Goal: Task Accomplishment & Management: Use online tool/utility

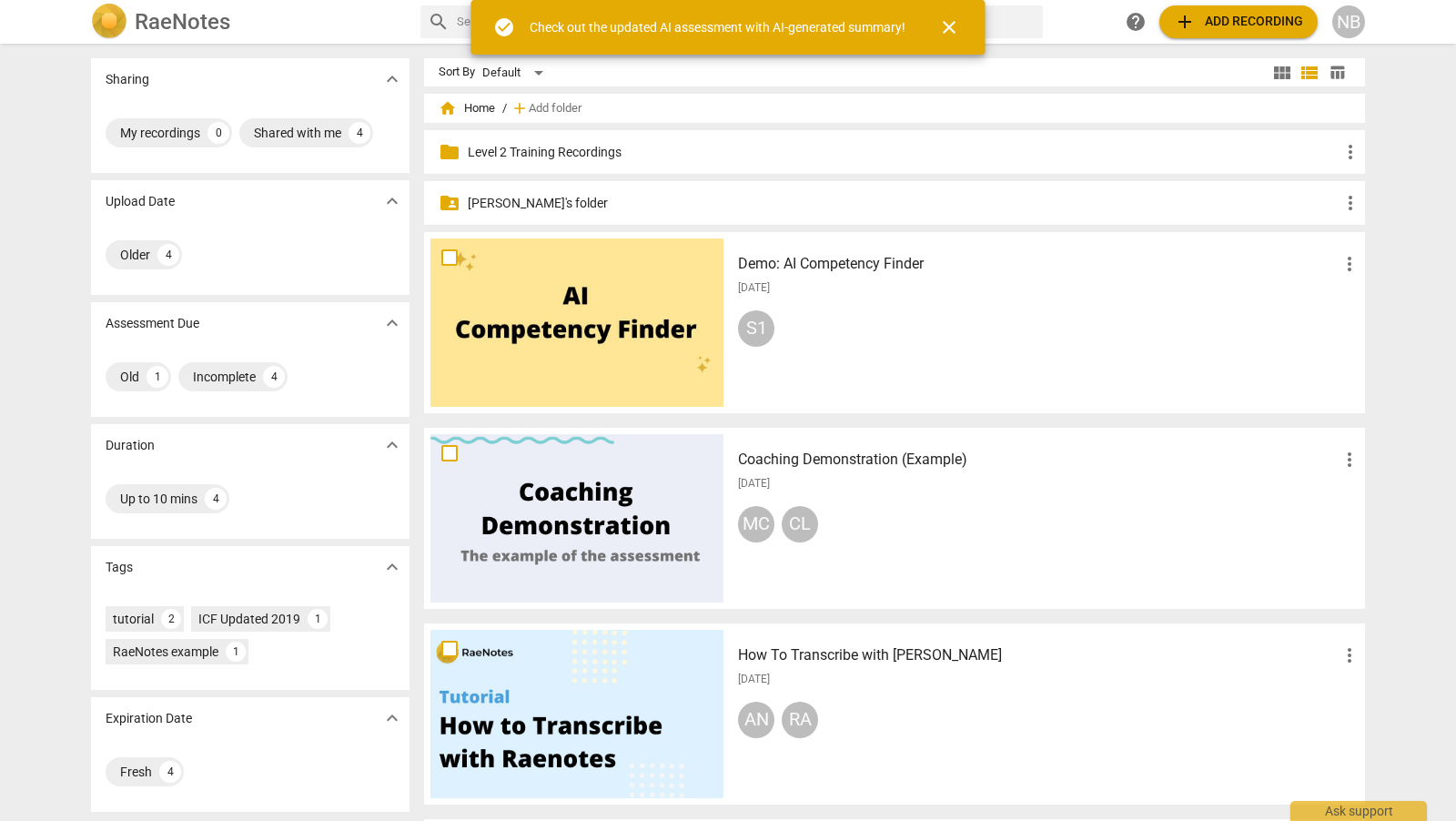
click at [509, 195] on p "[PERSON_NAME]'s folder" at bounding box center [903, 204] width 871 height 19
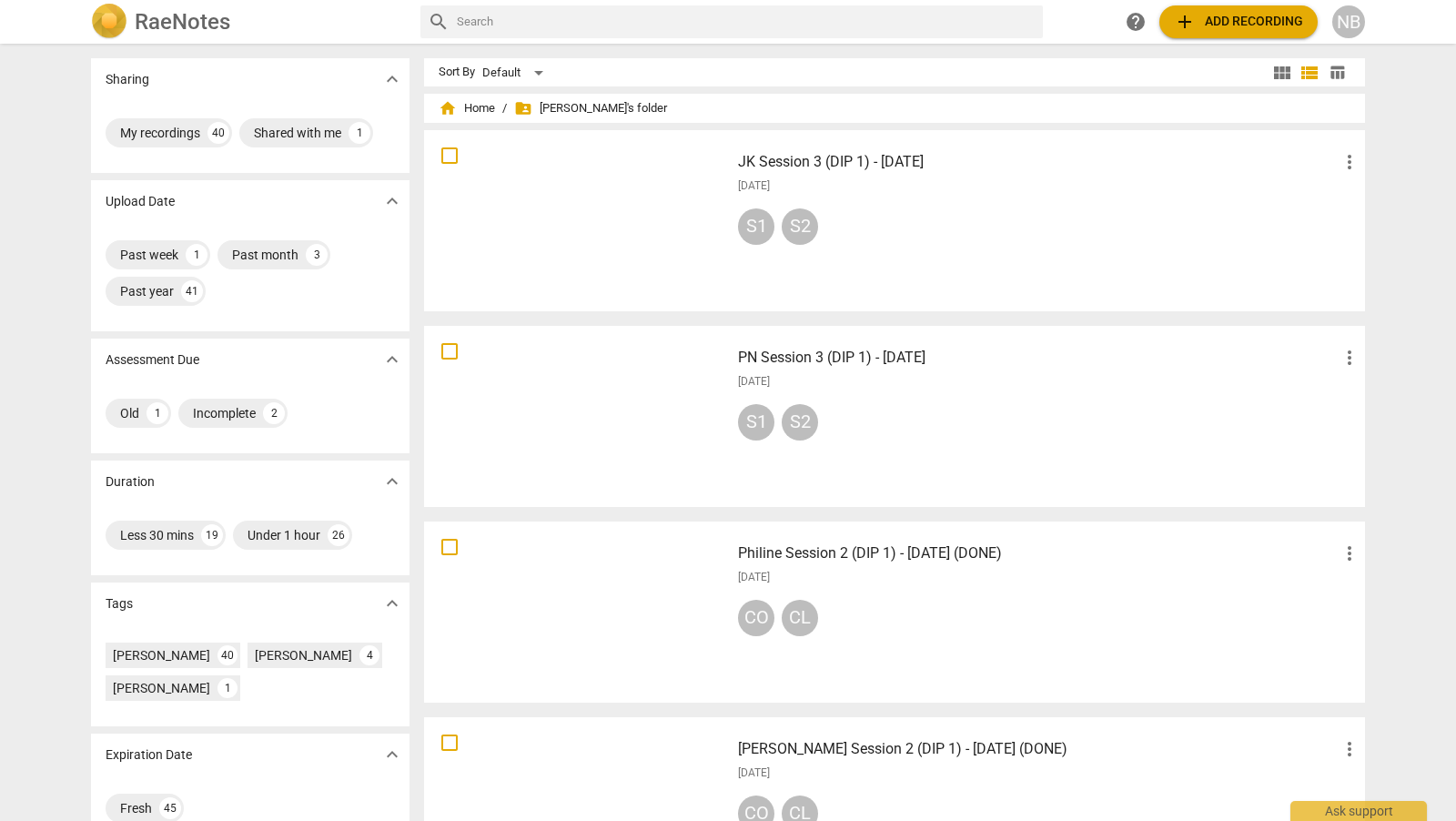
click at [922, 358] on h3 "PN Session 3 (DIP 1) - [DATE]" at bounding box center [1038, 357] width 601 height 22
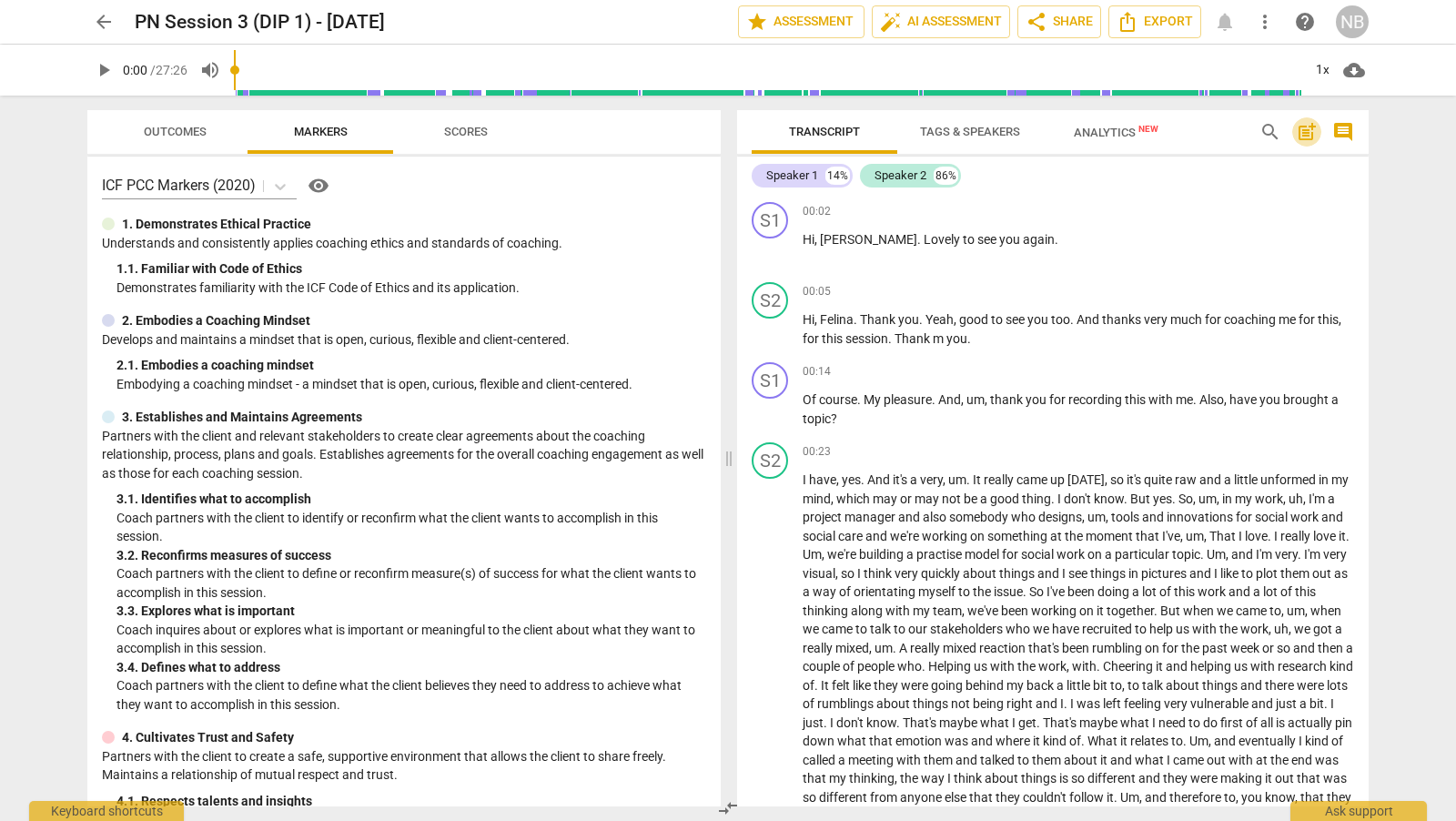
click at [1311, 131] on span "post_add" at bounding box center [1306, 132] width 22 height 22
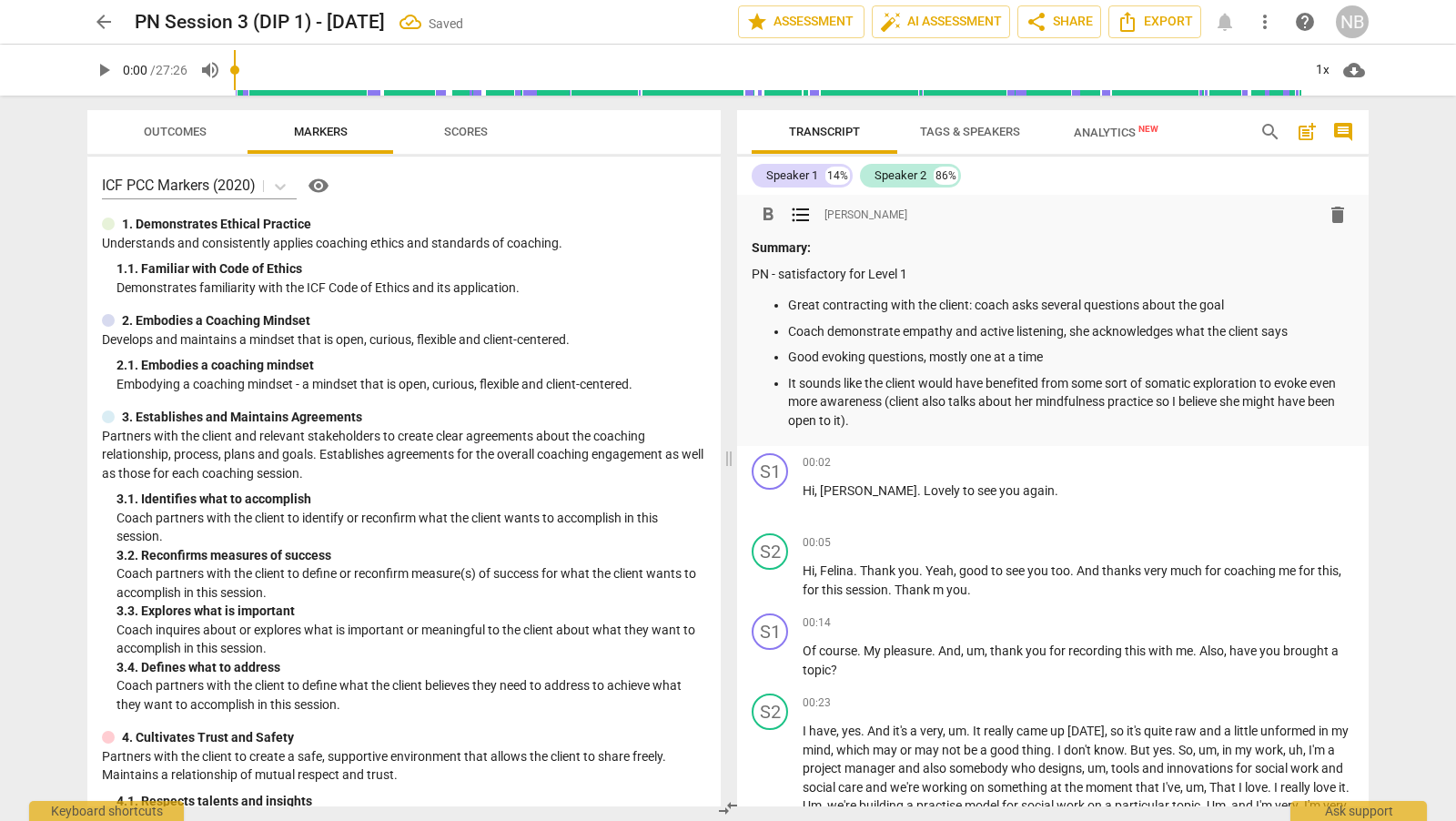
click at [842, 239] on p "Summary:" at bounding box center [1053, 248] width 603 height 19
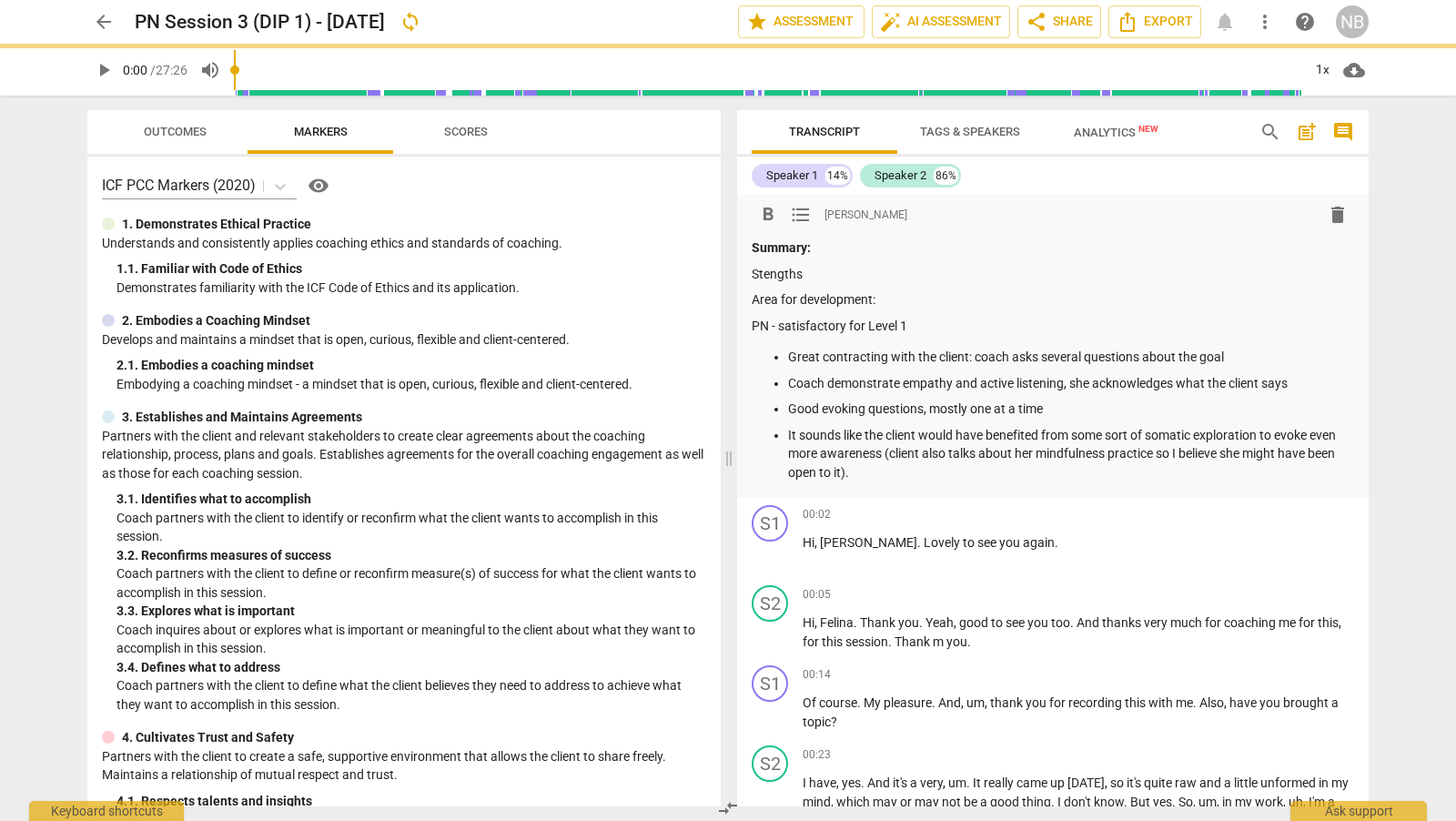
click at [764, 275] on p "Stengths" at bounding box center [1053, 275] width 603 height 19
click at [807, 273] on p "Strengths" at bounding box center [1053, 275] width 603 height 19
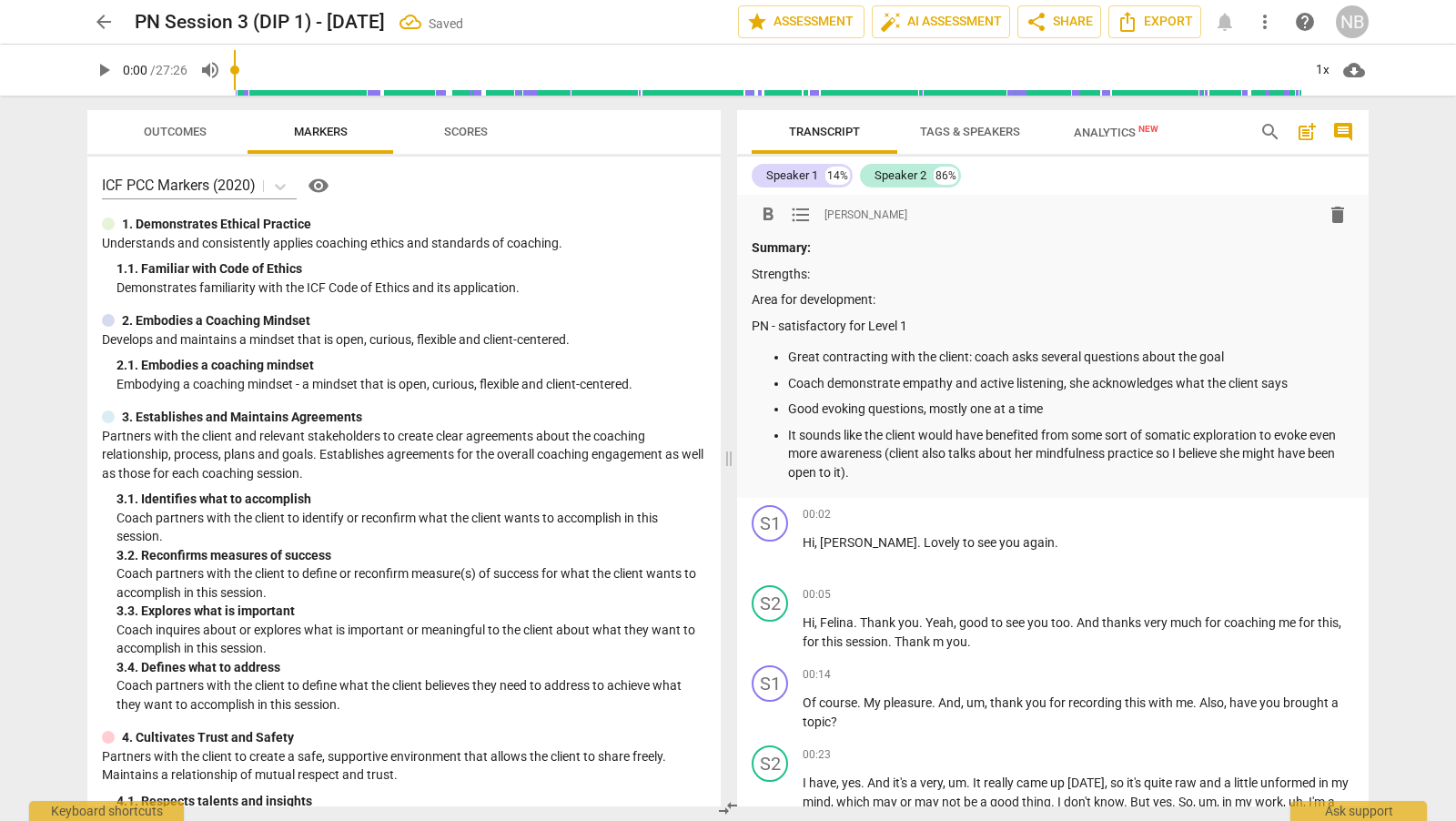
click at [921, 300] on p "Area for development:" at bounding box center [1053, 300] width 603 height 19
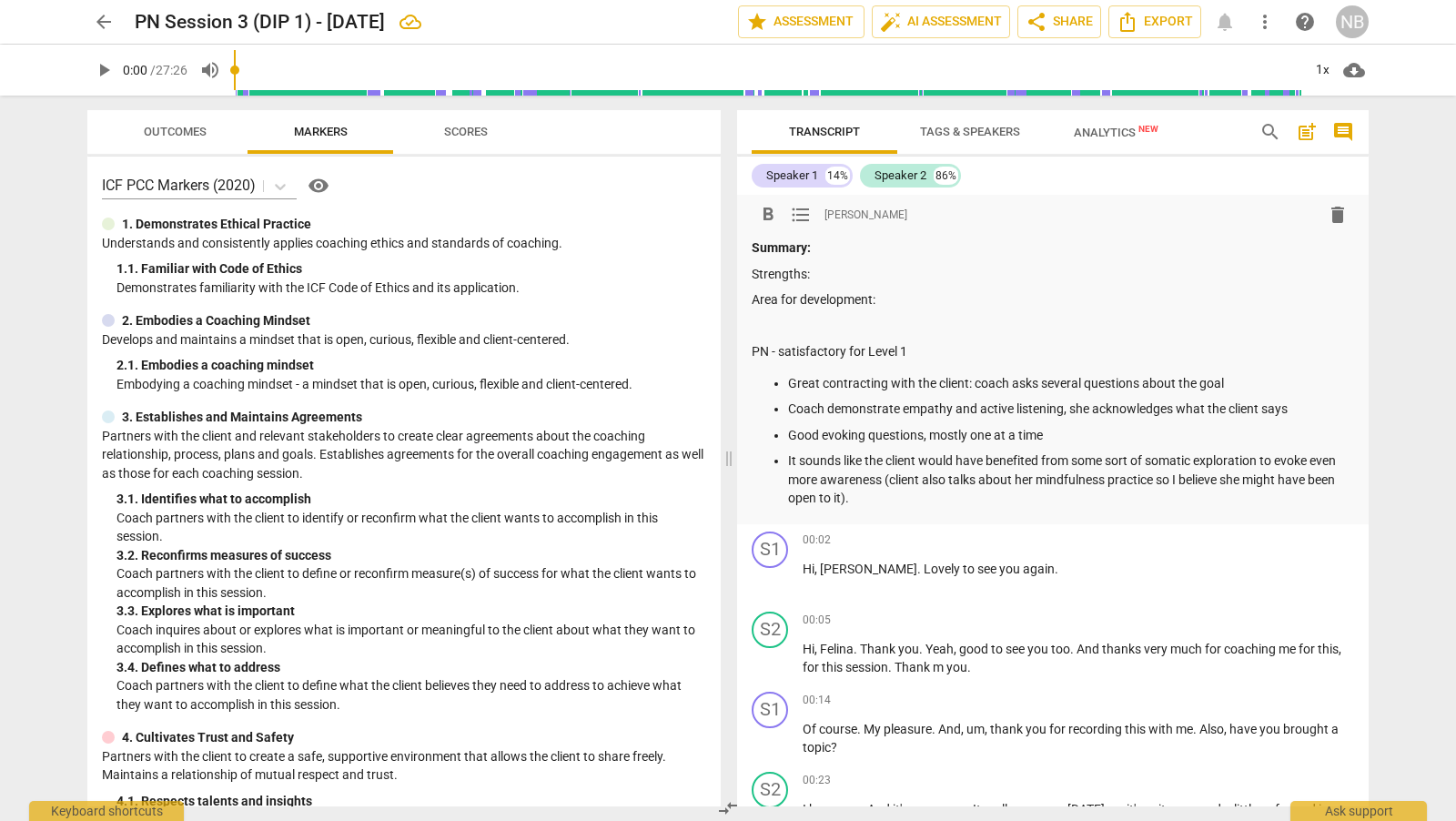
click at [825, 251] on p "Summary:" at bounding box center [1053, 248] width 603 height 19
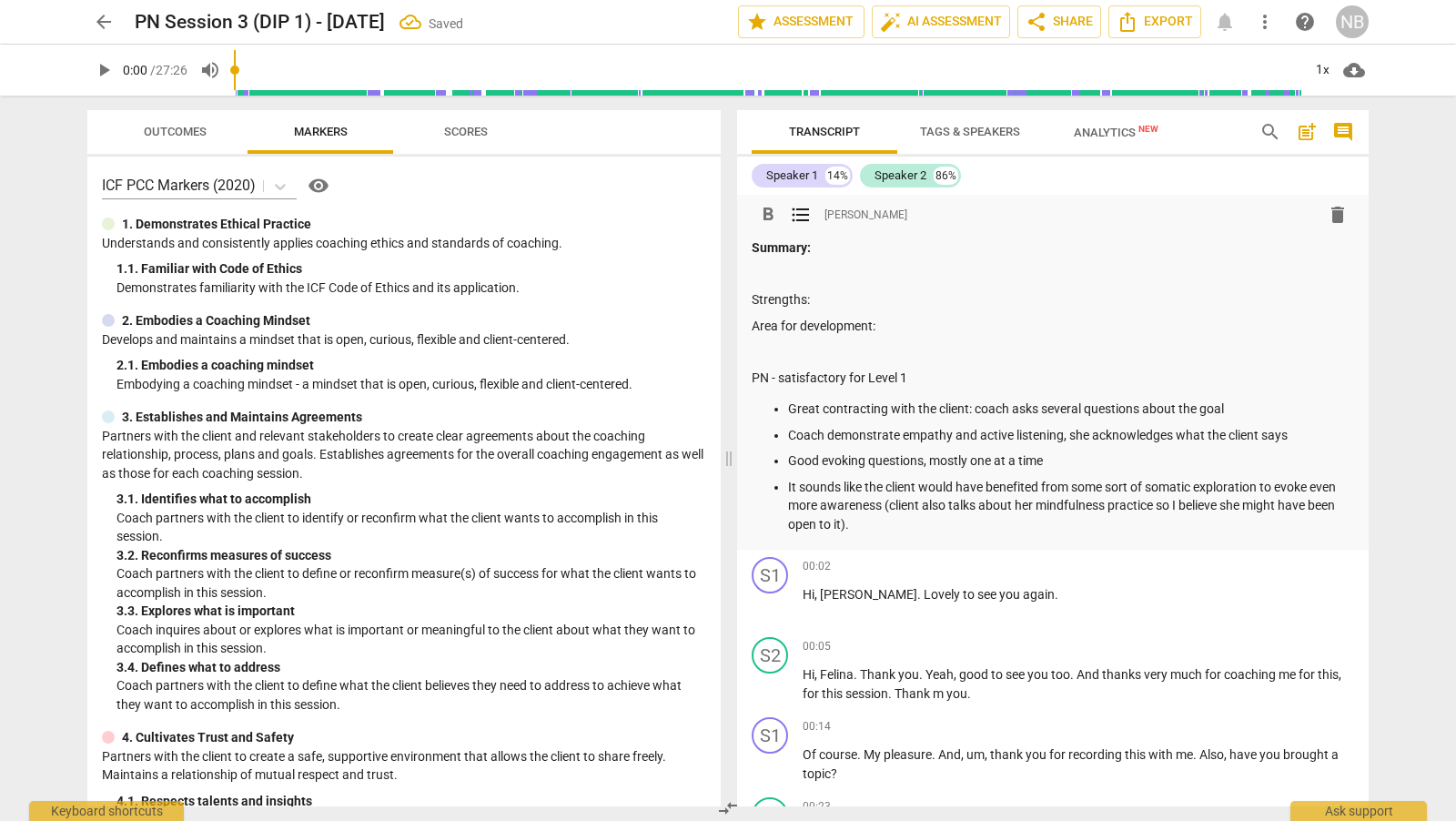
click at [797, 277] on p at bounding box center [1053, 275] width 603 height 19
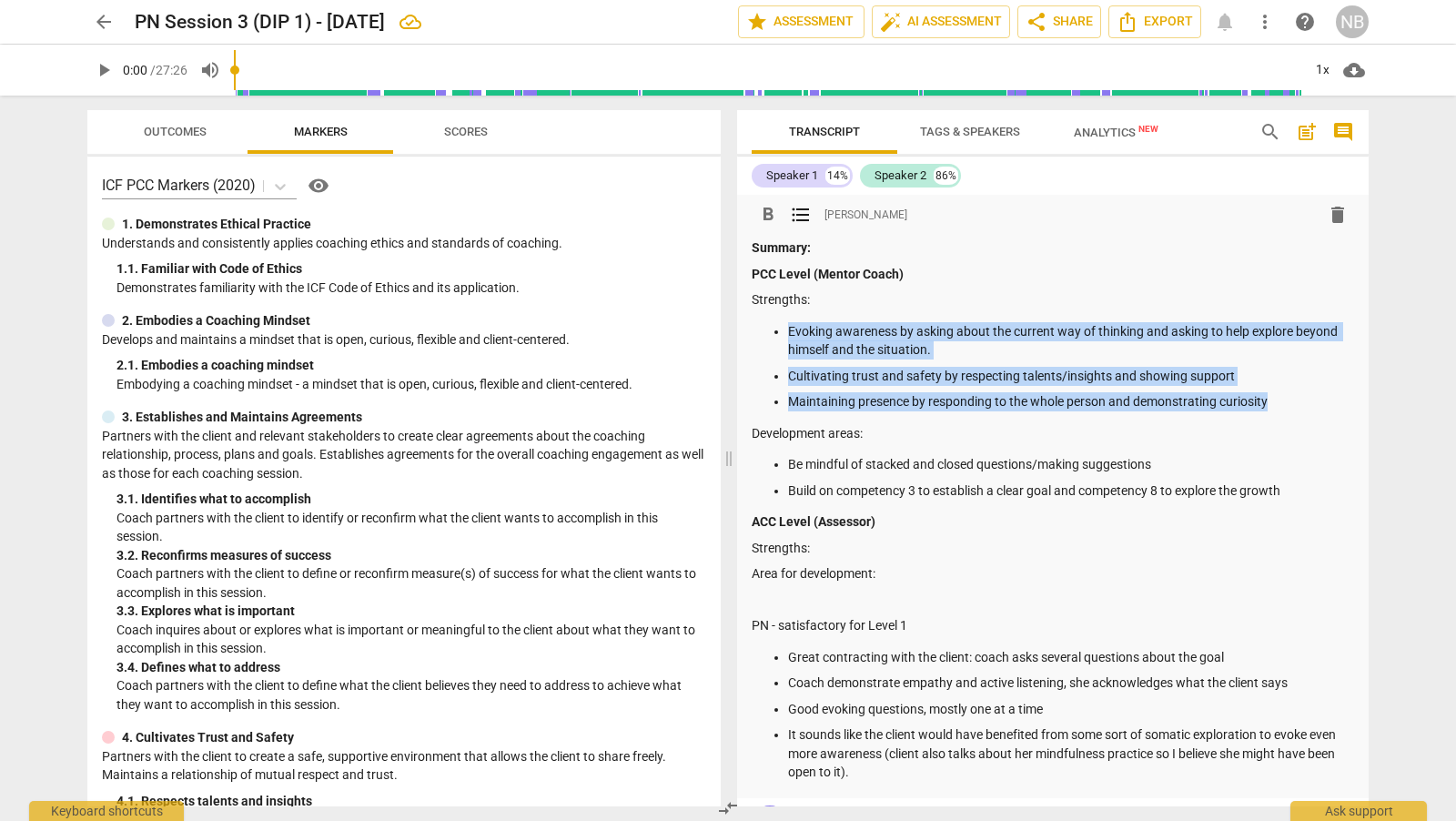
drag, startPoint x: 1283, startPoint y: 406, endPoint x: 788, endPoint y: 322, distance: 502.1
click at [788, 323] on ul "Evoking awareness by asking about the current way of thinking and asking to hel…" at bounding box center [1053, 366] width 603 height 89
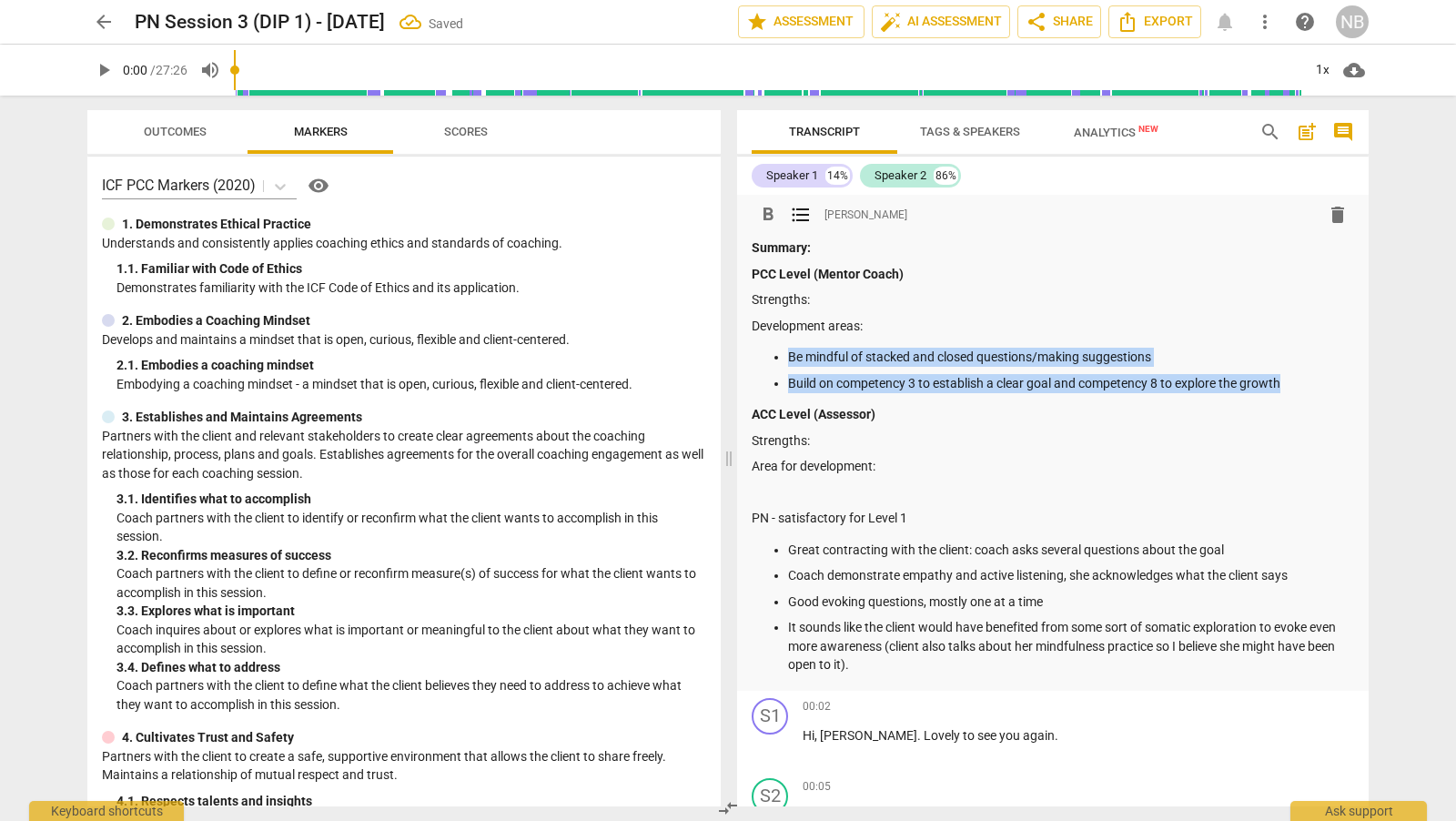
drag, startPoint x: 1305, startPoint y: 388, endPoint x: 778, endPoint y: 342, distance: 529.0
click at [778, 342] on div "Summary: PCC Level (Mentor Coach) Strengths: Development areas: Be mindful of s…" at bounding box center [1053, 456] width 603 height 436
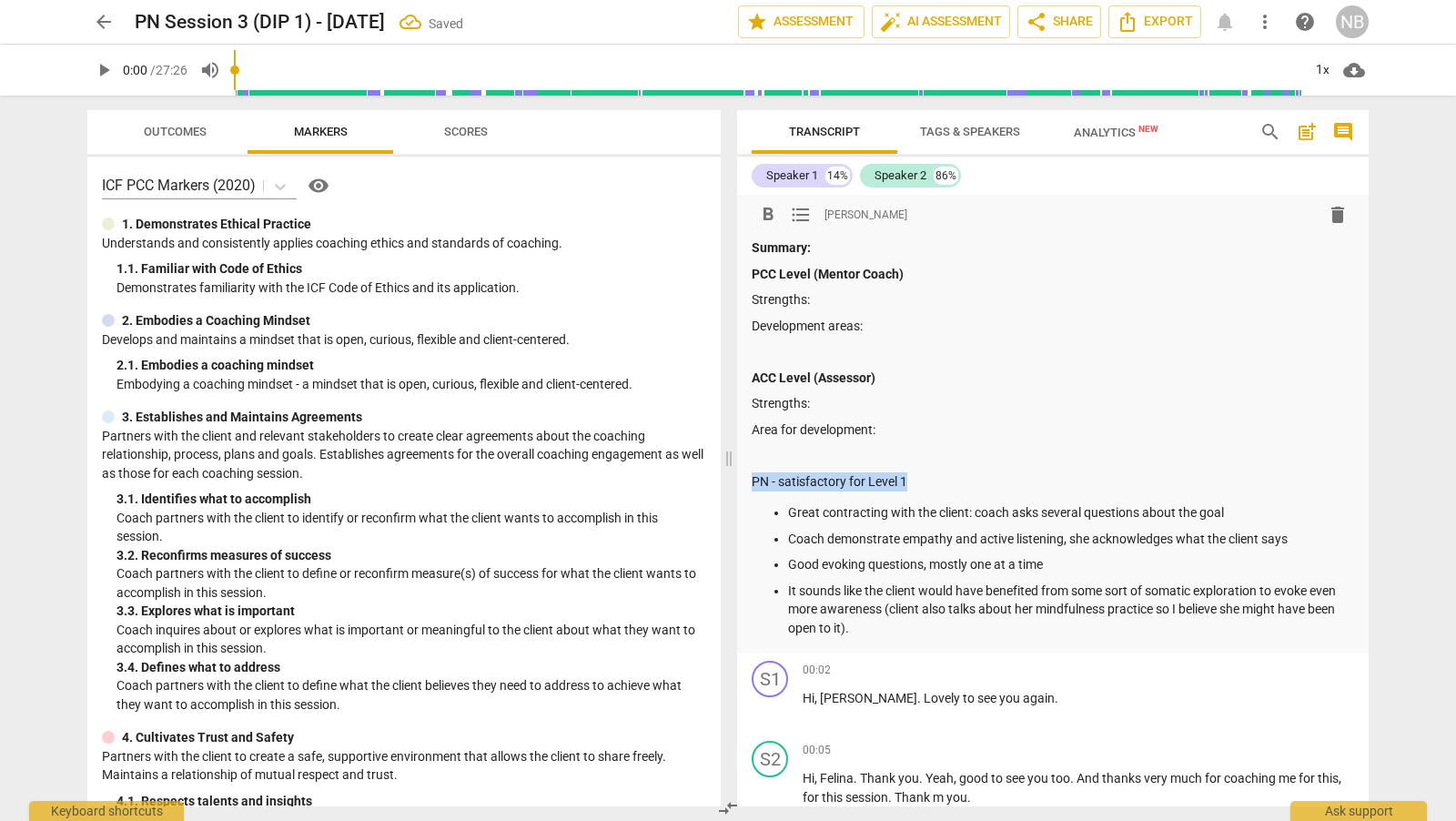
drag, startPoint x: 925, startPoint y: 482, endPoint x: 746, endPoint y: 479, distance: 179.0
click at [746, 480] on div "format_bold format_list_bulleted [PERSON_NAME] delete Summary: PCC Level (Mento…" at bounding box center [1052, 424] width 631 height 458
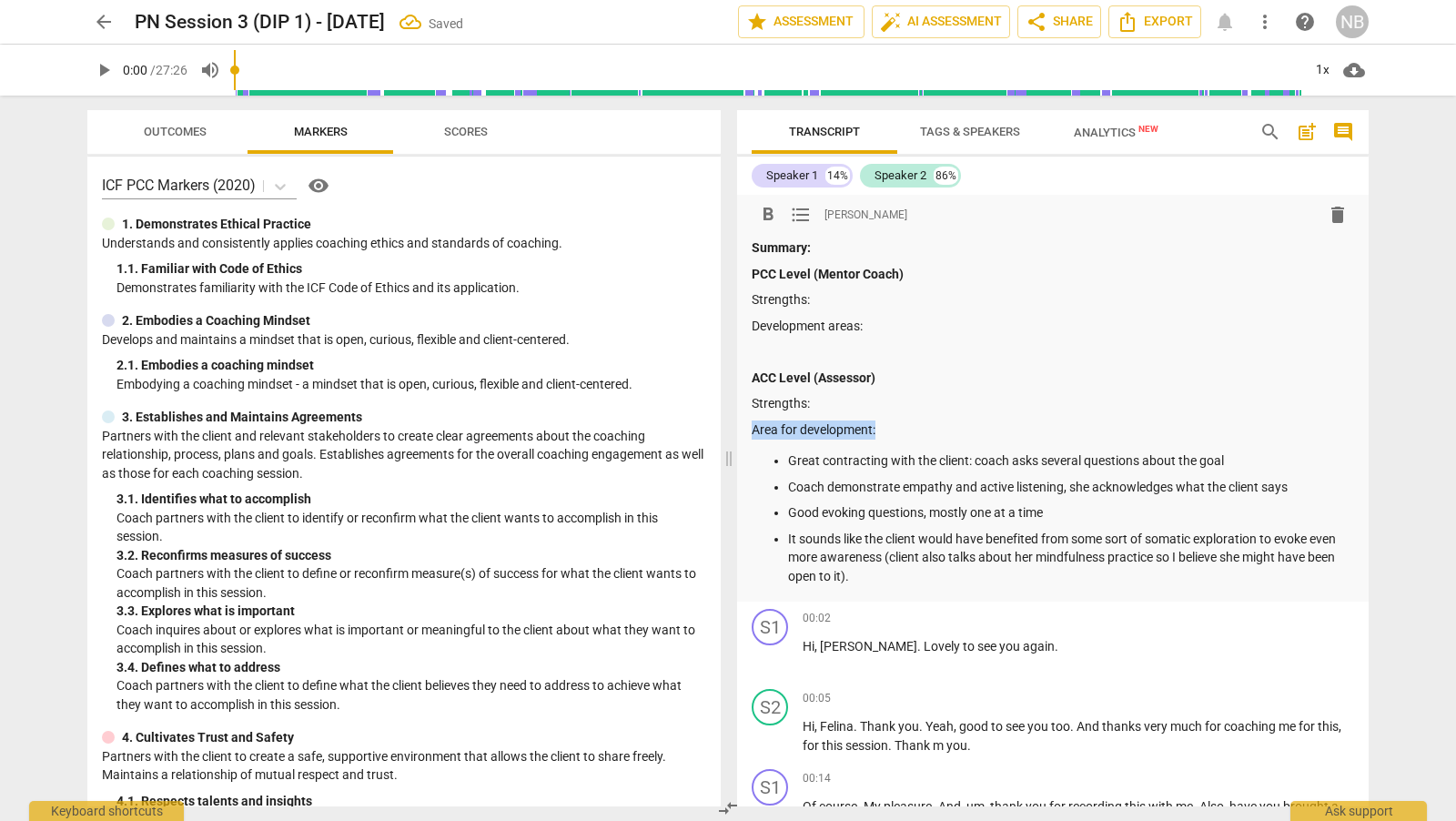
drag, startPoint x: 916, startPoint y: 434, endPoint x: 741, endPoint y: 432, distance: 175.0
click at [741, 432] on div "format_bold format_list_bulleted [PERSON_NAME] delete Summary: PCC Level (Mento…" at bounding box center [1052, 398] width 631 height 407
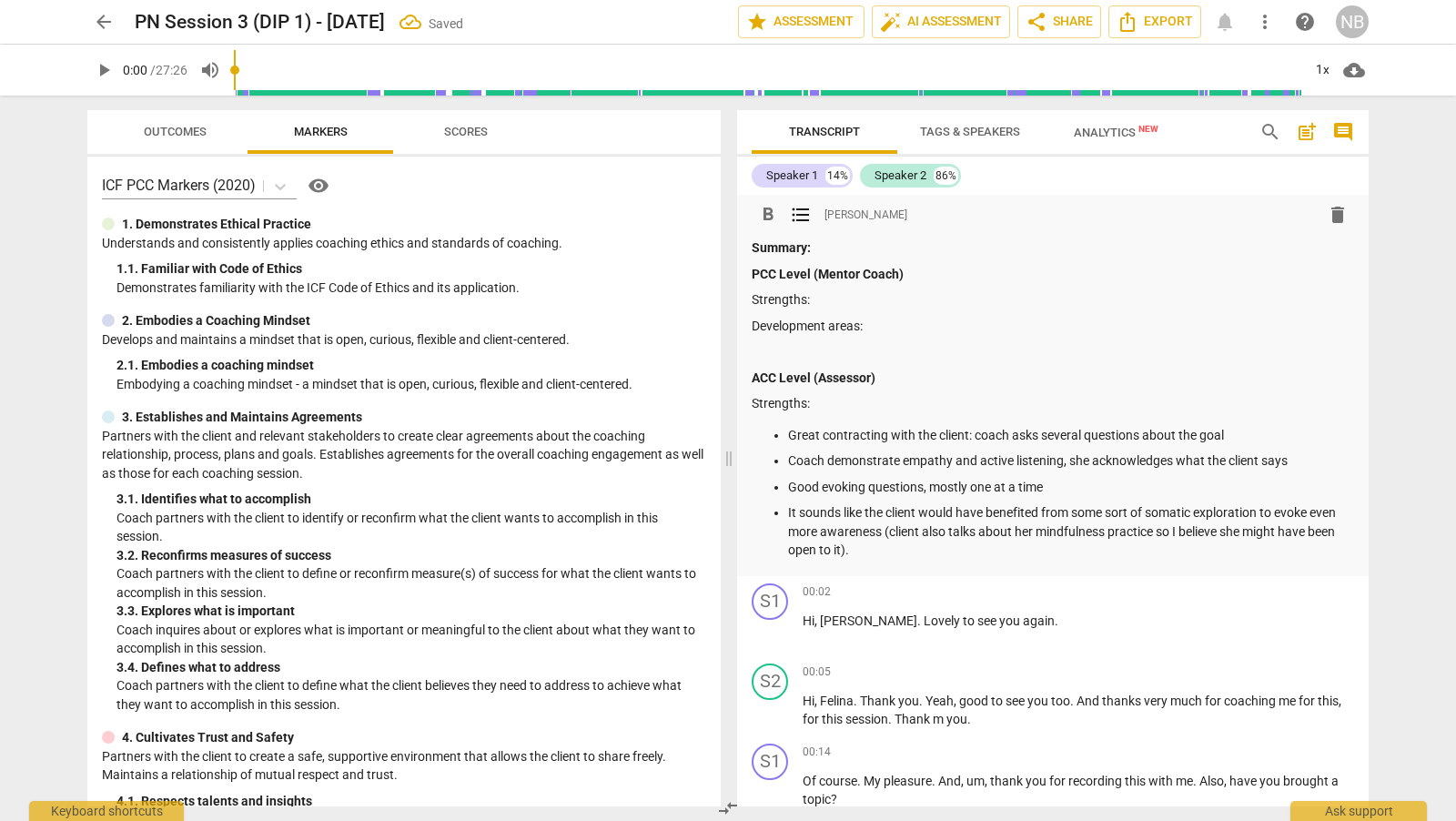
click at [1102, 493] on p "Good evoking questions, mostly one at a time" at bounding box center [1071, 487] width 566 height 19
click at [1049, 487] on p "Good evoking questions, mostly one at a timeArea for development:" at bounding box center [1071, 487] width 566 height 19
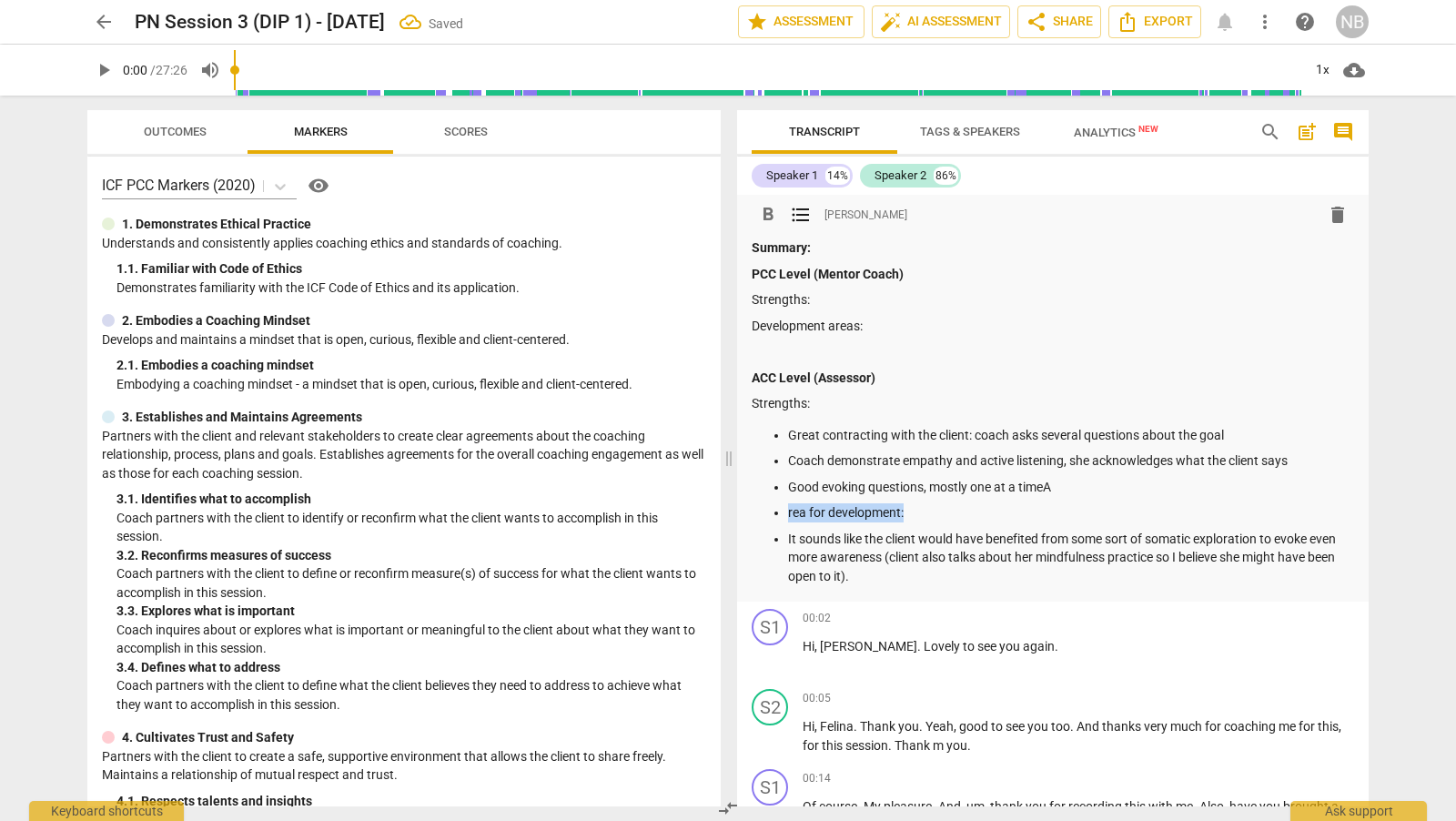
drag, startPoint x: 929, startPoint y: 510, endPoint x: 770, endPoint y: 510, distance: 159.0
click at [770, 511] on ul "Great contracting with the client: coach asks several questions about the goal …" at bounding box center [1053, 505] width 603 height 160
click at [1052, 494] on p "Good evoking questions, mostly one at a timeA" at bounding box center [1071, 487] width 566 height 19
click at [912, 515] on p at bounding box center [1071, 513] width 566 height 19
click at [804, 214] on span "format_list_bulleted" at bounding box center [801, 214] width 22 height 22
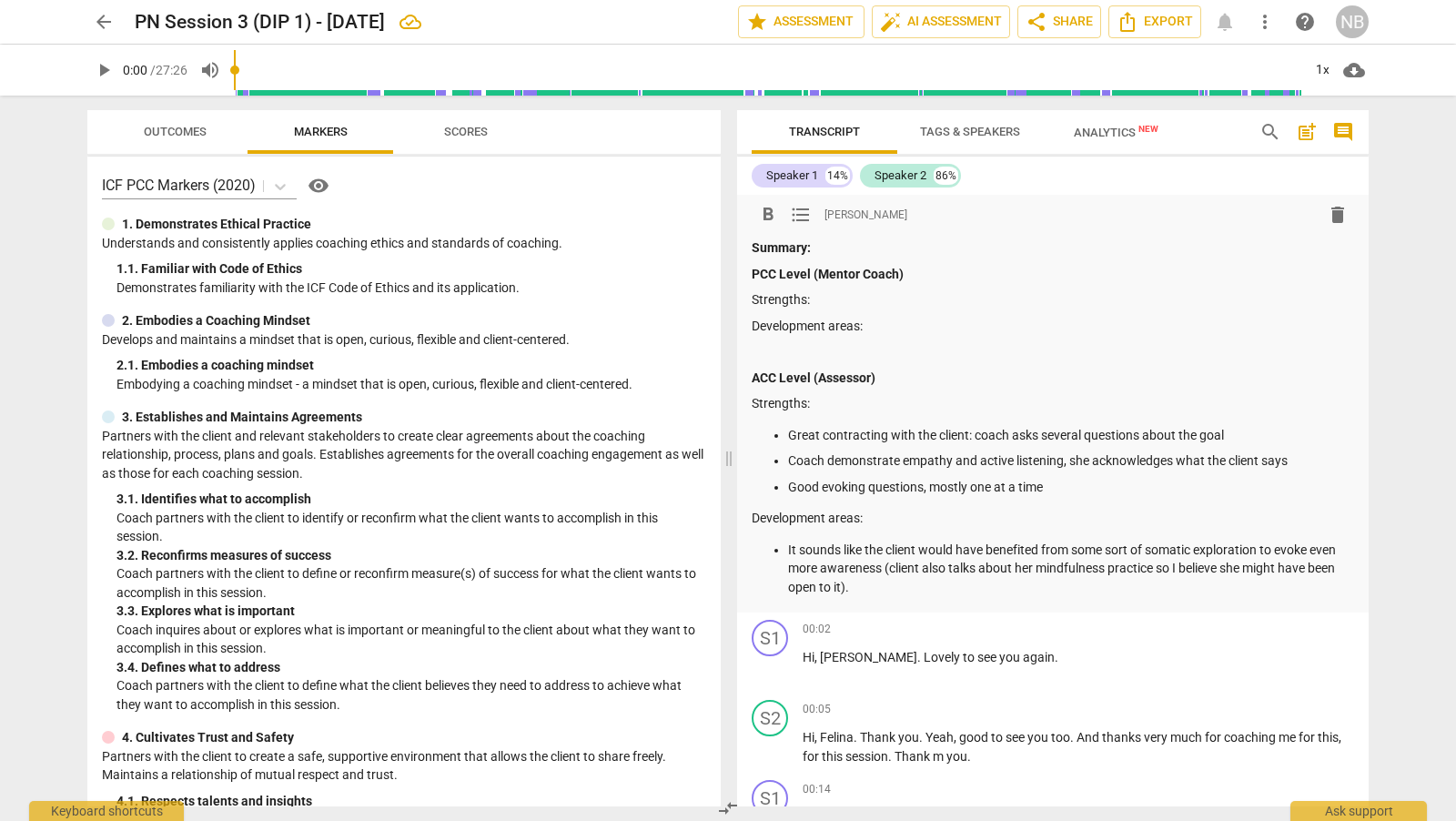
click at [841, 302] on p "Strengths:" at bounding box center [1053, 300] width 603 height 19
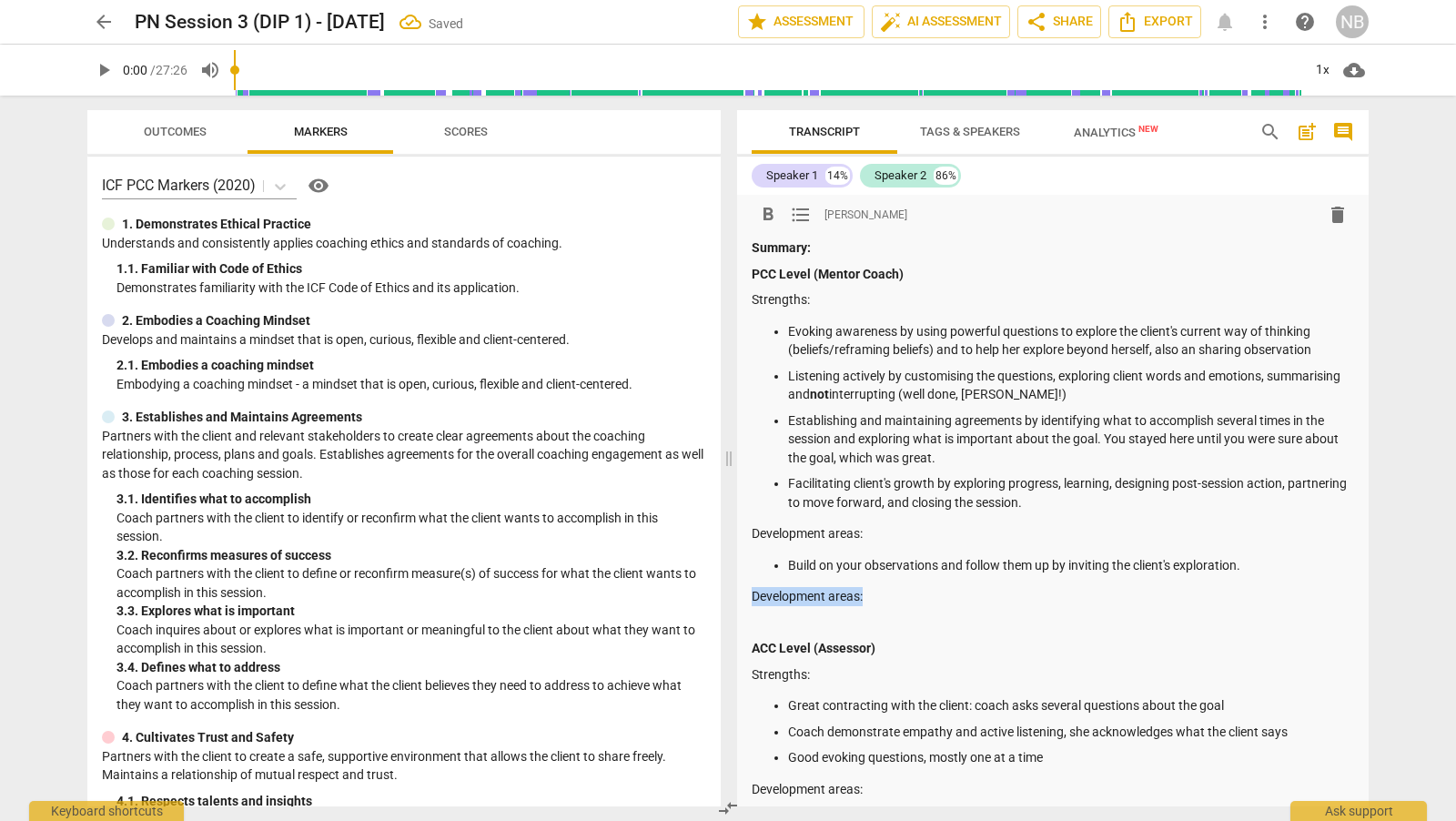
drag, startPoint x: 885, startPoint y: 593, endPoint x: 736, endPoint y: 587, distance: 149.1
click at [736, 588] on div "Transcript Tags & Speakers Analytics New search post_add comment Speaker 1 14% …" at bounding box center [1056, 458] width 653 height 725
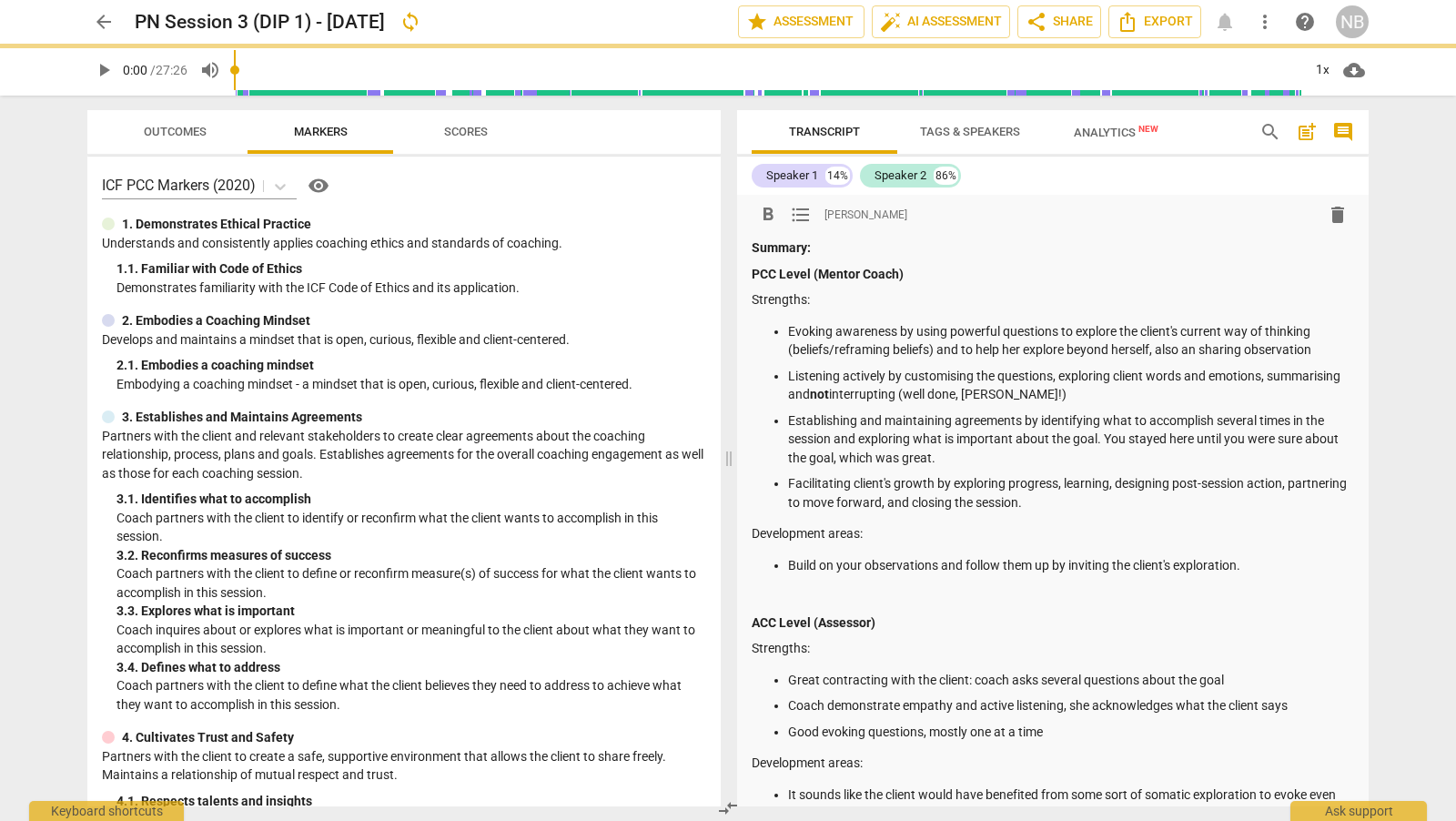
click at [788, 603] on p at bounding box center [1053, 596] width 603 height 19
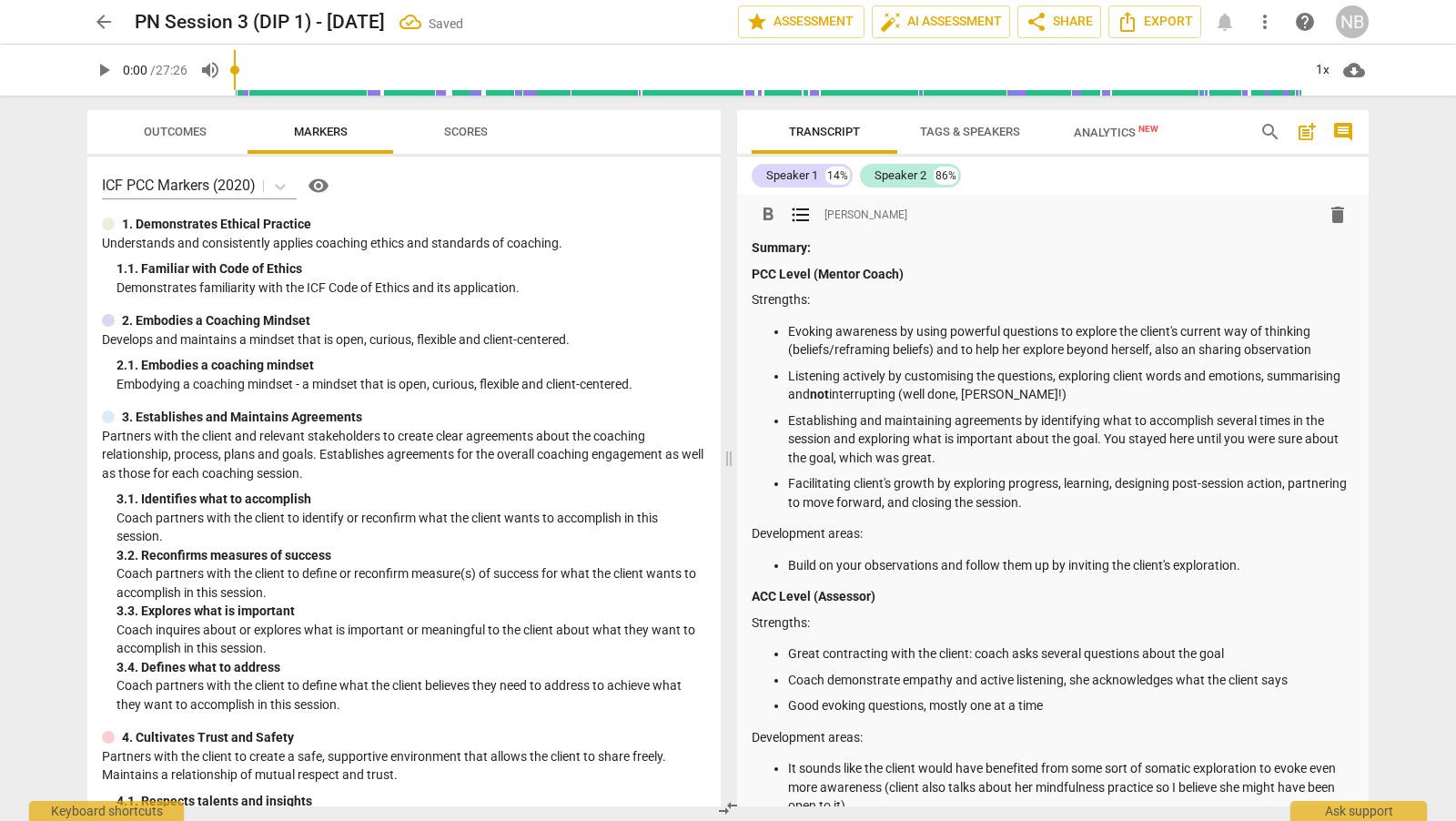
scroll to position [7, 0]
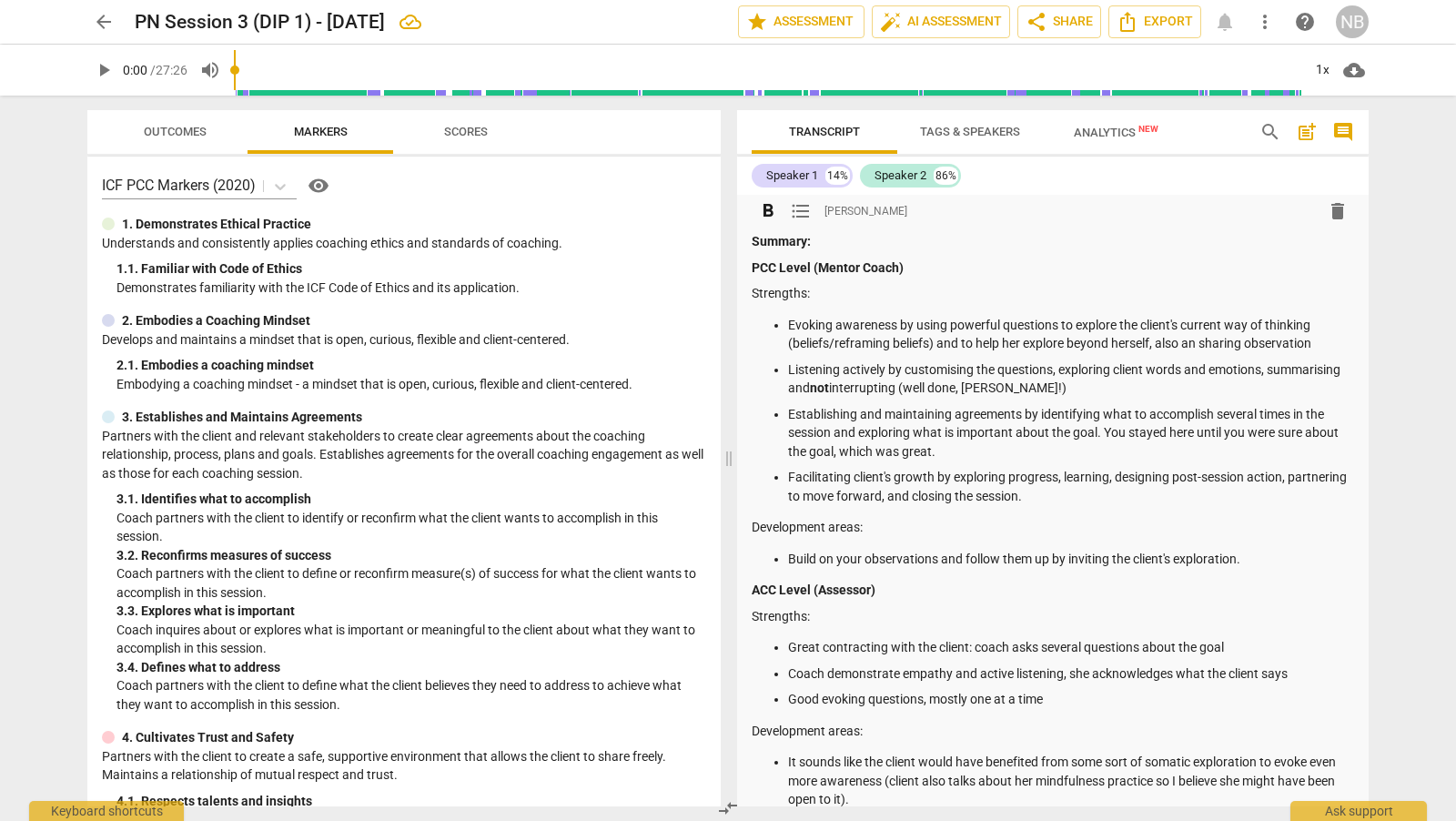
click at [889, 589] on p "ACC Level (Assessor)" at bounding box center [1053, 590] width 603 height 19
click at [928, 591] on strong "ACC Level (Assessor) - Satisfatory for Level 1" at bounding box center [883, 589] width 263 height 14
click at [1065, 615] on p "Strengths:" at bounding box center [1053, 616] width 603 height 19
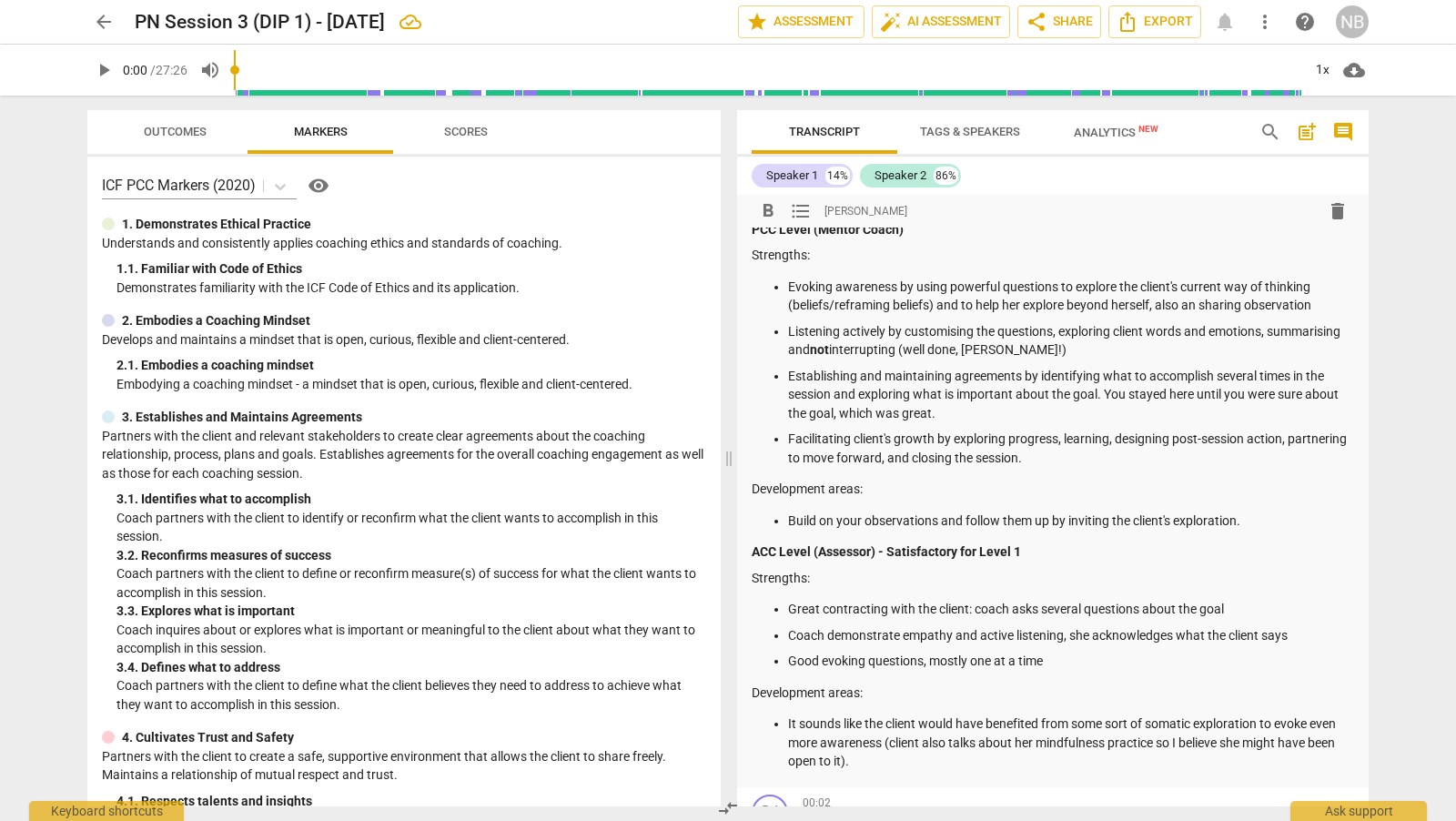
scroll to position [38, 0]
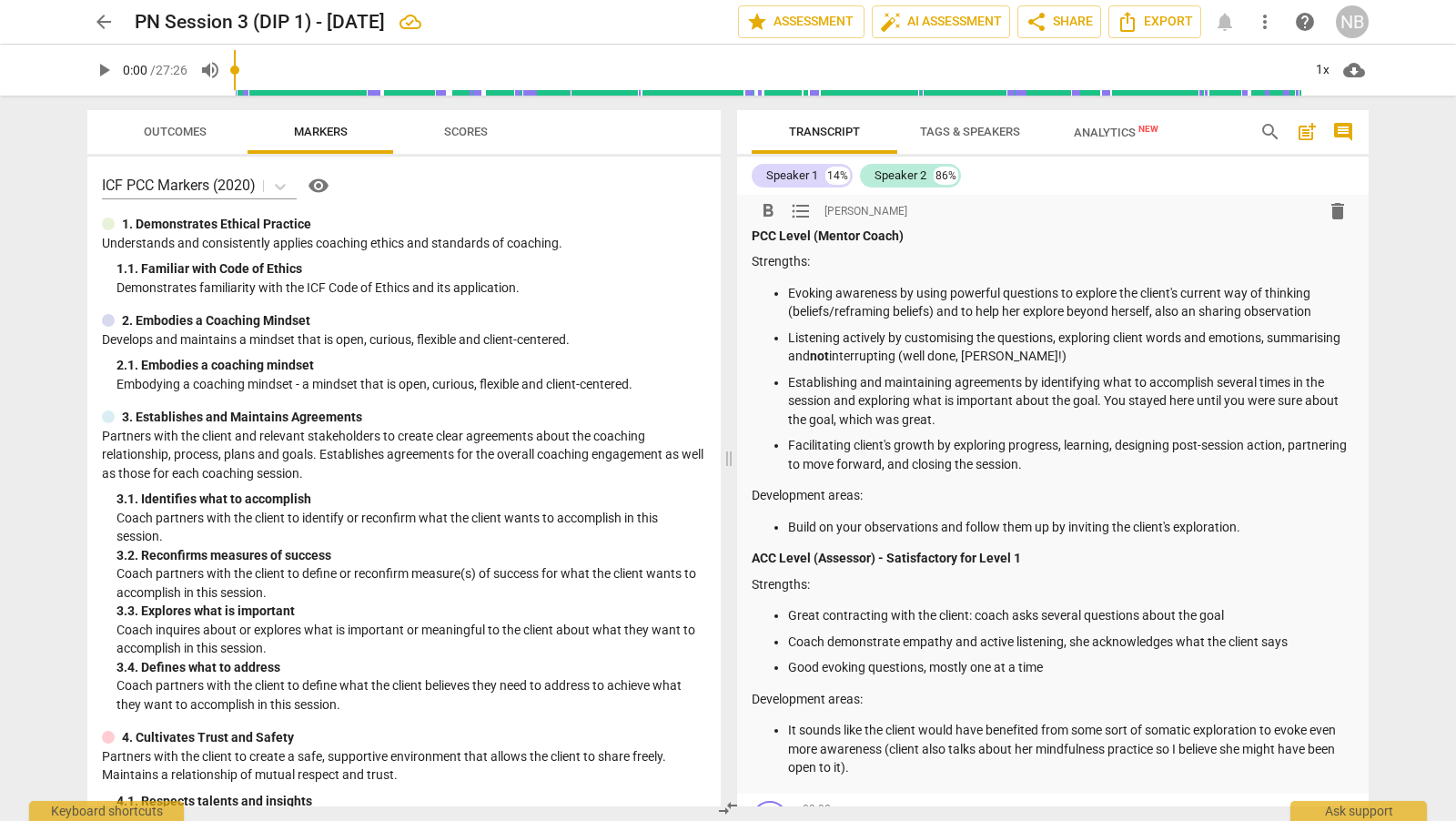
click at [899, 643] on p "Coach demonstrate empathy and active listening, she acknowledges what the clien…" at bounding box center [1071, 642] width 566 height 19
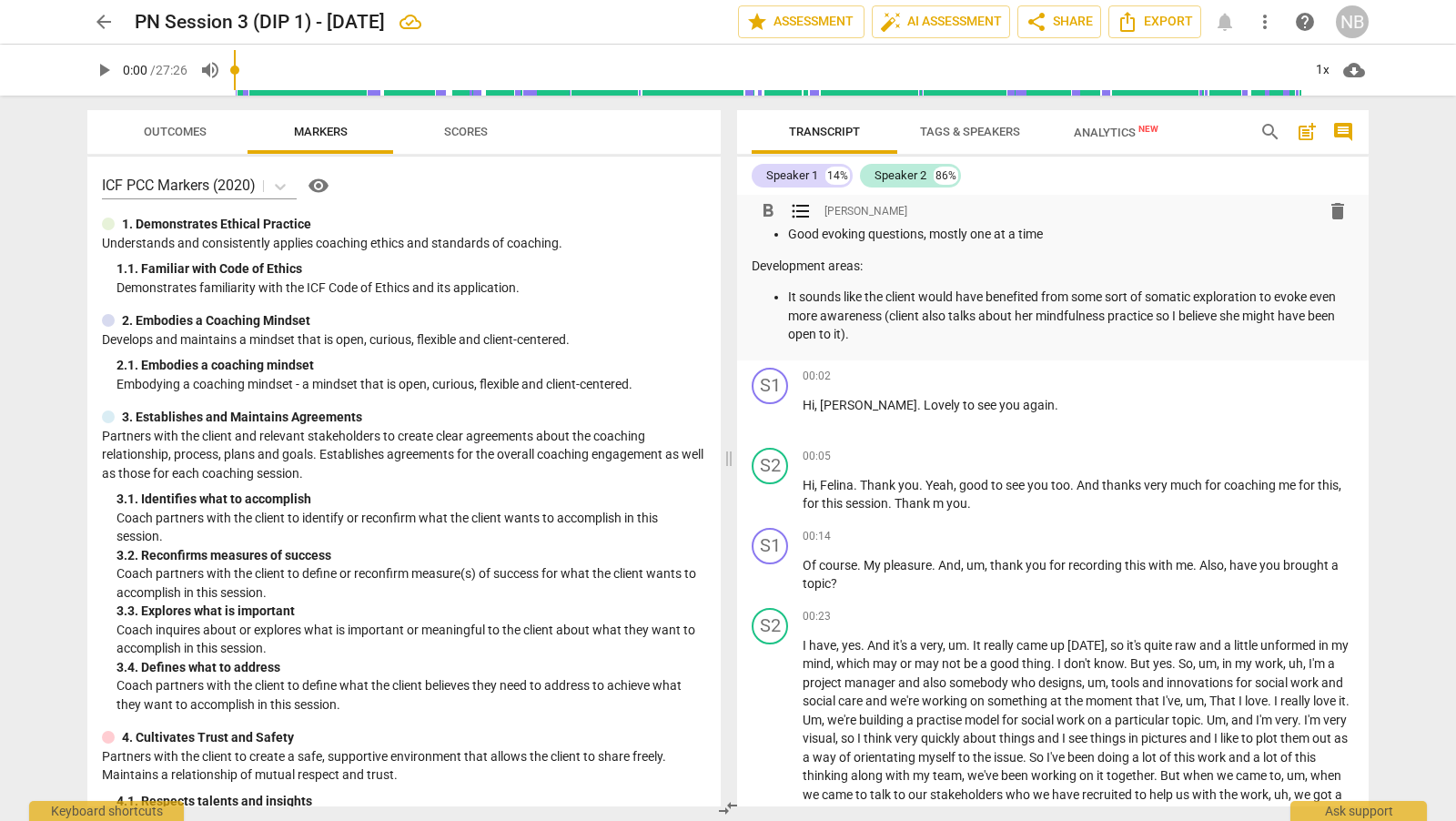
scroll to position [465, 0]
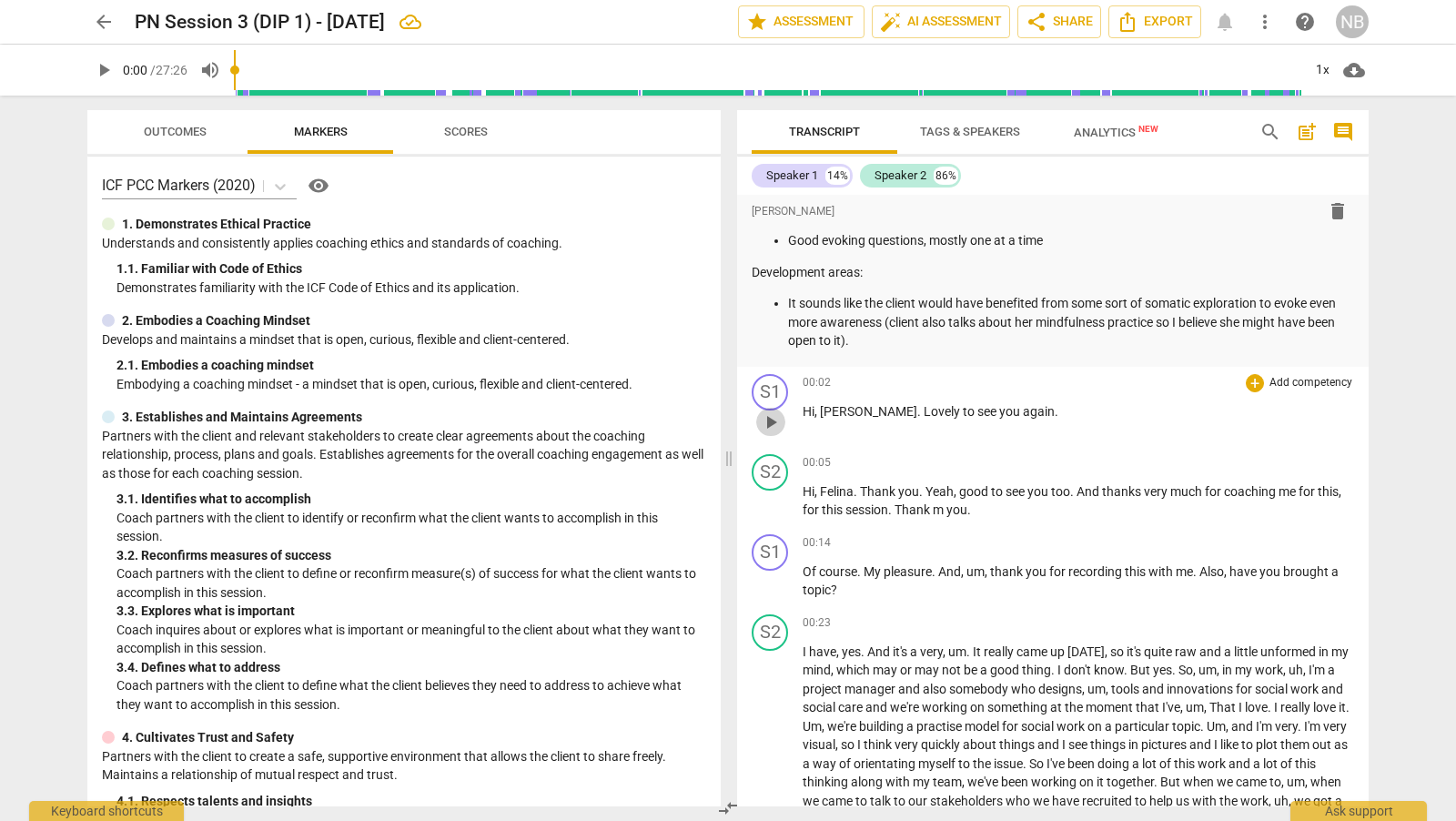
click at [770, 420] on span "play_arrow" at bounding box center [770, 422] width 22 height 22
click at [1321, 69] on div "1x" at bounding box center [1322, 70] width 34 height 29
click at [1336, 171] on li "1.5x" at bounding box center [1335, 175] width 61 height 34
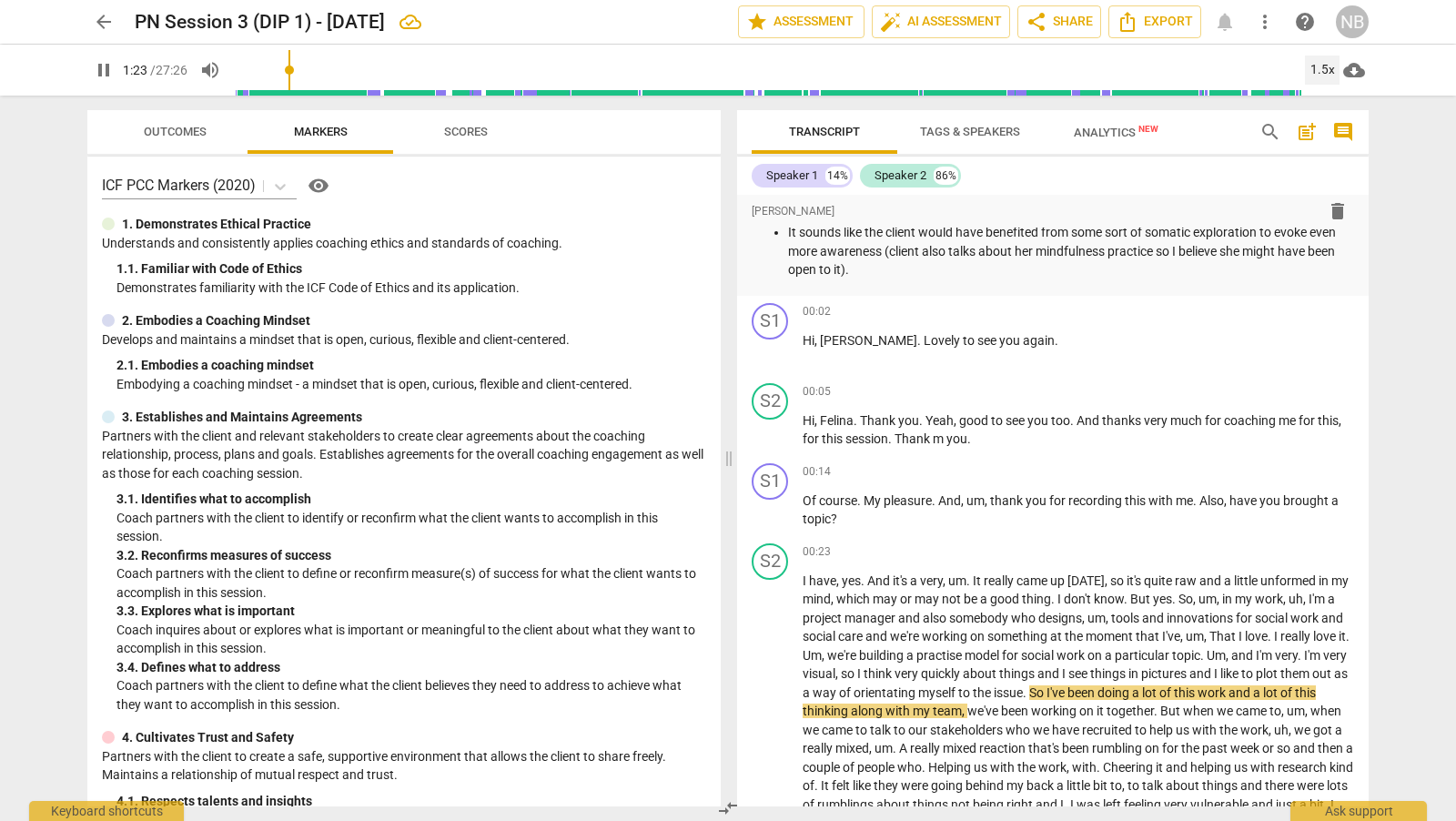
scroll to position [549, 0]
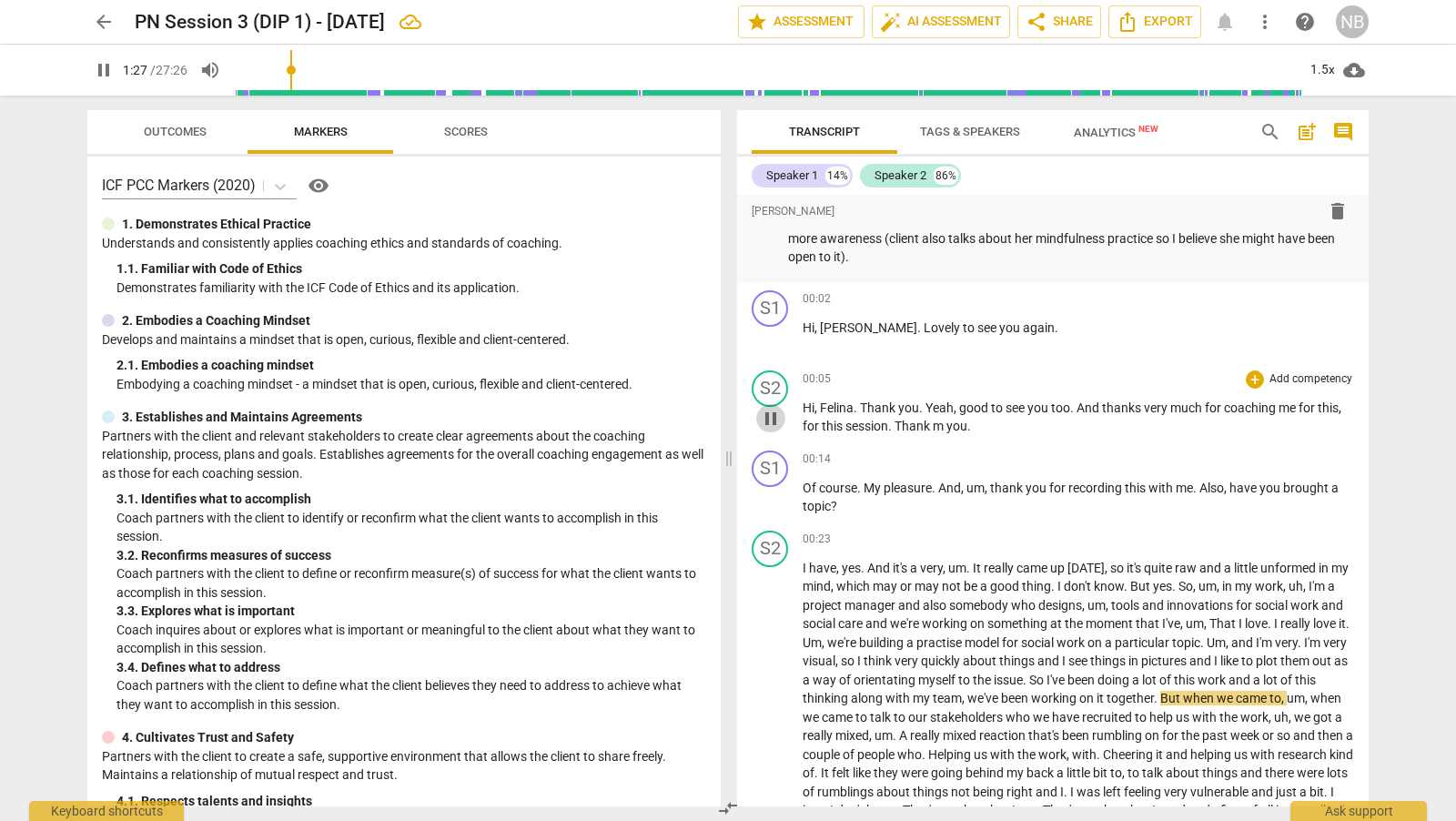
click at [773, 415] on span "pause" at bounding box center [770, 418] width 22 height 22
click at [773, 415] on span "play_arrow" at bounding box center [770, 418] width 22 height 22
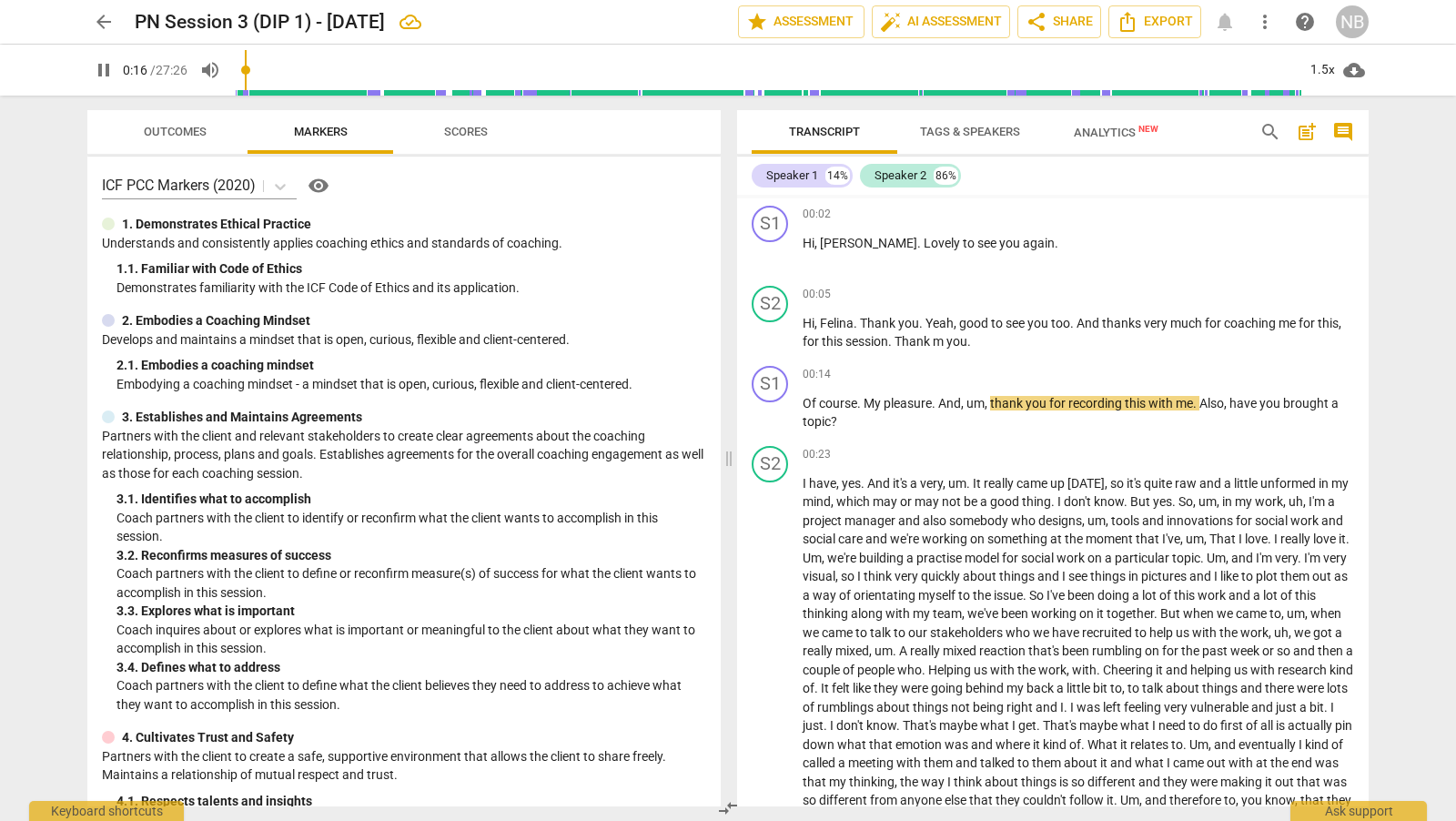
scroll to position [646, 0]
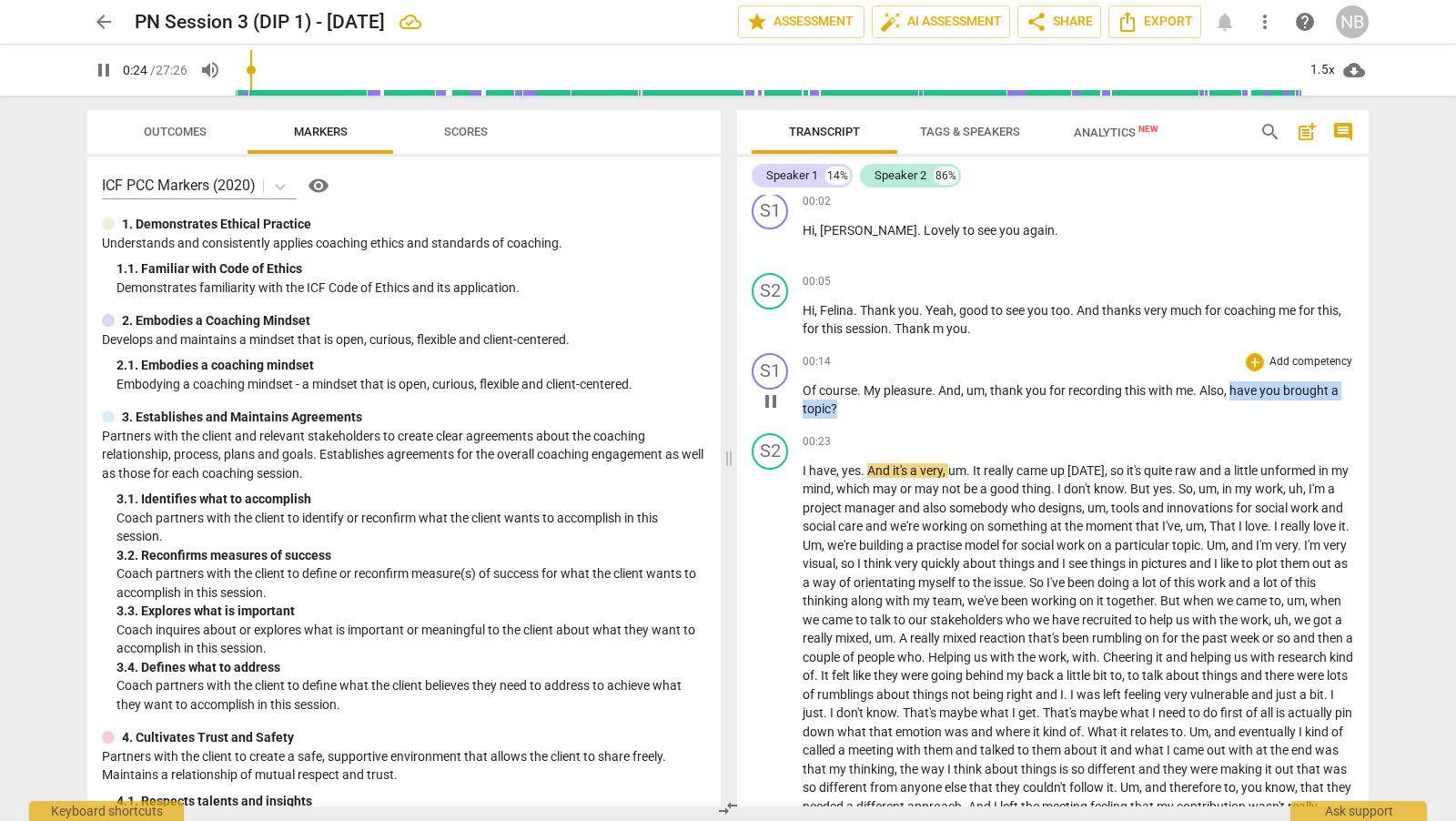
drag, startPoint x: 1234, startPoint y: 388, endPoint x: 1239, endPoint y: 400, distance: 13.0
click at [1239, 400] on p "Of course . My pleasure . And , um , thank you for recording this with me . Als…" at bounding box center [1078, 400] width 551 height 37
click at [773, 683] on span "pause" at bounding box center [770, 686] width 22 height 22
type input "28"
click at [1246, 357] on div "+" at bounding box center [1254, 362] width 18 height 18
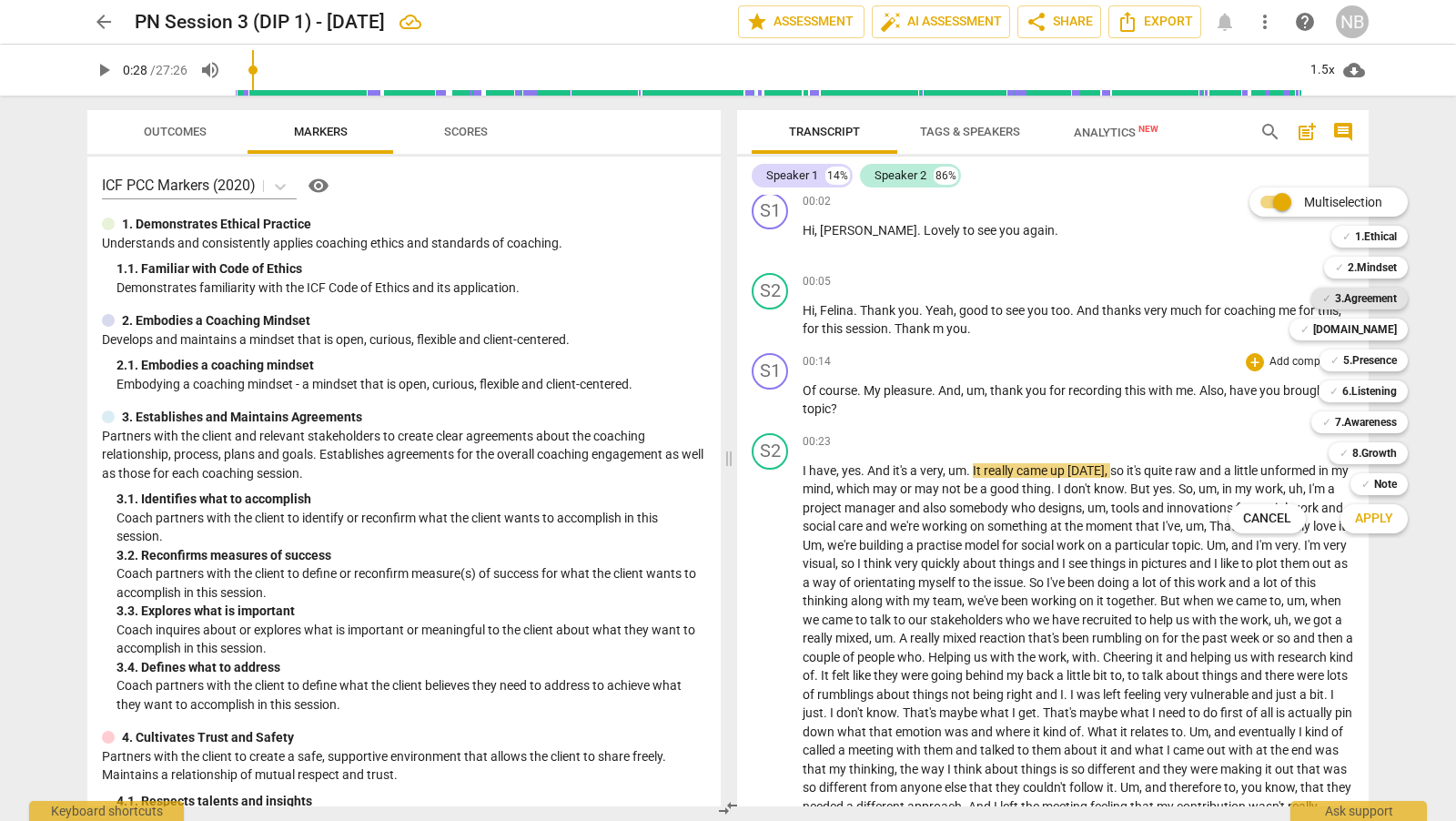
click at [1371, 297] on b "3.Agreement" at bounding box center [1365, 299] width 62 height 22
click at [1368, 517] on span "Apply" at bounding box center [1374, 519] width 38 height 18
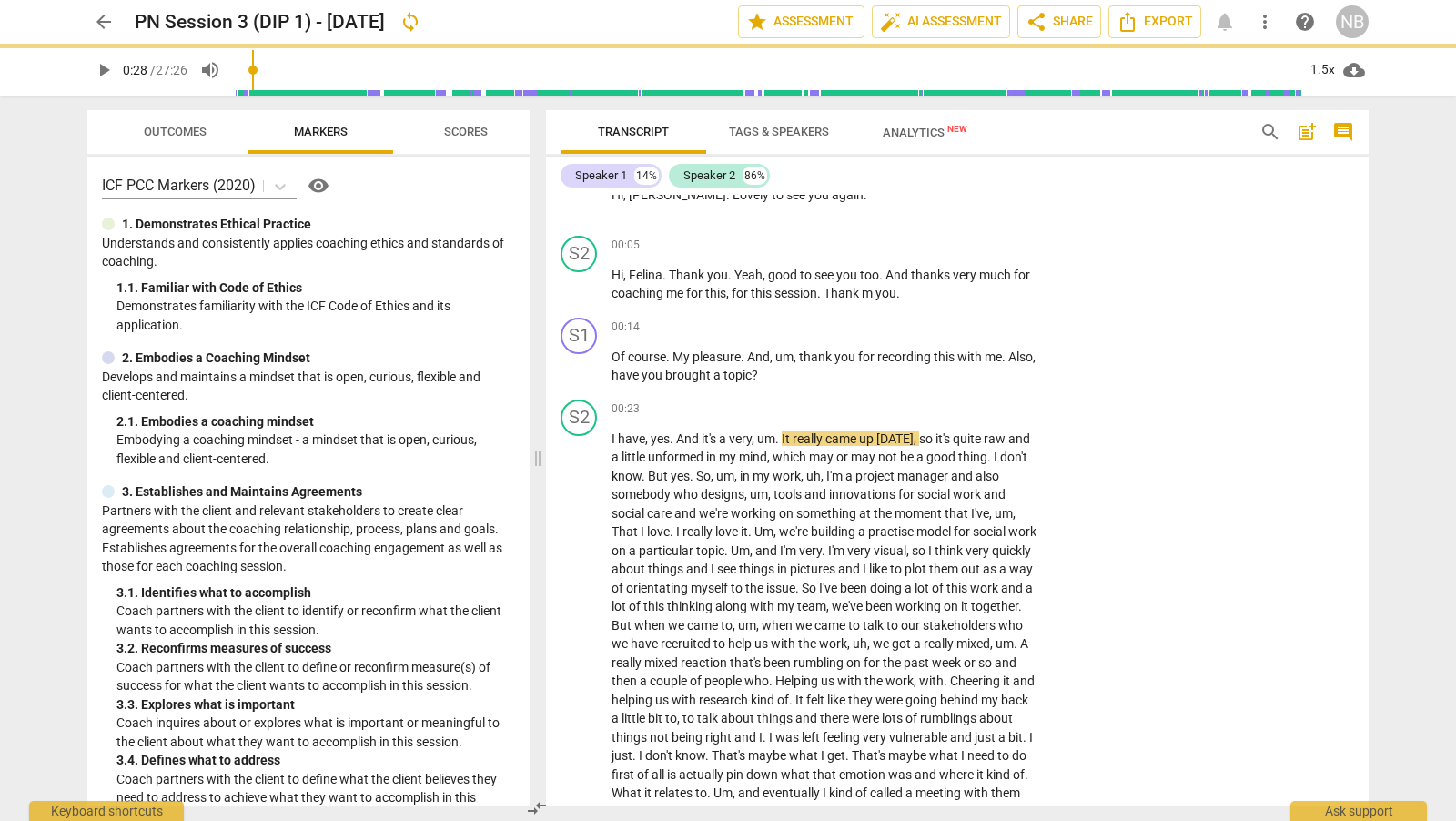
scroll to position [609, 0]
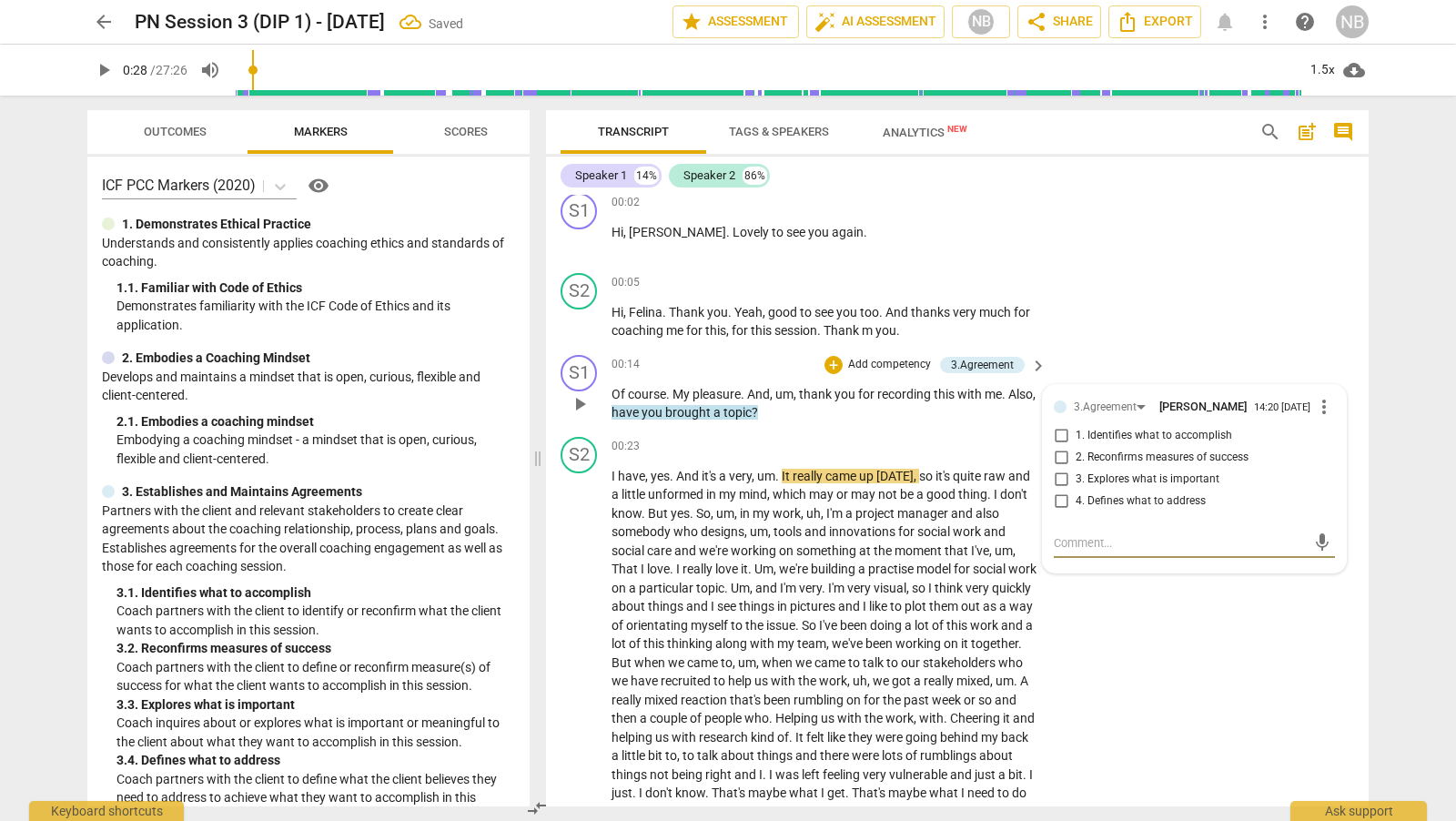
click at [1058, 439] on input "1. Identifies what to accomplish" at bounding box center [1061, 435] width 29 height 22
checkbox input "true"
click at [1120, 348] on div "S1 play_arrow pause 00:14 + Add competency 3.Agreement keyboard_arrow_right Of …" at bounding box center [958, 388] width 823 height 82
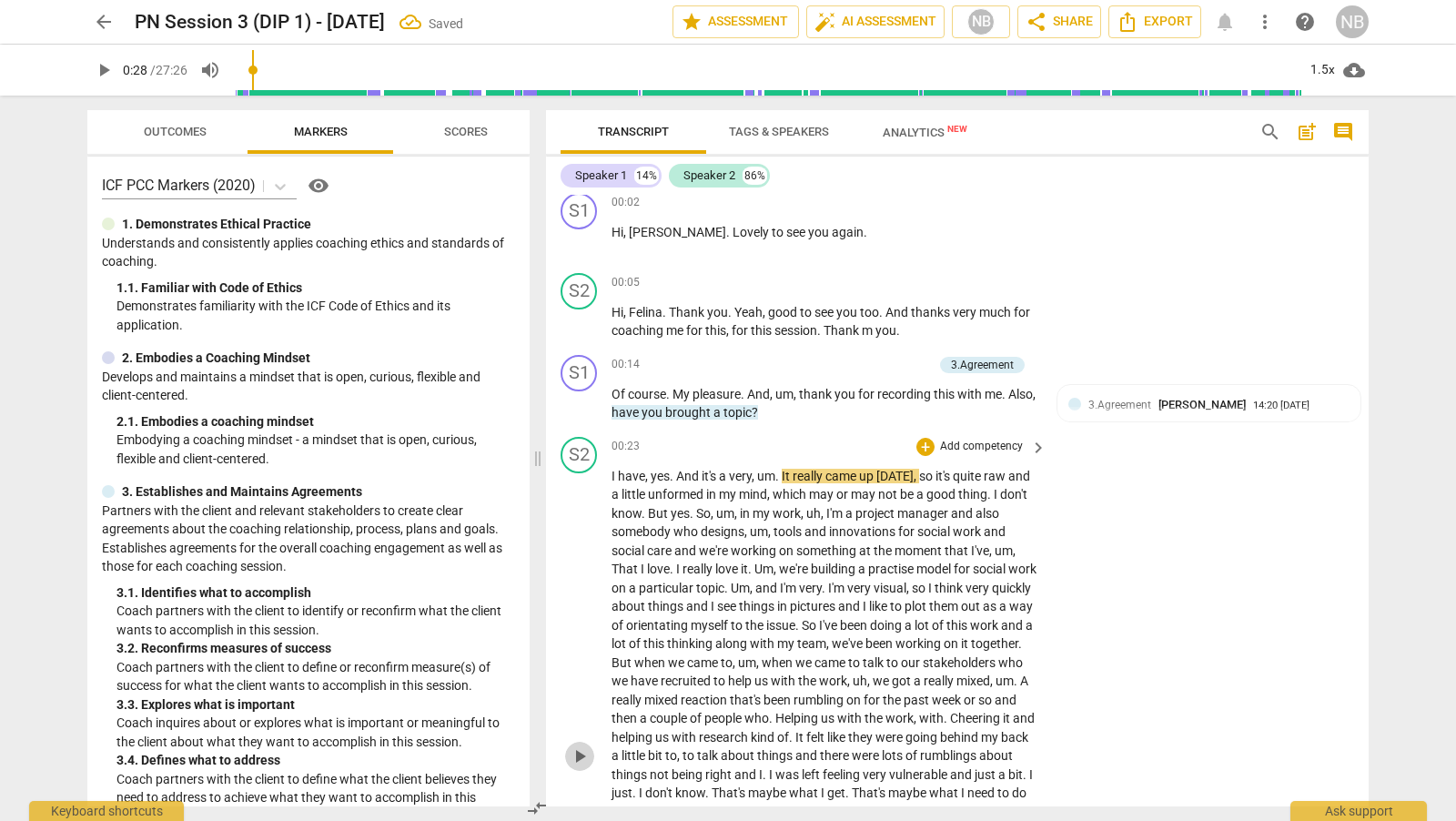
click at [583, 749] on span "play_arrow" at bounding box center [579, 756] width 22 height 22
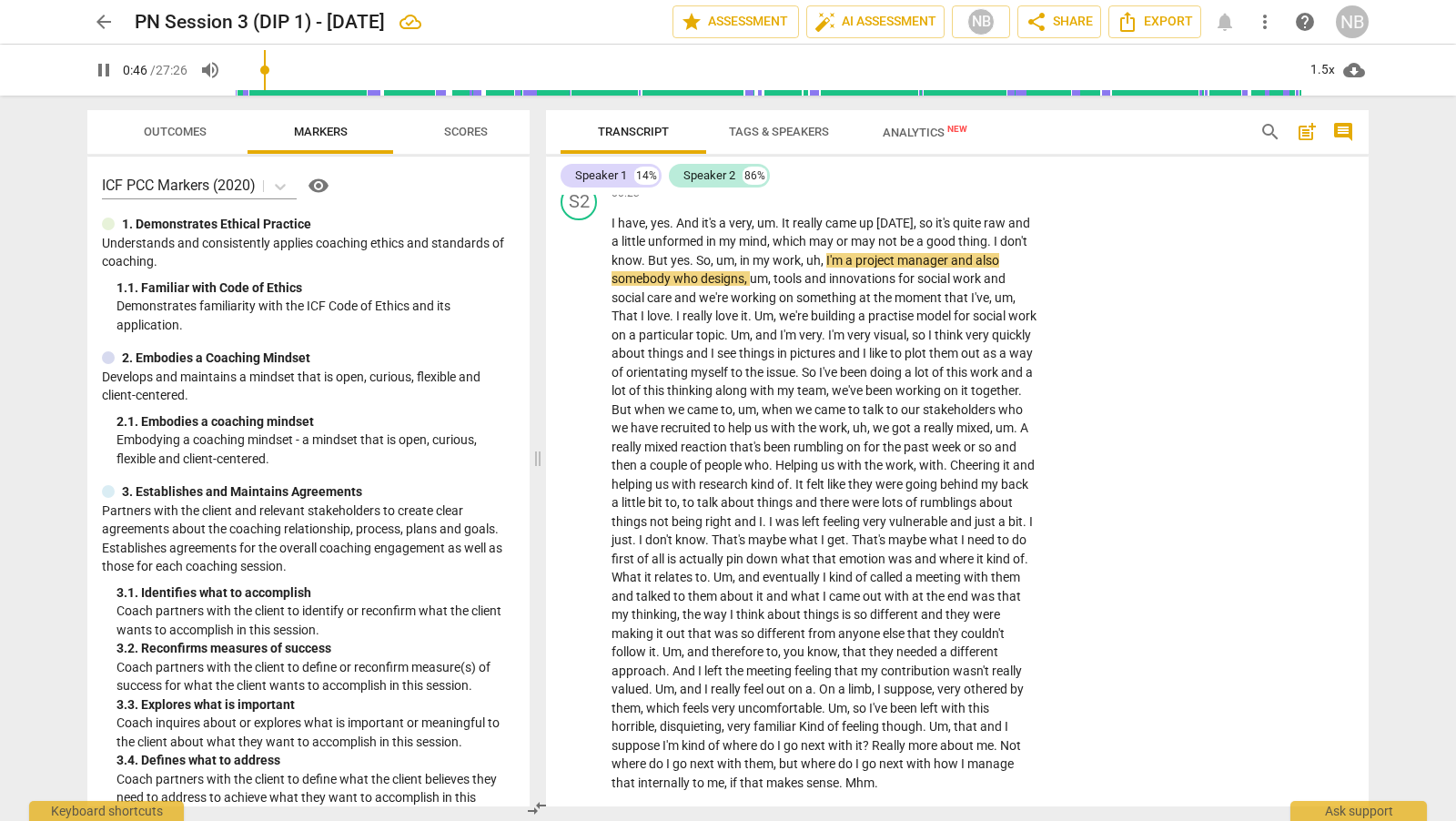
scroll to position [863, 0]
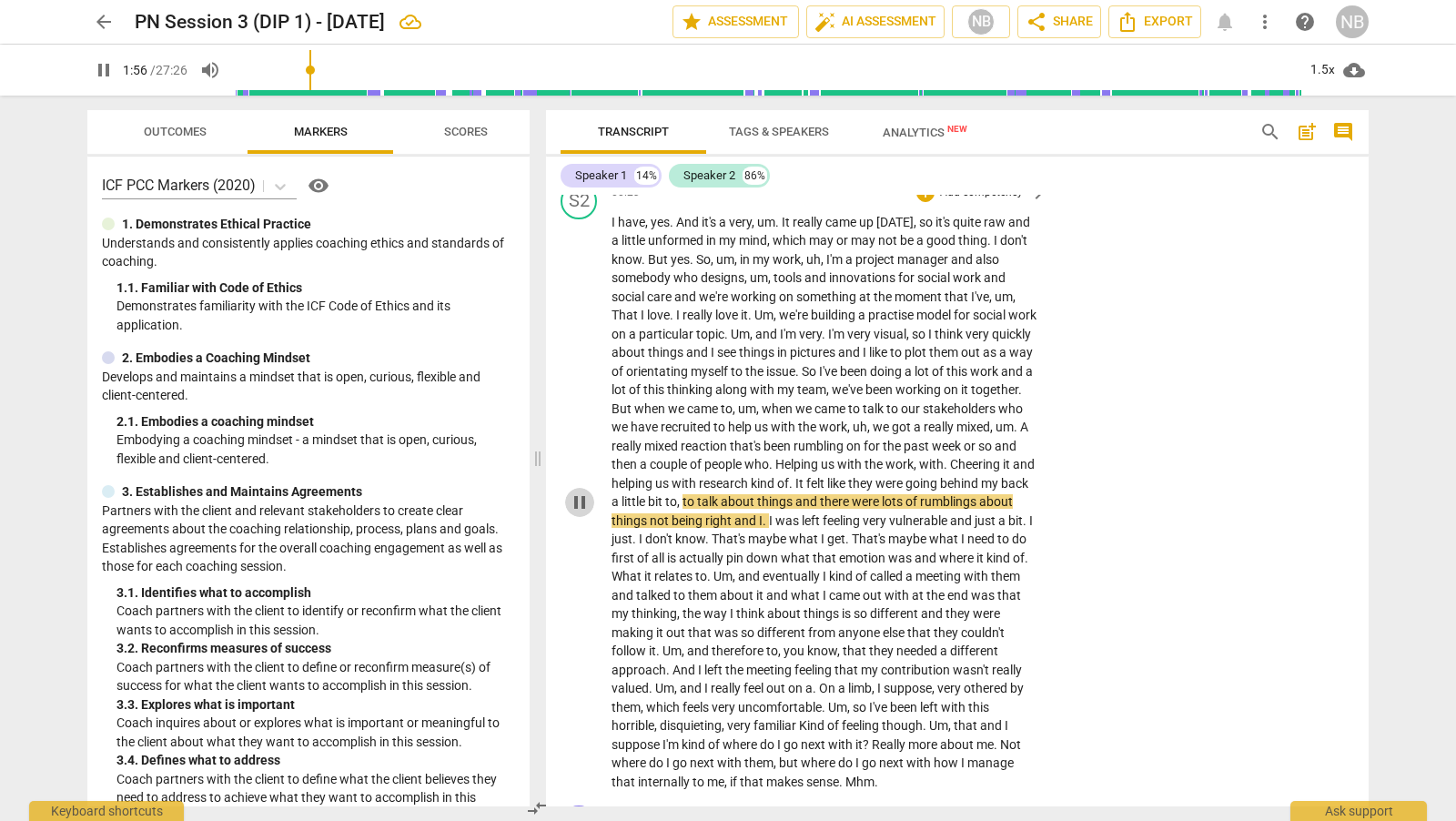
click at [574, 507] on span "pause" at bounding box center [579, 502] width 22 height 22
click at [574, 506] on span "play_arrow" at bounding box center [579, 502] width 22 height 22
click at [577, 497] on span "pause" at bounding box center [579, 502] width 22 height 22
click at [611, 225] on span "I" at bounding box center [614, 221] width 7 height 14
click at [609, 219] on div "play_arrow pause" at bounding box center [588, 502] width 47 height 567
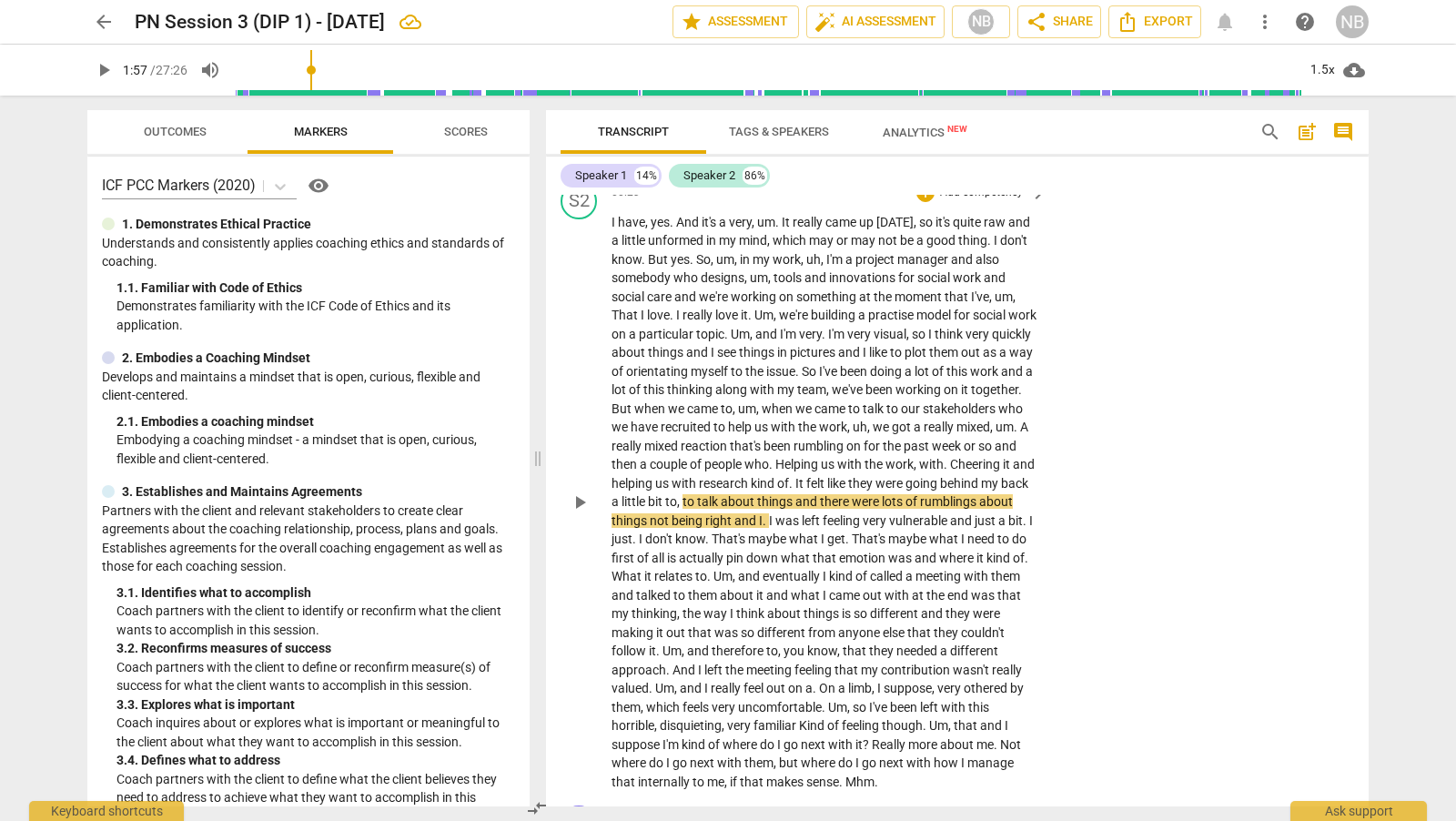
click at [609, 219] on div "play_arrow pause" at bounding box center [588, 502] width 47 height 567
click at [612, 220] on span "I" at bounding box center [614, 221] width 7 height 14
click at [584, 494] on span "play_arrow" at bounding box center [579, 502] width 22 height 22
click at [607, 220] on div "play_arrow pause" at bounding box center [588, 502] width 47 height 567
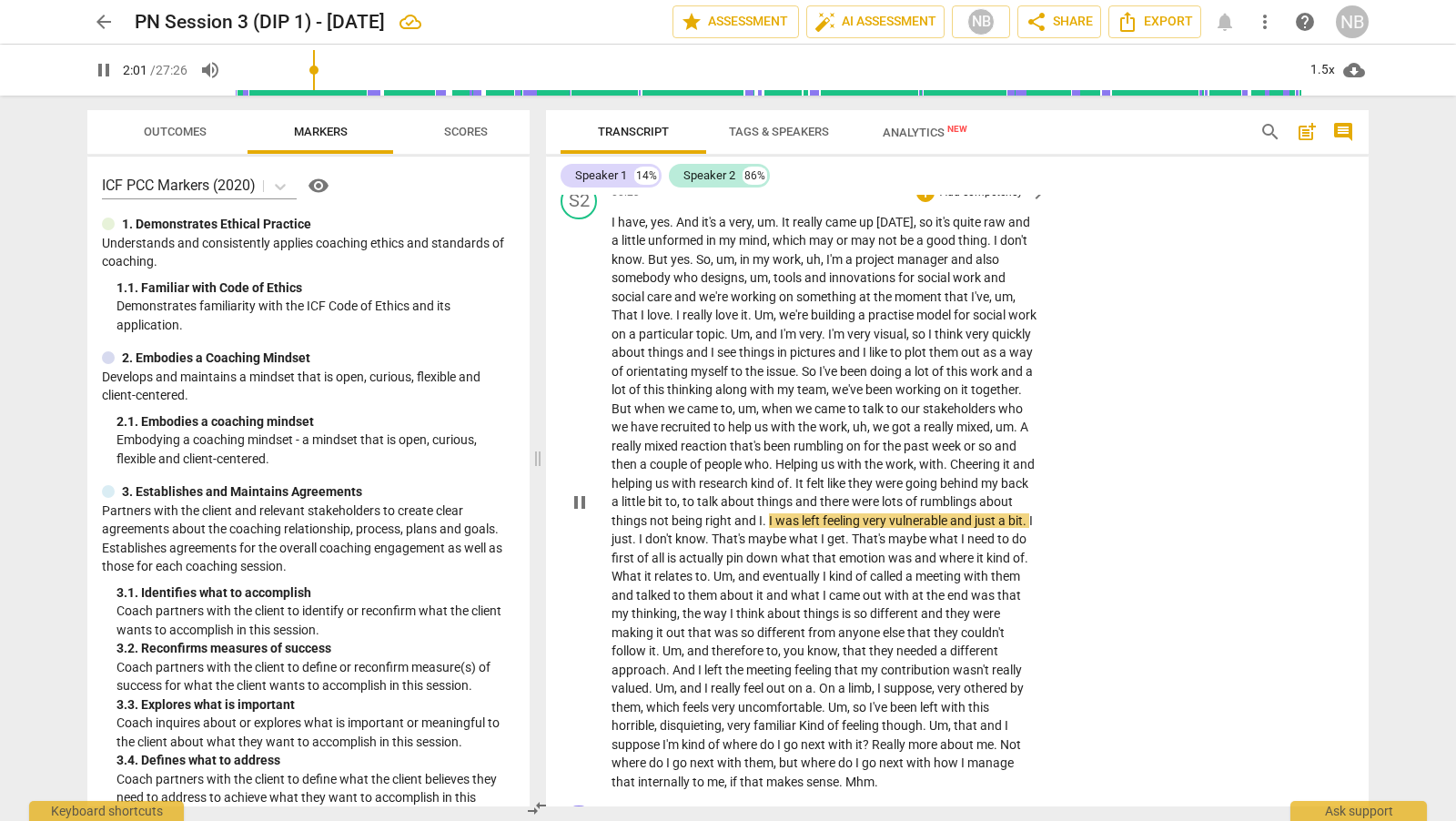
click at [618, 225] on span "have" at bounding box center [631, 221] width 28 height 14
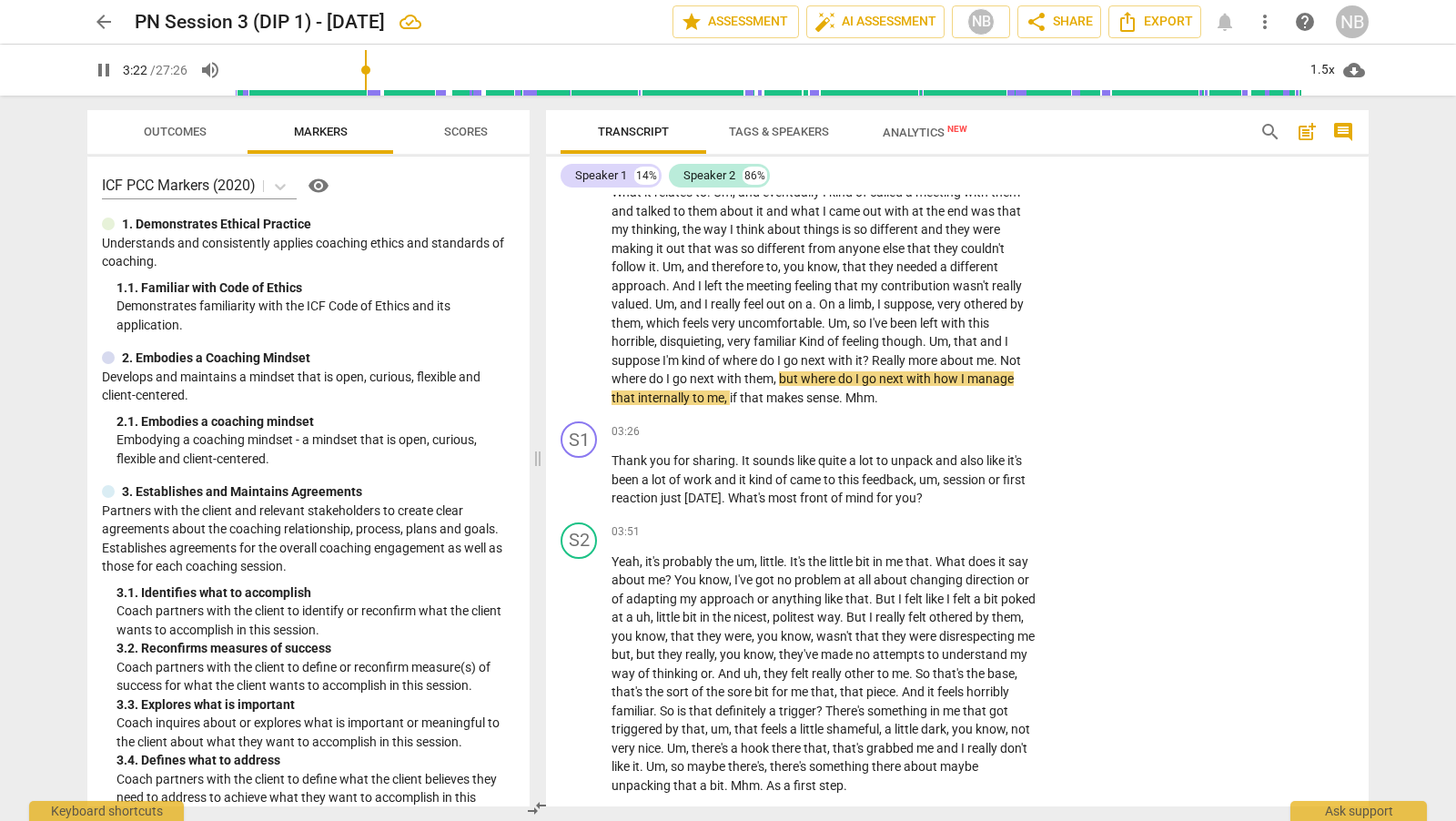
scroll to position [1254, 0]
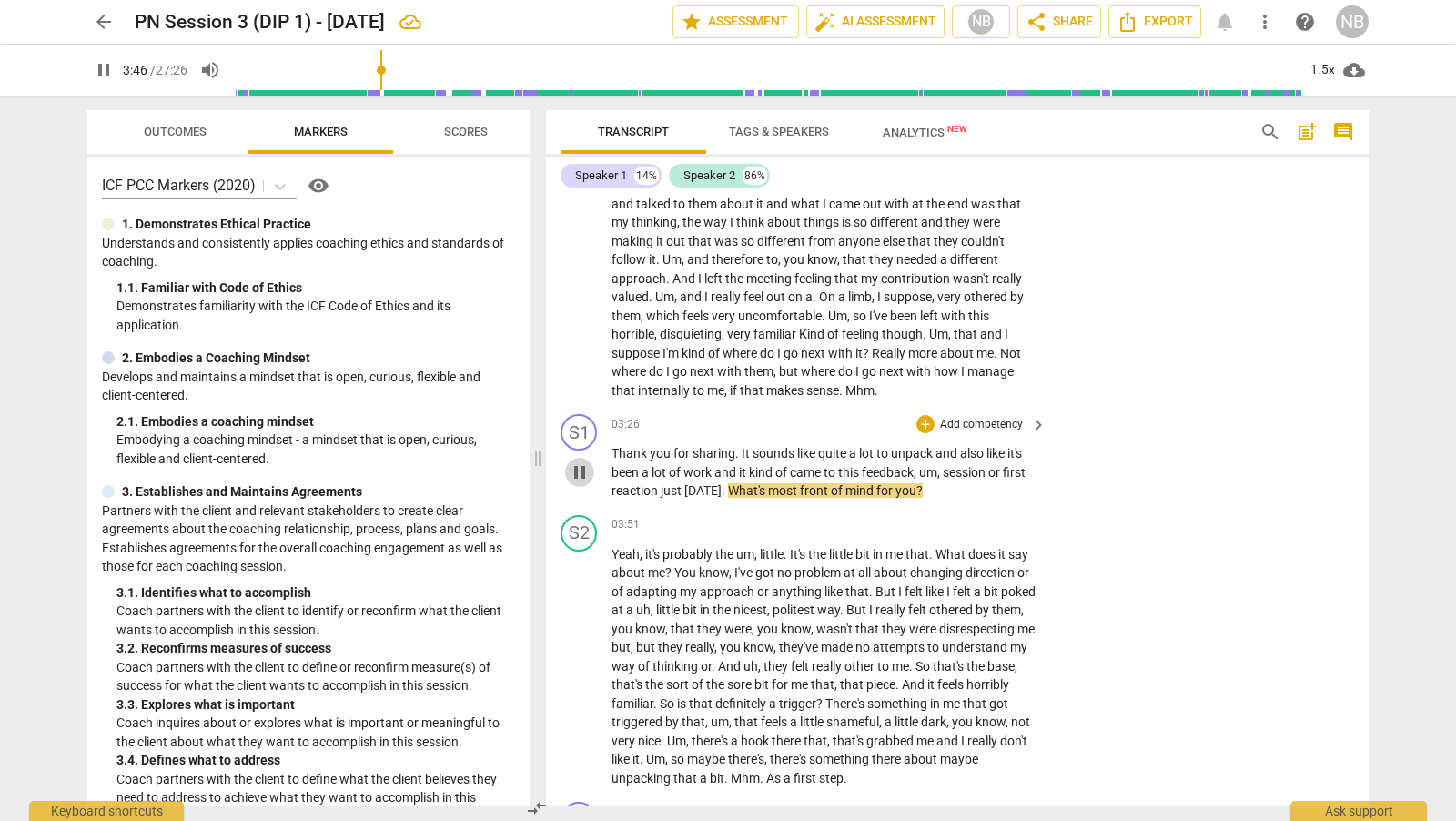
click at [587, 474] on span "pause" at bounding box center [579, 472] width 22 height 22
type input "227"
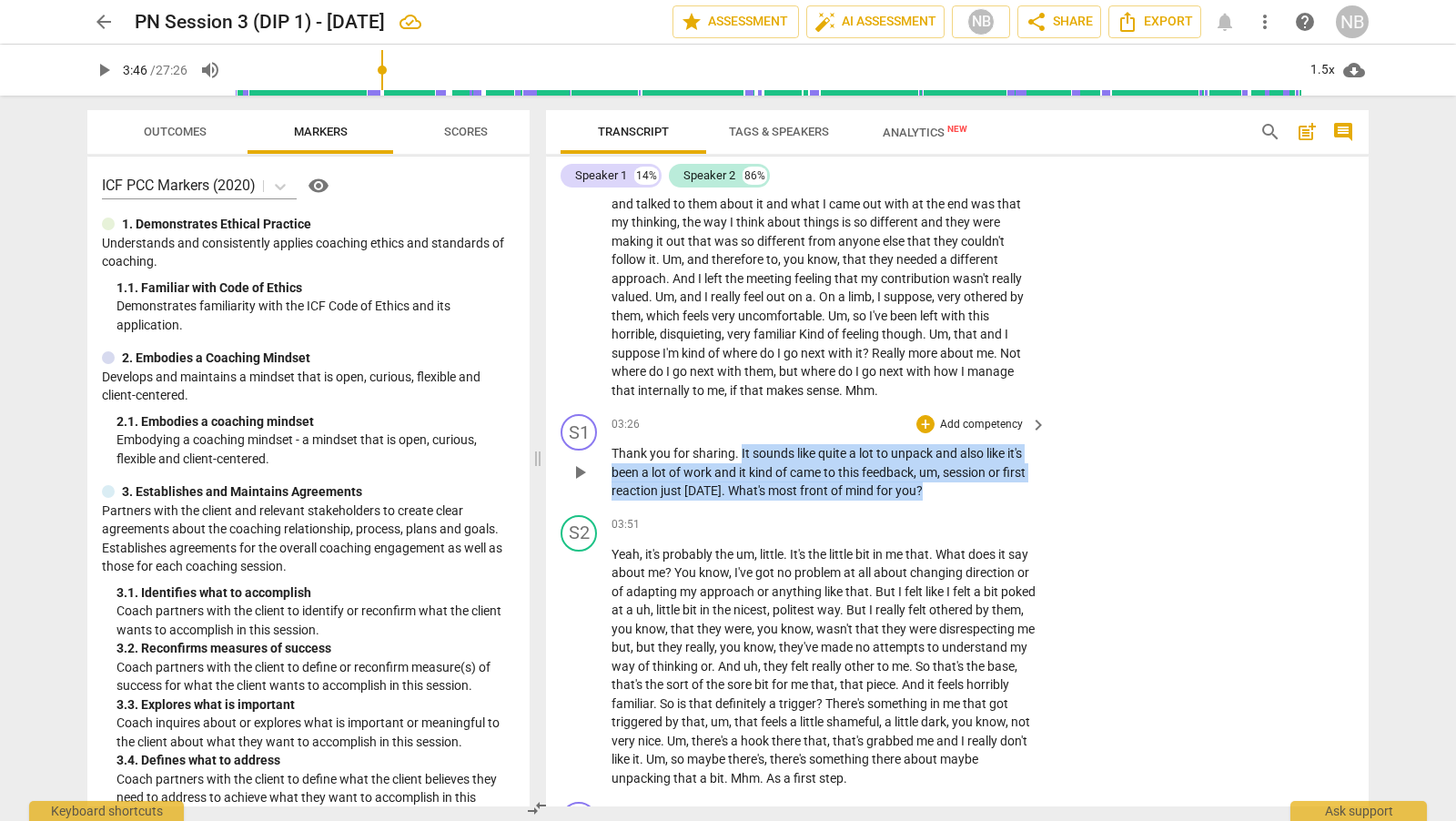
drag, startPoint x: 739, startPoint y: 450, endPoint x: 954, endPoint y: 498, distance: 220.3
click at [954, 498] on p "Thank you for sharing . It sounds like quite a lot to unpack and also like it's…" at bounding box center [824, 472] width 426 height 56
click at [929, 417] on div "+ Add competency" at bounding box center [970, 424] width 108 height 18
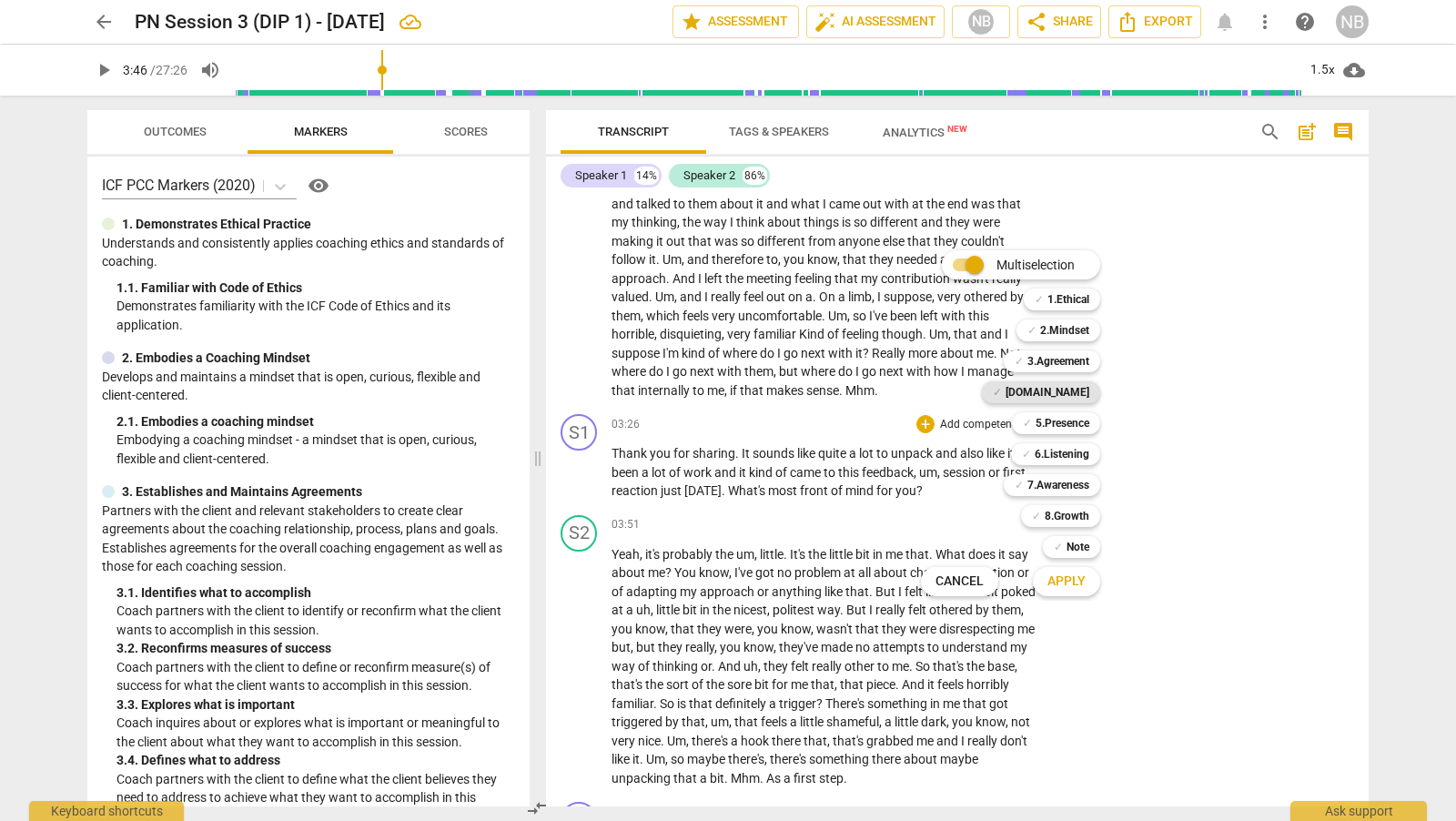
click at [1074, 389] on b "[DOMAIN_NAME]" at bounding box center [1048, 392] width 84 height 22
click at [1079, 353] on b "3.Agreement" at bounding box center [1058, 361] width 62 height 22
click at [1079, 578] on span "Apply" at bounding box center [1067, 581] width 38 height 18
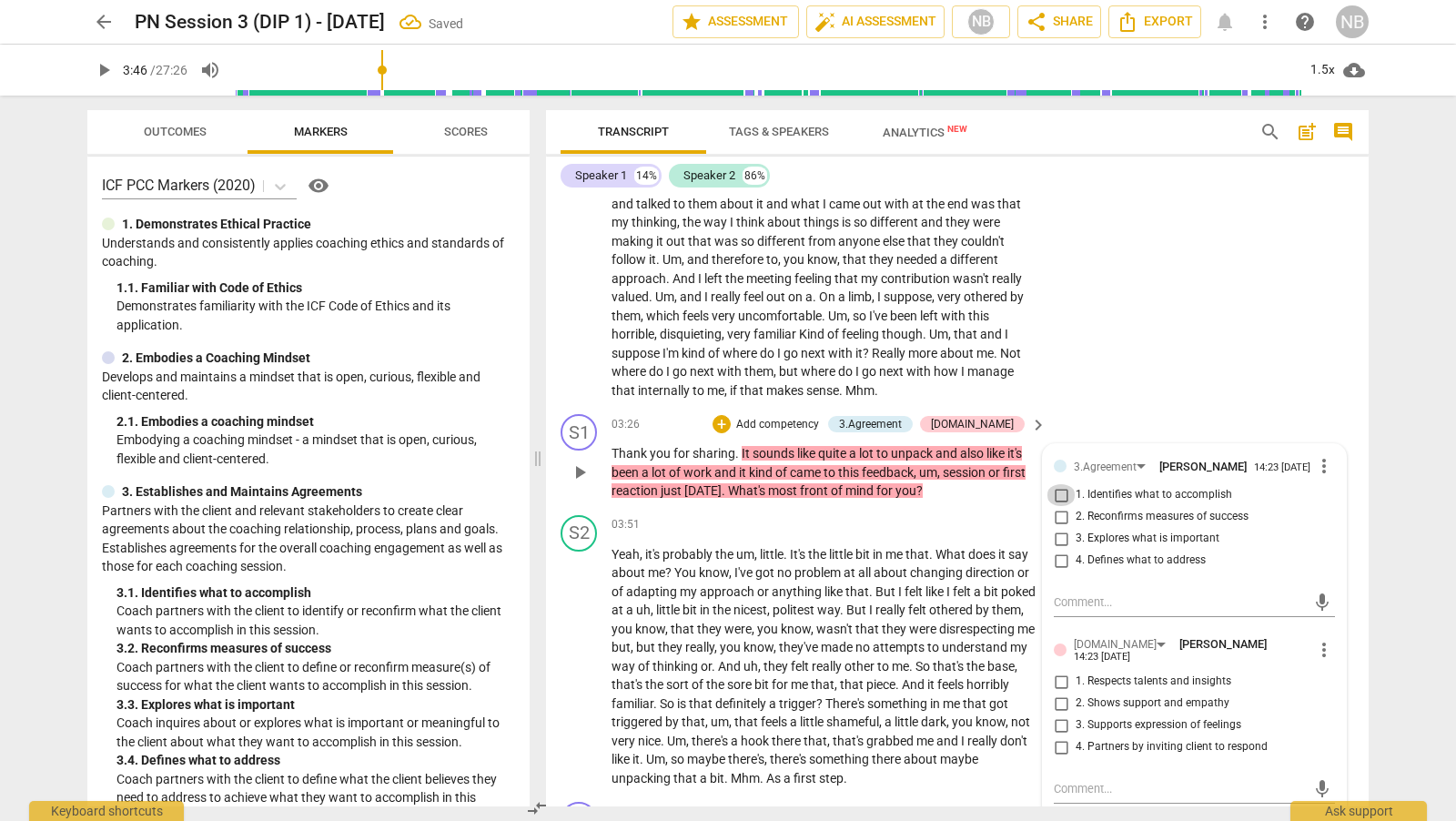
click at [1061, 498] on input "1. Identifies what to accomplish" at bounding box center [1061, 495] width 29 height 22
checkbox input "true"
click at [1054, 699] on input "2. Shows support and empathy" at bounding box center [1061, 703] width 29 height 22
checkbox input "true"
click at [1199, 382] on div "S2 play_arrow pause 00:23 + Add competency keyboard_arrow_right I have , yes . …" at bounding box center [958, 97] width 823 height 624
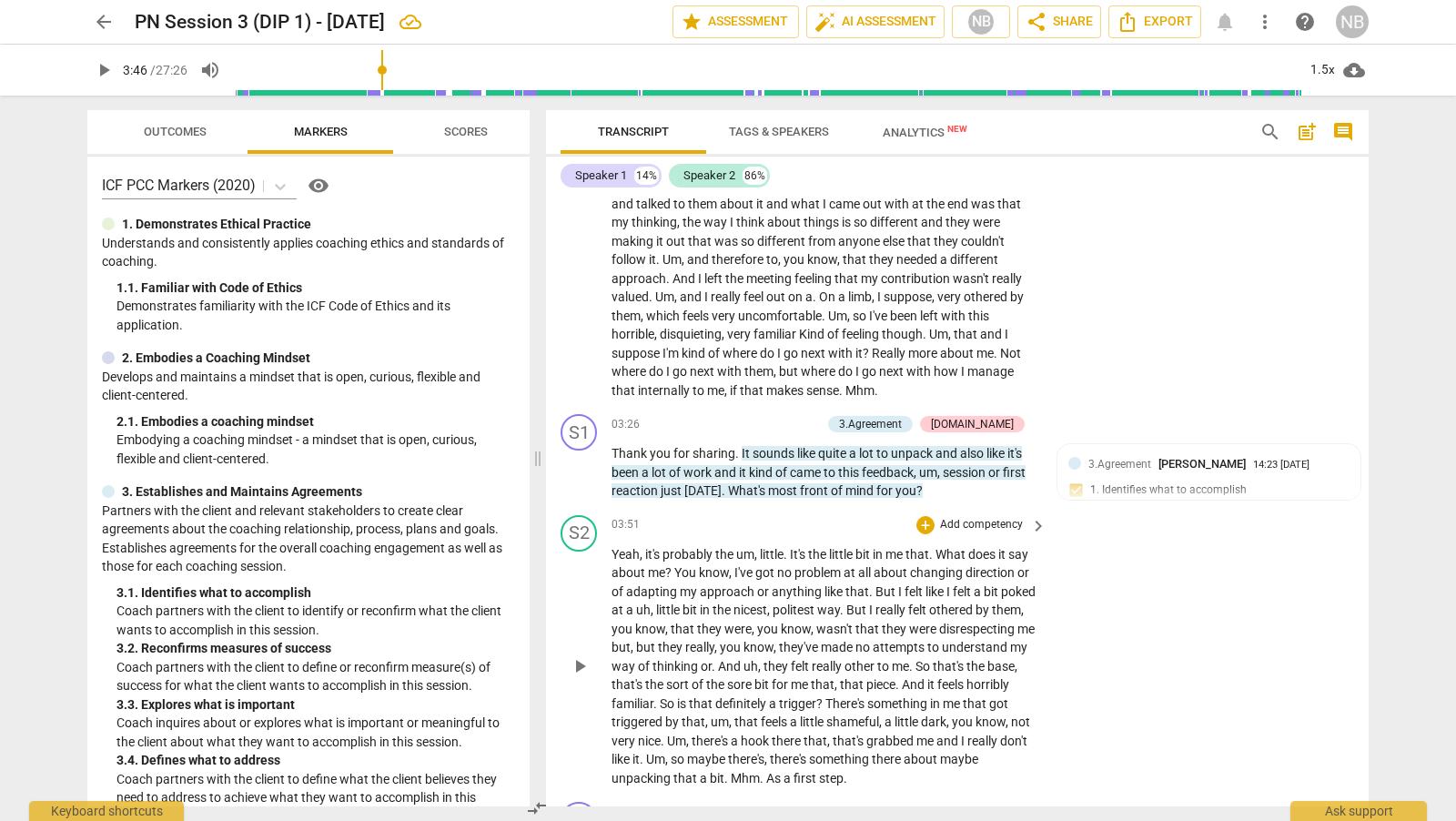
click at [576, 671] on span "play_arrow" at bounding box center [579, 666] width 22 height 22
click at [1362, 317] on div "format_bold format_list_bulleted [PERSON_NAME] delete Summary: PCC Level (Mento…" at bounding box center [958, 500] width 823 height 611
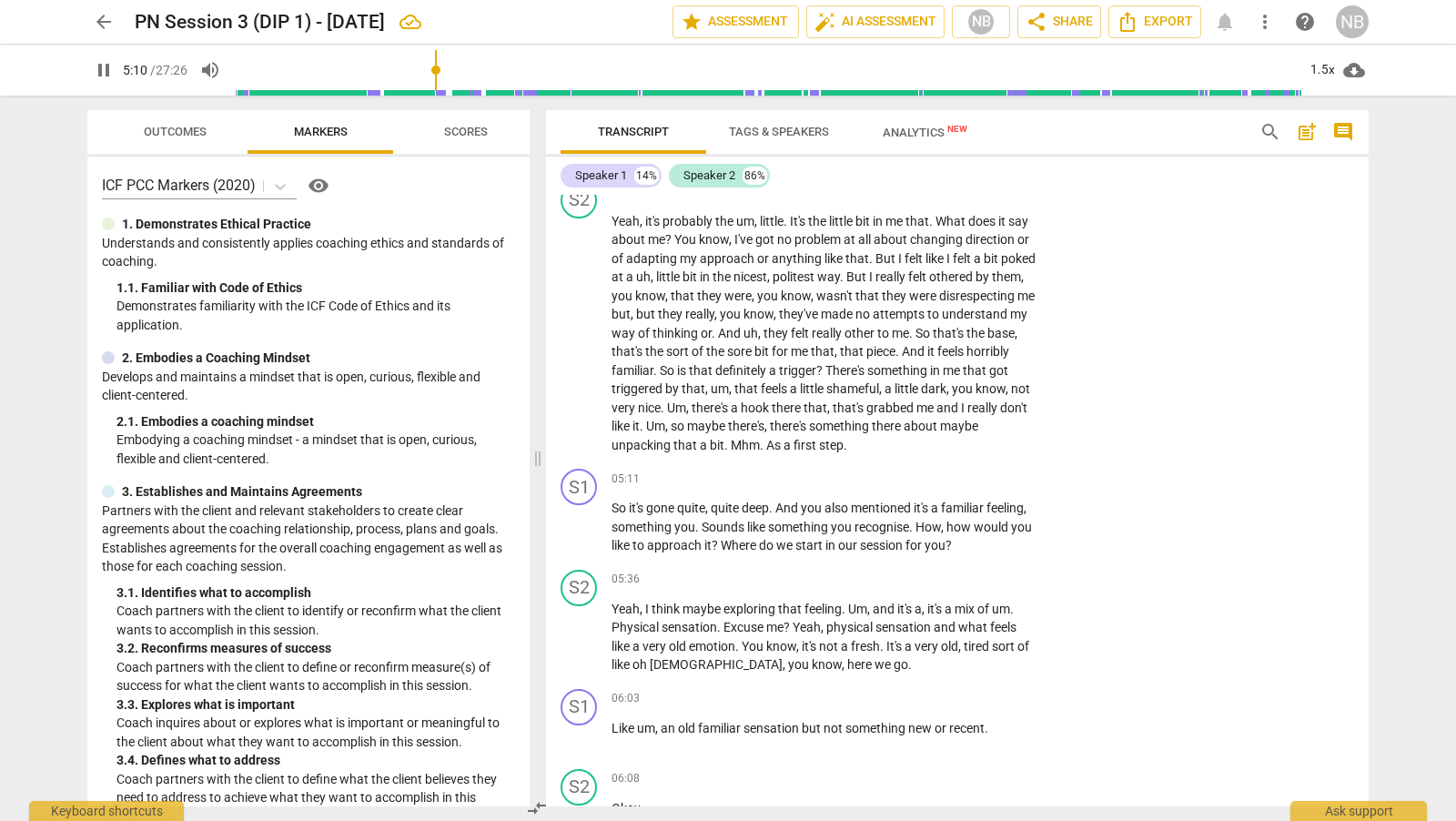
scroll to position [1588, 0]
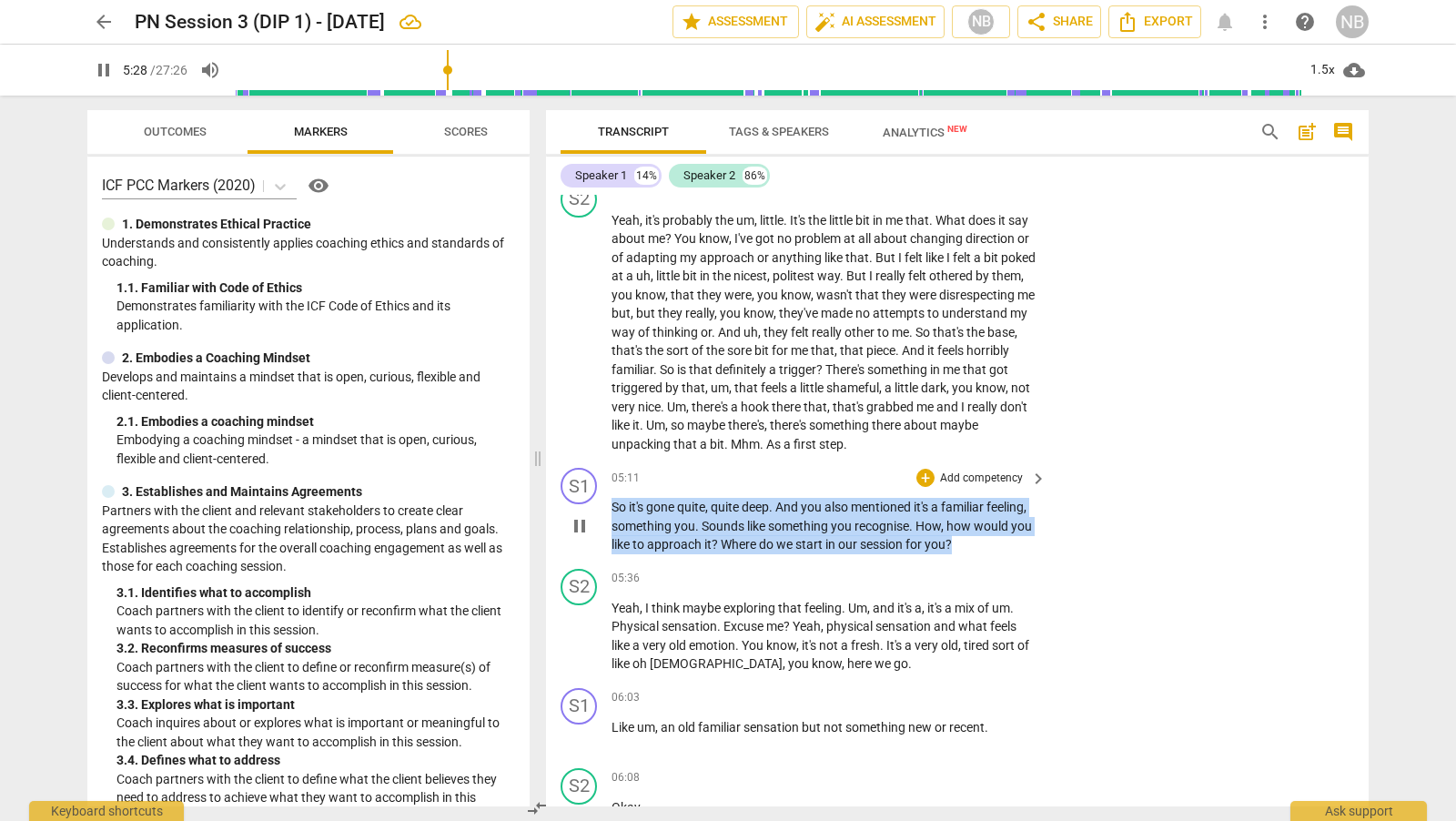
drag, startPoint x: 610, startPoint y: 506, endPoint x: 1032, endPoint y: 551, distance: 424.4
click at [1032, 551] on p "So it's gone quite , quite deep . And you also mentioned it's a familiar feelin…" at bounding box center [824, 525] width 426 height 56
click at [924, 475] on div "+" at bounding box center [925, 477] width 18 height 18
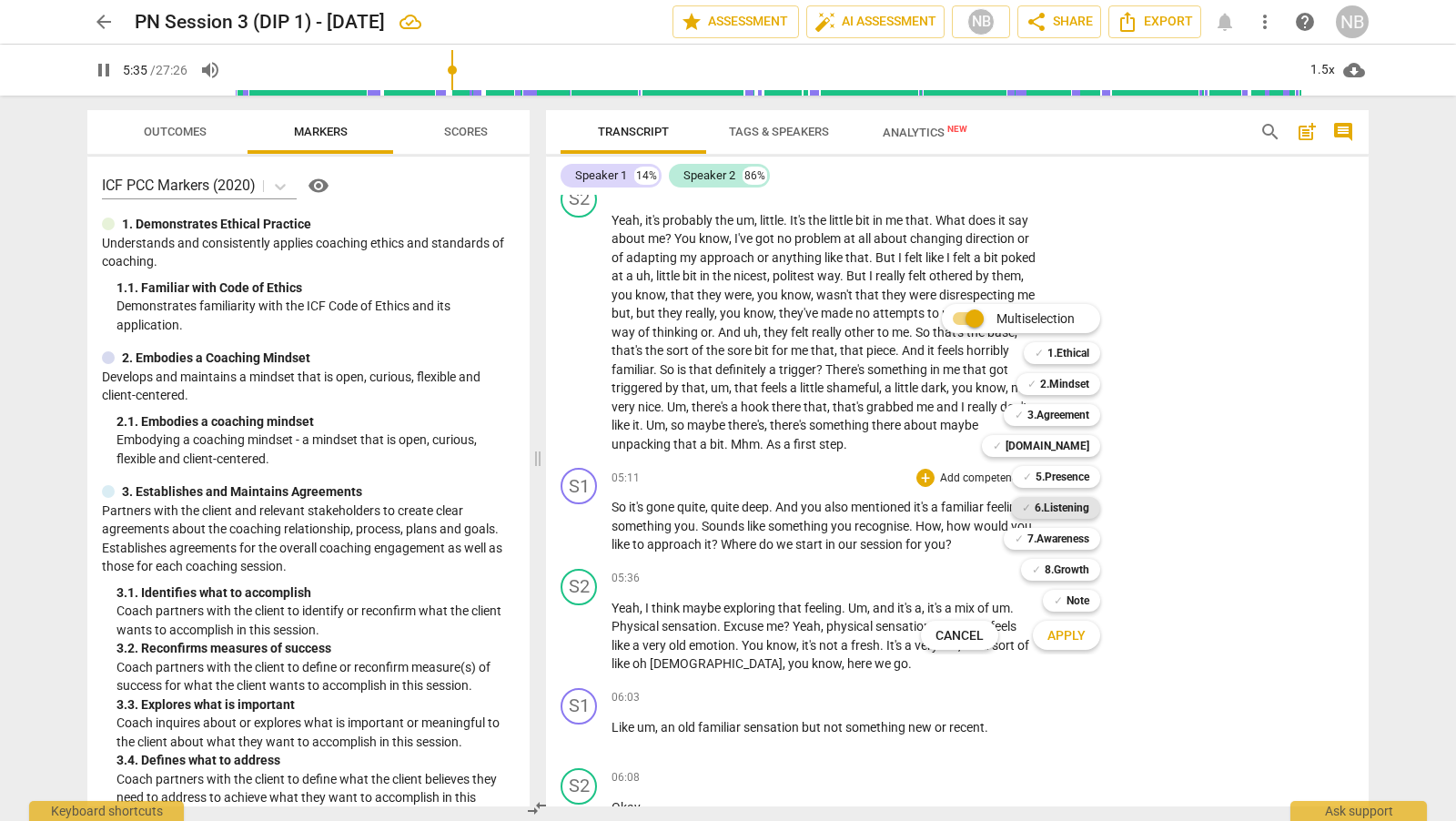
click at [1078, 507] on b "6.Listening" at bounding box center [1061, 507] width 55 height 22
click at [1077, 410] on b "3.Agreement" at bounding box center [1058, 414] width 62 height 22
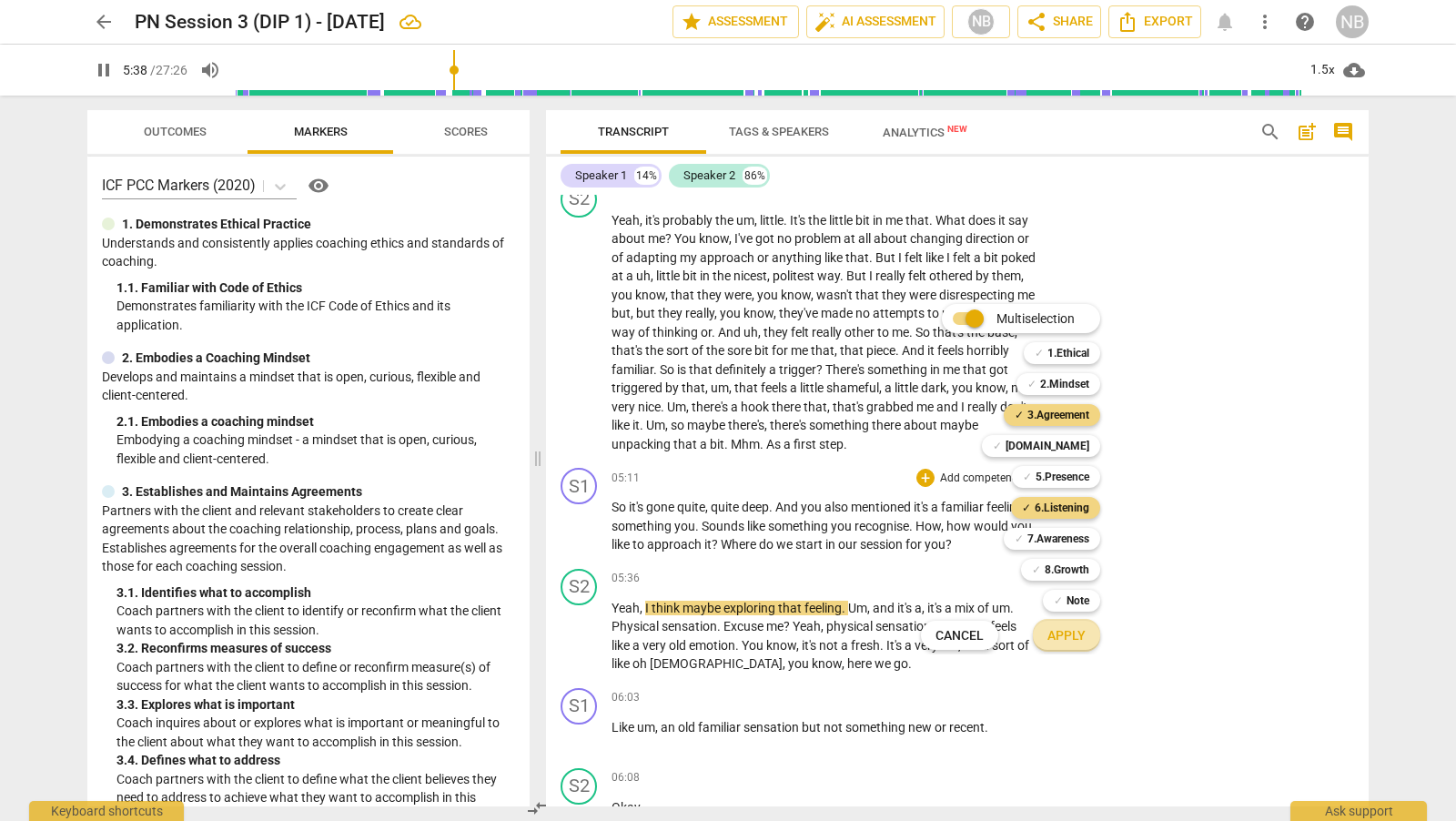
click at [1074, 639] on span "Apply" at bounding box center [1067, 635] width 38 height 18
type input "339"
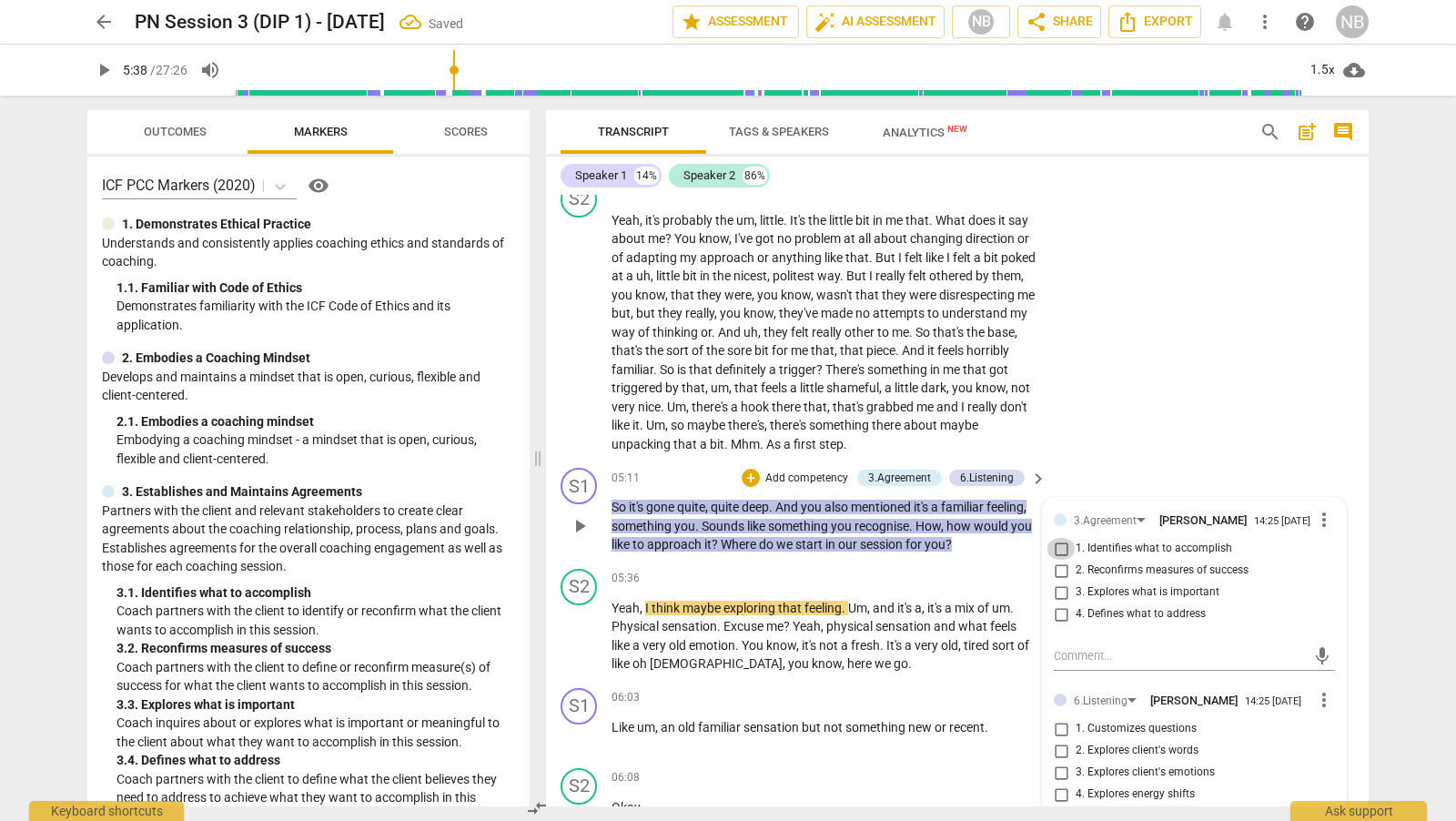
click at [1061, 560] on input "1. Identifies what to accomplish" at bounding box center [1061, 548] width 29 height 22
checkbox input "true"
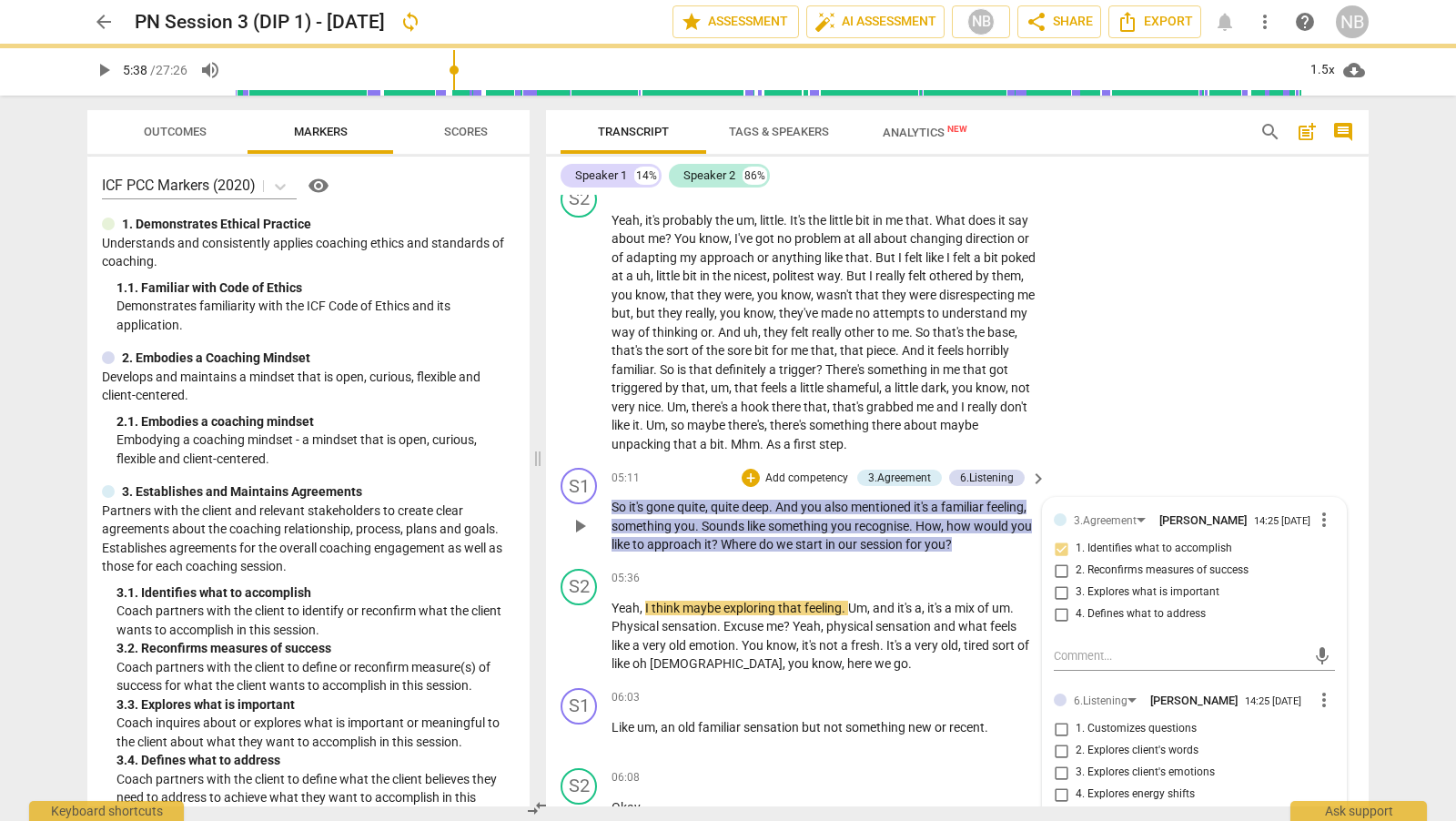
click at [1242, 740] on label "1. Customizes questions" at bounding box center [1187, 728] width 281 height 22
click at [1075, 740] on input "1. Customizes questions" at bounding box center [1061, 728] width 29 height 22
checkbox input "true"
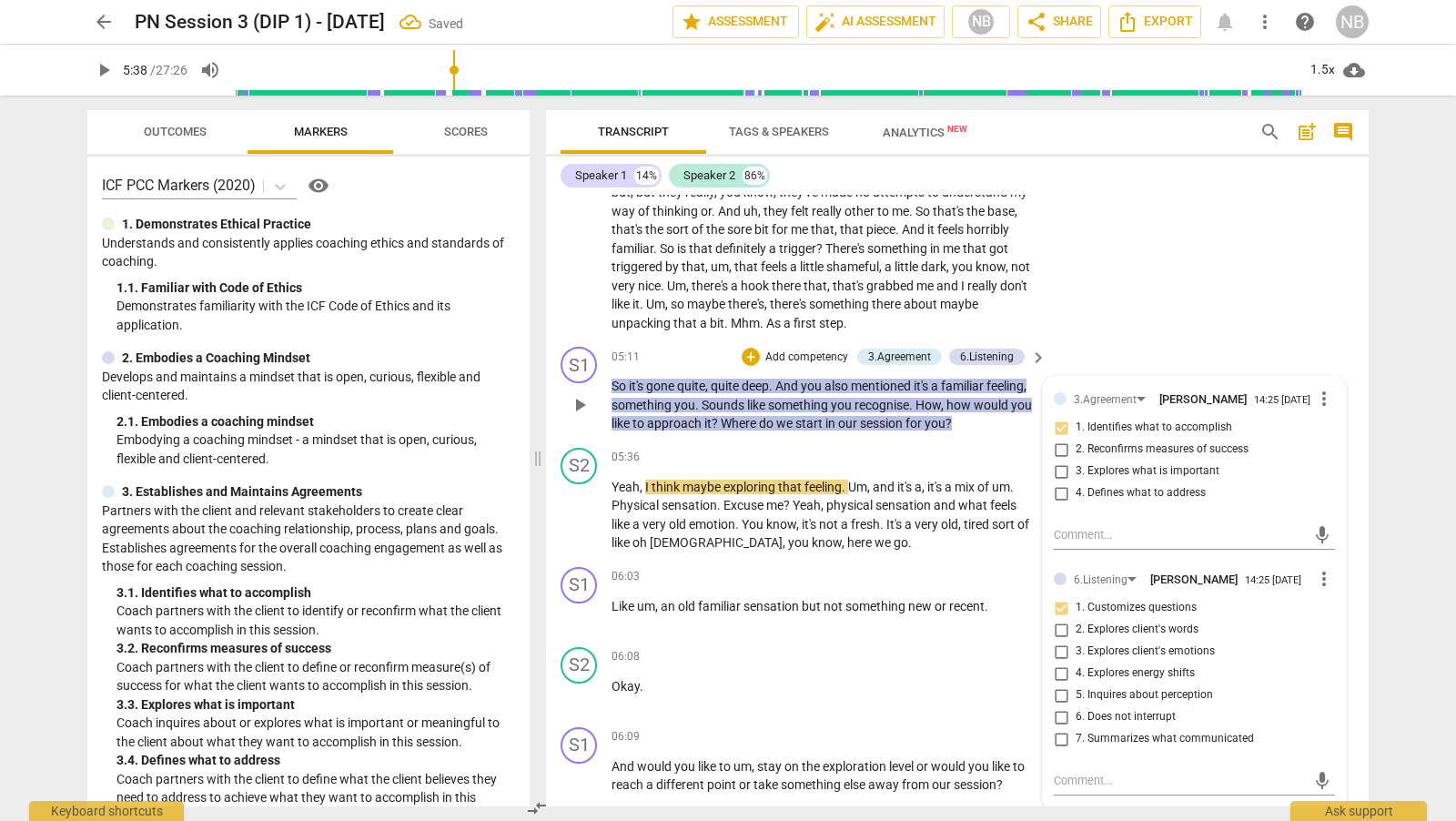
scroll to position [1749, 0]
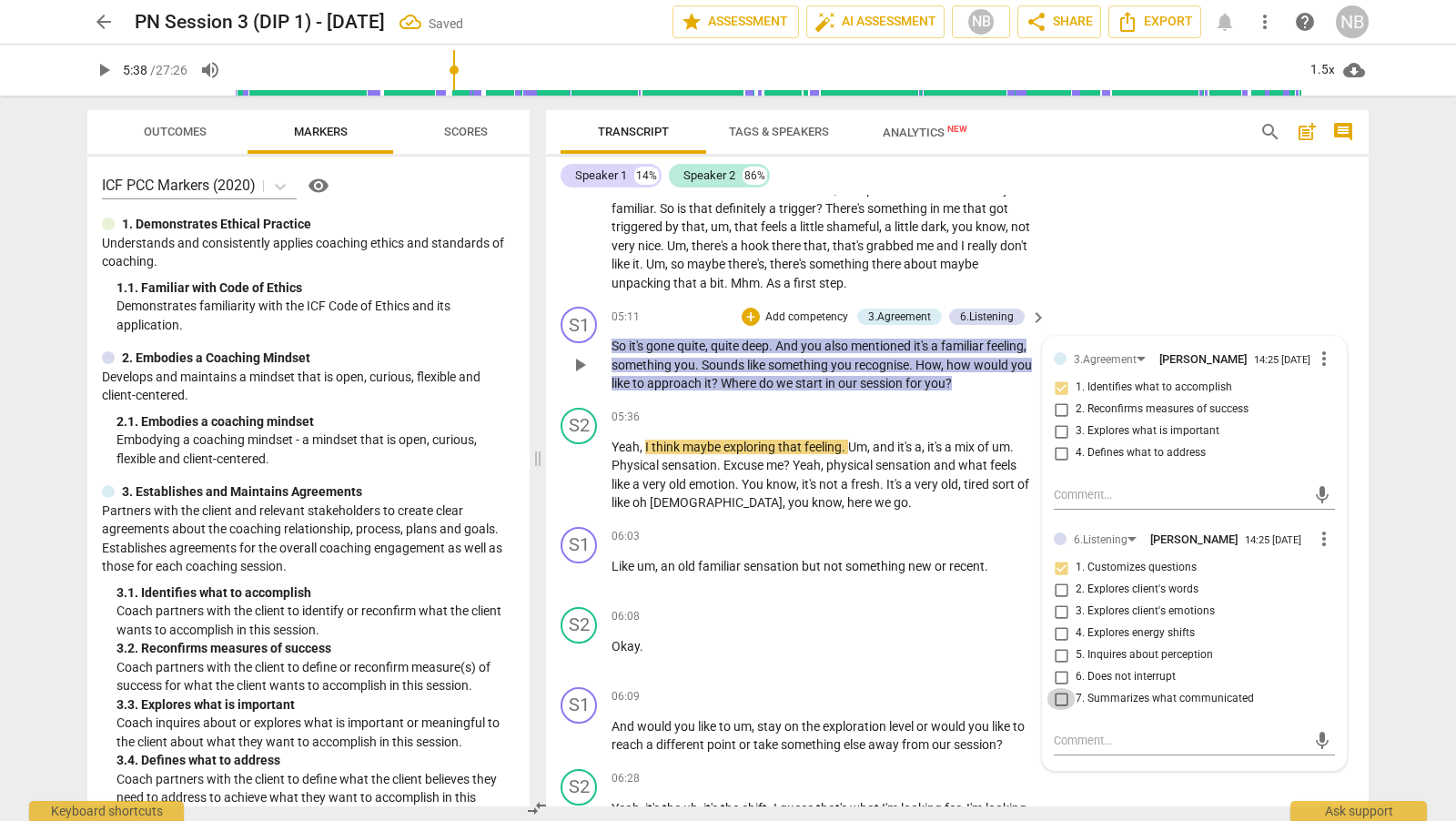
click at [1056, 709] on input "7. Summarizes what communicated" at bounding box center [1061, 699] width 29 height 22
checkbox input "true"
click at [1056, 577] on input "1. Customizes questions" at bounding box center [1061, 567] width 29 height 22
checkbox input "false"
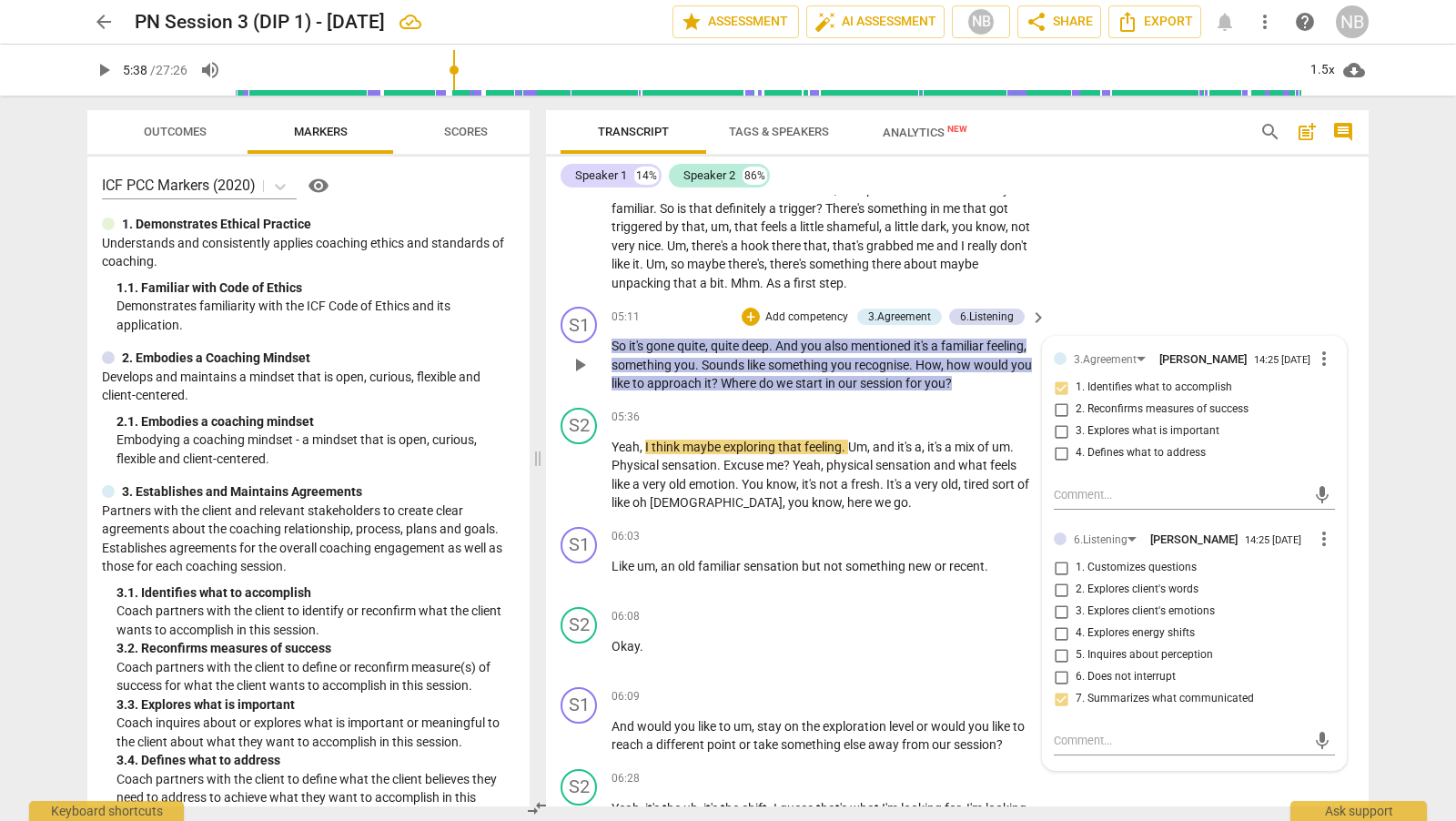
click at [1122, 314] on div "S1 play_arrow pause 05:11 + Add competency 3.Agreement 6.Listening keyboard_arr…" at bounding box center [958, 350] width 823 height 101
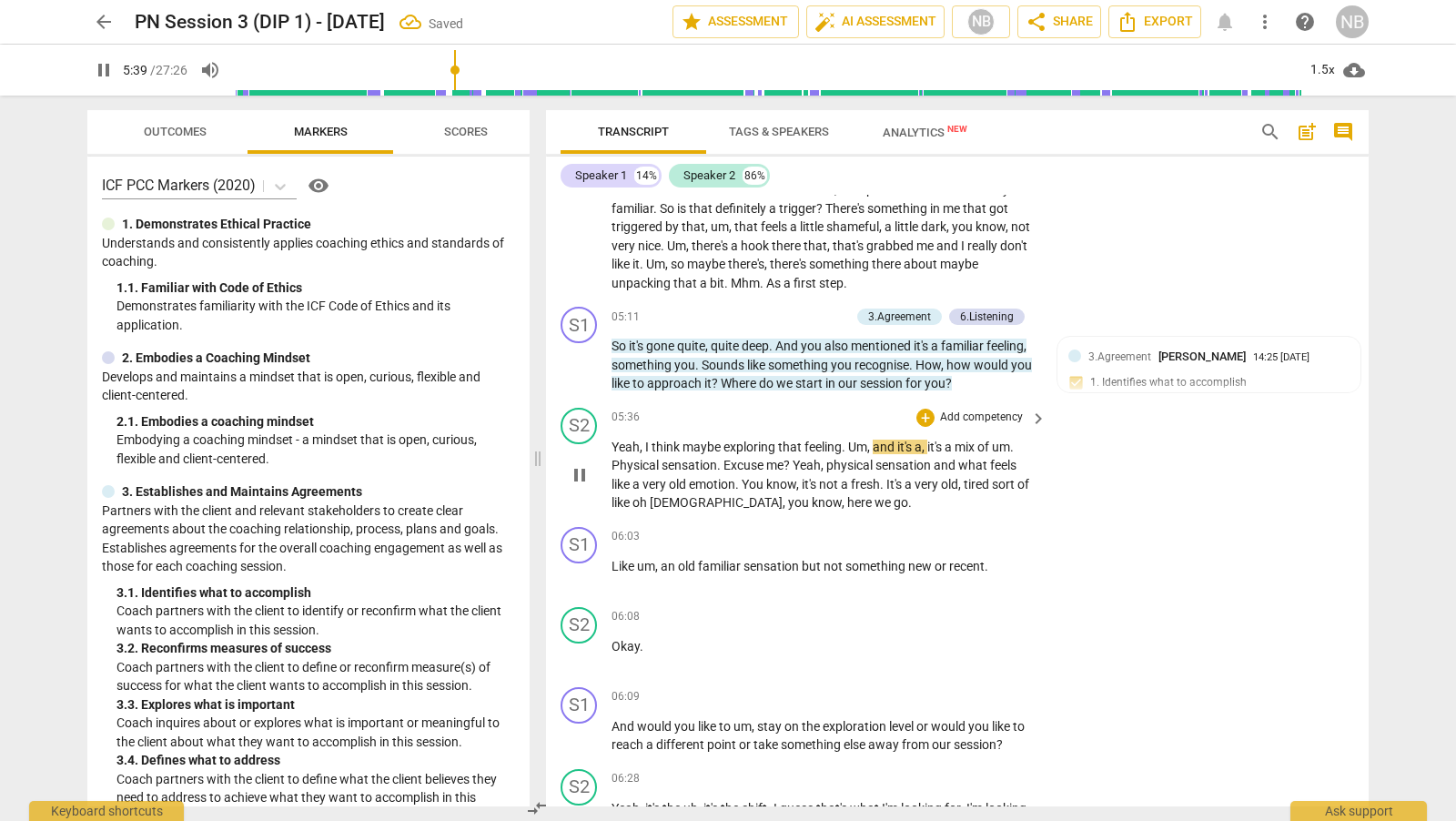
click at [582, 473] on span "pause" at bounding box center [579, 475] width 22 height 22
click at [605, 444] on div "play_arrow pause" at bounding box center [588, 476] width 47 height 63
click at [616, 442] on span "Yeah" at bounding box center [625, 446] width 28 height 14
click at [611, 445] on span "Yeah" at bounding box center [625, 446] width 28 height 14
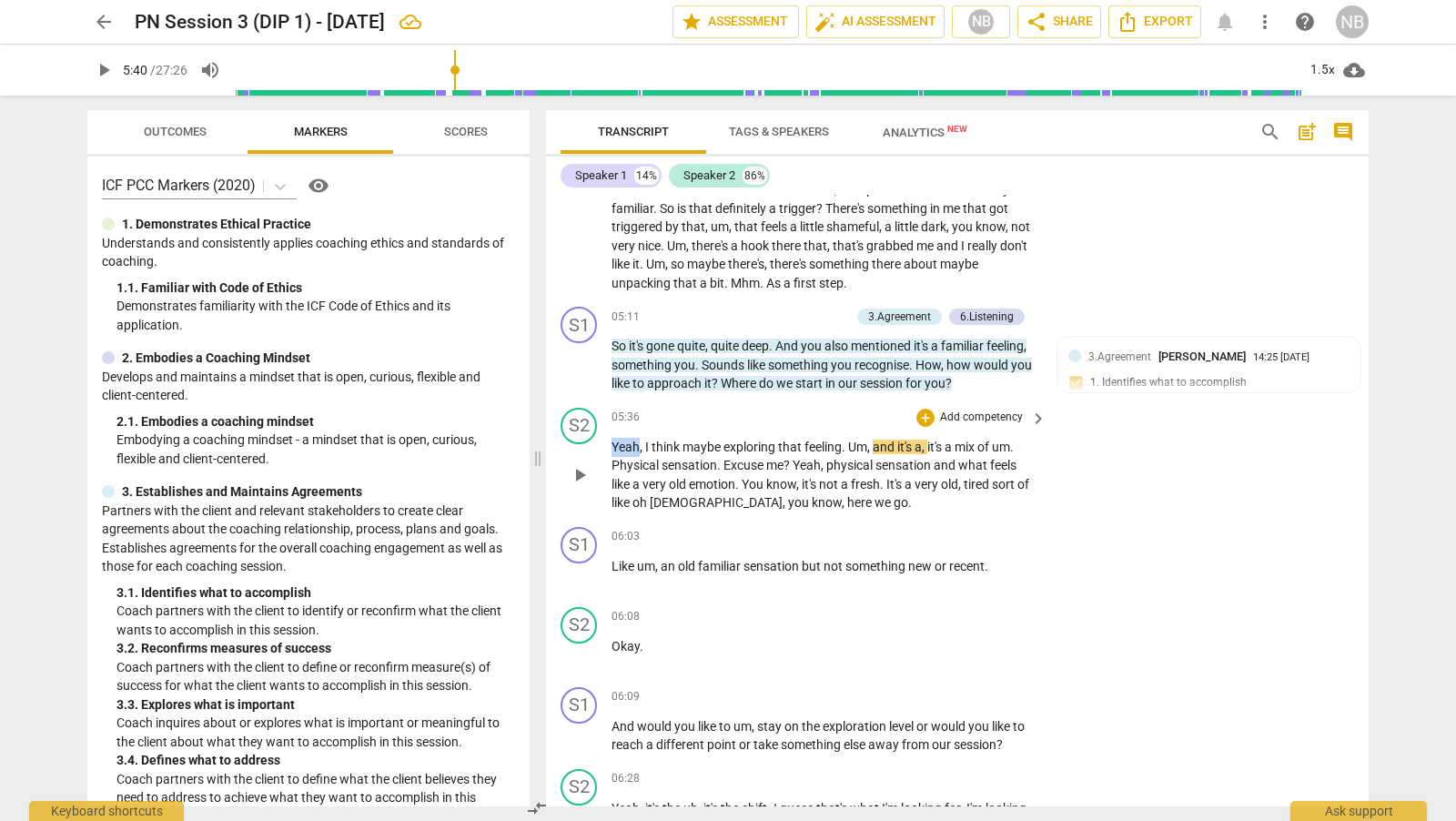
click at [611, 445] on span "Yeah" at bounding box center [625, 446] width 28 height 14
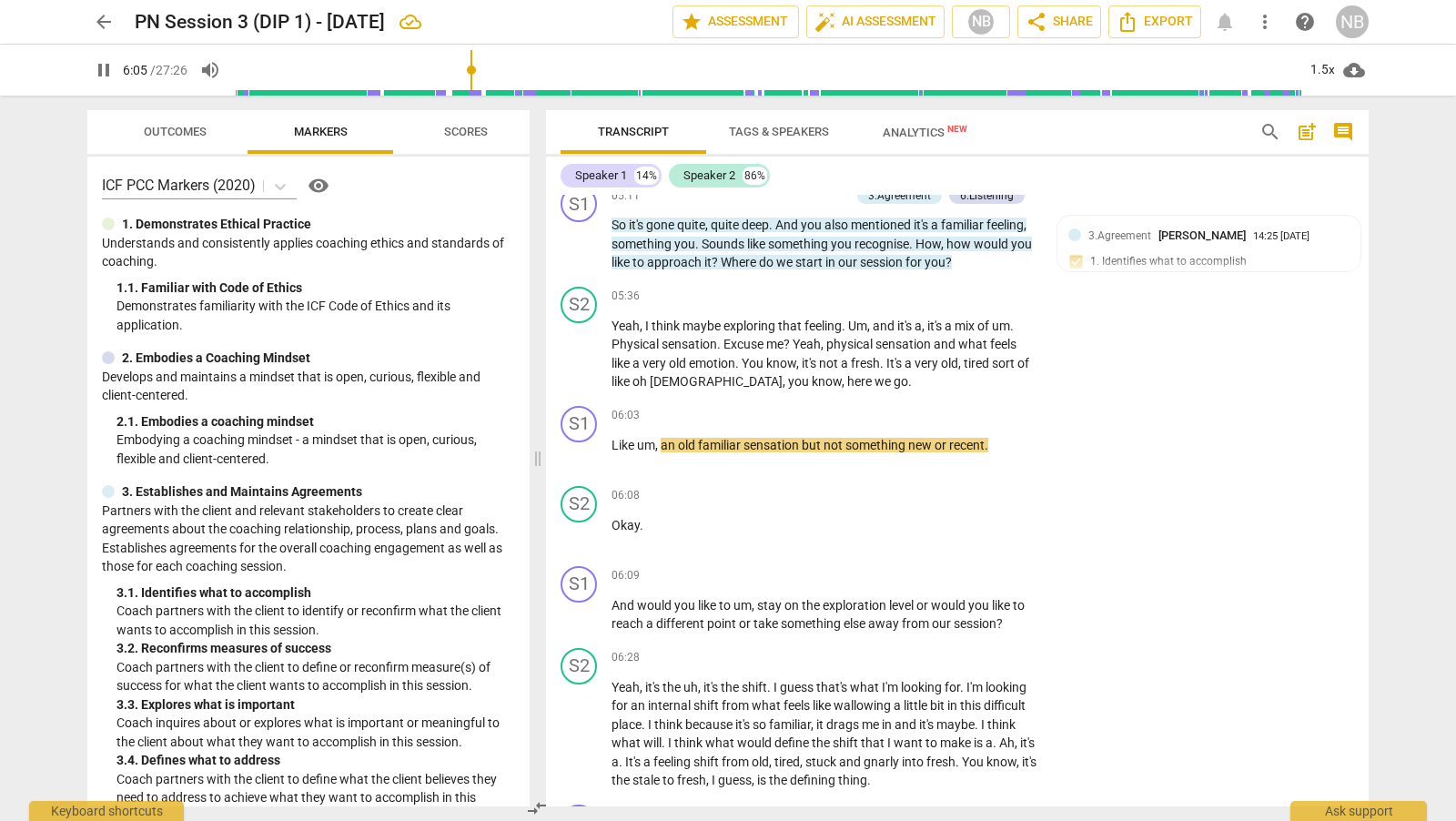
scroll to position [1914, 0]
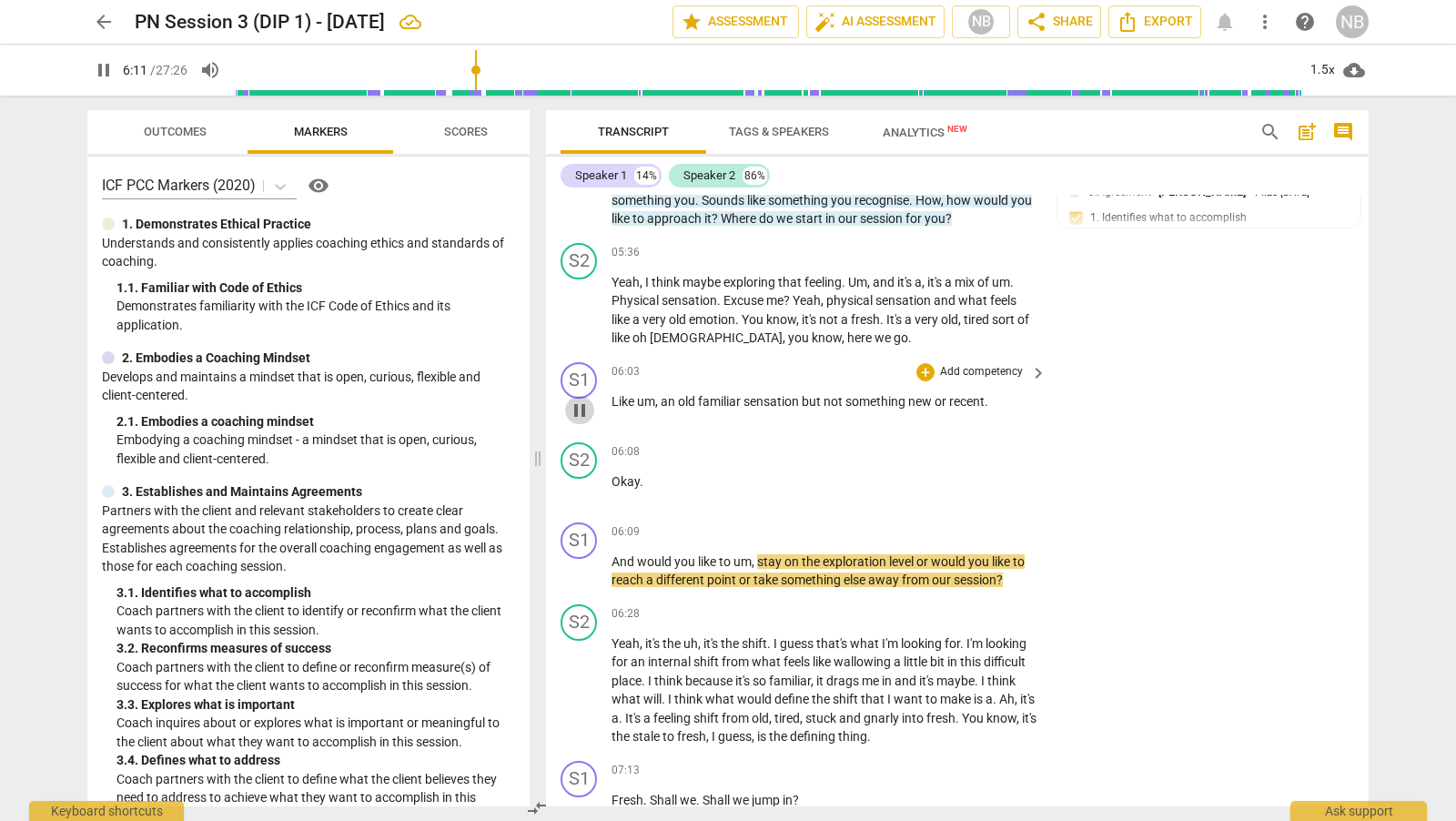
click at [586, 406] on span "pause" at bounding box center [579, 410] width 22 height 22
type input "372"
click at [929, 371] on div "+" at bounding box center [925, 372] width 18 height 18
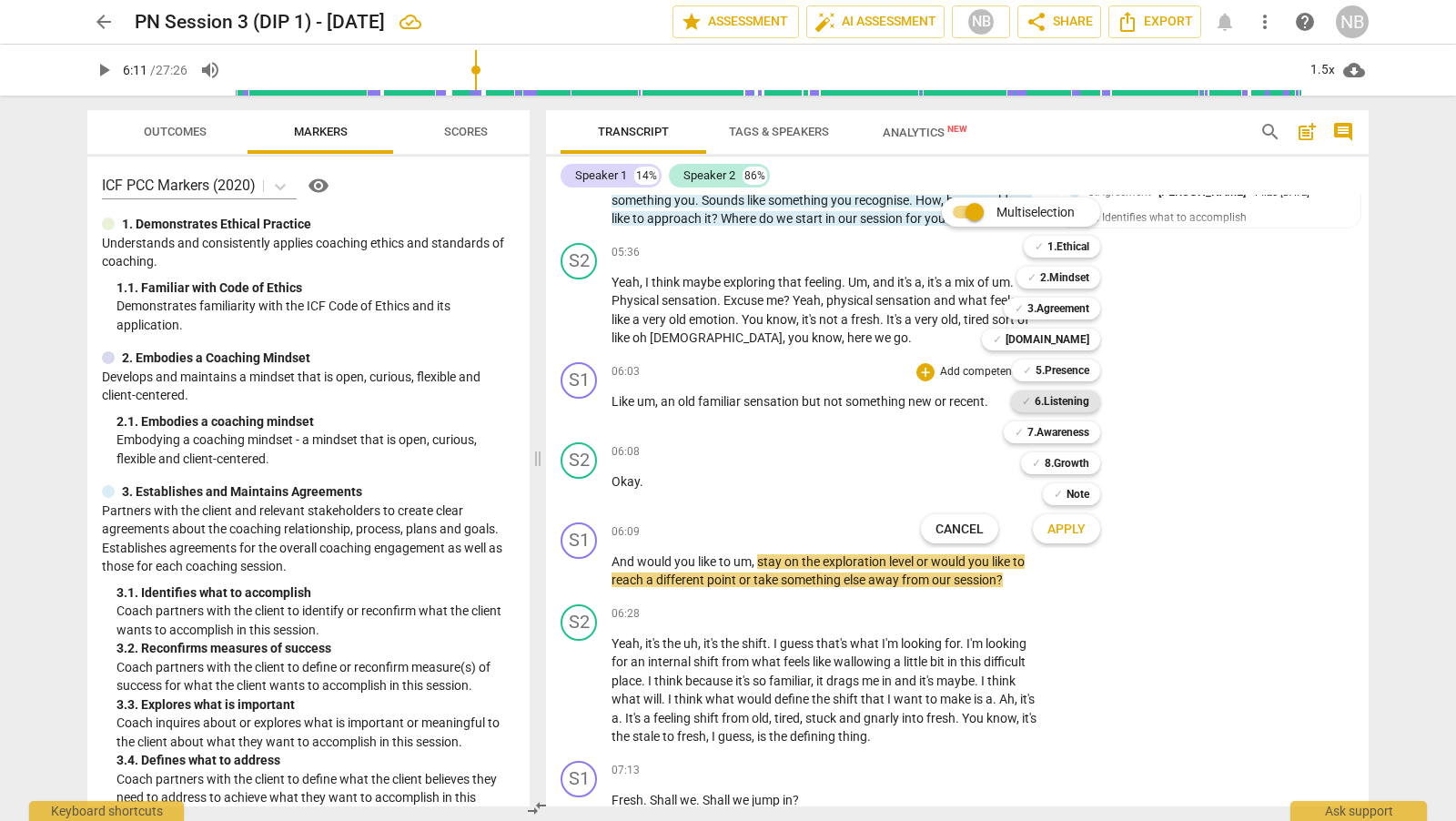
click at [1083, 401] on b "6.Listening" at bounding box center [1061, 401] width 55 height 22
click at [1084, 527] on span "Apply" at bounding box center [1067, 529] width 38 height 18
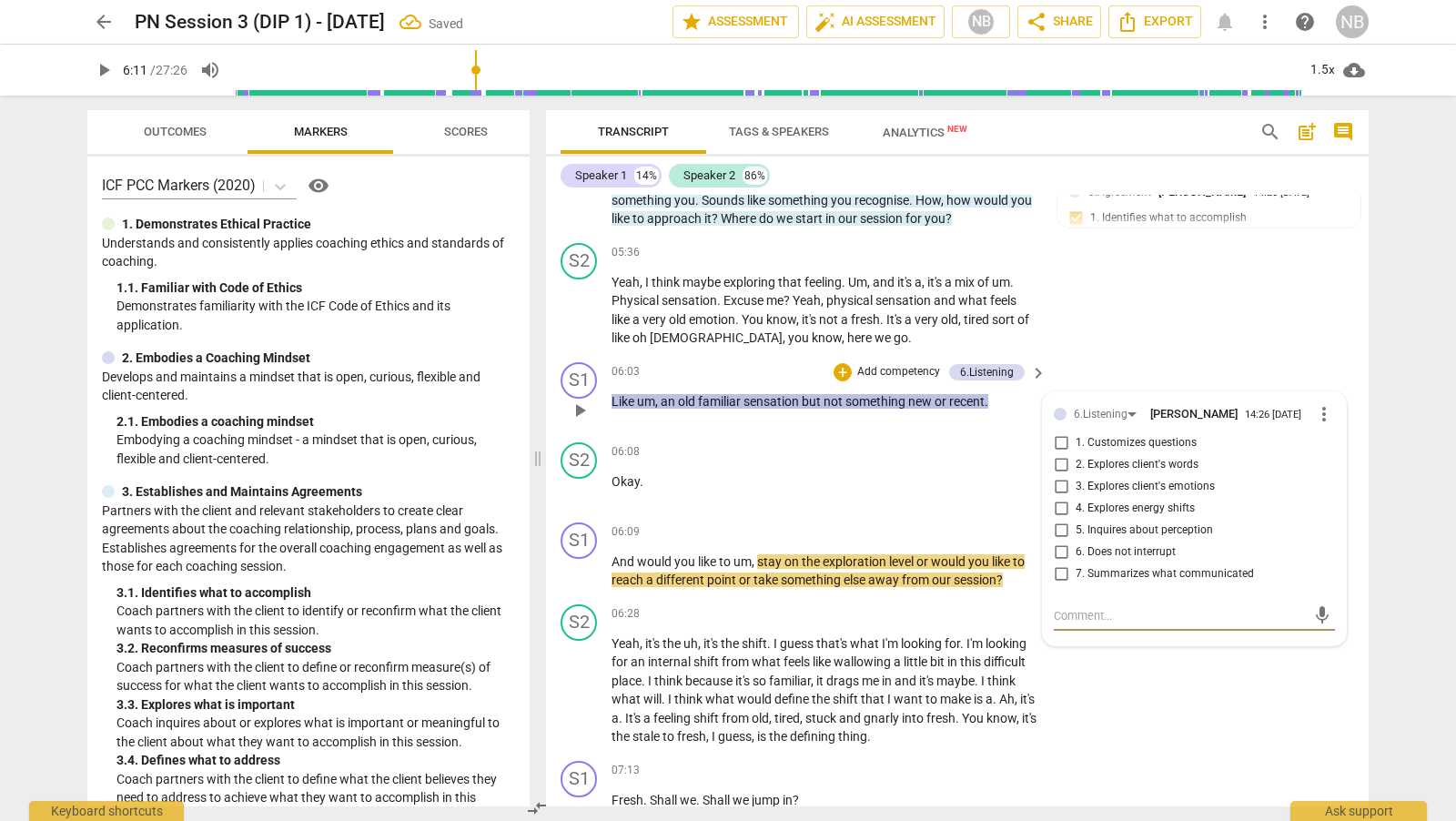
click at [1063, 572] on input "7. Summarizes what communicated" at bounding box center [1061, 574] width 29 height 22
checkbox input "true"
click at [1099, 340] on div "S2 play_arrow pause 05:36 + Add competency keyboard_arrow_right Yeah , I think …" at bounding box center [958, 295] width 823 height 120
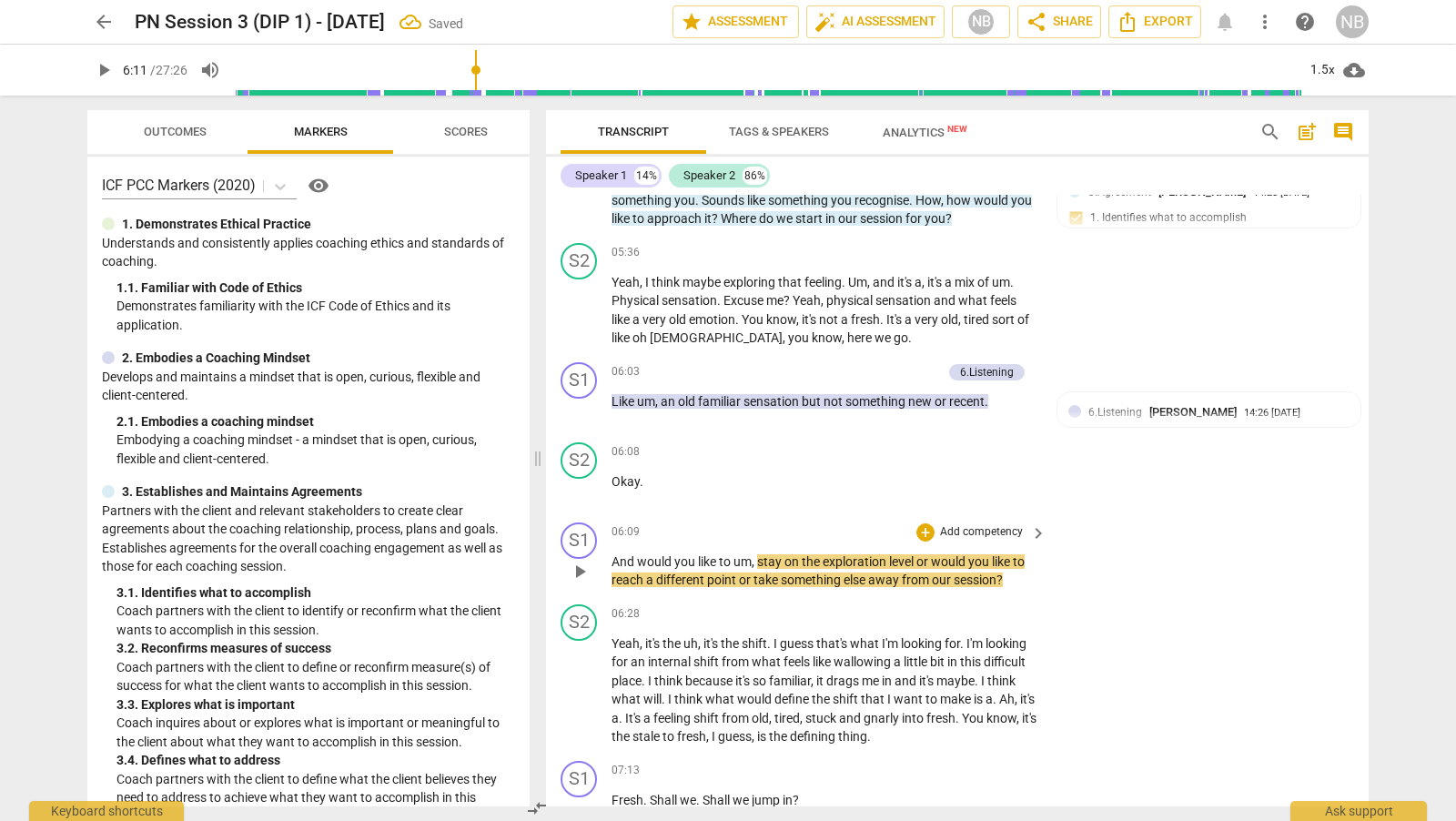
click at [581, 565] on span "play_arrow" at bounding box center [579, 571] width 22 height 22
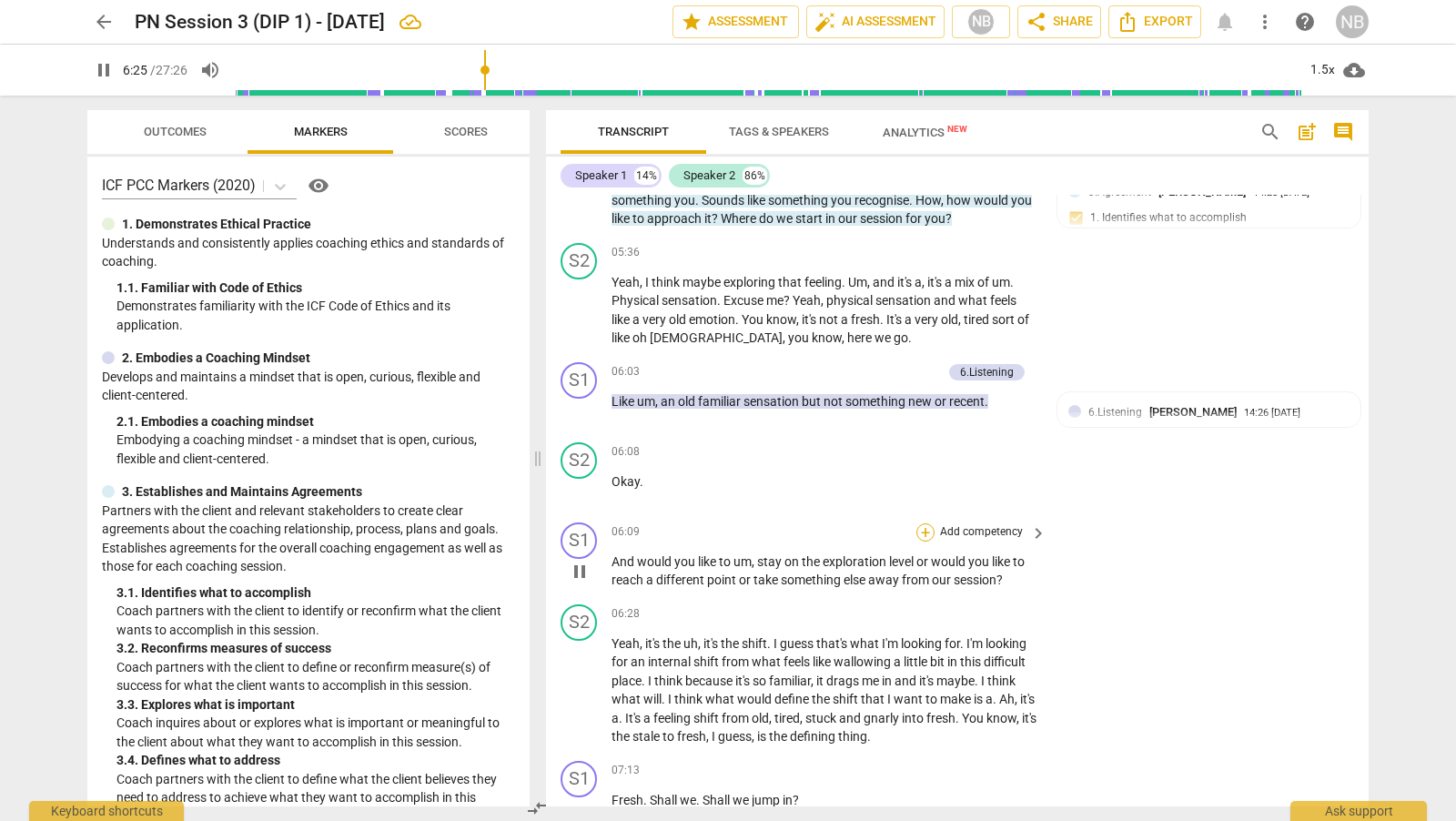
click at [930, 530] on div "+" at bounding box center [925, 532] width 18 height 18
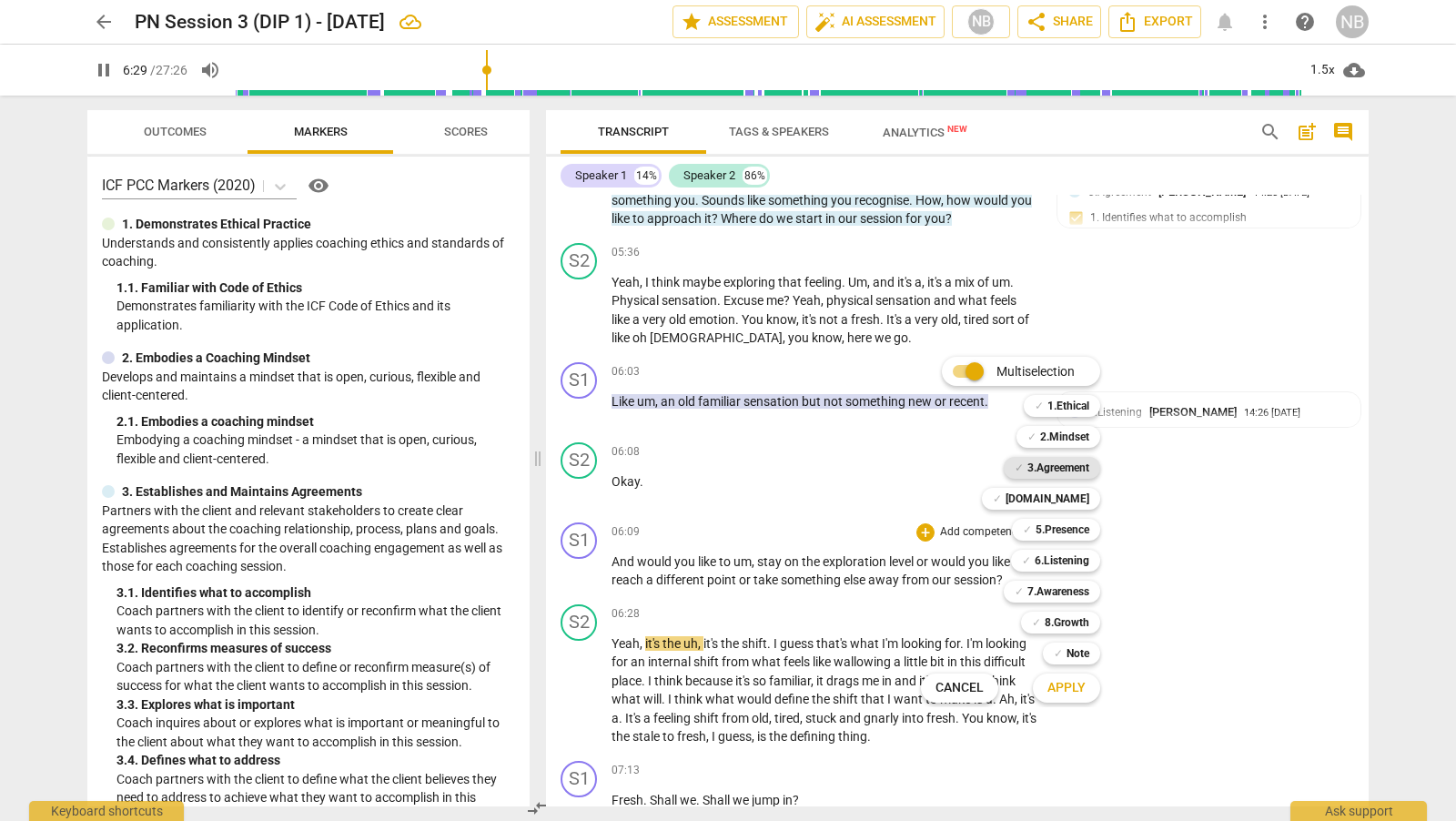
click at [1088, 472] on b "3.Agreement" at bounding box center [1058, 467] width 62 height 22
click at [1077, 698] on button "Apply" at bounding box center [1067, 688] width 67 height 33
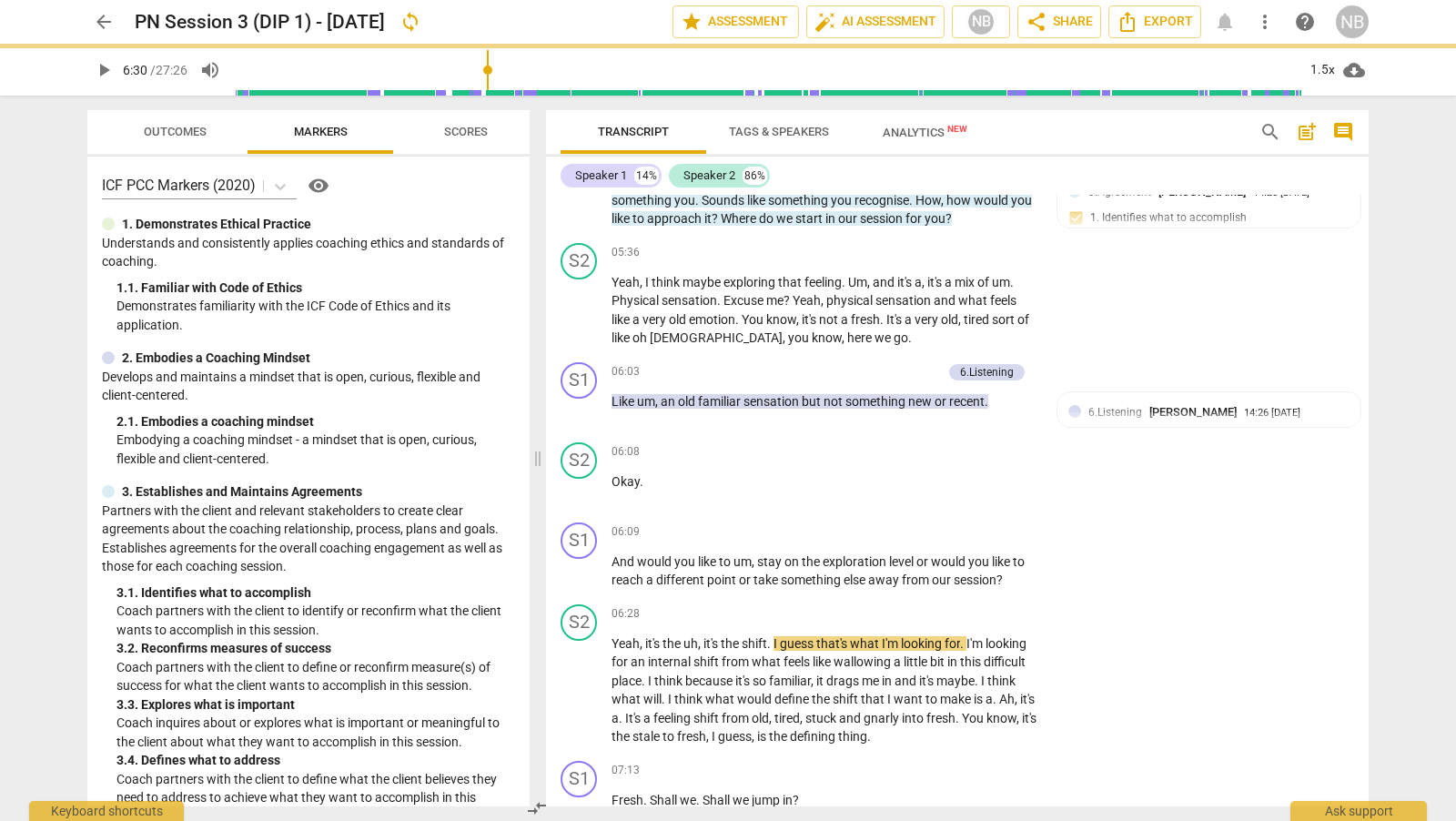
type input "391"
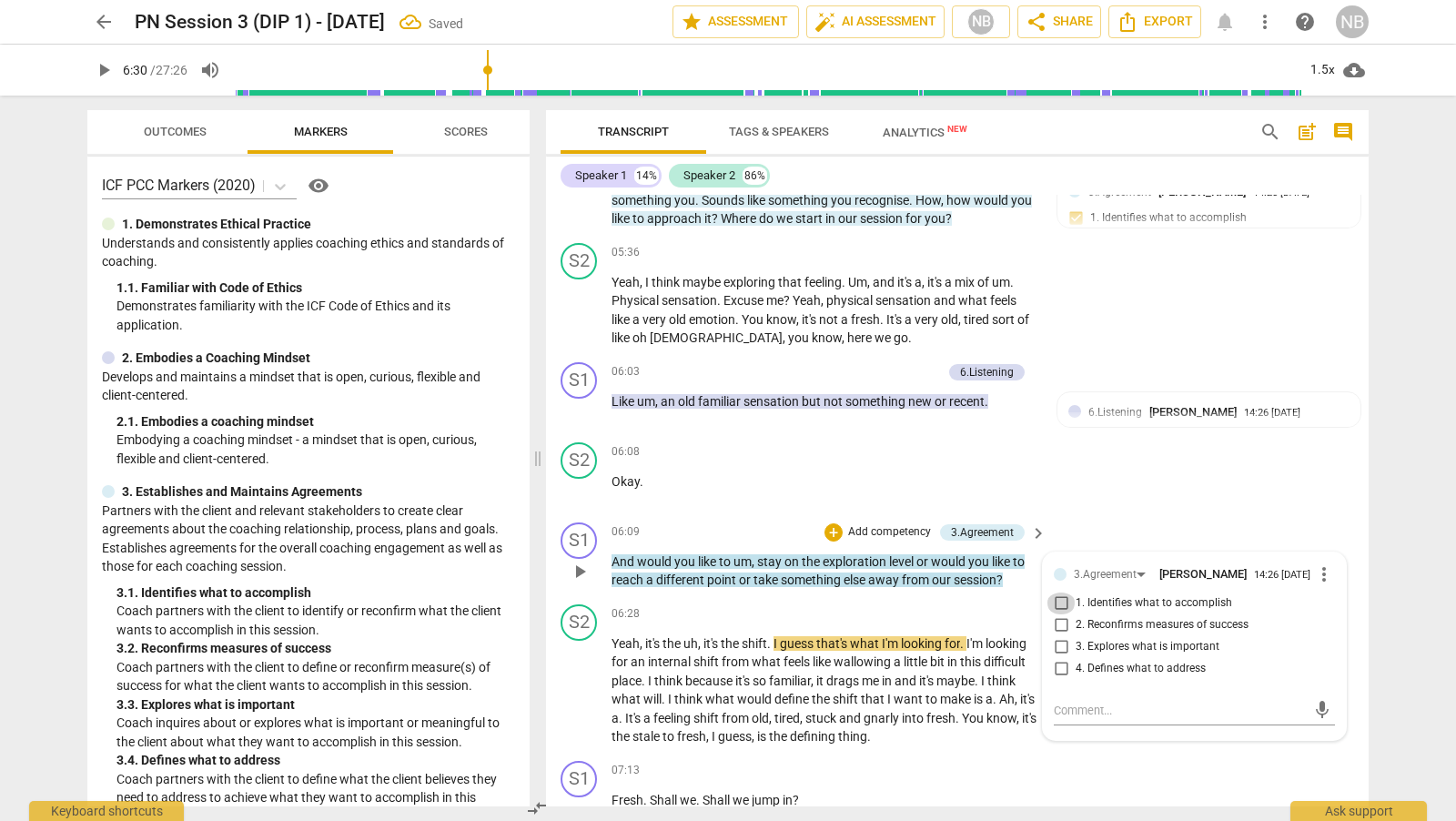
click at [1060, 604] on input "1. Identifies what to accomplish" at bounding box center [1061, 603] width 29 height 22
checkbox input "true"
click at [1104, 515] on div "S1 play_arrow pause 06:09 + Add competency 3.Agreement keyboard_arrow_right And…" at bounding box center [958, 556] width 823 height 82
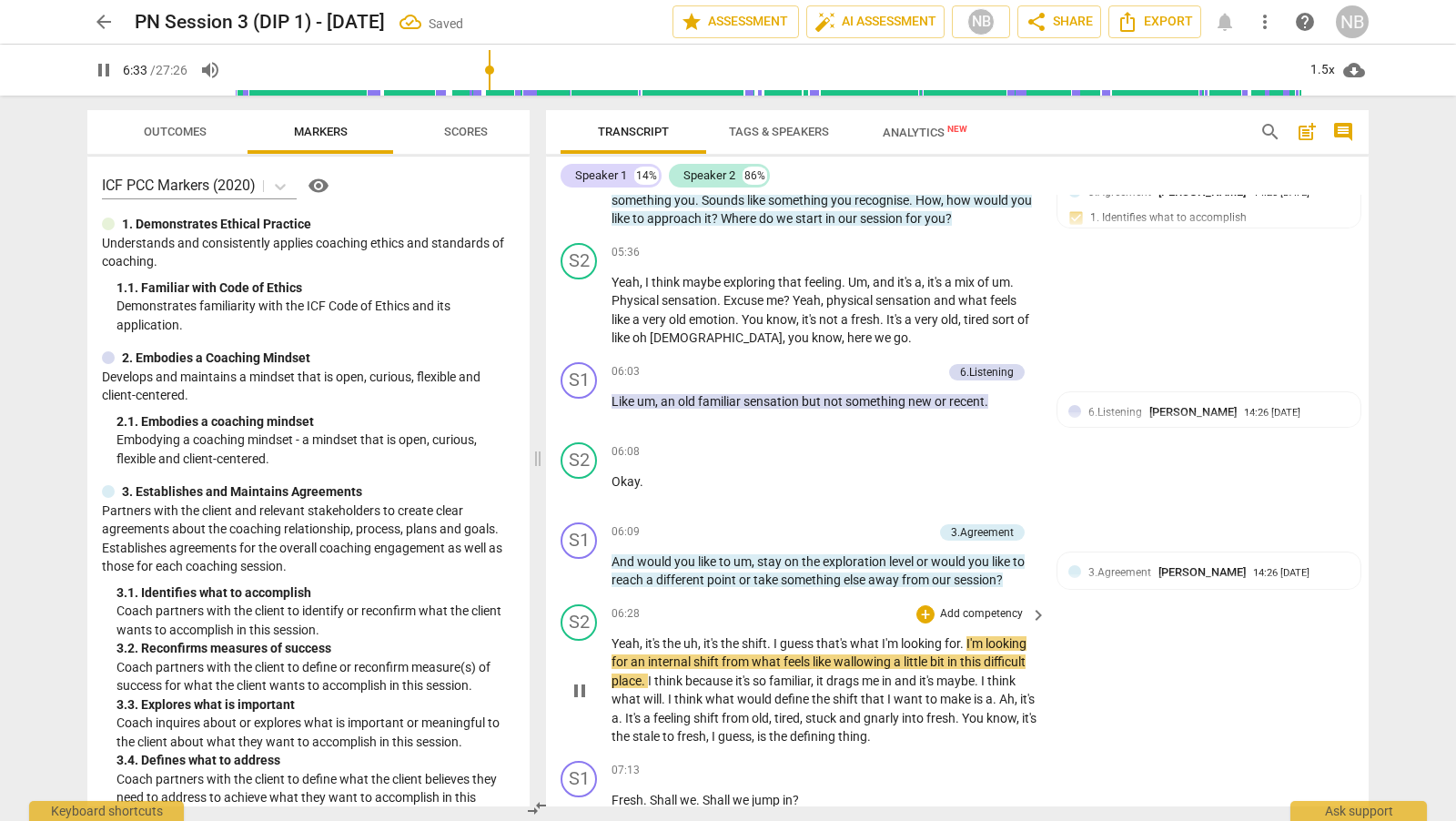
click at [579, 686] on span "pause" at bounding box center [579, 691] width 22 height 22
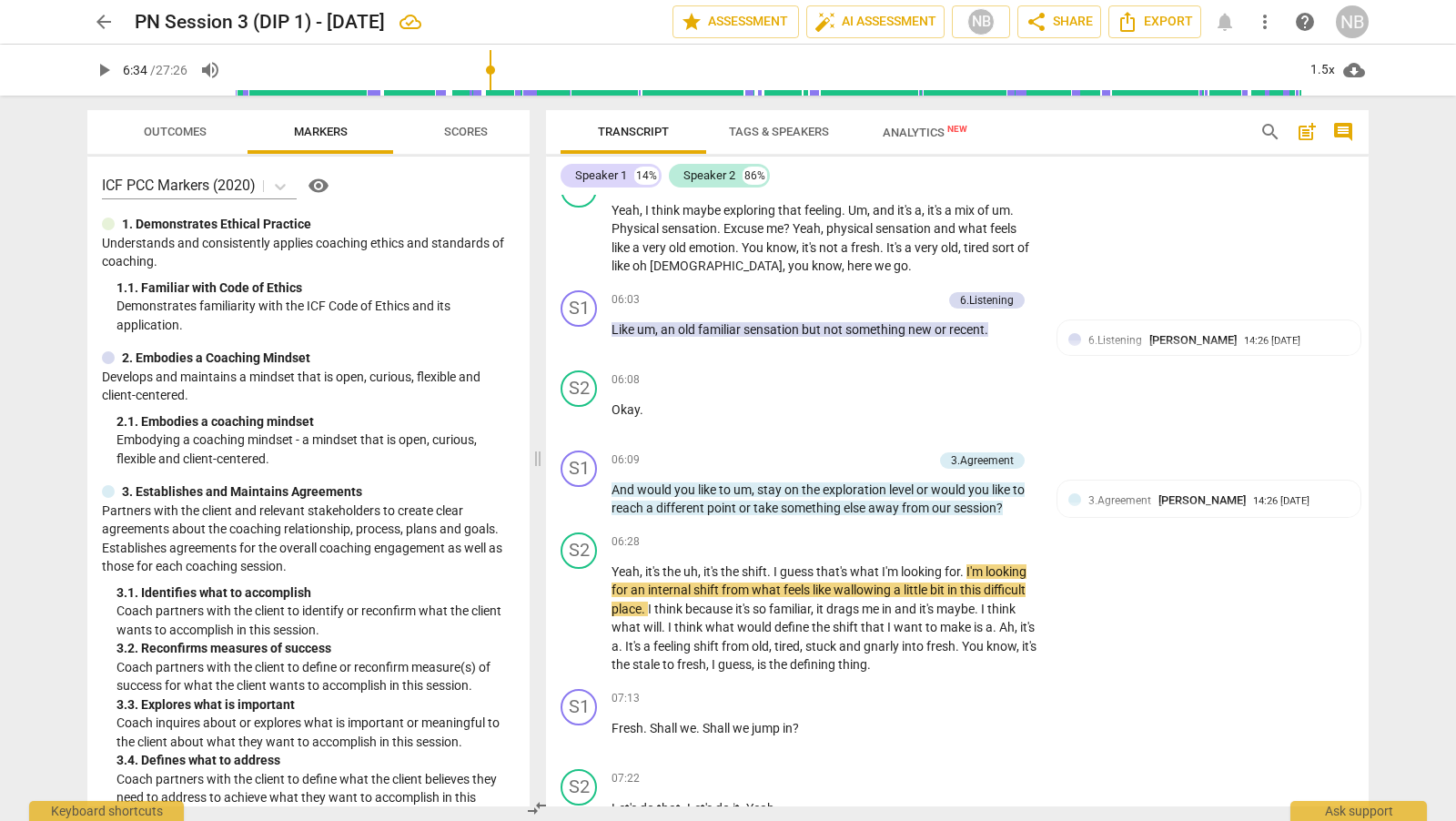
scroll to position [1994, 0]
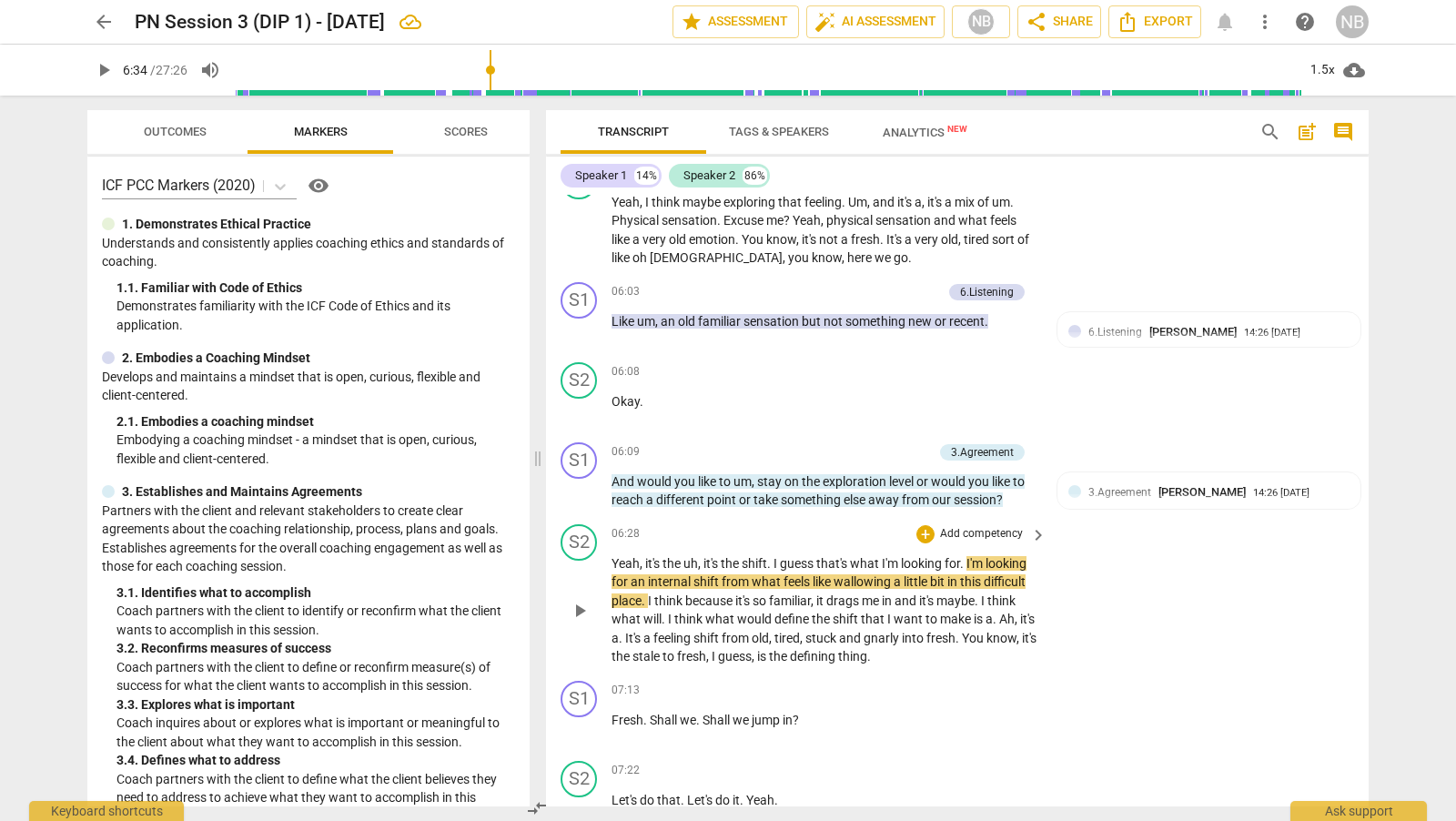
click at [611, 564] on span "Yeah" at bounding box center [625, 563] width 28 height 14
click at [574, 601] on span "play_arrow" at bounding box center [579, 610] width 22 height 22
click at [612, 564] on span "Yeah" at bounding box center [625, 563] width 28 height 14
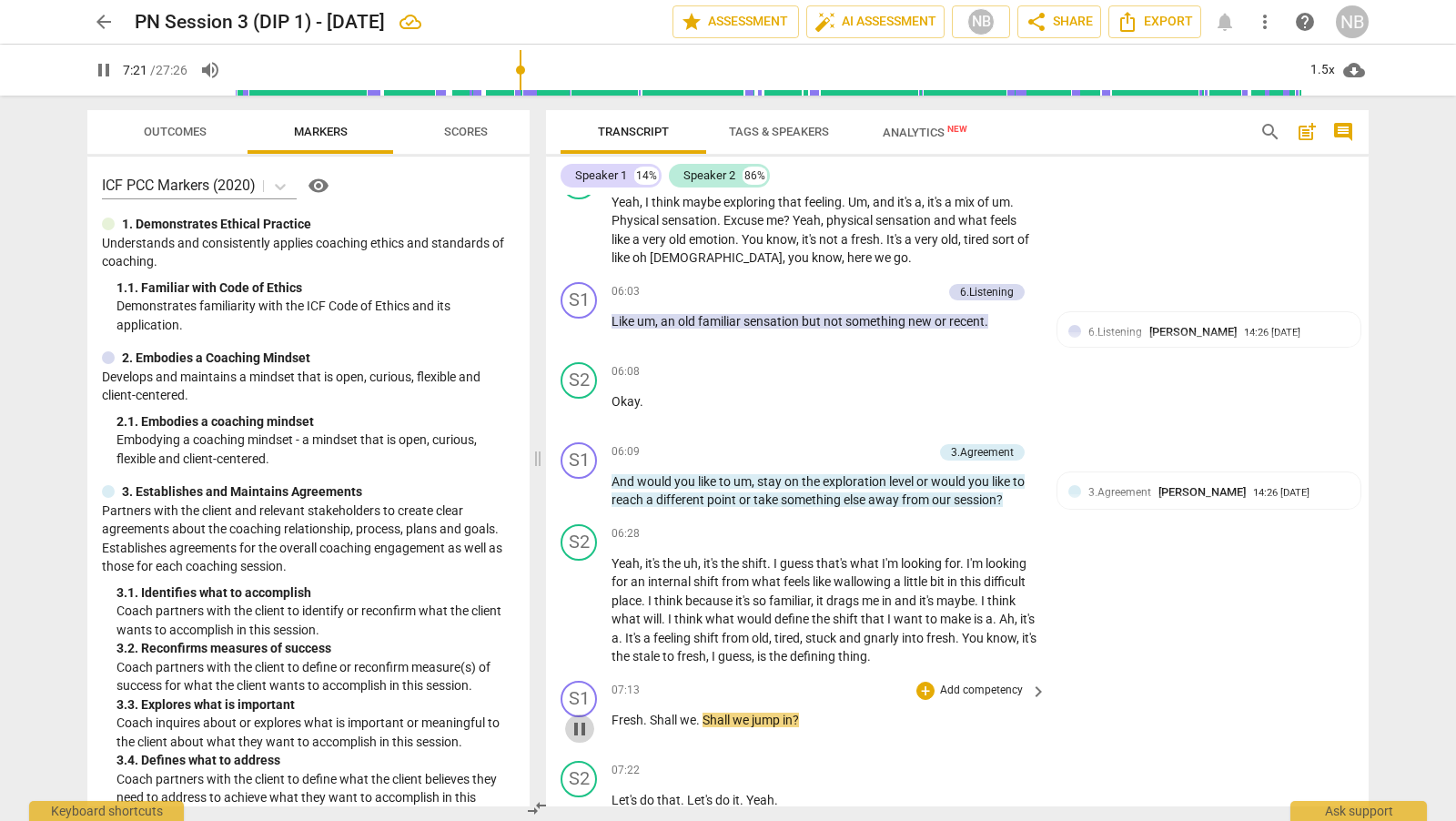
click at [584, 722] on span "pause" at bounding box center [579, 728] width 22 height 22
type input "442"
click at [612, 716] on span "Fresh" at bounding box center [627, 720] width 32 height 14
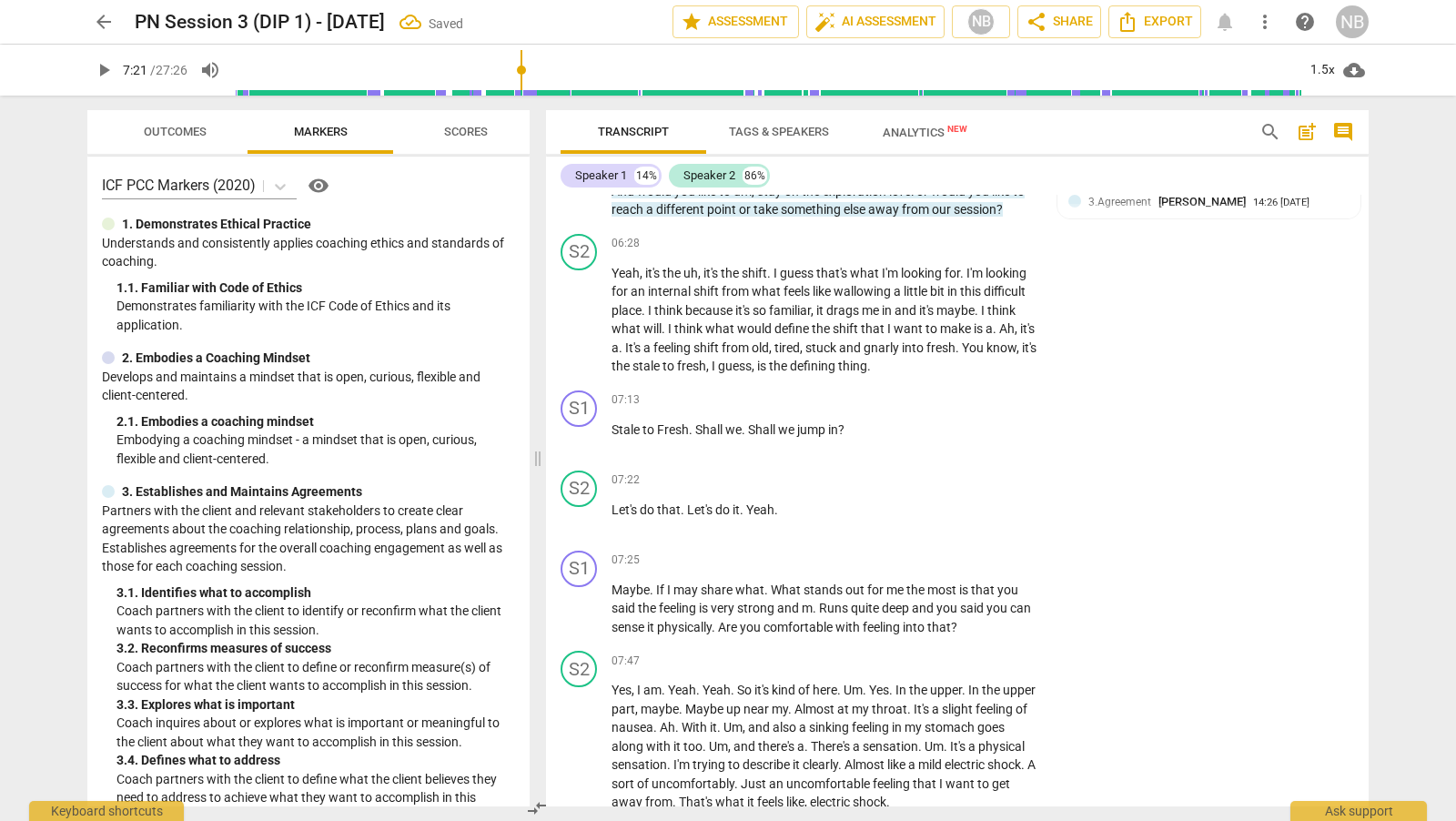
scroll to position [2305, 0]
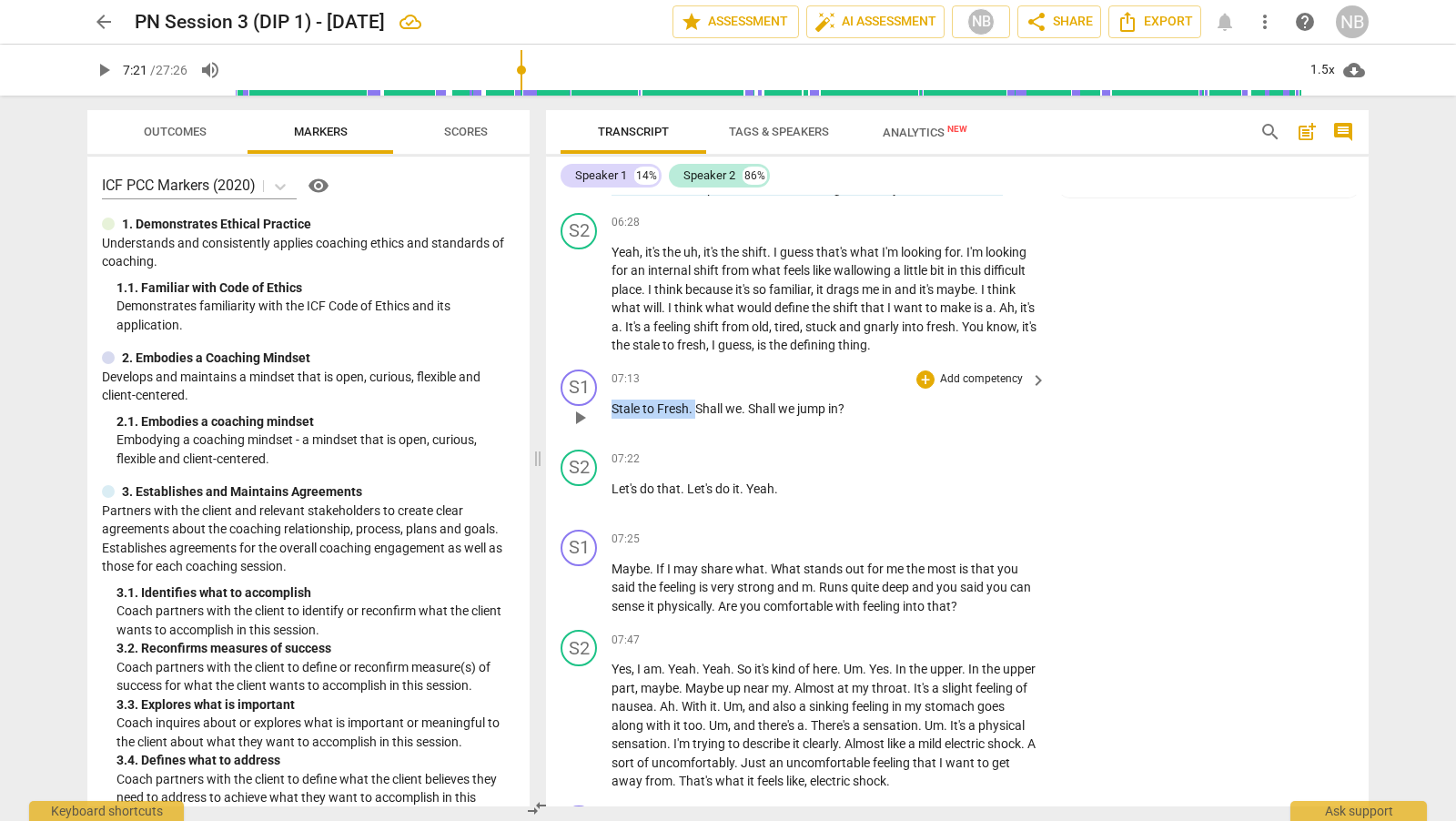
drag, startPoint x: 611, startPoint y: 403, endPoint x: 694, endPoint y: 407, distance: 83.1
click at [694, 407] on p "Stale to Fresh . Shall we . Shall we jump in ?" at bounding box center [824, 410] width 426 height 19
click at [924, 386] on div "07:13 + Add competency keyboard_arrow_right Stale to Fresh . Shall we . Shall w…" at bounding box center [829, 402] width 437 height 65
click at [922, 371] on div "+" at bounding box center [925, 379] width 18 height 18
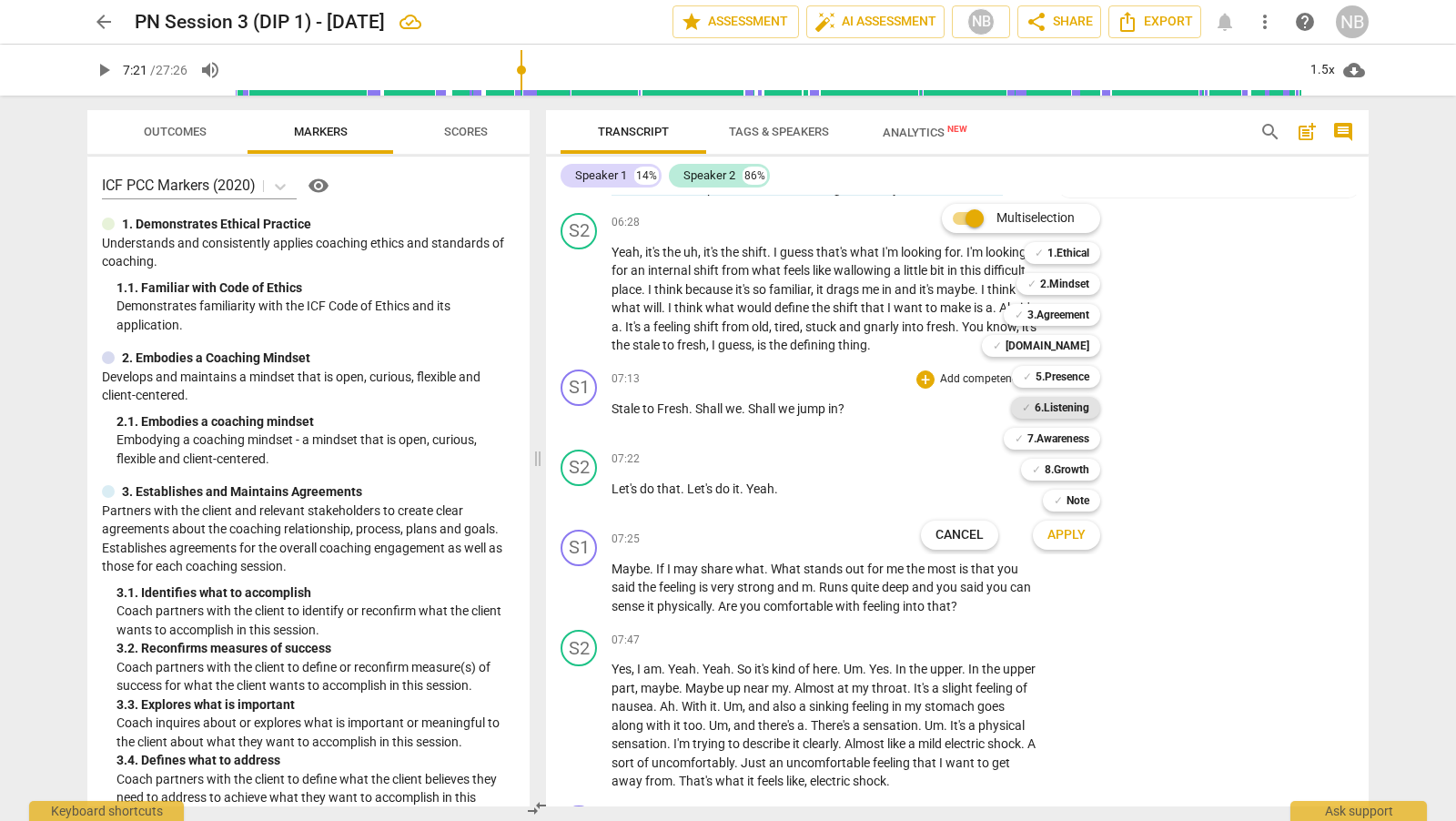
click at [1069, 410] on b "6.Listening" at bounding box center [1061, 408] width 55 height 22
click at [1083, 535] on span "Apply" at bounding box center [1067, 535] width 38 height 18
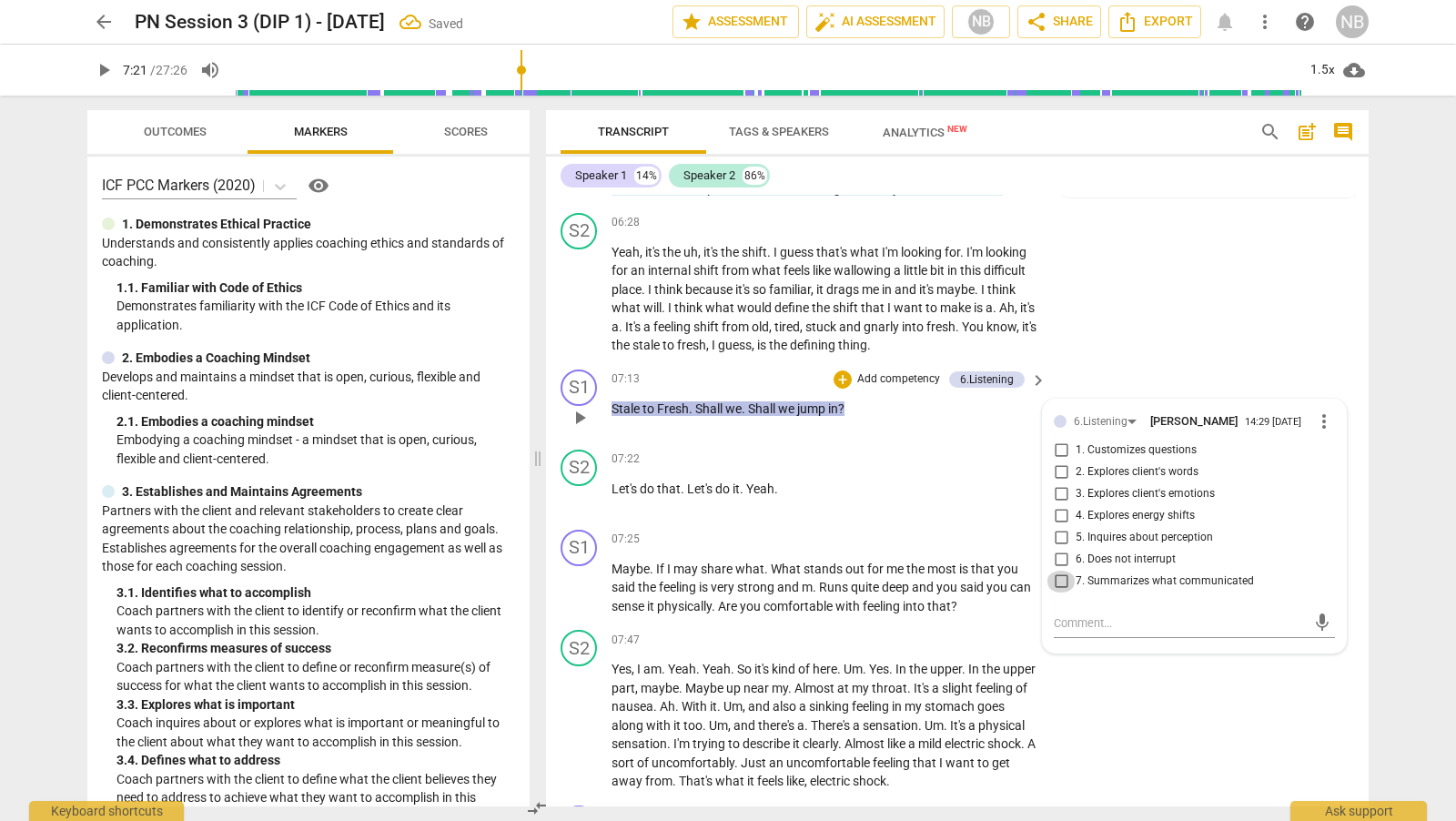
click at [1060, 583] on input "7. Summarizes what communicated" at bounding box center [1061, 581] width 29 height 22
checkbox input "true"
click at [1095, 698] on div "S2 play_arrow pause 07:47 + Add competency keyboard_arrow_right Yes , I am . Ye…" at bounding box center [958, 711] width 823 height 176
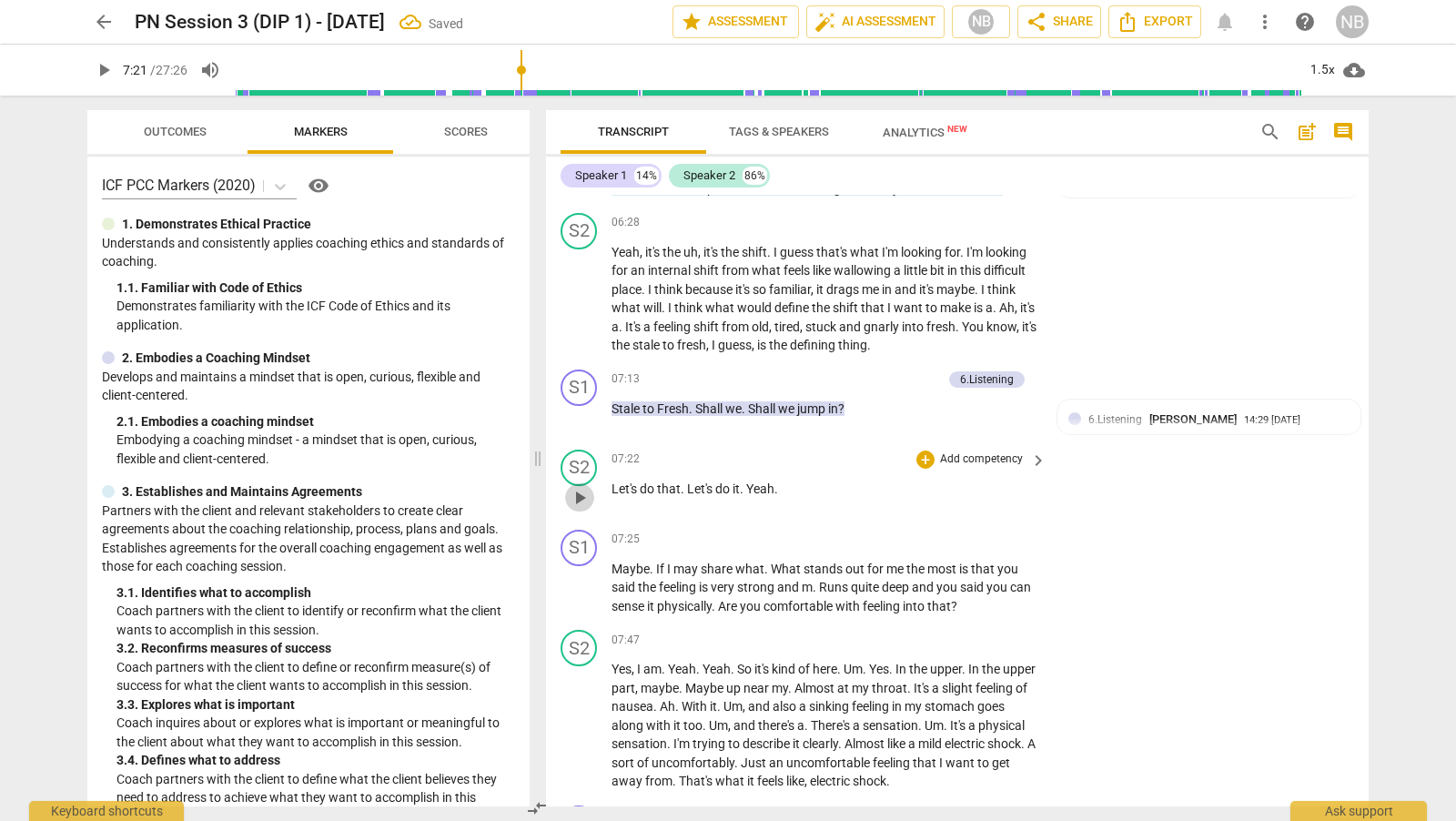
click at [586, 493] on span "play_arrow" at bounding box center [579, 498] width 22 height 22
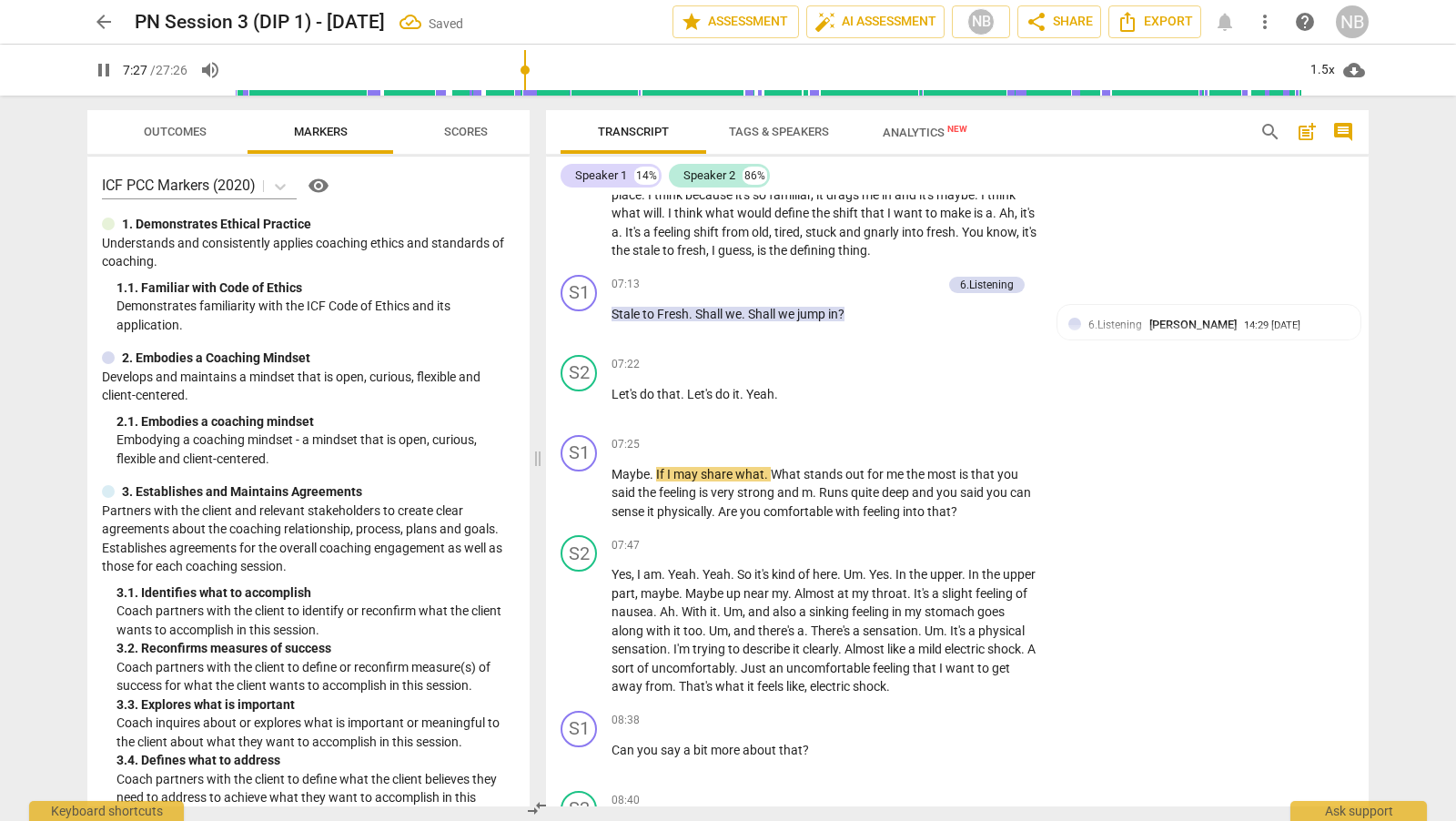
scroll to position [2413, 0]
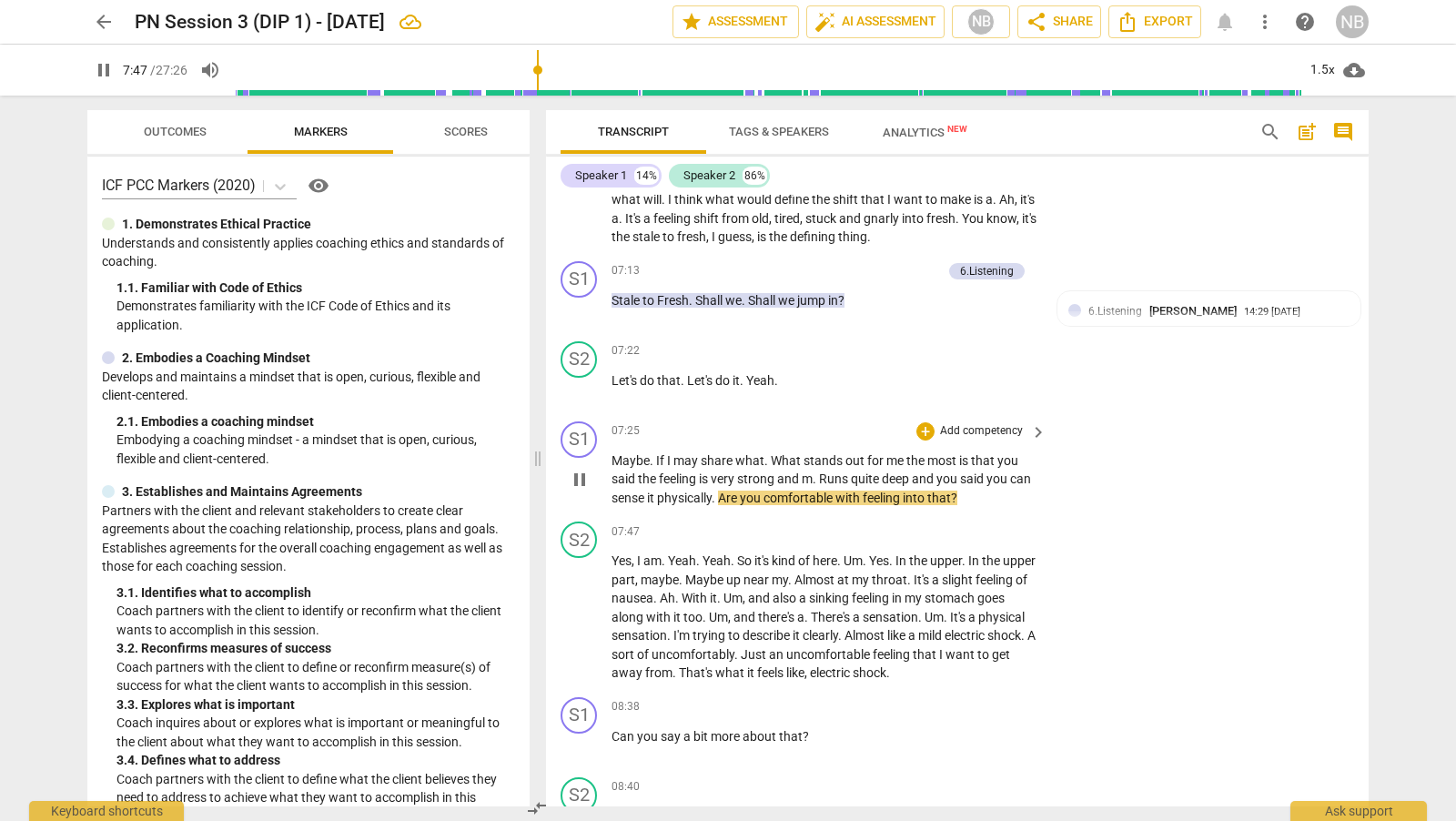
click at [578, 477] on span "pause" at bounding box center [579, 479] width 22 height 22
type input "468"
click at [920, 428] on div "+" at bounding box center [925, 431] width 18 height 18
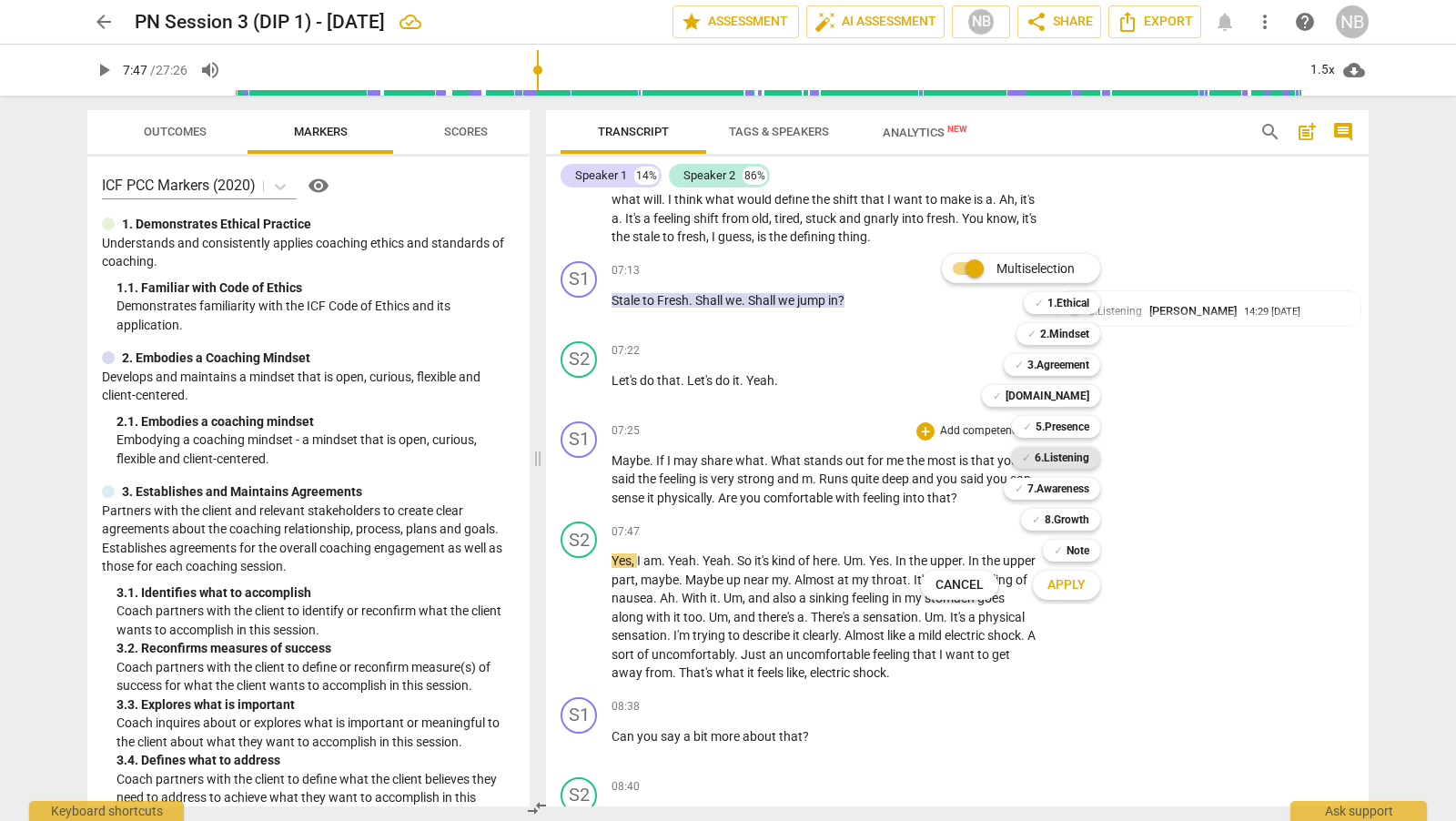
click at [1076, 463] on b "6.Listening" at bounding box center [1061, 457] width 55 height 22
click at [1085, 394] on b "[DOMAIN_NAME]" at bounding box center [1048, 395] width 84 height 22
click at [1084, 590] on span "Apply" at bounding box center [1067, 585] width 38 height 18
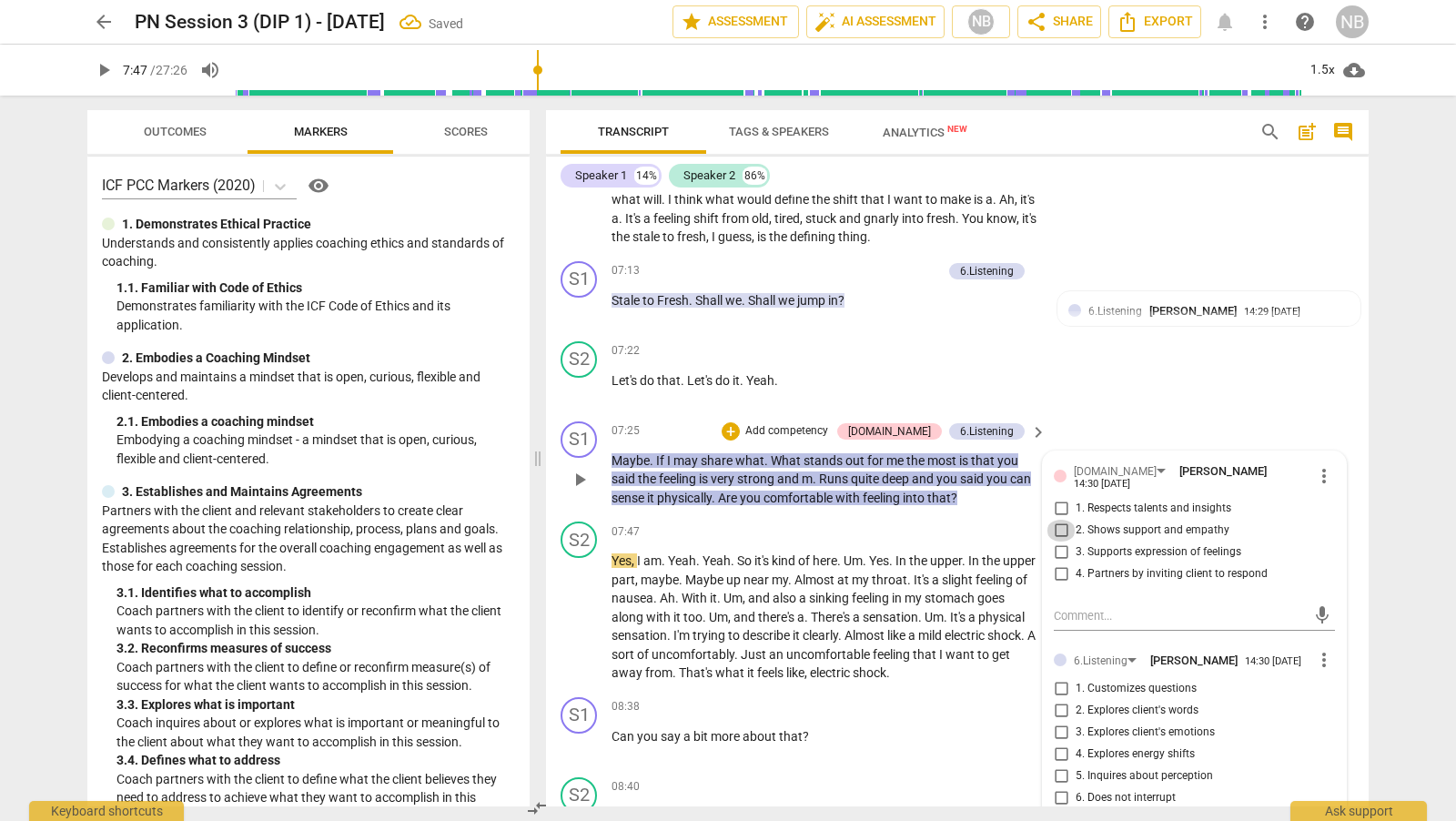
click at [1059, 520] on input "2. Shows support and empathy" at bounding box center [1061, 530] width 29 height 22
checkbox input "true"
click at [1056, 542] on input "3. Supports expression of feelings" at bounding box center [1061, 552] width 29 height 22
checkbox input "true"
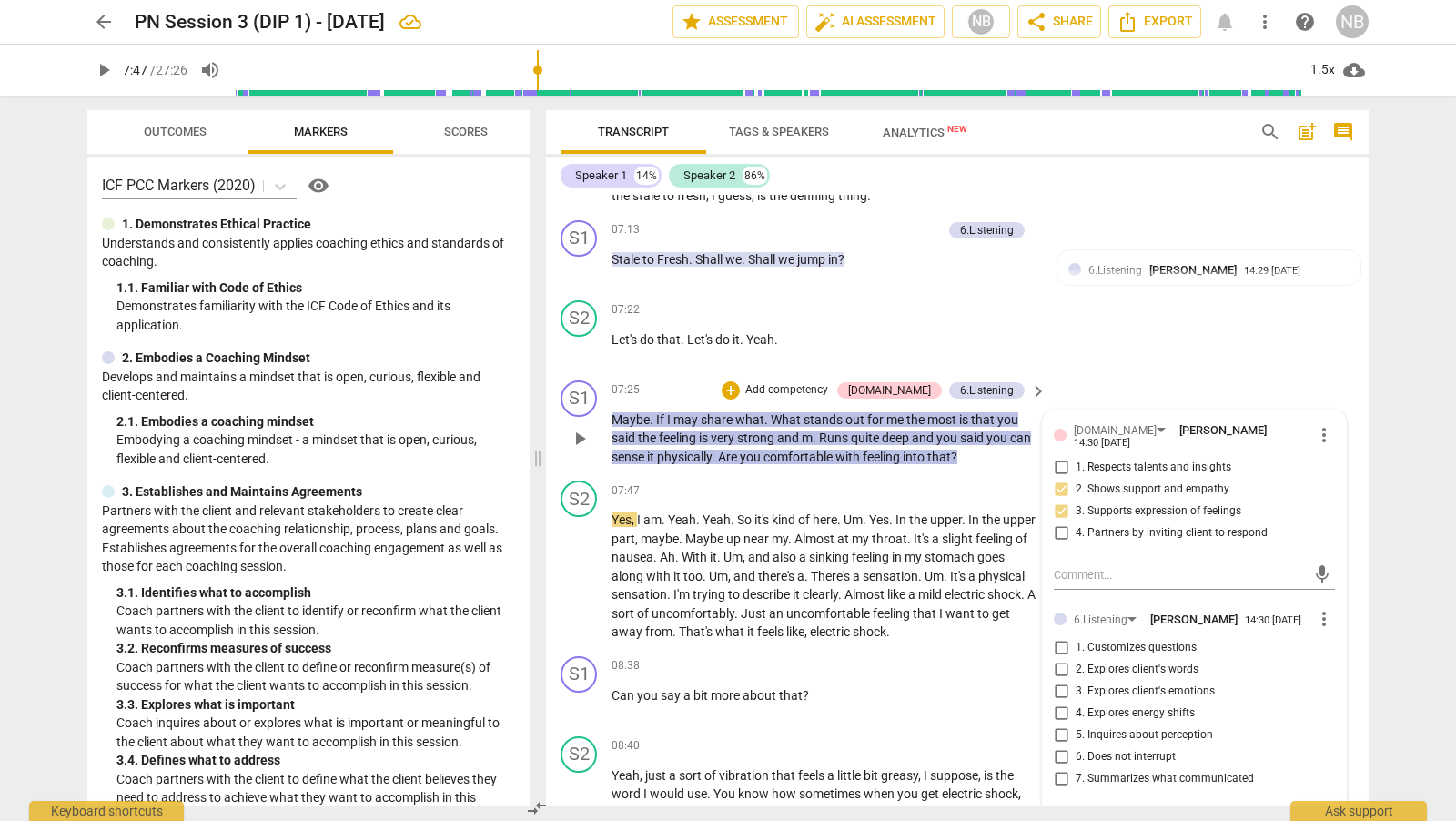
scroll to position [2495, 0]
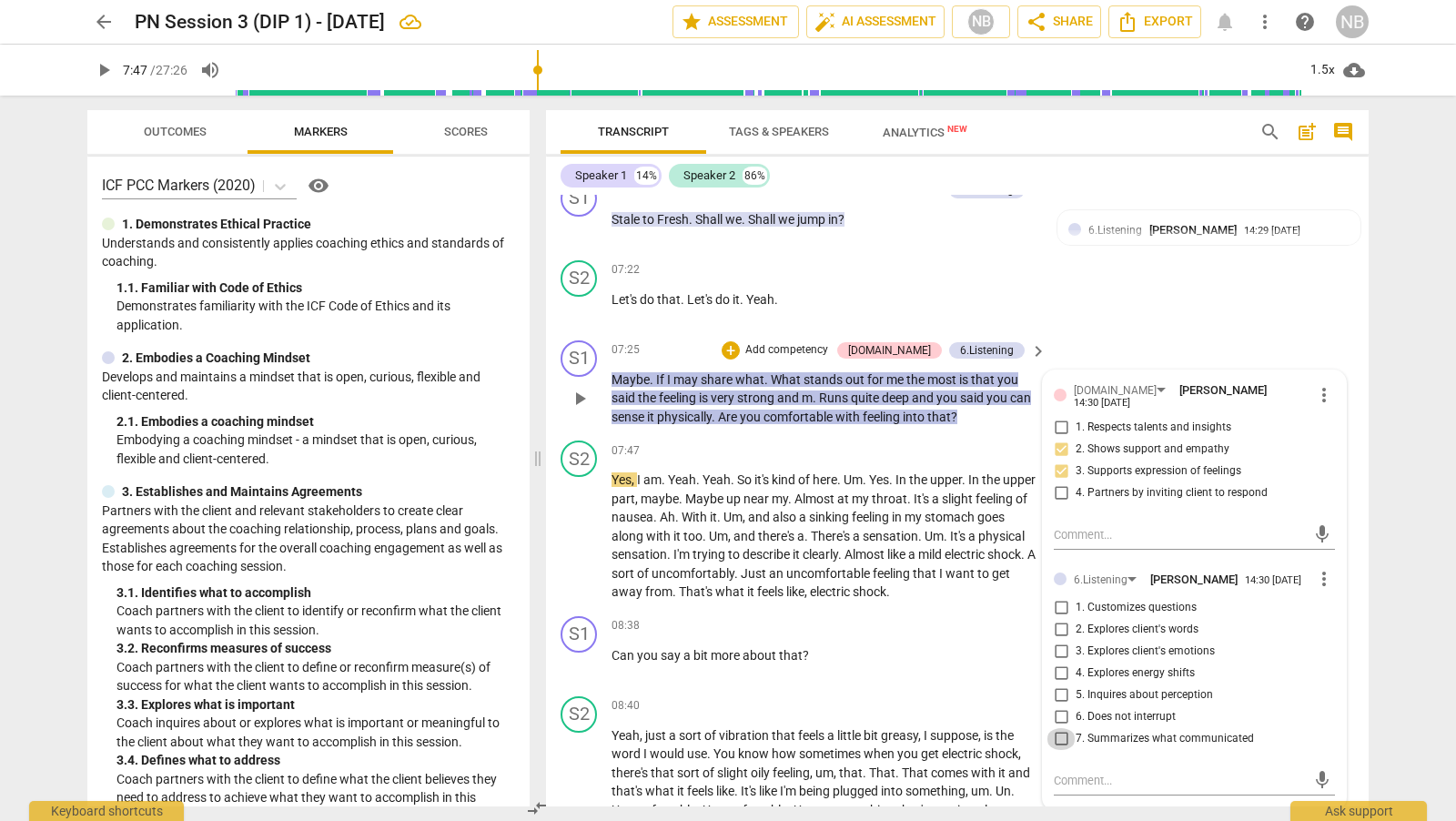
click at [1064, 734] on input "7. Summarizes what communicated" at bounding box center [1061, 739] width 29 height 22
checkbox input "true"
click at [1108, 326] on div "S2 play_arrow pause 07:22 + Add competency keyboard_arrow_right Let's do that .…" at bounding box center [958, 293] width 823 height 80
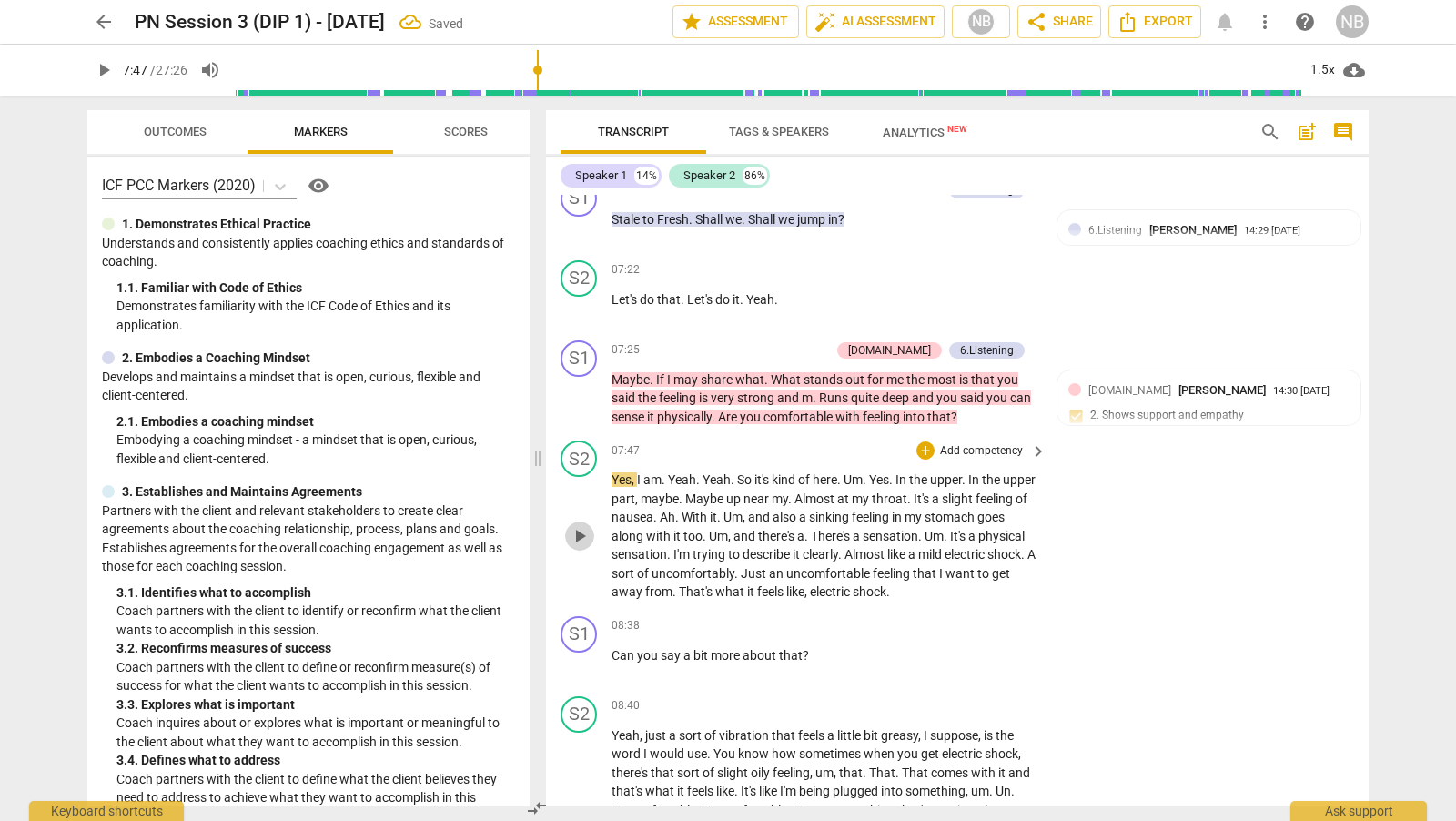
click at [575, 533] on span "play_arrow" at bounding box center [579, 536] width 22 height 22
click at [852, 590] on span "electric" at bounding box center [831, 591] width 43 height 14
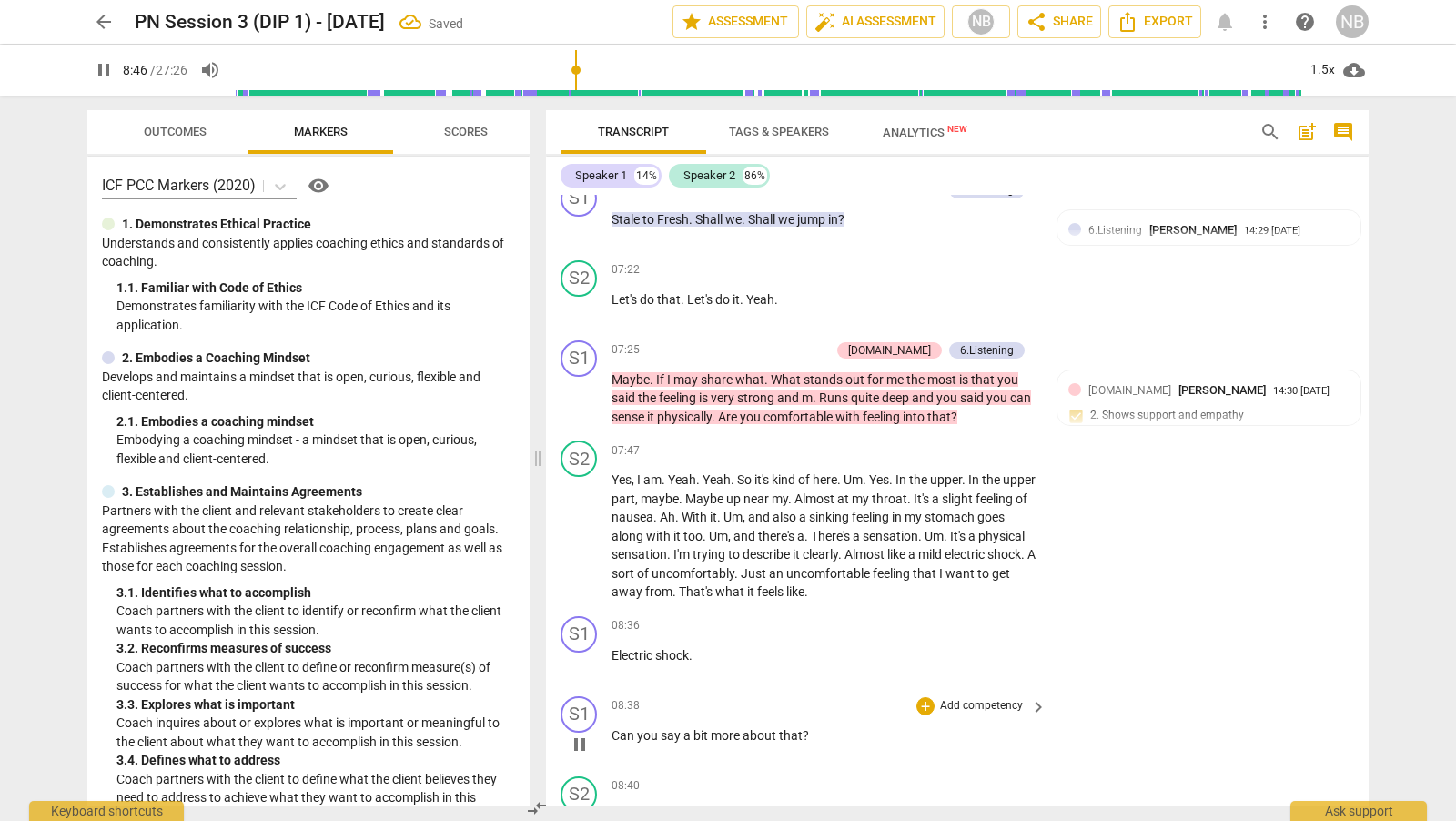
click at [612, 732] on span "Can" at bounding box center [624, 735] width 26 height 14
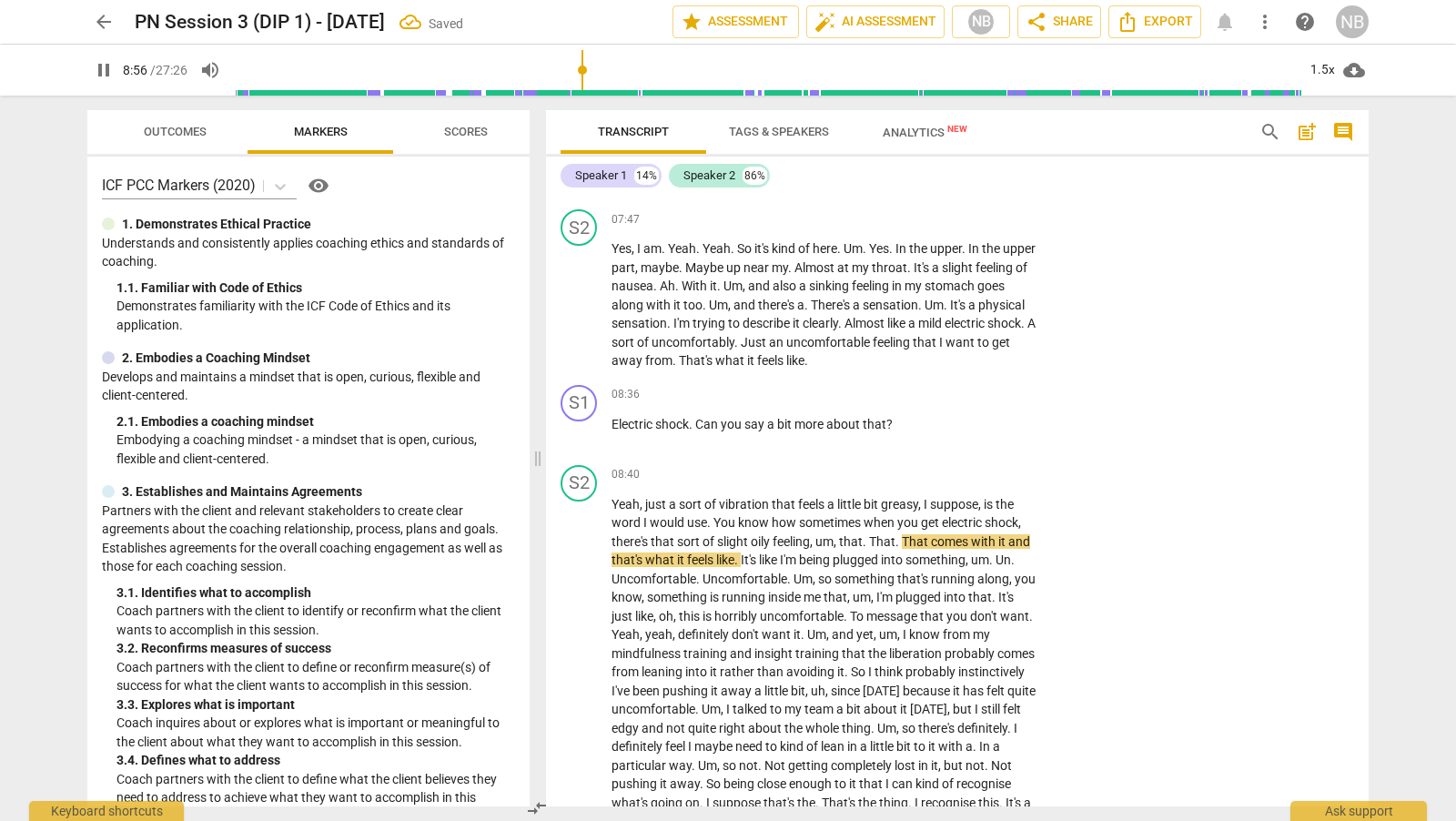
scroll to position [2727, 0]
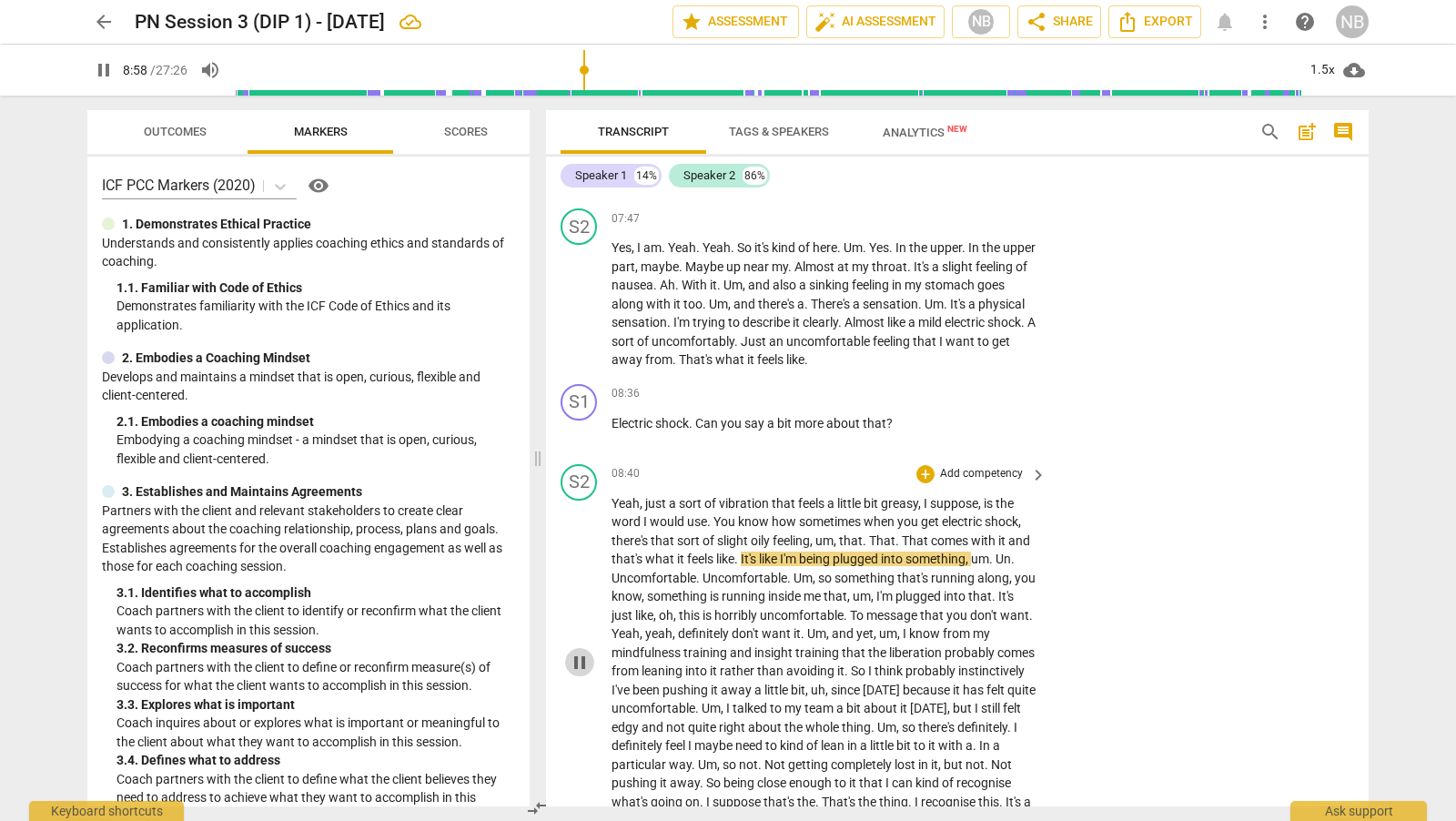
click at [576, 657] on span "pause" at bounding box center [579, 662] width 22 height 22
type input "539"
click at [925, 390] on div "+" at bounding box center [925, 393] width 18 height 18
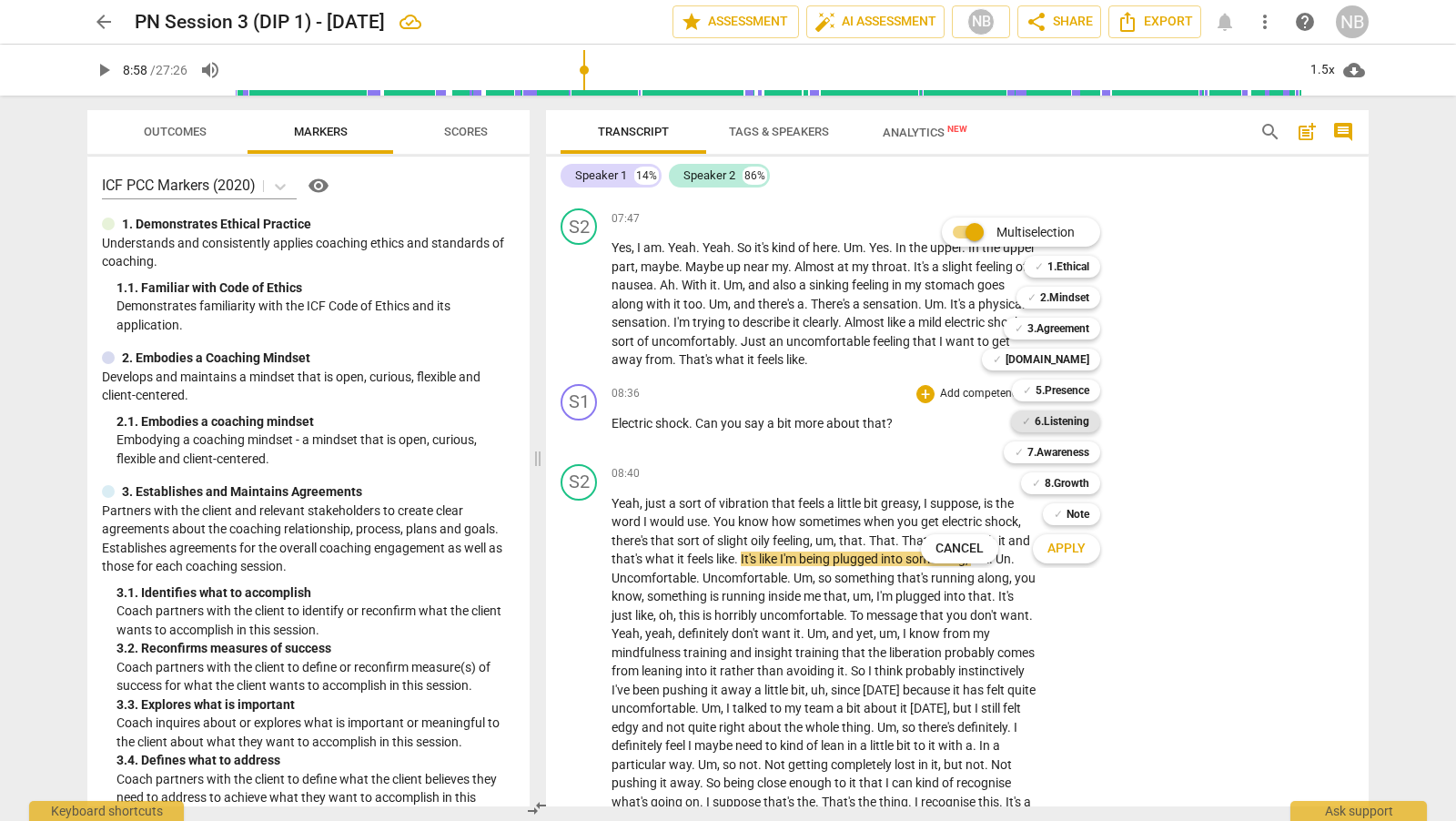
click at [1086, 426] on b "6.Listening" at bounding box center [1061, 421] width 55 height 22
click at [1083, 548] on span "Apply" at bounding box center [1067, 548] width 38 height 18
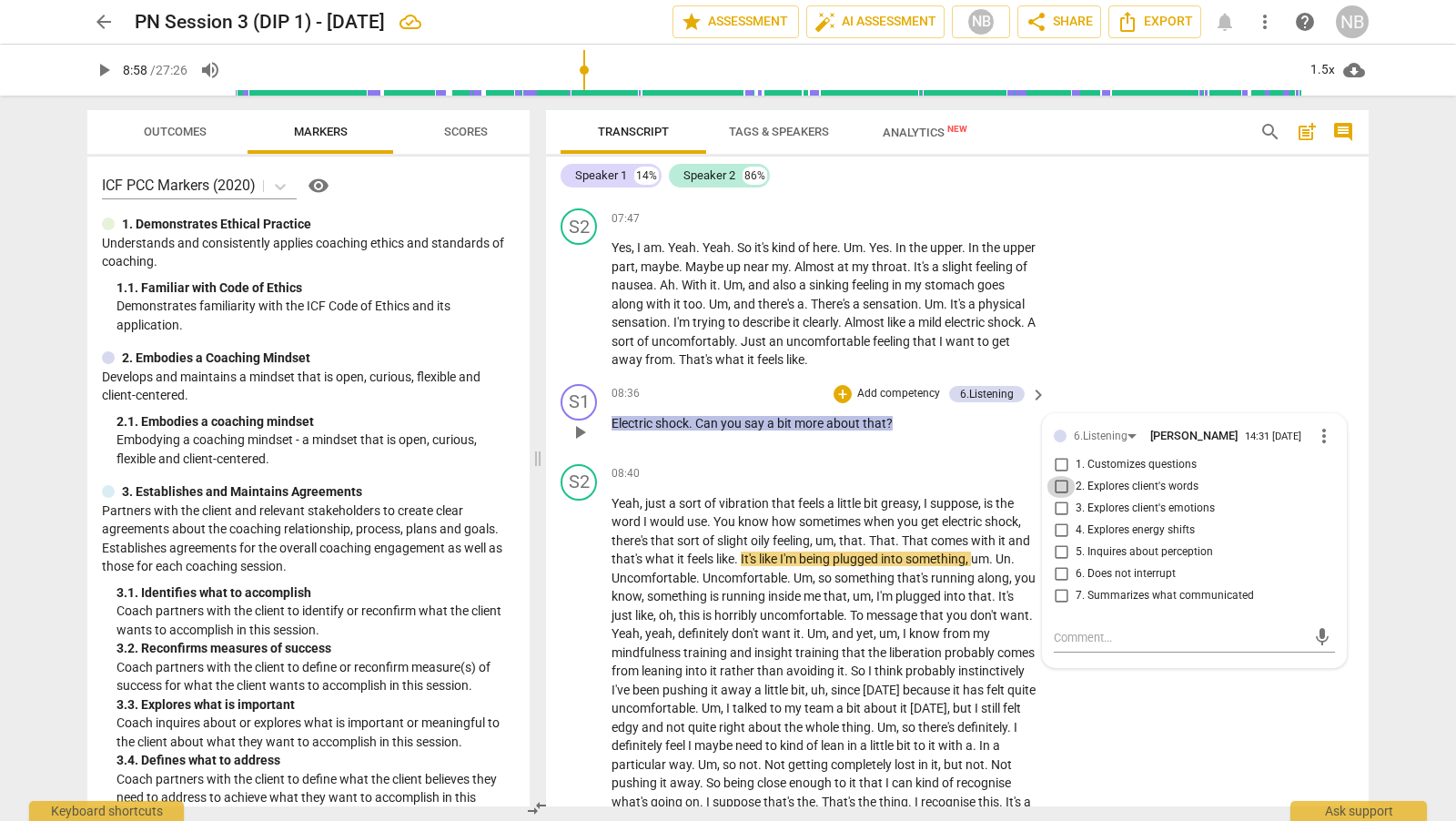
click at [1061, 488] on input "2. Explores client's words" at bounding box center [1061, 486] width 29 height 22
checkbox input "true"
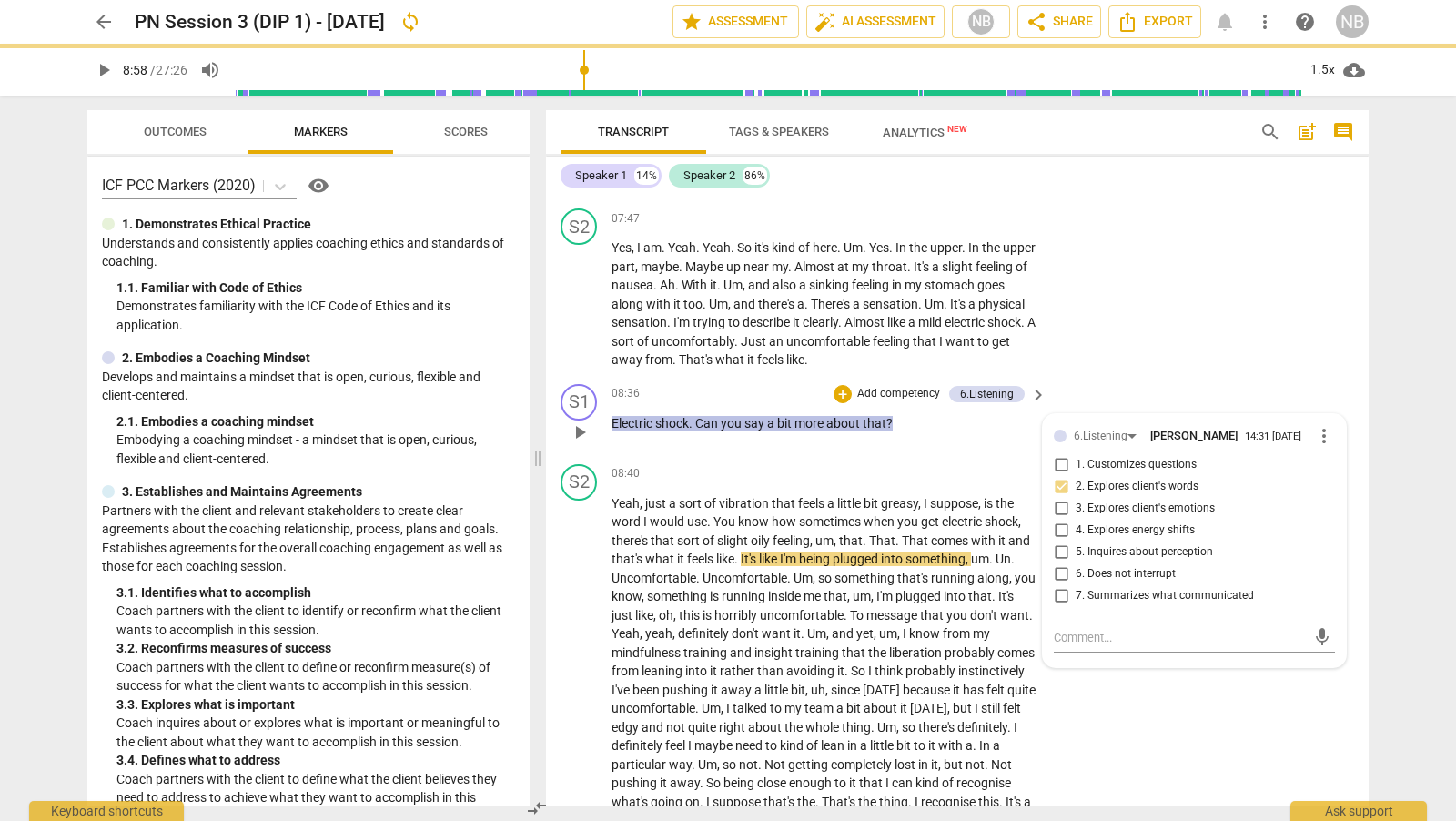
click at [1155, 381] on div "S1 play_arrow pause 08:36 + Add competency 6.Listening keyboard_arrow_right [ME…" at bounding box center [958, 417] width 823 height 80
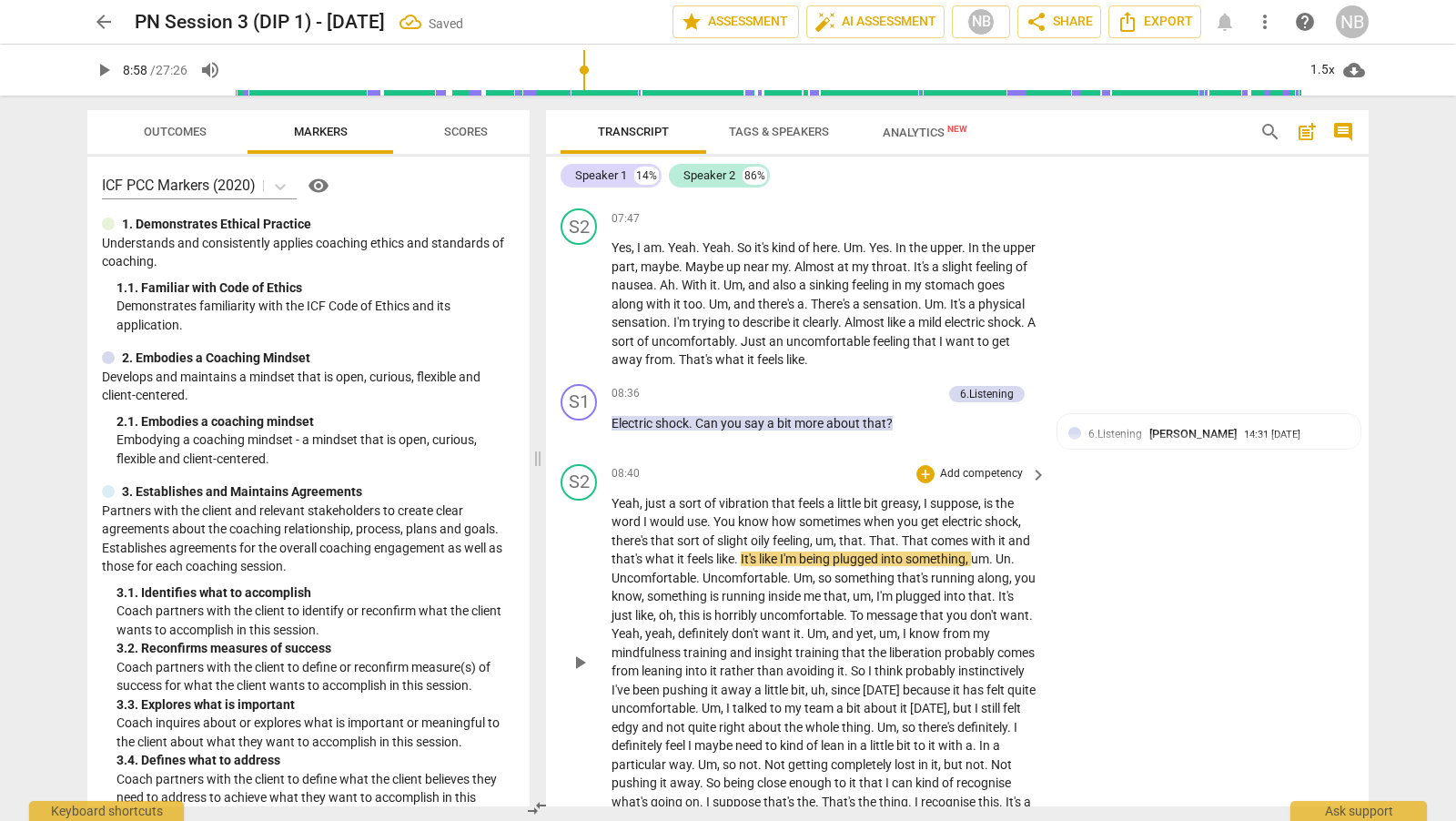
click at [585, 655] on span "play_arrow" at bounding box center [579, 662] width 22 height 22
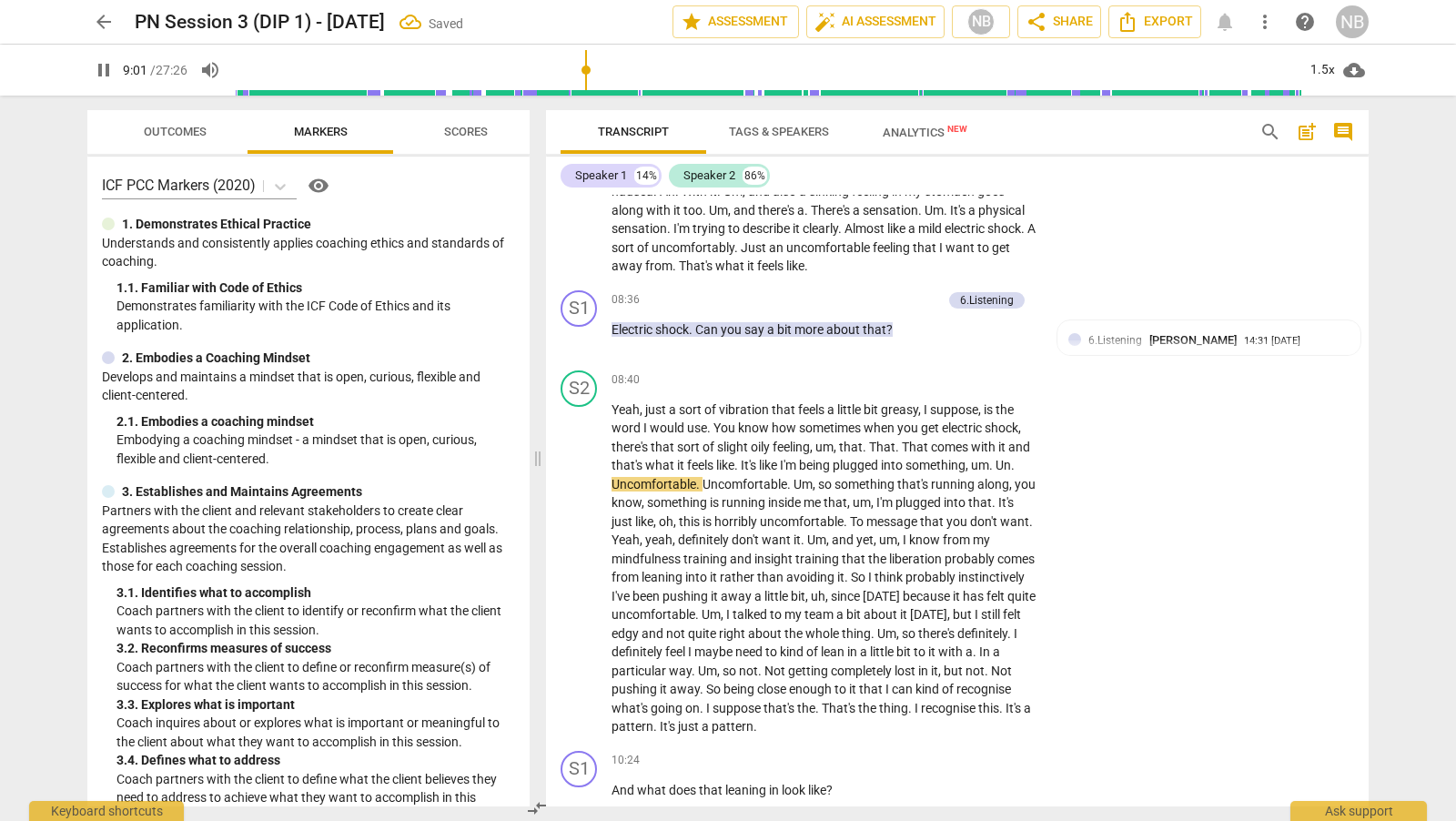
scroll to position [2863, 0]
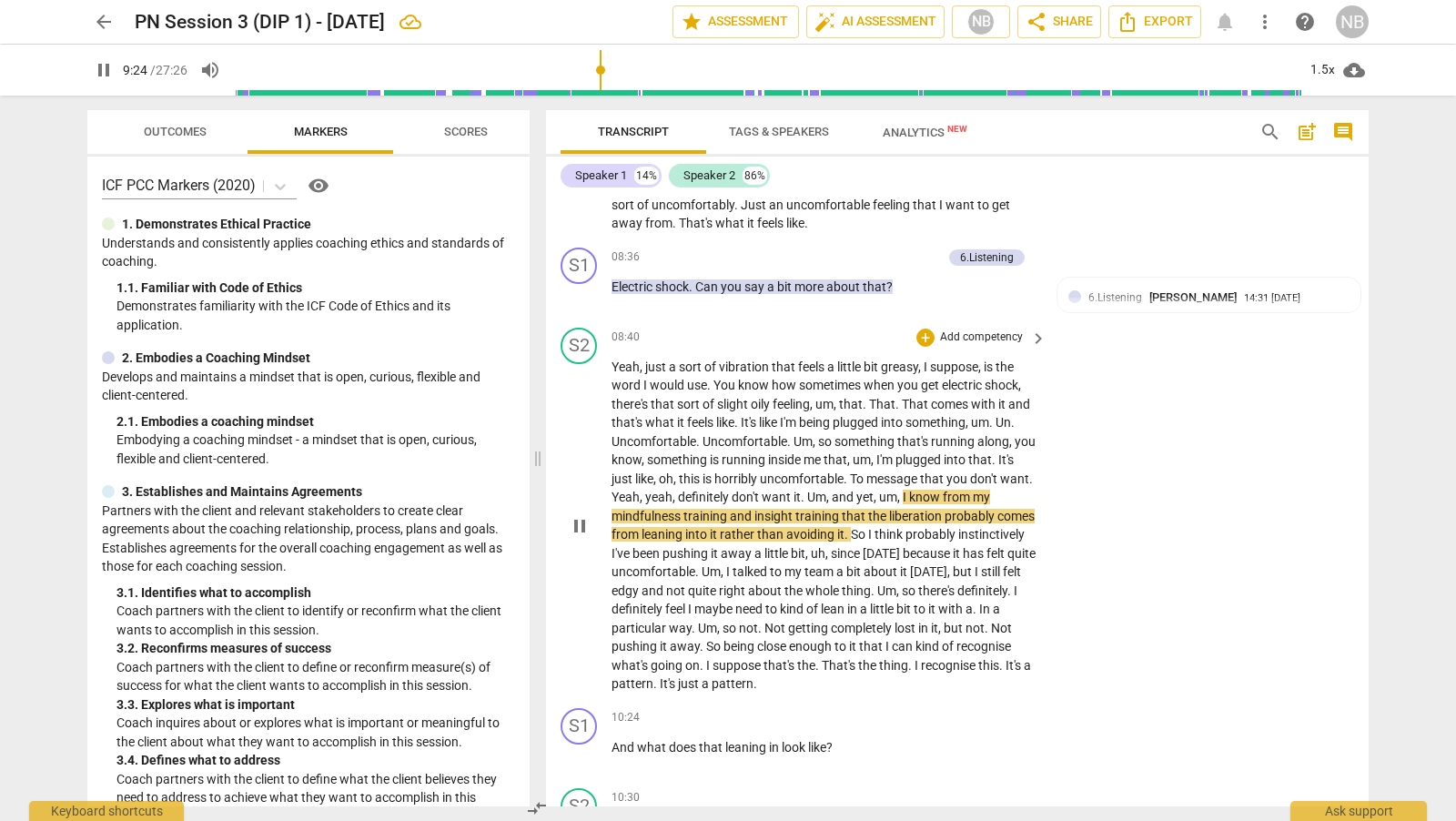
click at [920, 475] on span "message" at bounding box center [893, 478] width 54 height 14
click at [944, 475] on span "that" at bounding box center [934, 478] width 27 height 14
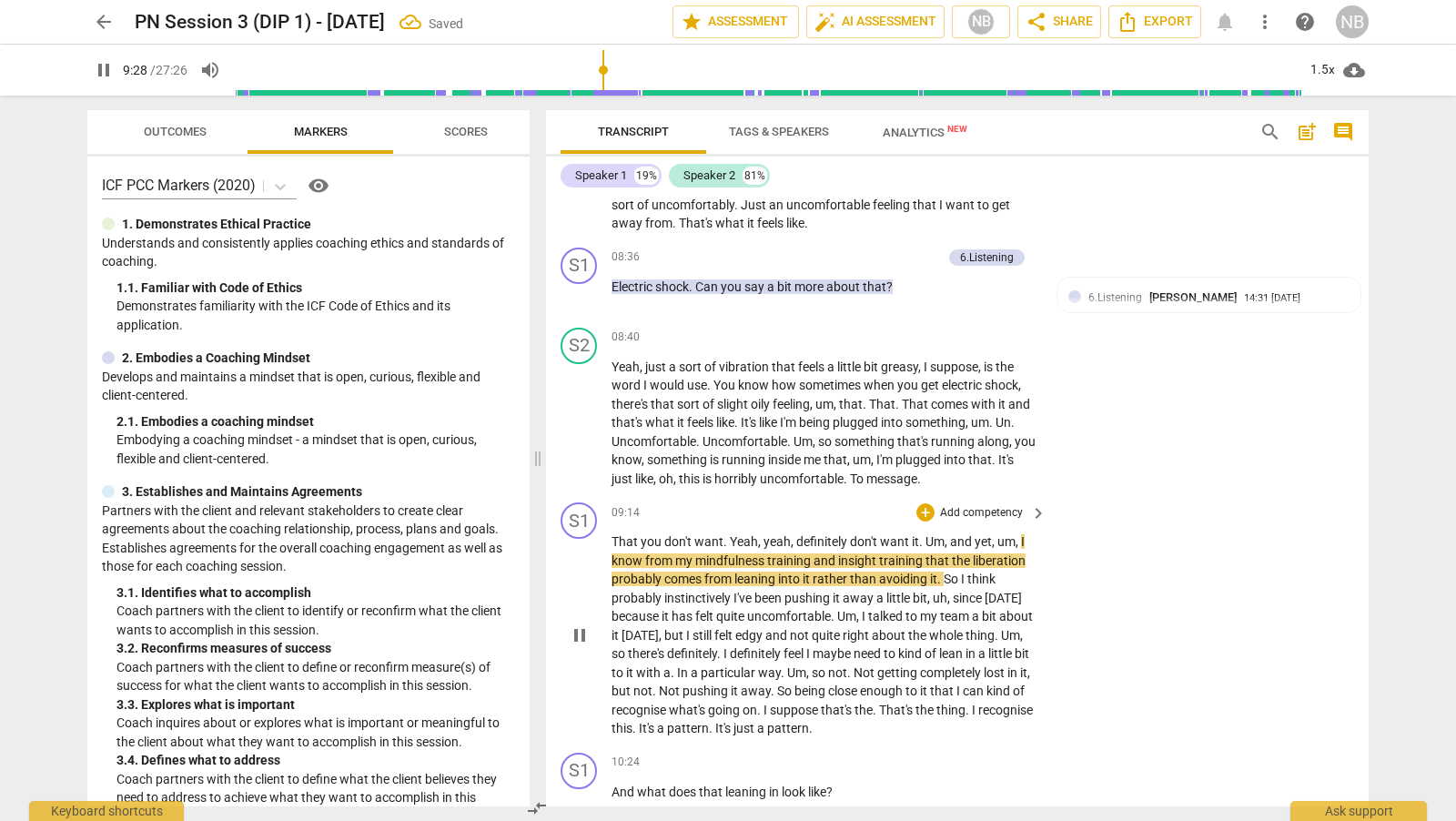
click at [730, 536] on span "Yeah" at bounding box center [743, 541] width 28 height 14
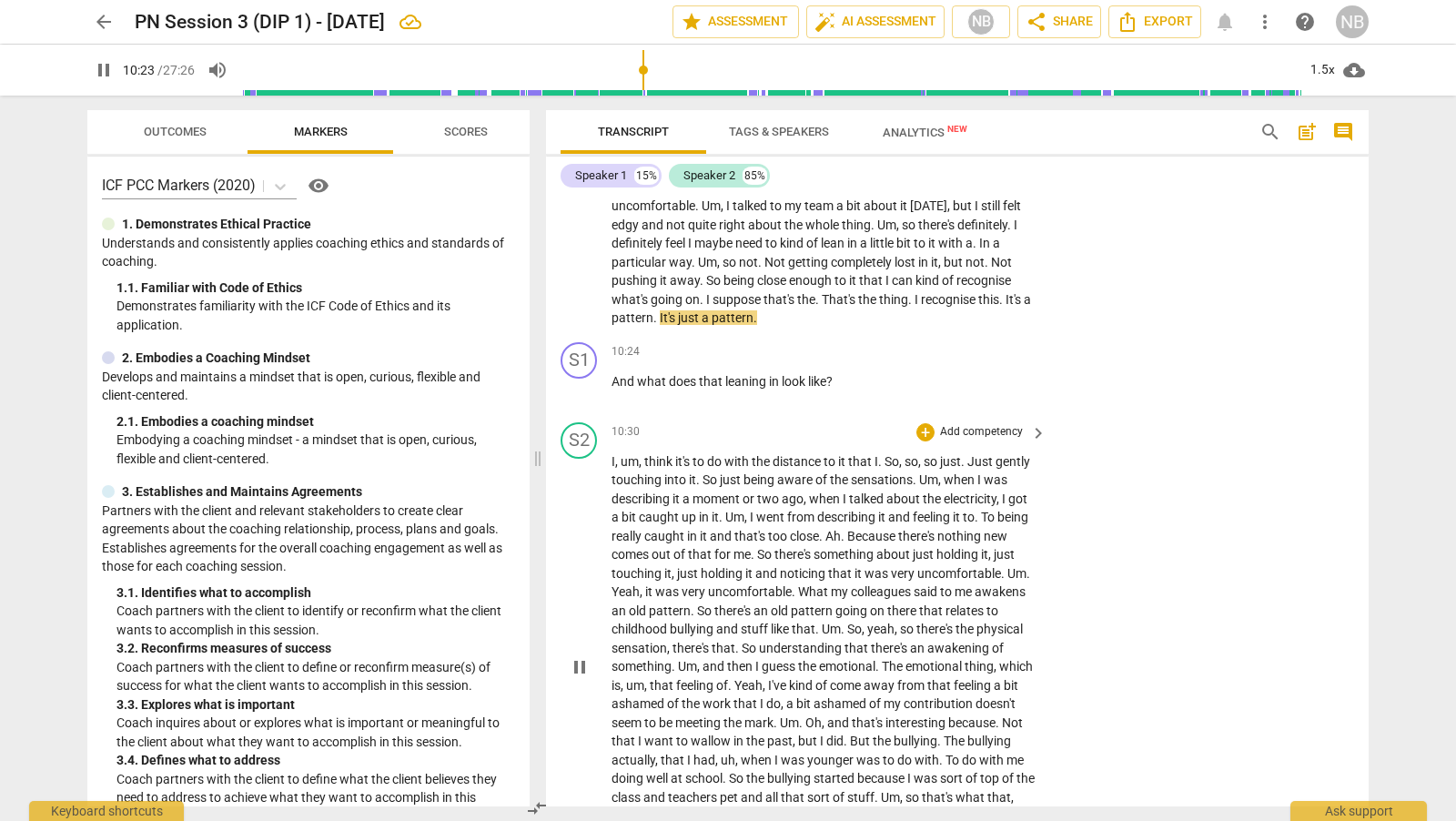
scroll to position [3317, 0]
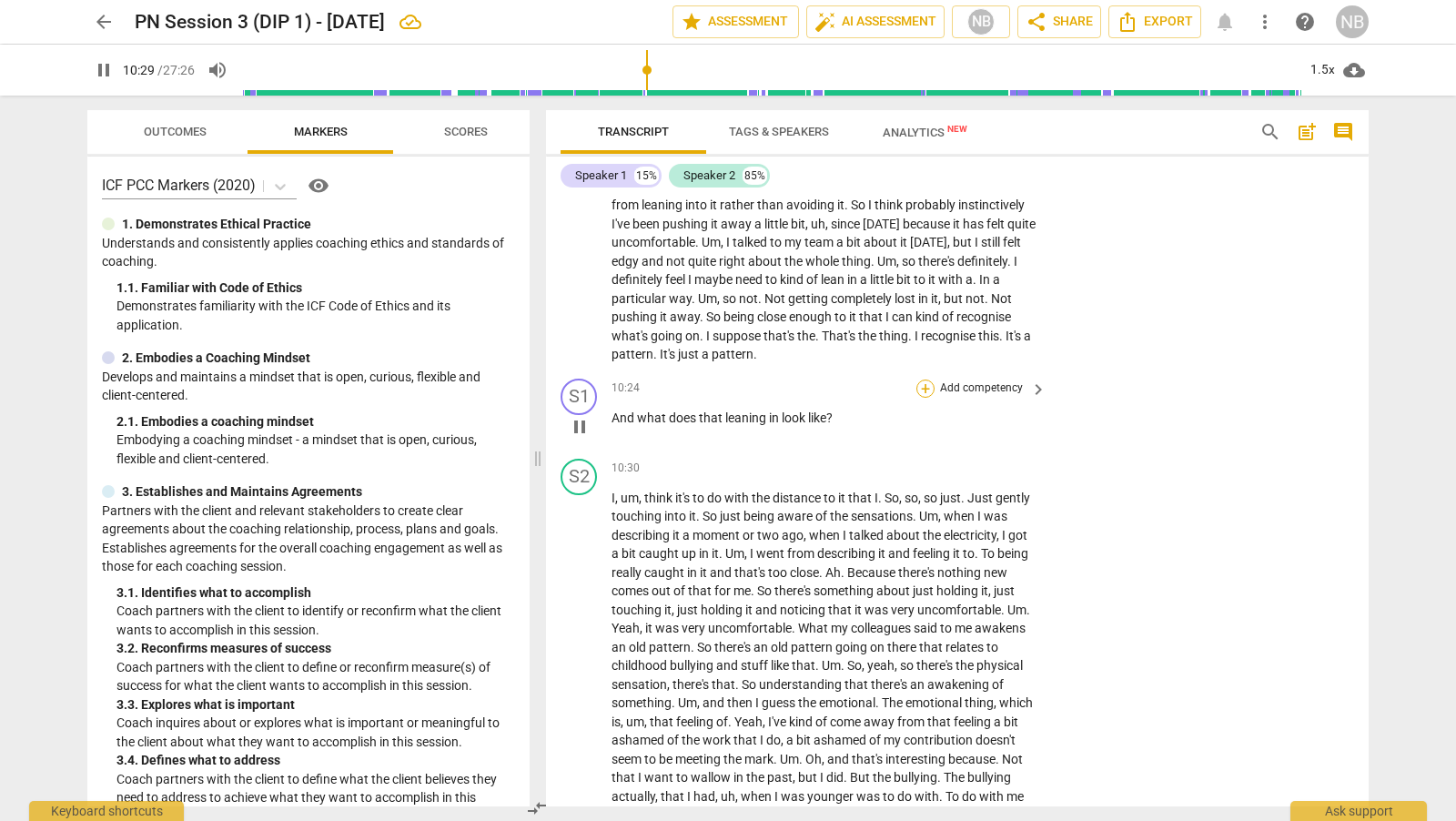
click at [927, 387] on div "+" at bounding box center [925, 388] width 18 height 18
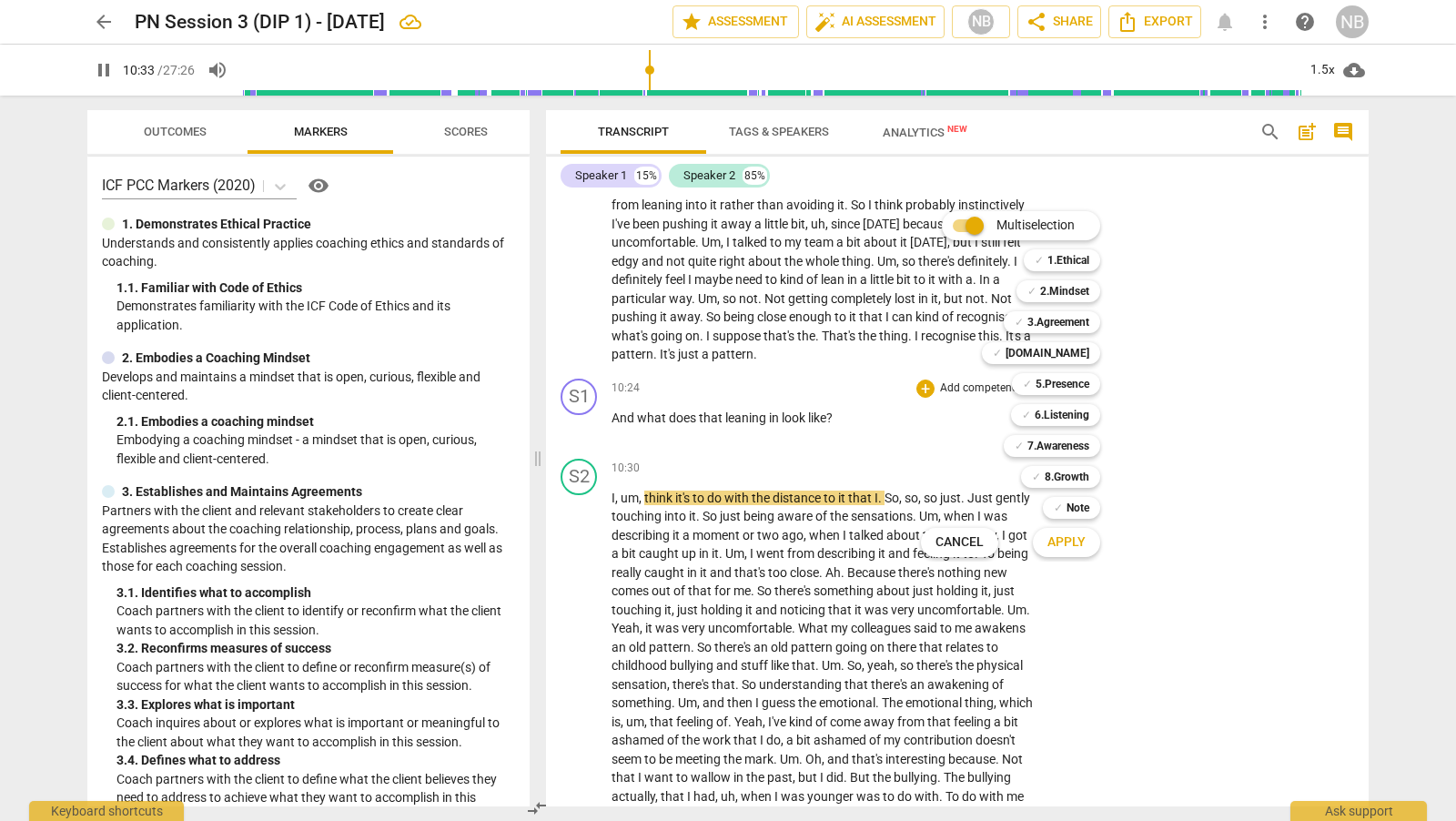
click at [584, 653] on div at bounding box center [728, 410] width 1456 height 821
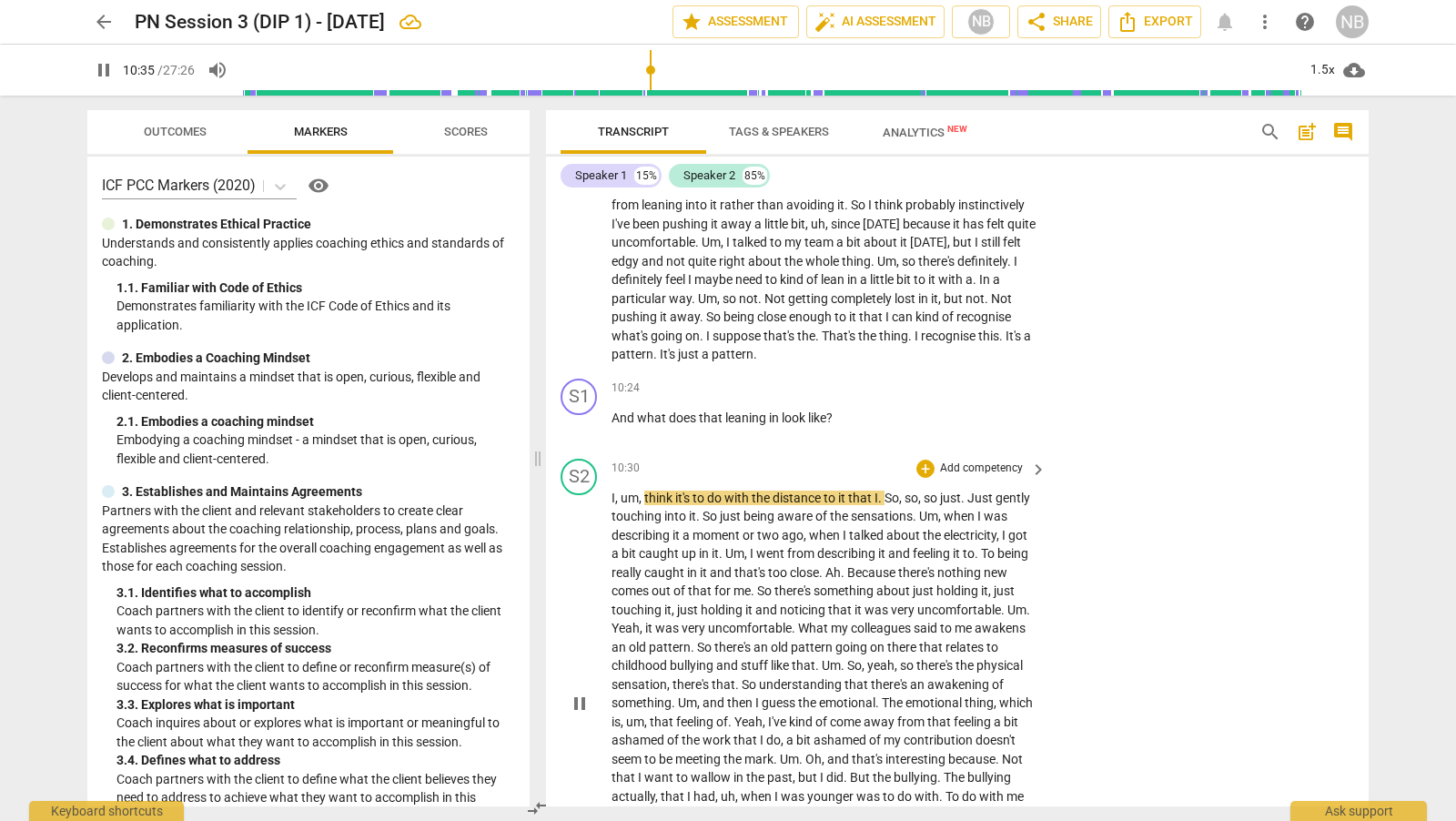
click at [576, 695] on span "pause" at bounding box center [579, 703] width 22 height 22
click at [583, 693] on span "play_arrow" at bounding box center [579, 703] width 22 height 22
click at [929, 381] on div "+" at bounding box center [925, 388] width 18 height 18
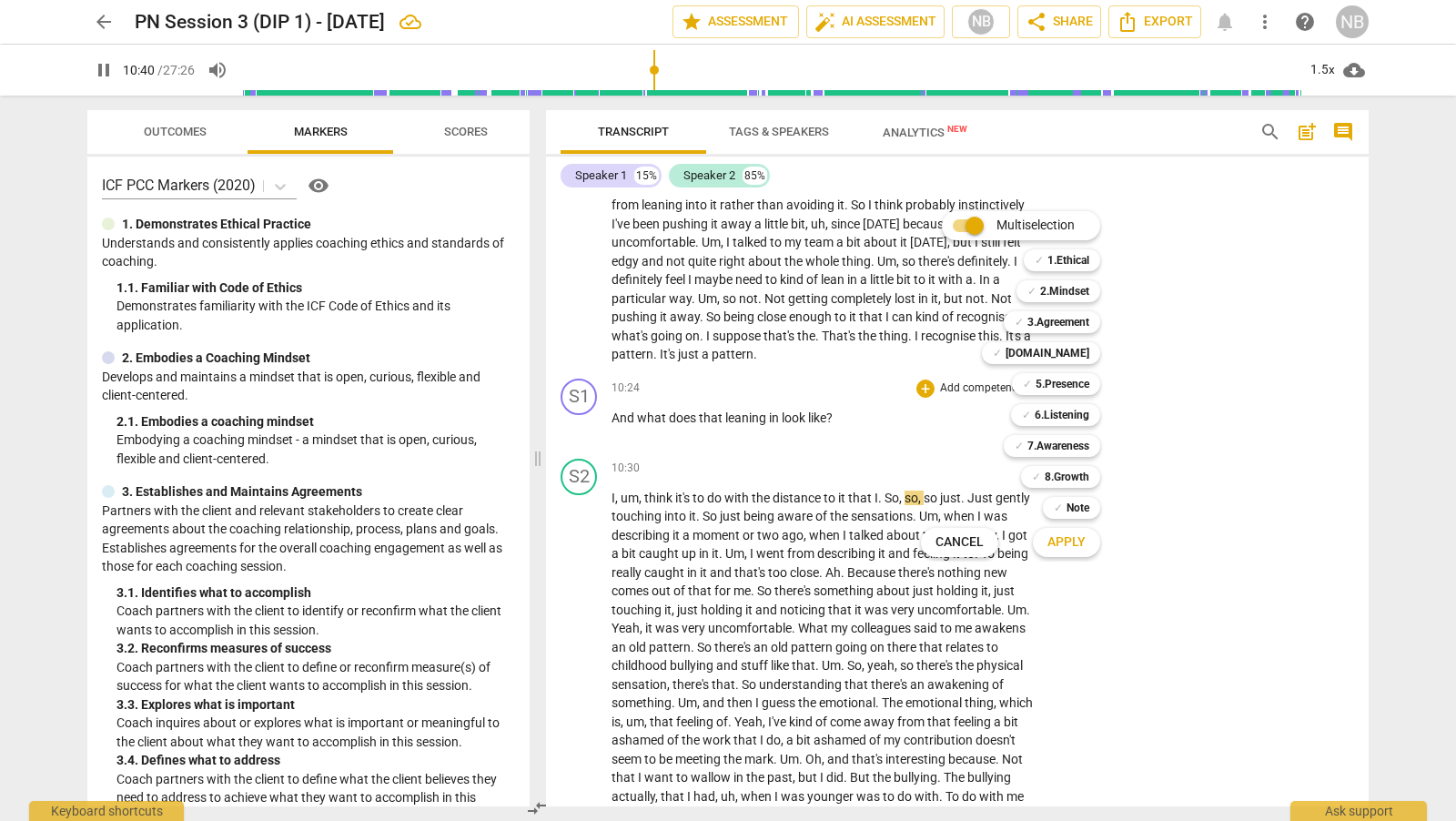
click at [594, 690] on div at bounding box center [728, 410] width 1456 height 821
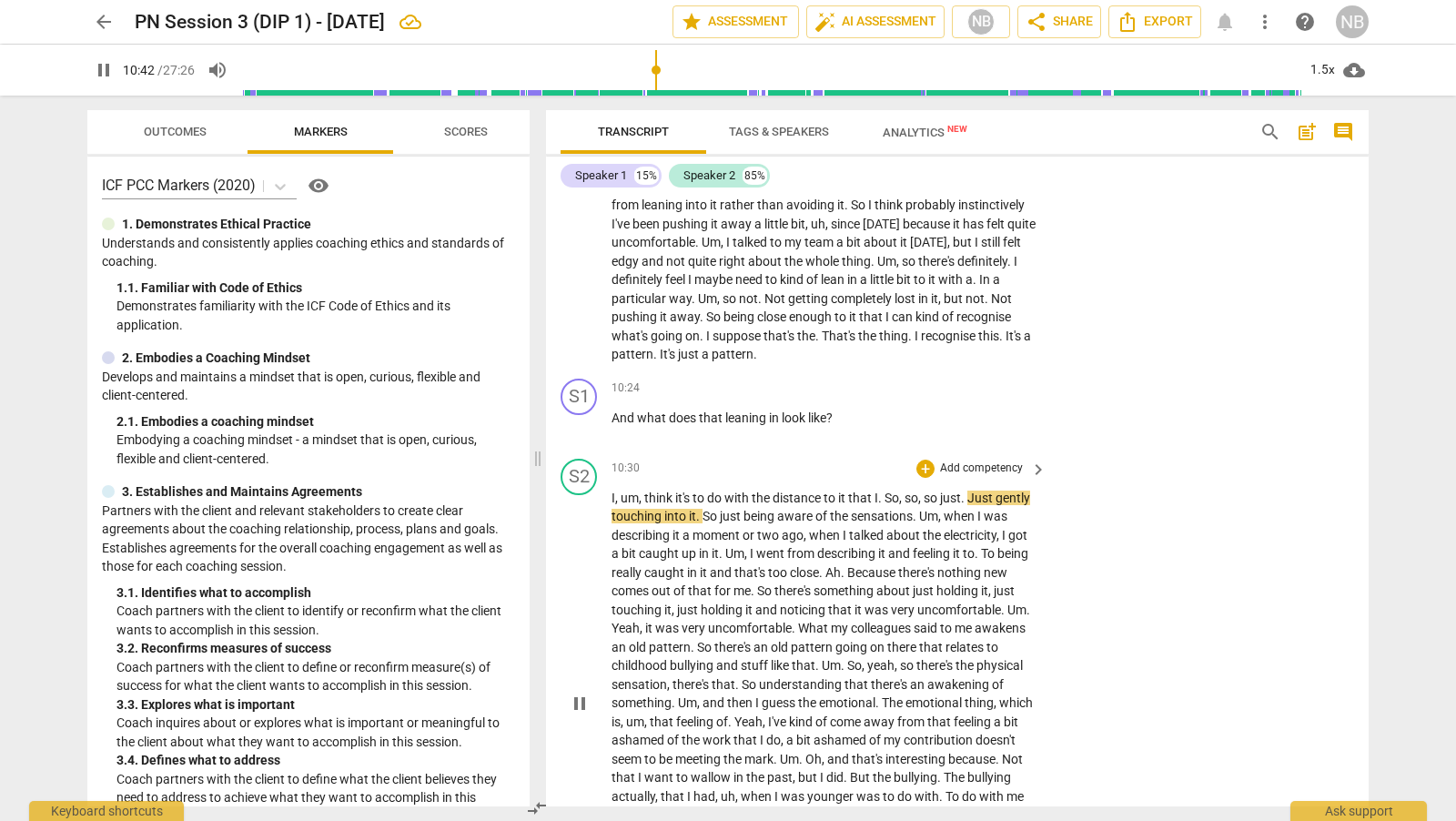
click at [583, 699] on span "pause" at bounding box center [579, 703] width 22 height 22
type input "643"
click at [930, 384] on div "+" at bounding box center [925, 388] width 18 height 18
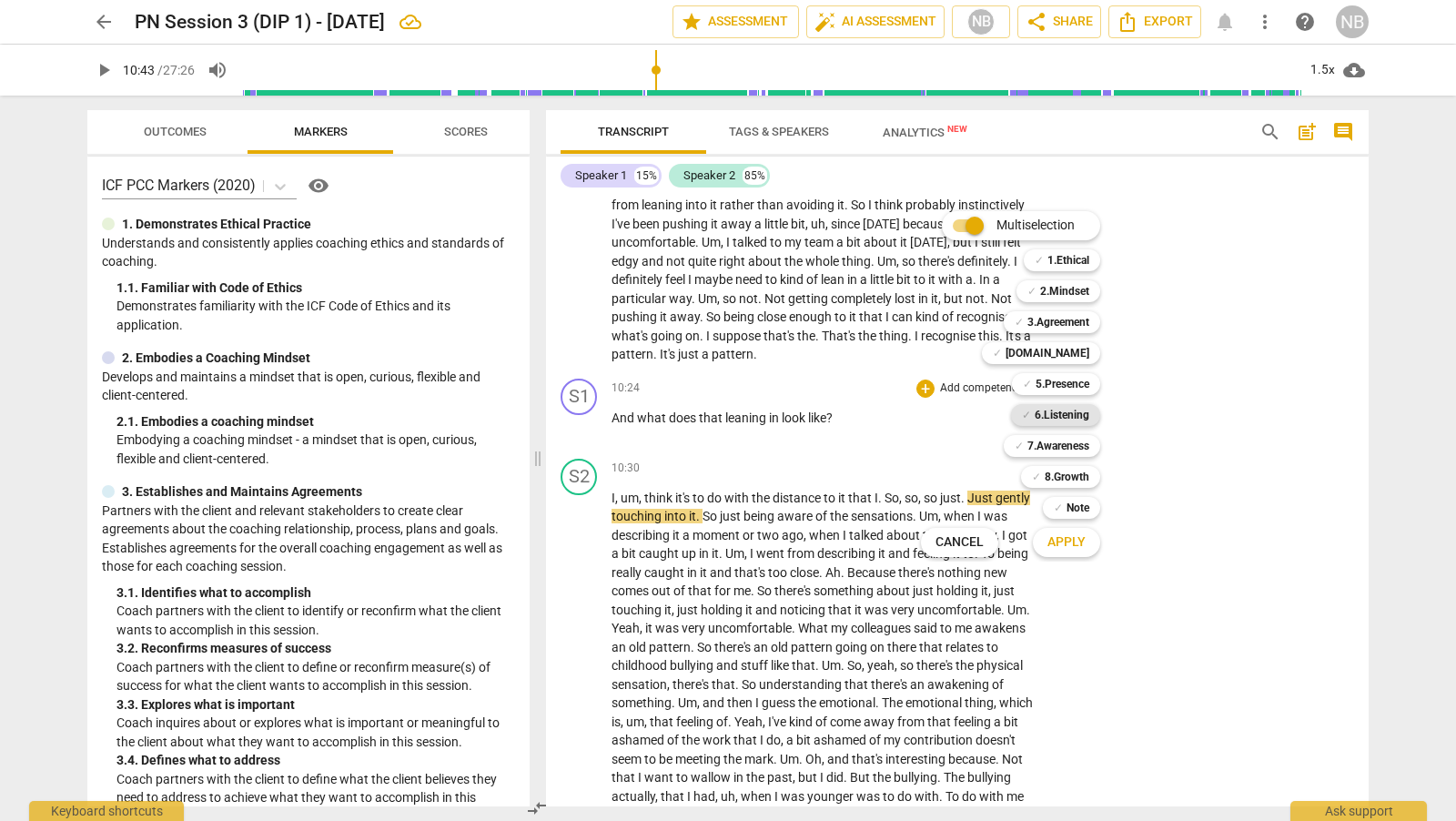
click at [1090, 417] on div "✓ 6.Listening" at bounding box center [1055, 414] width 89 height 22
click at [1059, 536] on span "Apply" at bounding box center [1067, 542] width 38 height 18
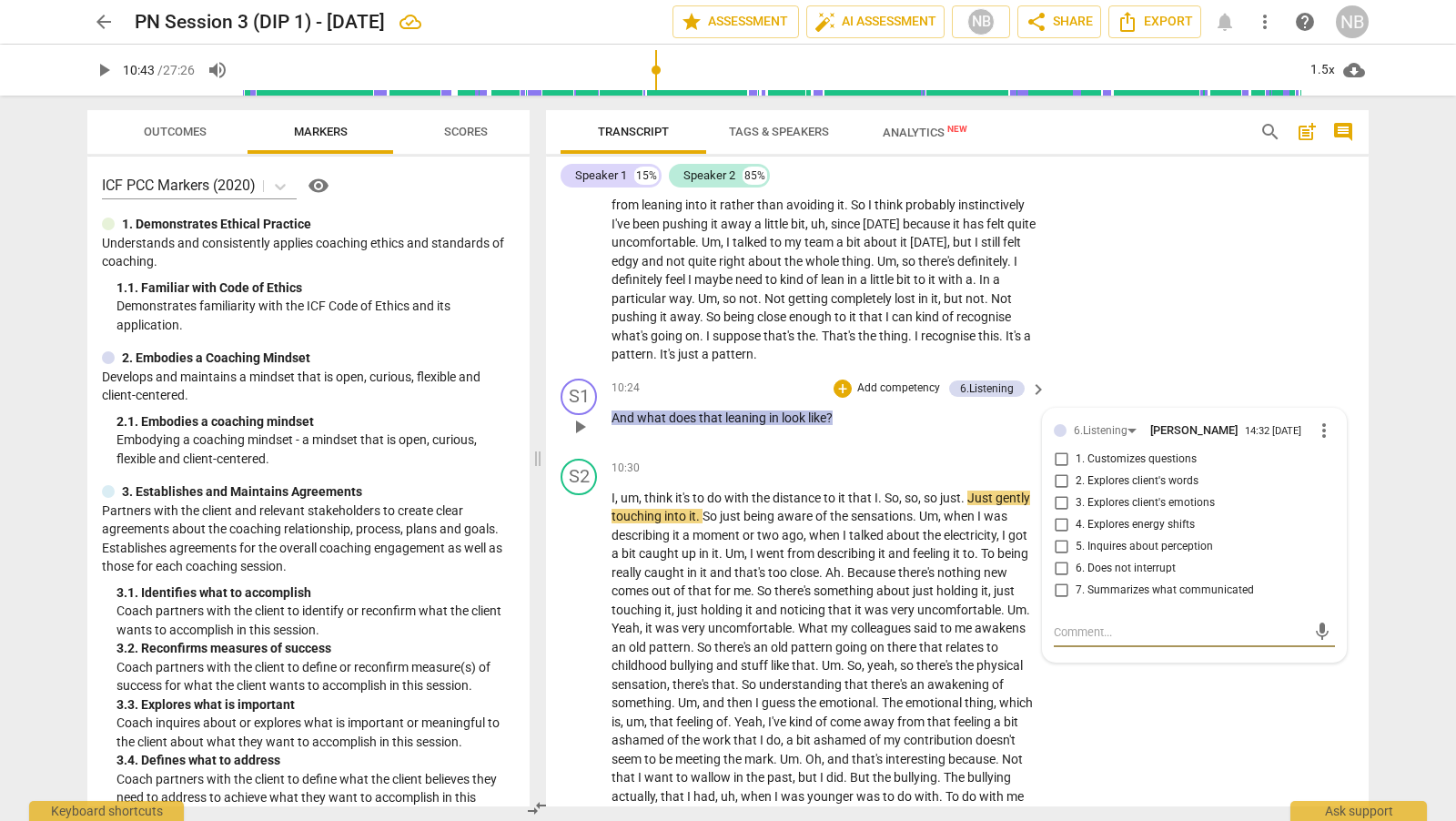
click at [1065, 546] on input "5. Inquires about perception" at bounding box center [1061, 546] width 29 height 22
checkbox input "true"
click at [1167, 357] on div "S2 play_arrow pause 09:16 + Add competency keyboard_arrow_right Yeah , yeah , d…" at bounding box center [958, 247] width 823 height 251
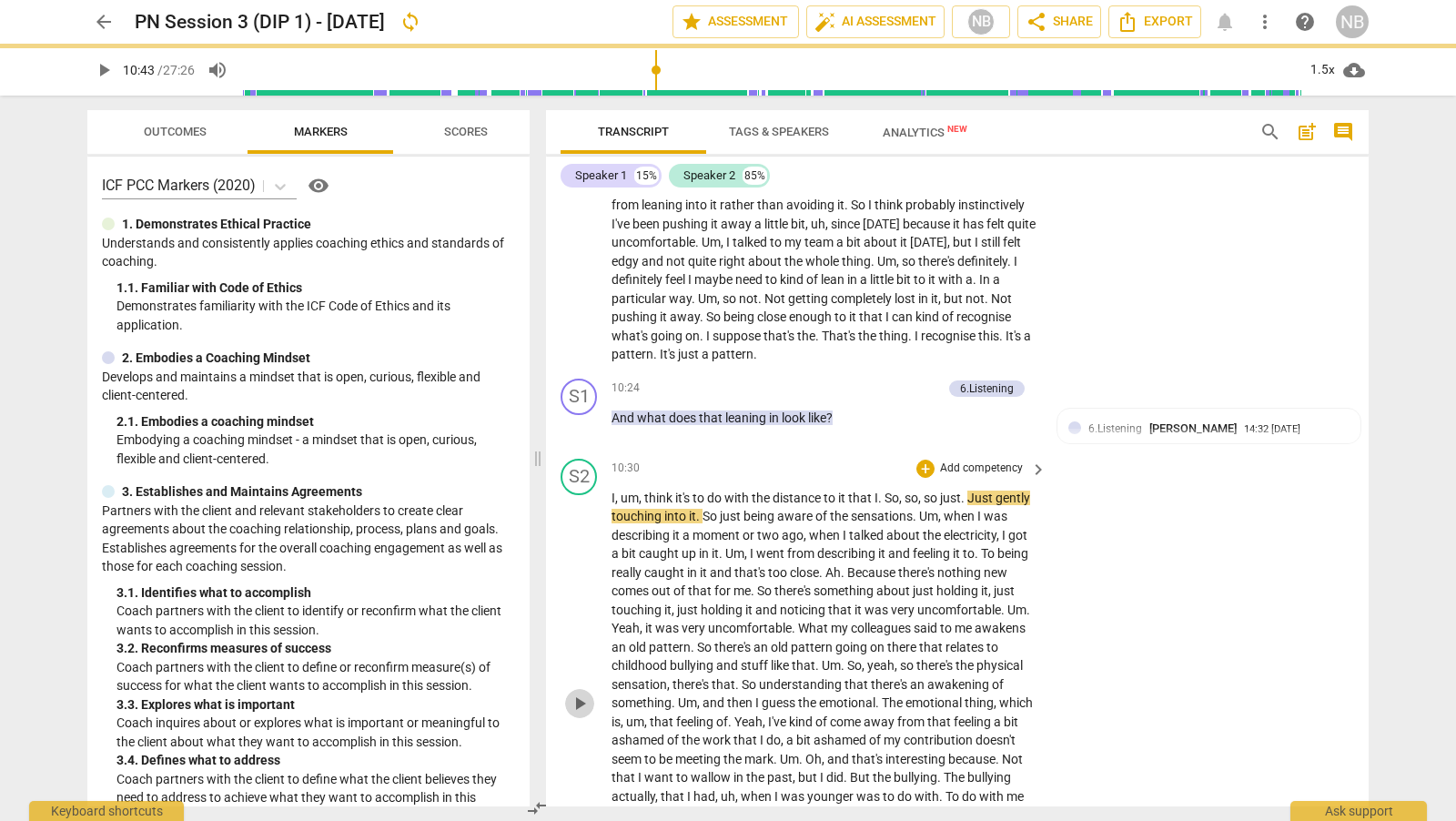
click at [584, 697] on span "play_arrow" at bounding box center [579, 703] width 22 height 22
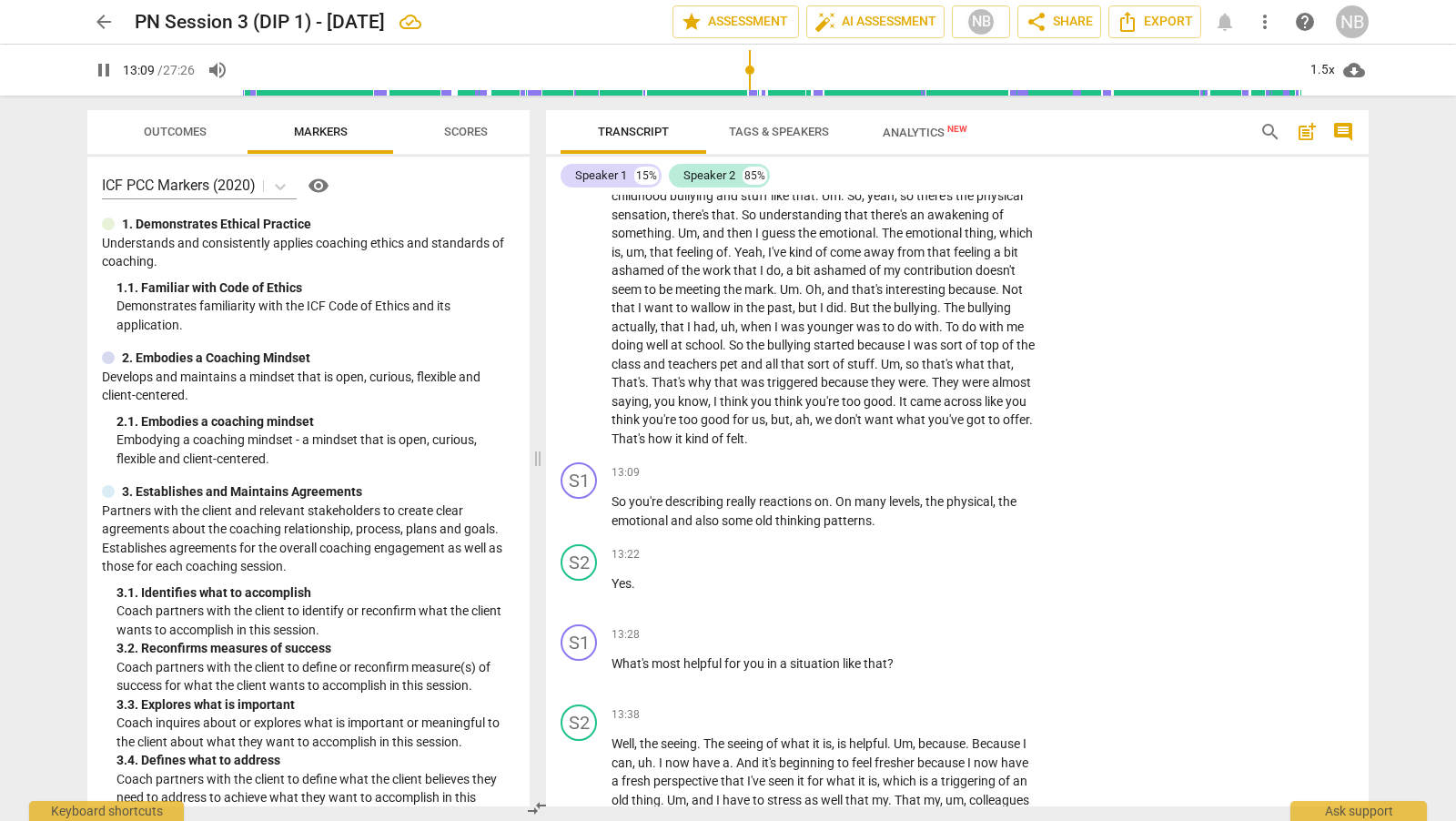
scroll to position [3817, 0]
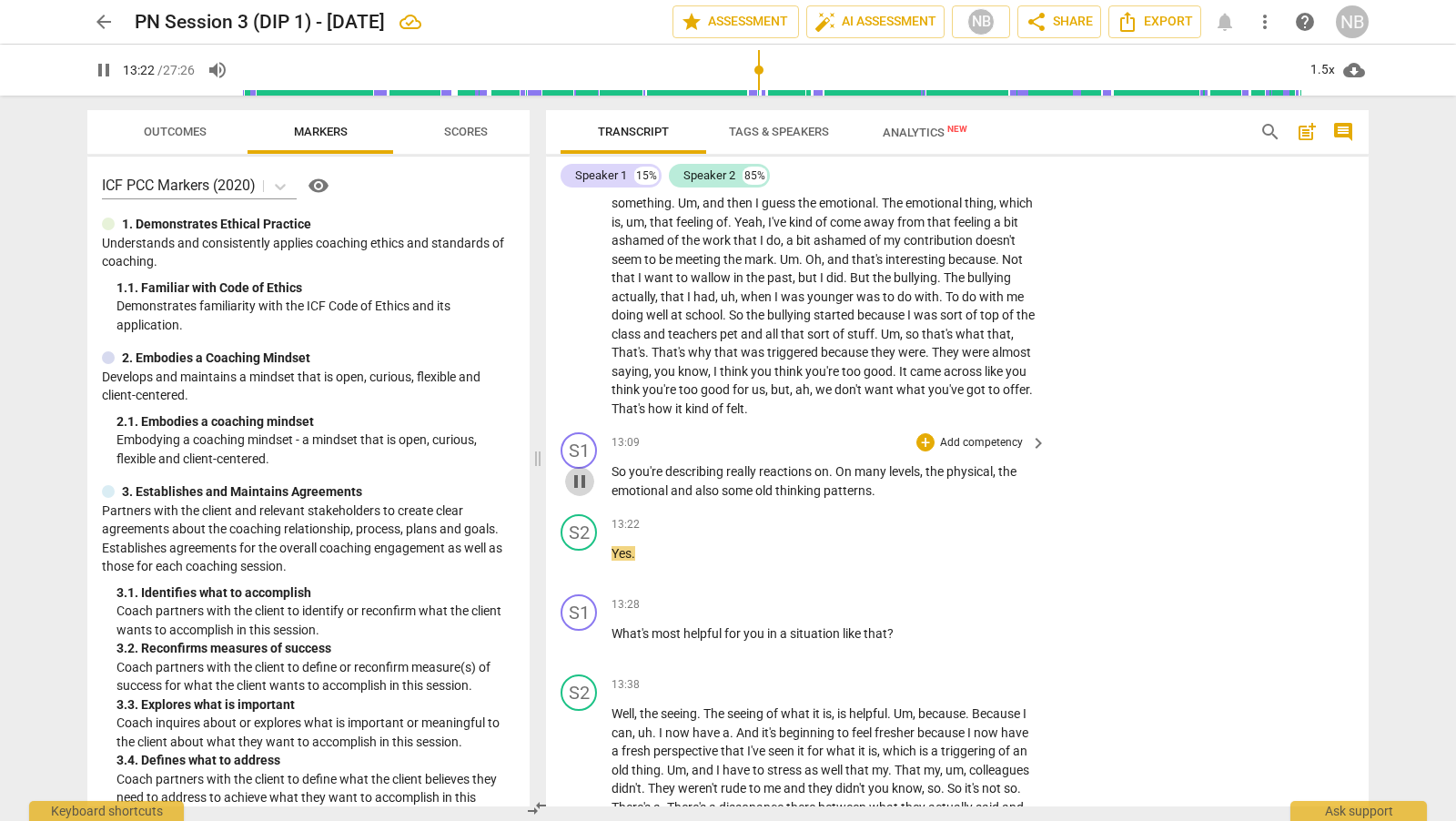
click at [586, 477] on span "pause" at bounding box center [579, 481] width 22 height 22
type input "803"
click at [925, 433] on div "+" at bounding box center [925, 442] width 18 height 18
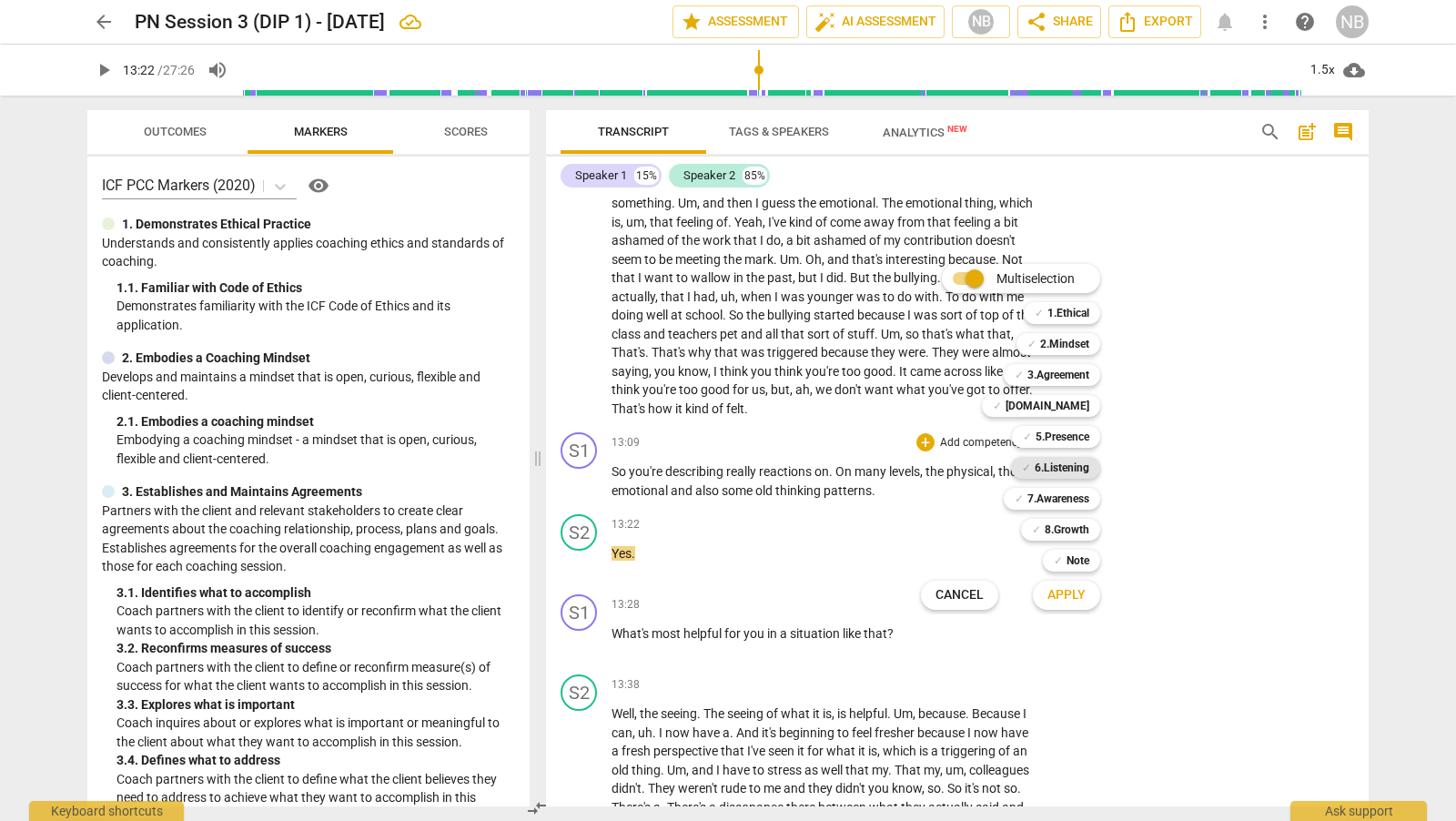
click at [1079, 468] on b "6.Listening" at bounding box center [1061, 467] width 55 height 22
click at [1082, 599] on span "Apply" at bounding box center [1067, 595] width 38 height 18
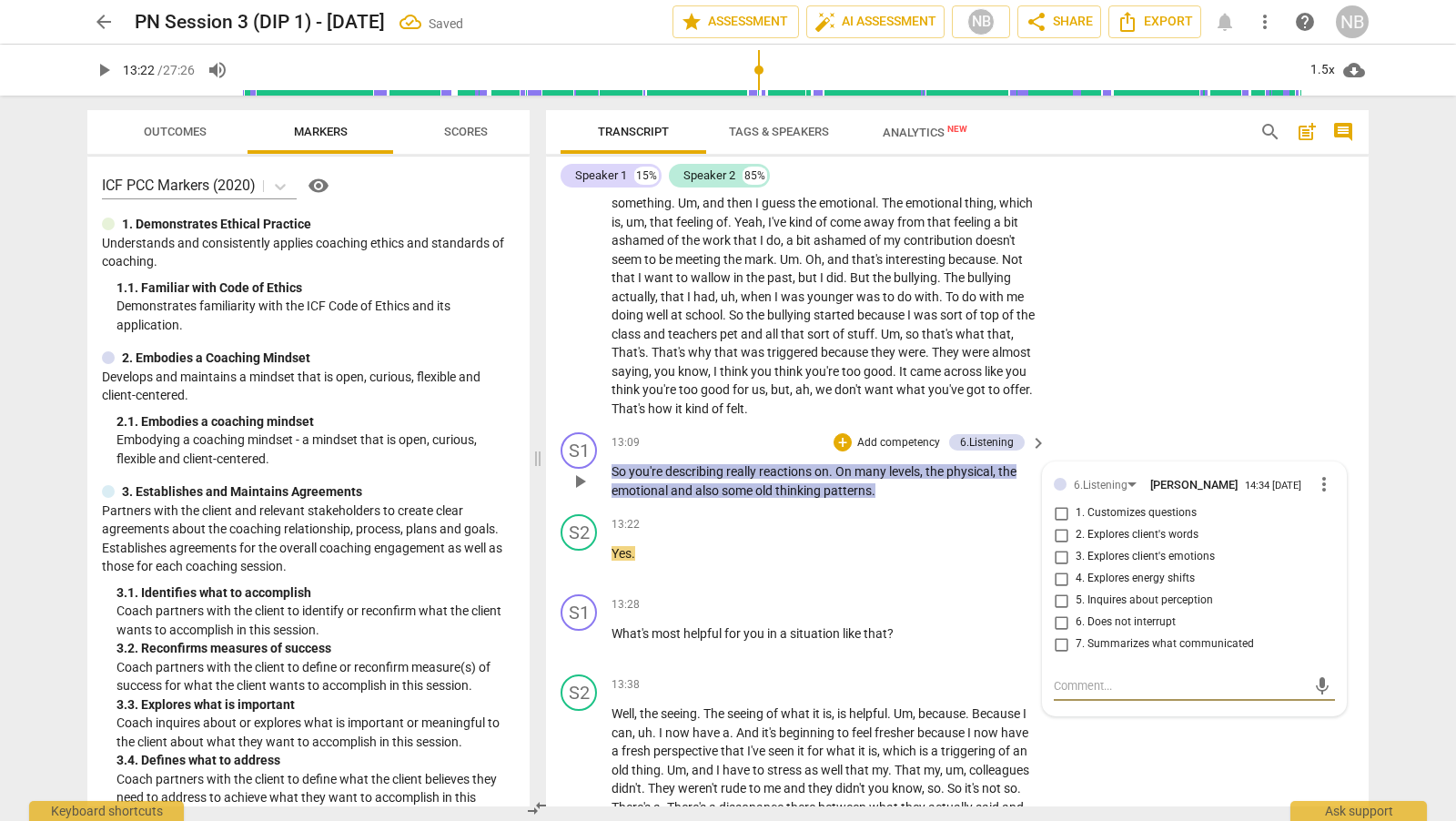
click at [1064, 638] on input "7. Summarizes what communicated" at bounding box center [1061, 644] width 29 height 22
checkbox input "true"
click at [1112, 435] on div "S1 play_arrow pause 13:09 + Add competency 6.Listening keyboard_arrow_right So …" at bounding box center [958, 466] width 823 height 82
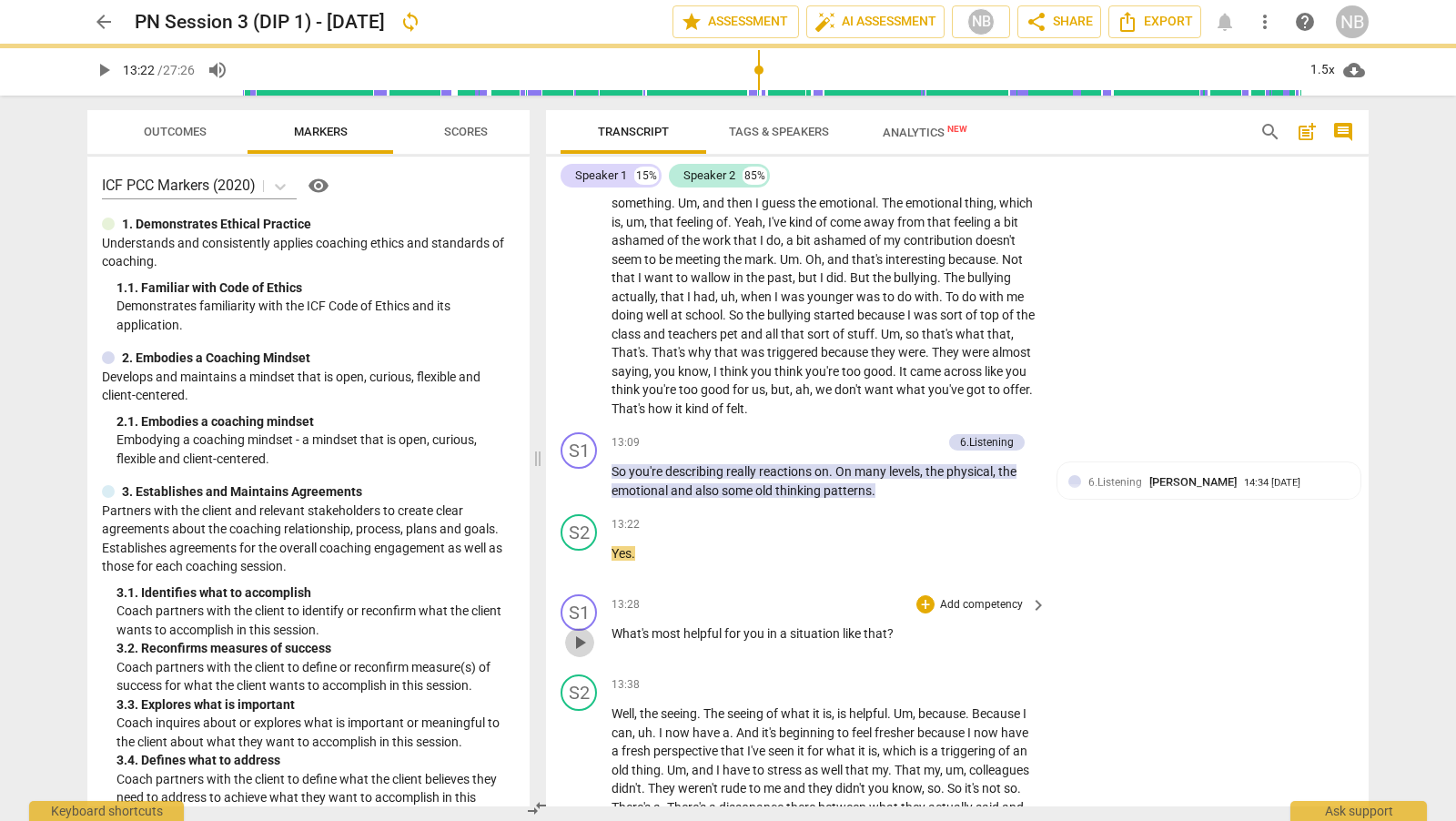
click at [583, 635] on span "play_arrow" at bounding box center [579, 642] width 22 height 22
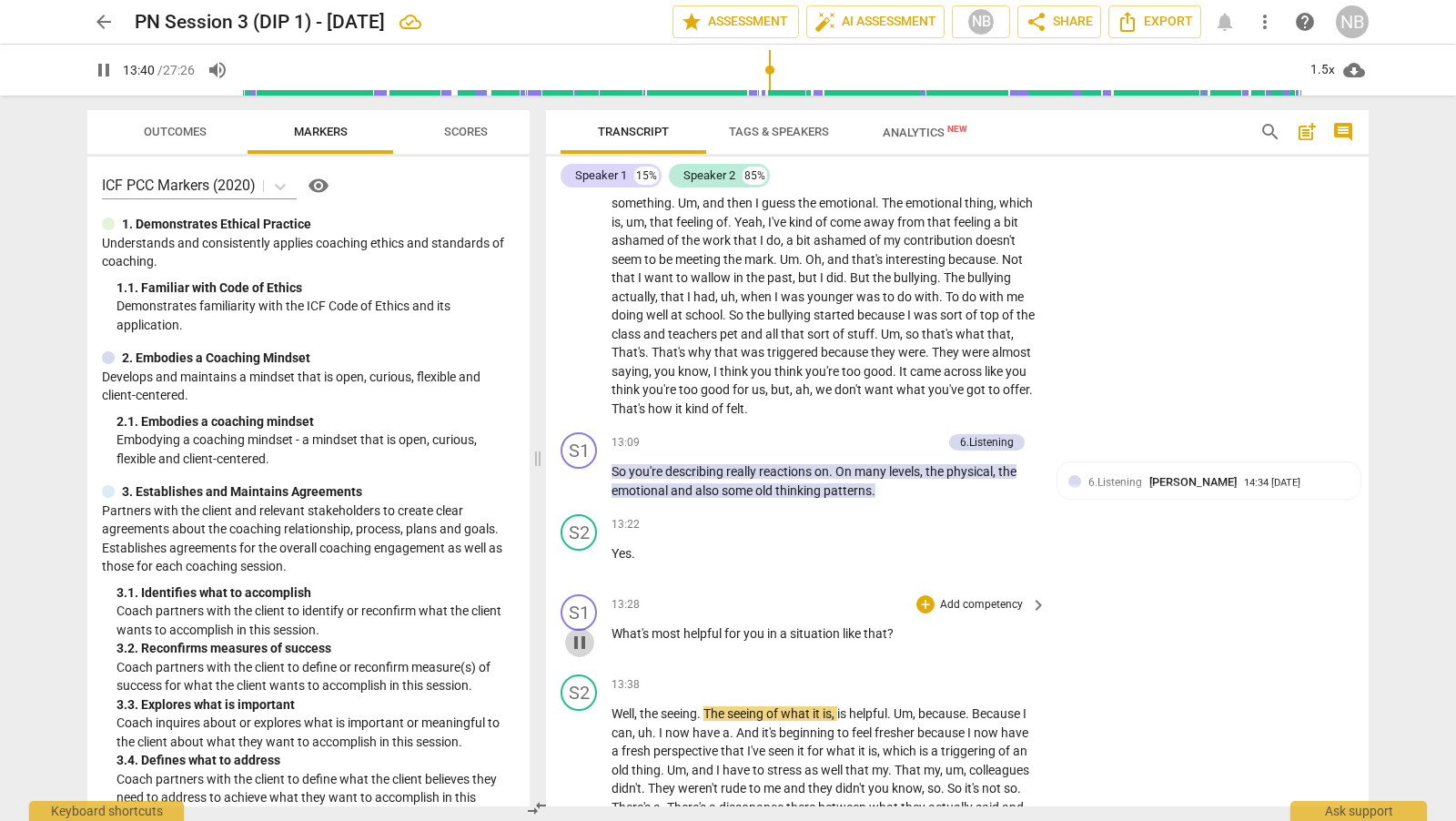
click at [579, 638] on span "pause" at bounding box center [579, 642] width 22 height 22
type input "821"
click at [928, 598] on div "+" at bounding box center [925, 604] width 18 height 18
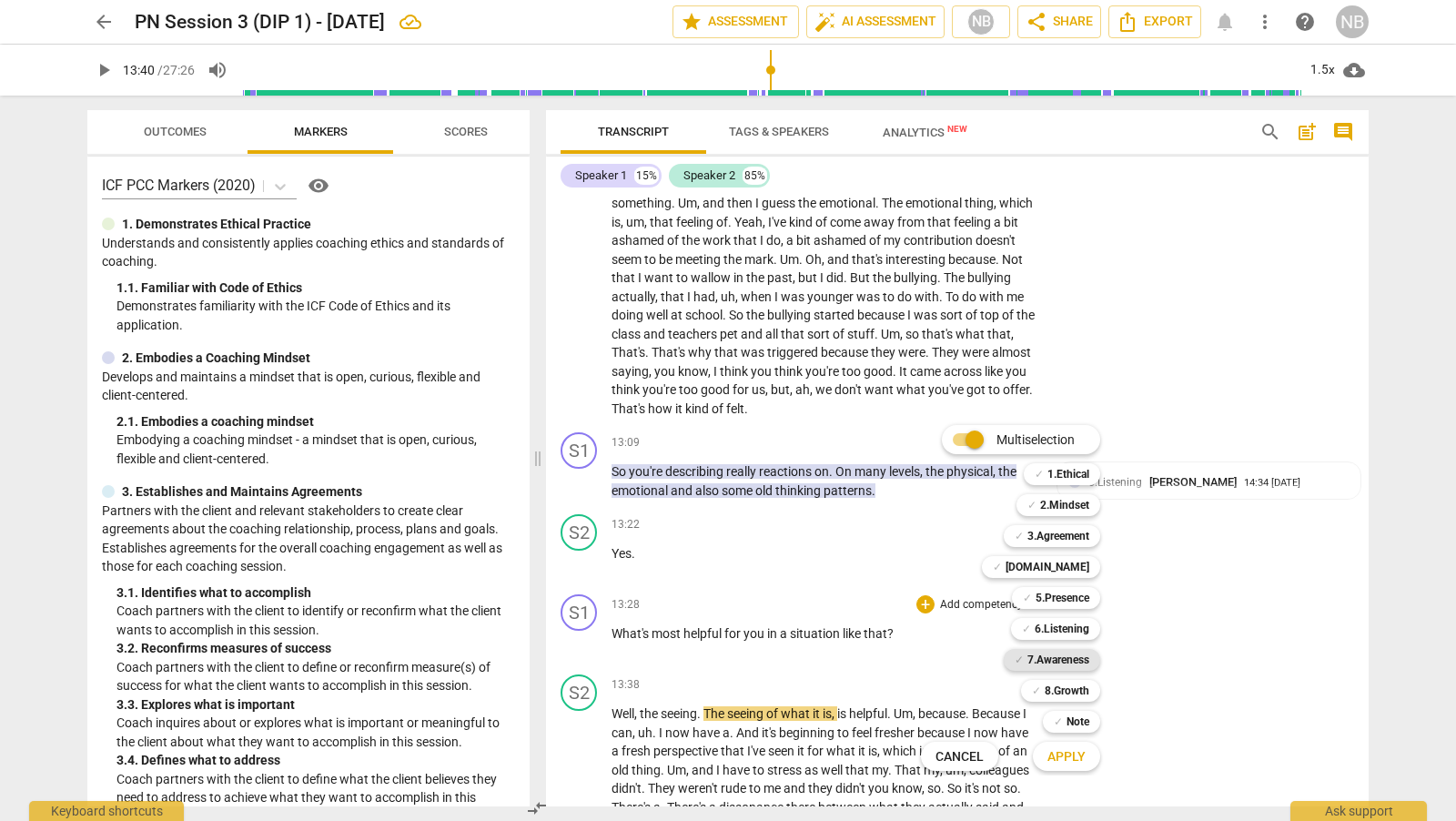
click at [1068, 658] on b "7.Awareness" at bounding box center [1058, 659] width 62 height 22
click at [1088, 759] on button "Apply" at bounding box center [1067, 756] width 67 height 33
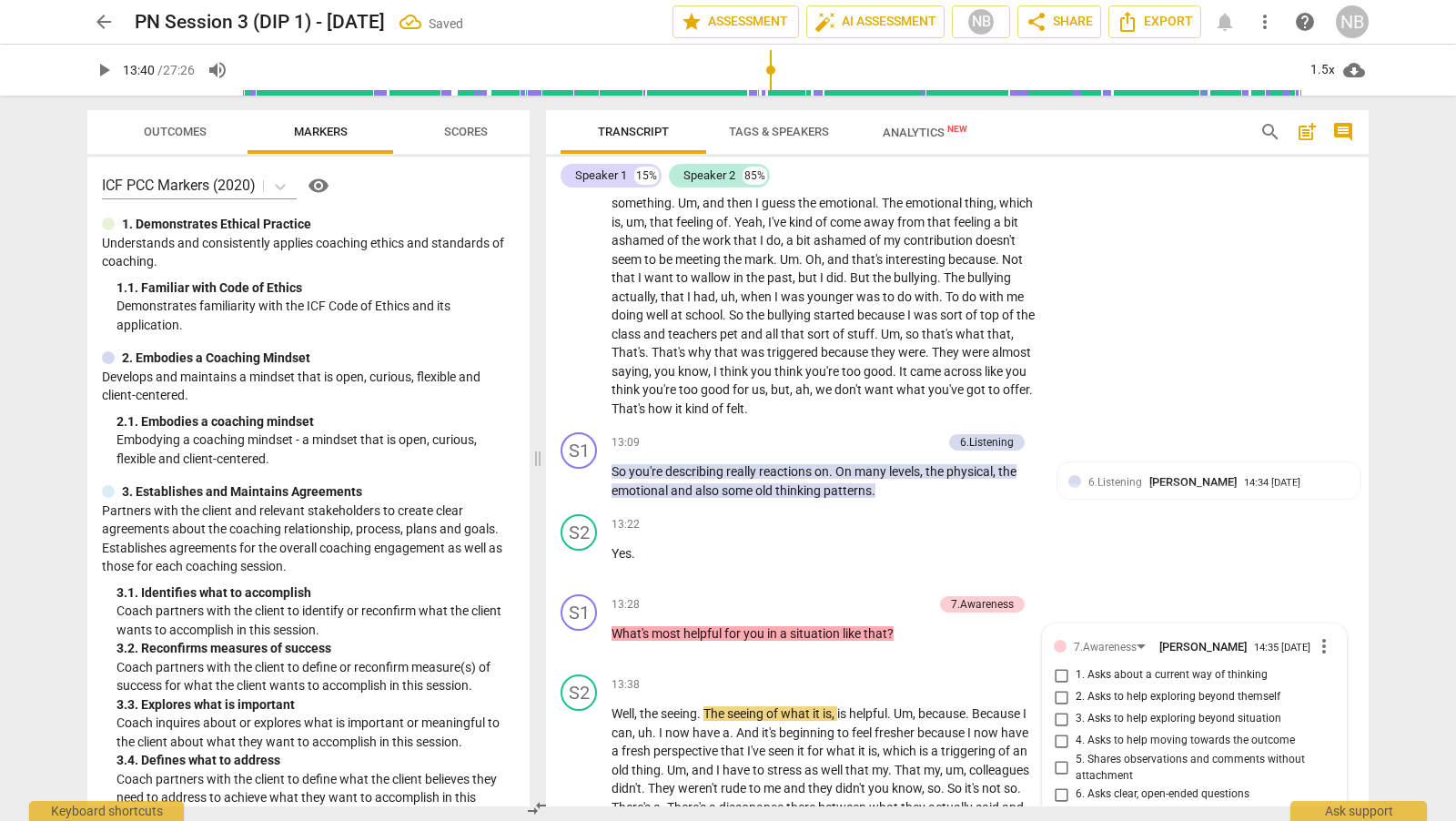
scroll to position [4197, 0]
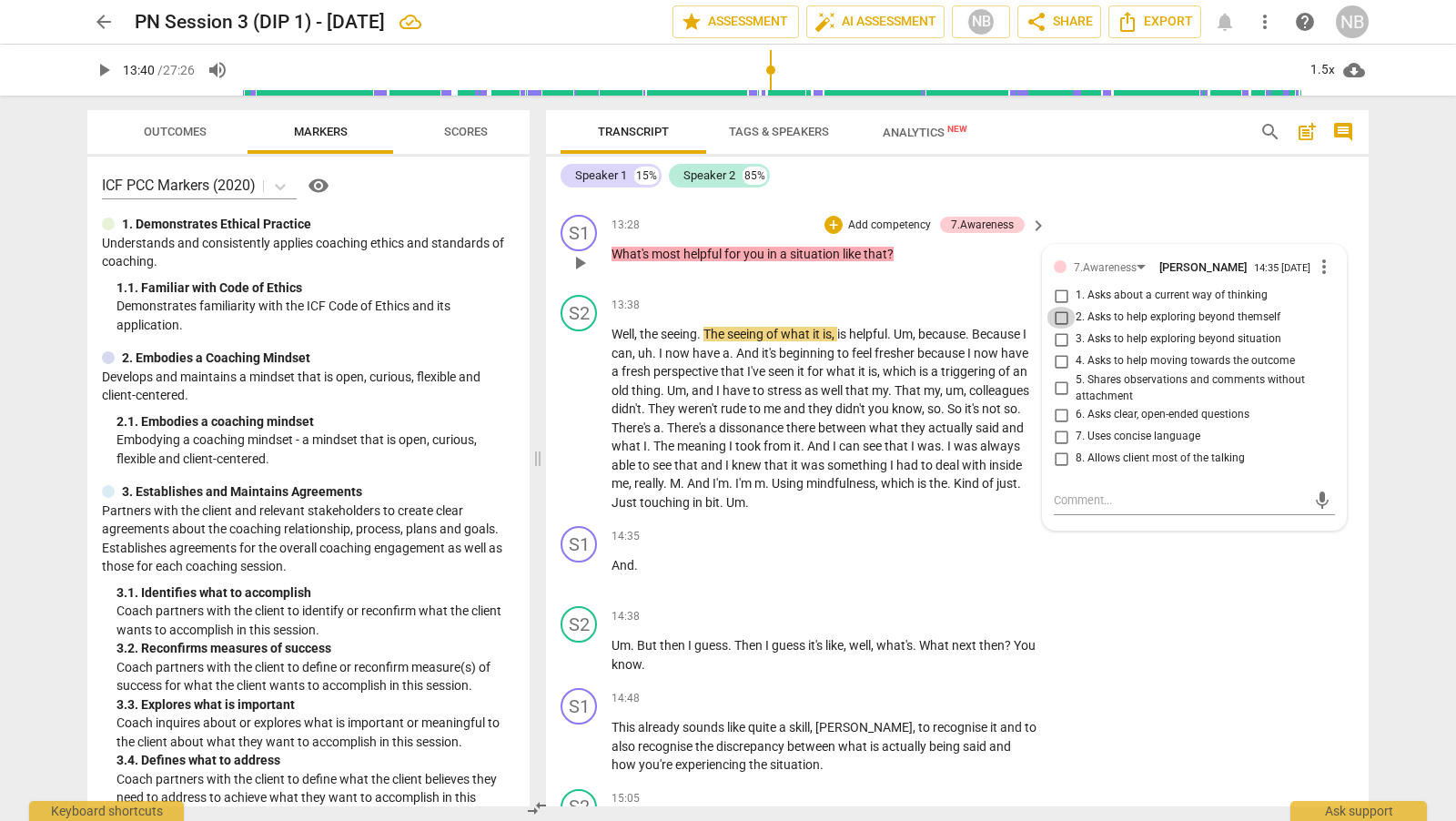
click at [1053, 319] on input "2. Asks to help exploring beyond themself" at bounding box center [1061, 318] width 29 height 22
click at [1054, 319] on input "2. Asks to help exploring beyond themself" at bounding box center [1061, 318] width 29 height 22
click at [1055, 313] on input "2. Asks to help exploring beyond themself" at bounding box center [1061, 318] width 29 height 22
checkbox input "false"
click at [1059, 336] on input "3. Asks to help exploring beyond situation" at bounding box center [1061, 339] width 29 height 22
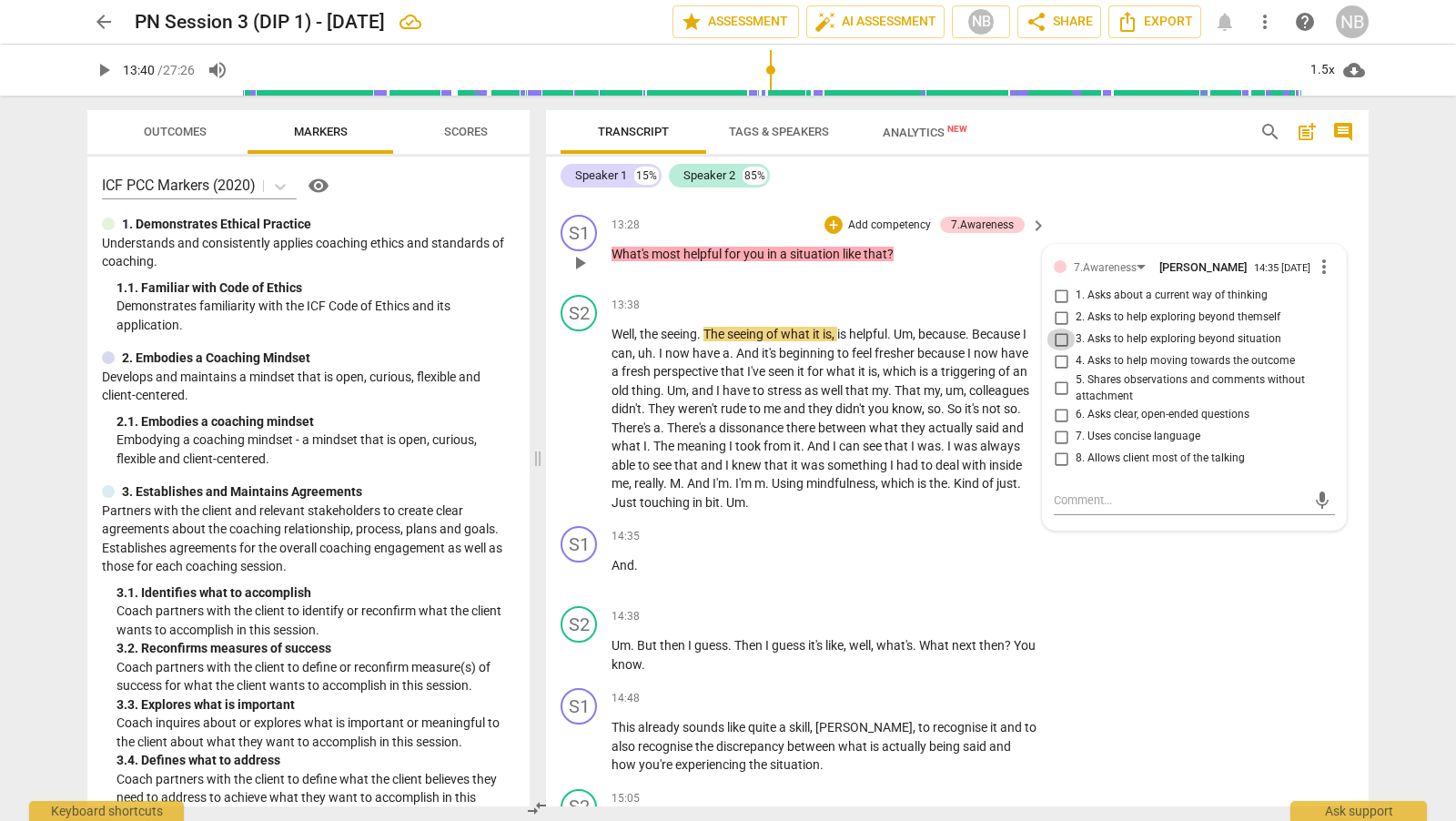
checkbox input "true"
click at [1059, 585] on div "S1 play_arrow pause 14:35 + Add competency keyboard_arrow_right And ." at bounding box center [958, 559] width 823 height 80
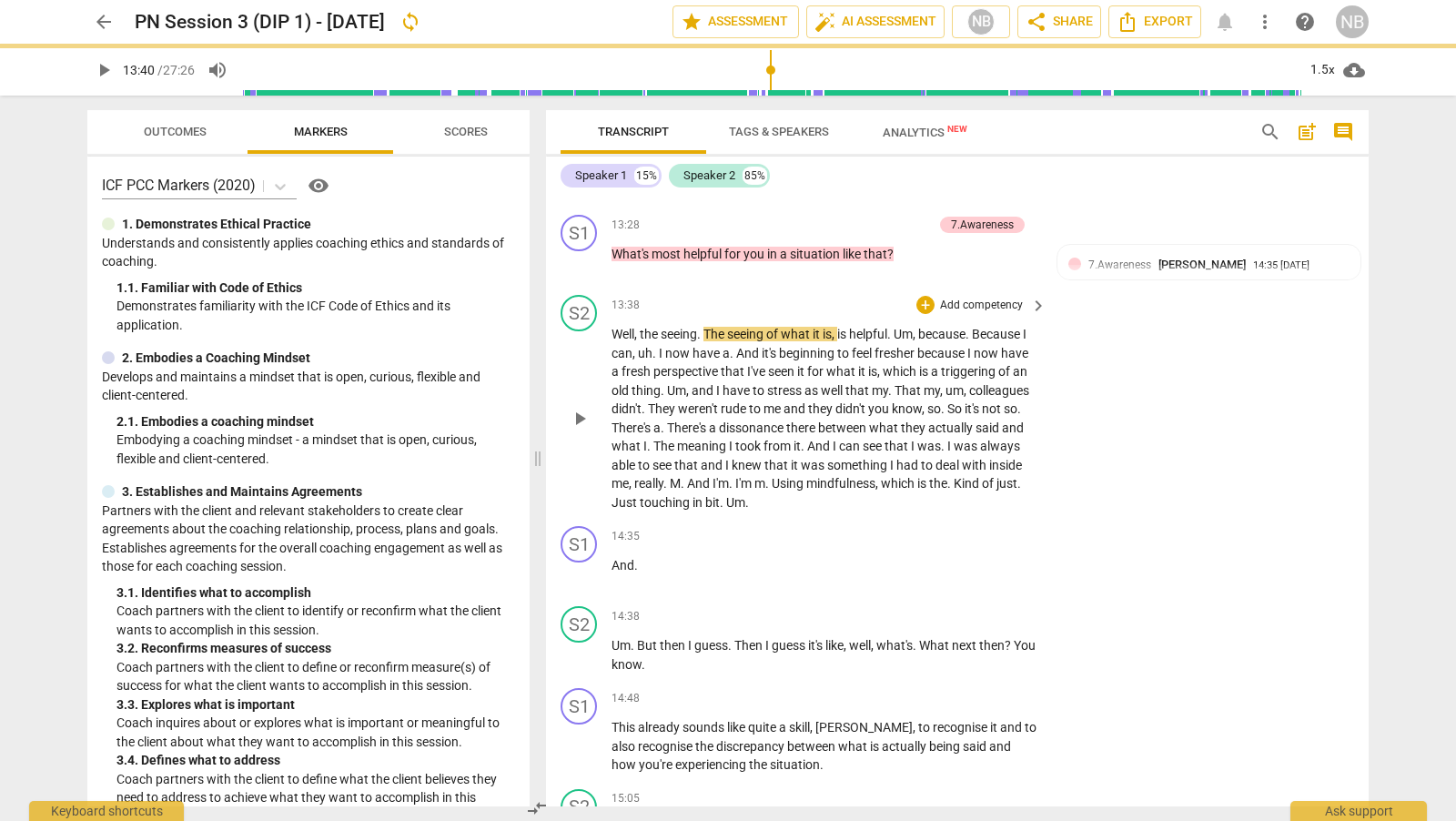
click at [581, 408] on span "play_arrow" at bounding box center [579, 418] width 22 height 22
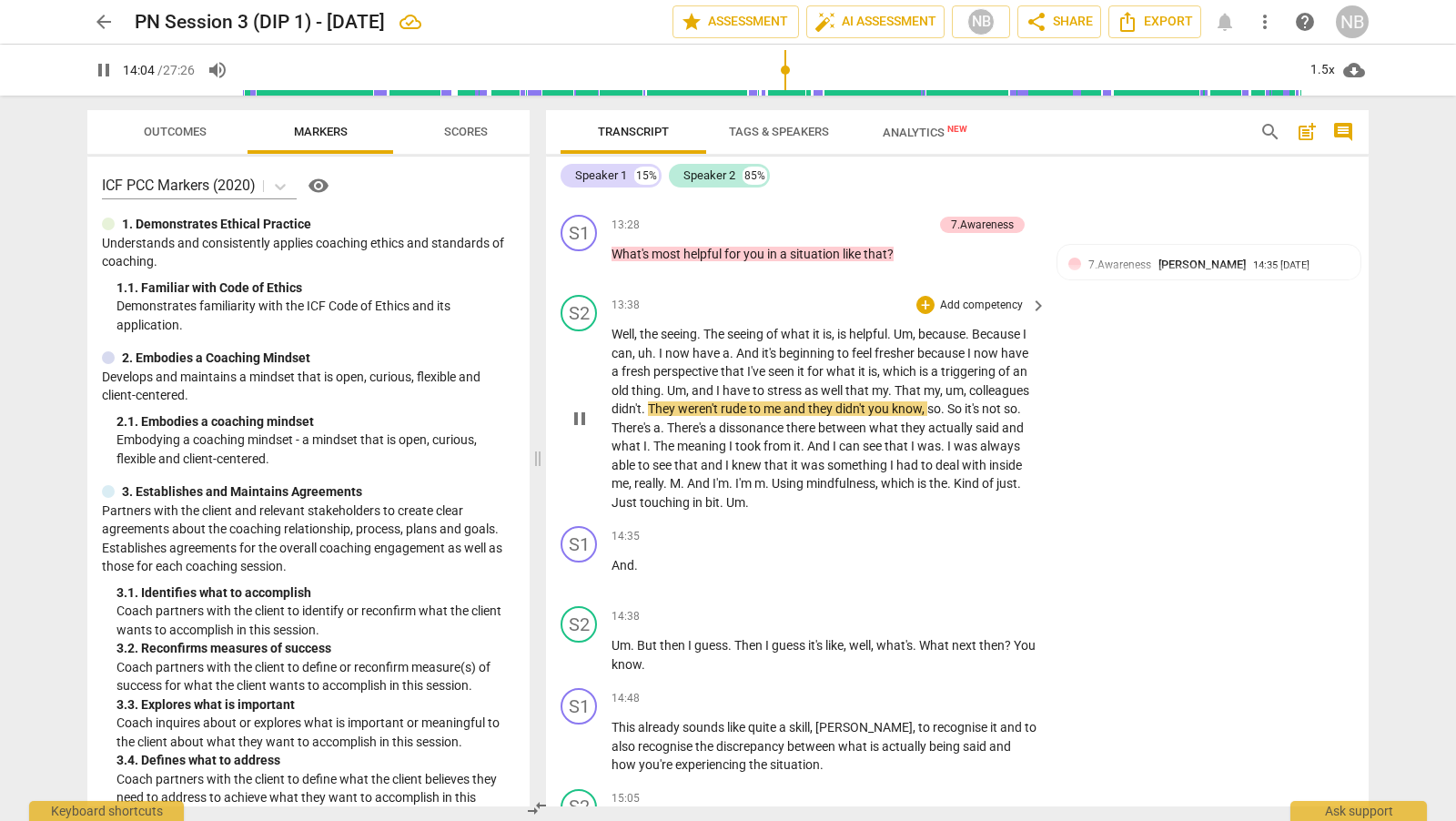
click at [581, 408] on span "pause" at bounding box center [579, 418] width 22 height 22
click at [581, 408] on span "play_arrow" at bounding box center [579, 418] width 22 height 22
click at [583, 413] on span "pause" at bounding box center [579, 418] width 22 height 22
type input "877"
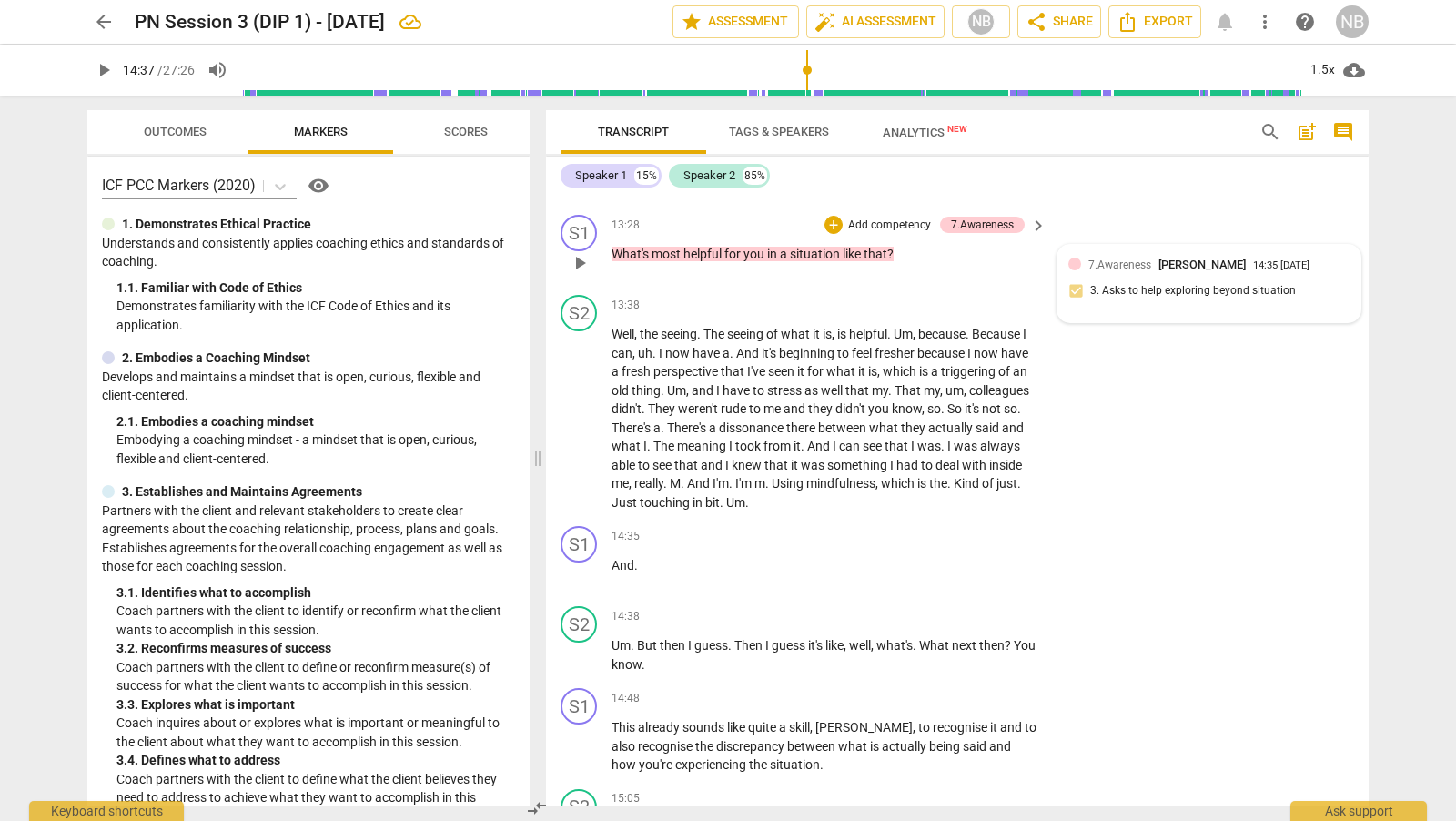
click at [1103, 259] on span "7.Awareness" at bounding box center [1120, 264] width 63 height 12
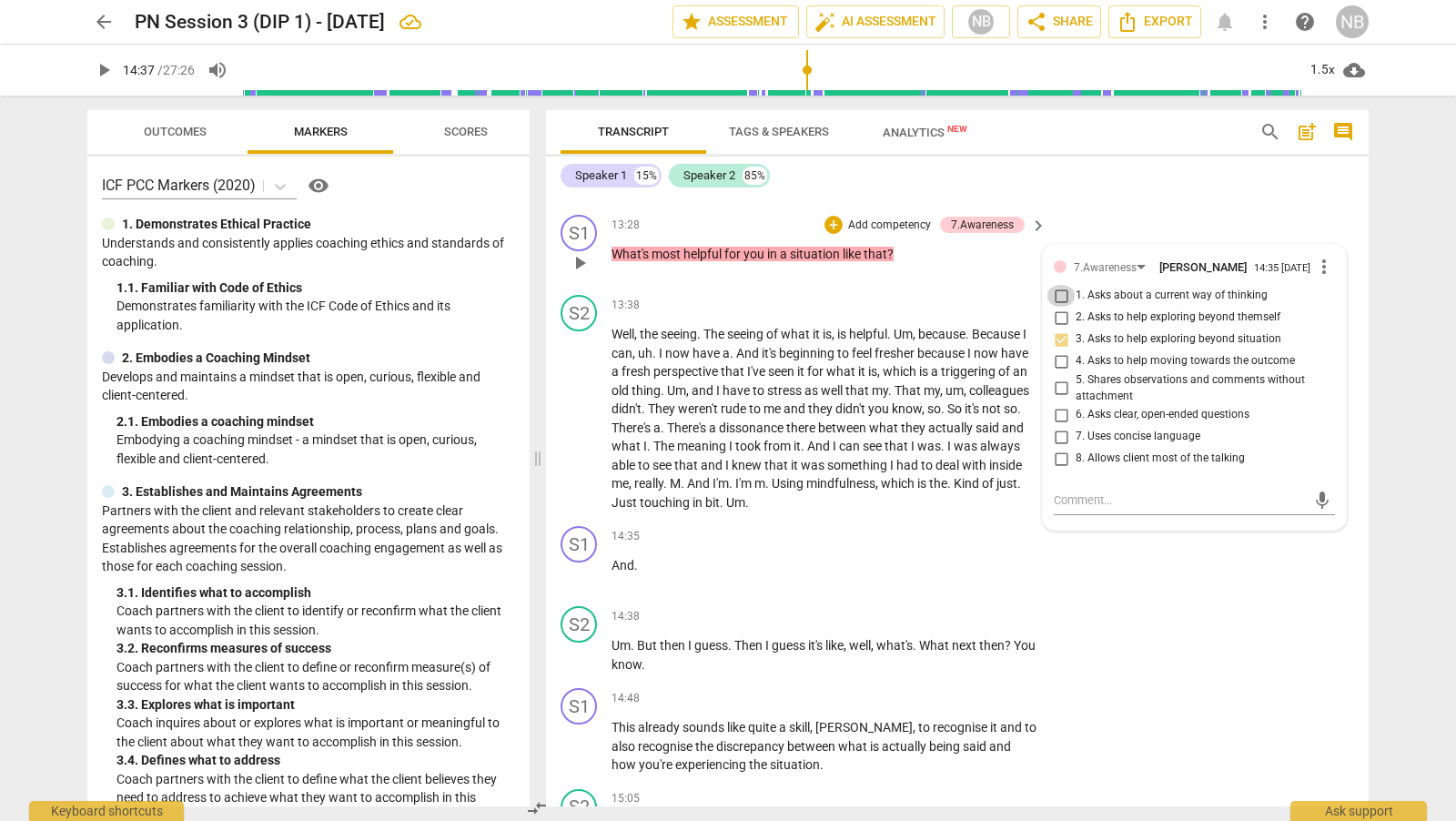
click at [1056, 298] on input "1. Asks about a current way of thinking" at bounding box center [1061, 296] width 29 height 22
click at [1057, 295] on input "1. Asks about a current way of thinking" at bounding box center [1061, 296] width 29 height 22
click at [1059, 291] on input "1. Asks about a current way of thinking" at bounding box center [1061, 296] width 29 height 22
checkbox input "true"
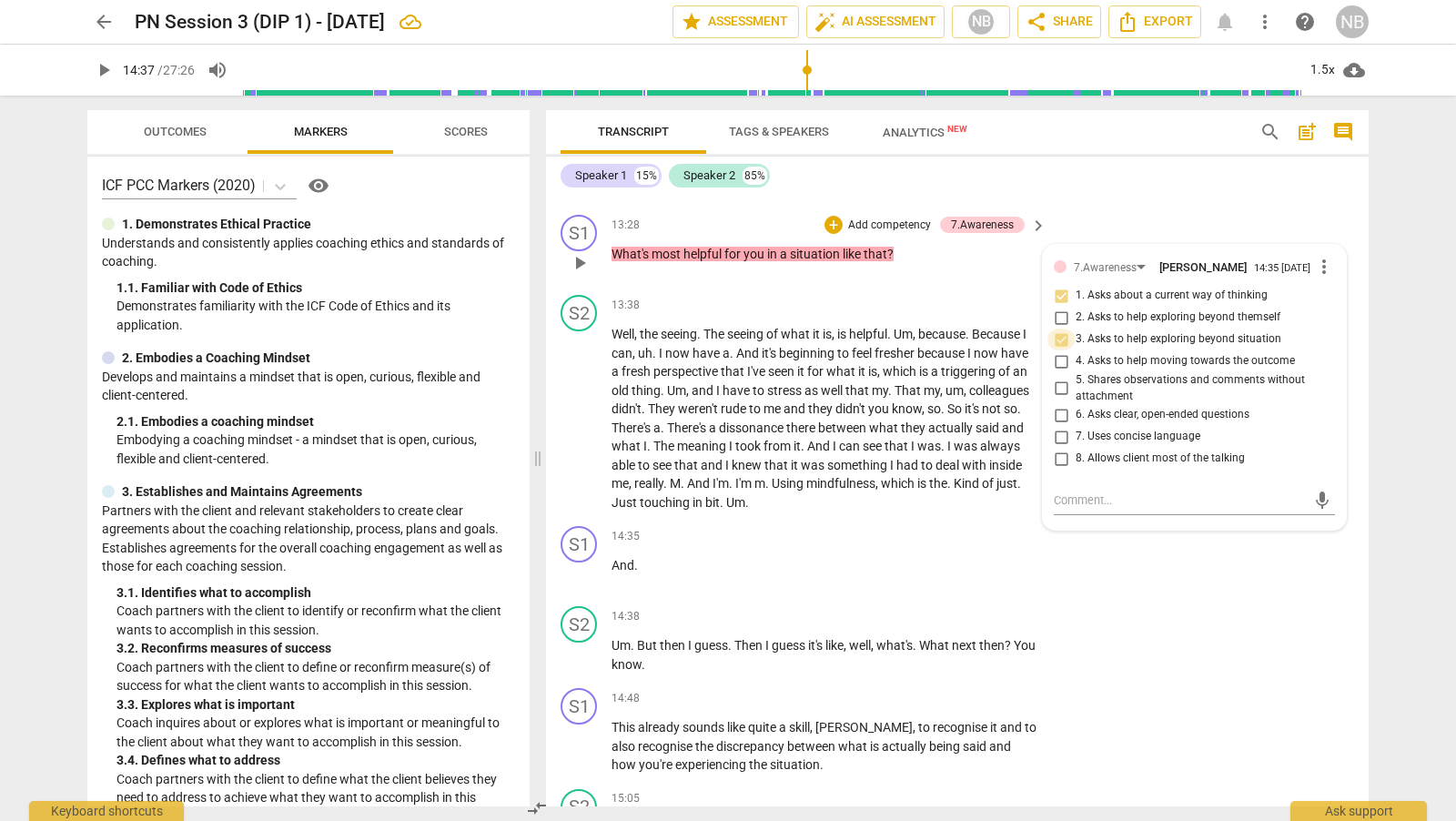
click at [1059, 332] on input "3. Asks to help exploring beyond situation" at bounding box center [1061, 339] width 29 height 22
checkbox input "false"
click at [1071, 218] on div "S1 play_arrow pause 13:28 + Add competency 7.Awareness keyboard_arrow_right Wha…" at bounding box center [958, 248] width 823 height 80
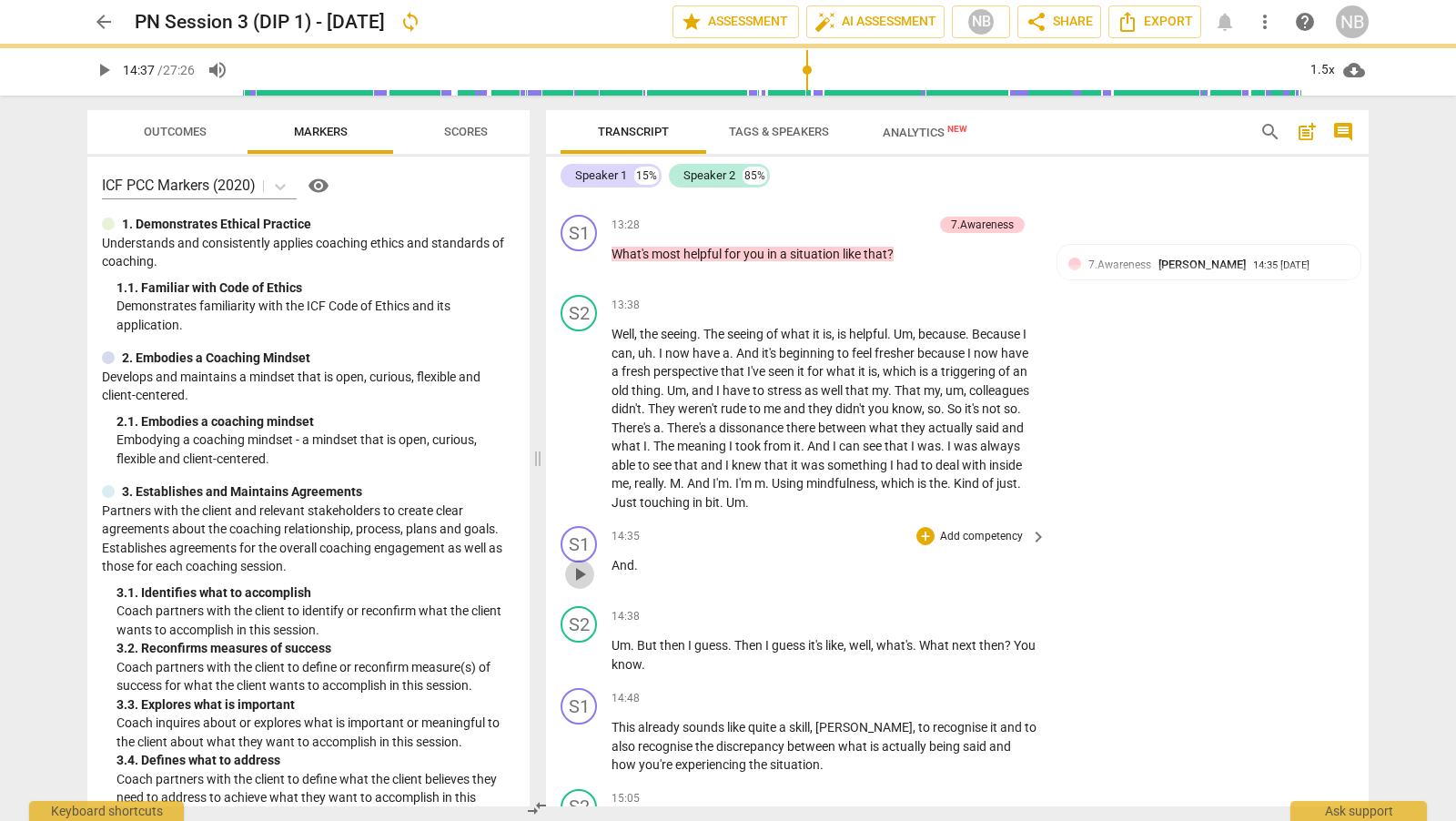
click at [578, 565] on span "play_arrow" at bounding box center [579, 574] width 22 height 22
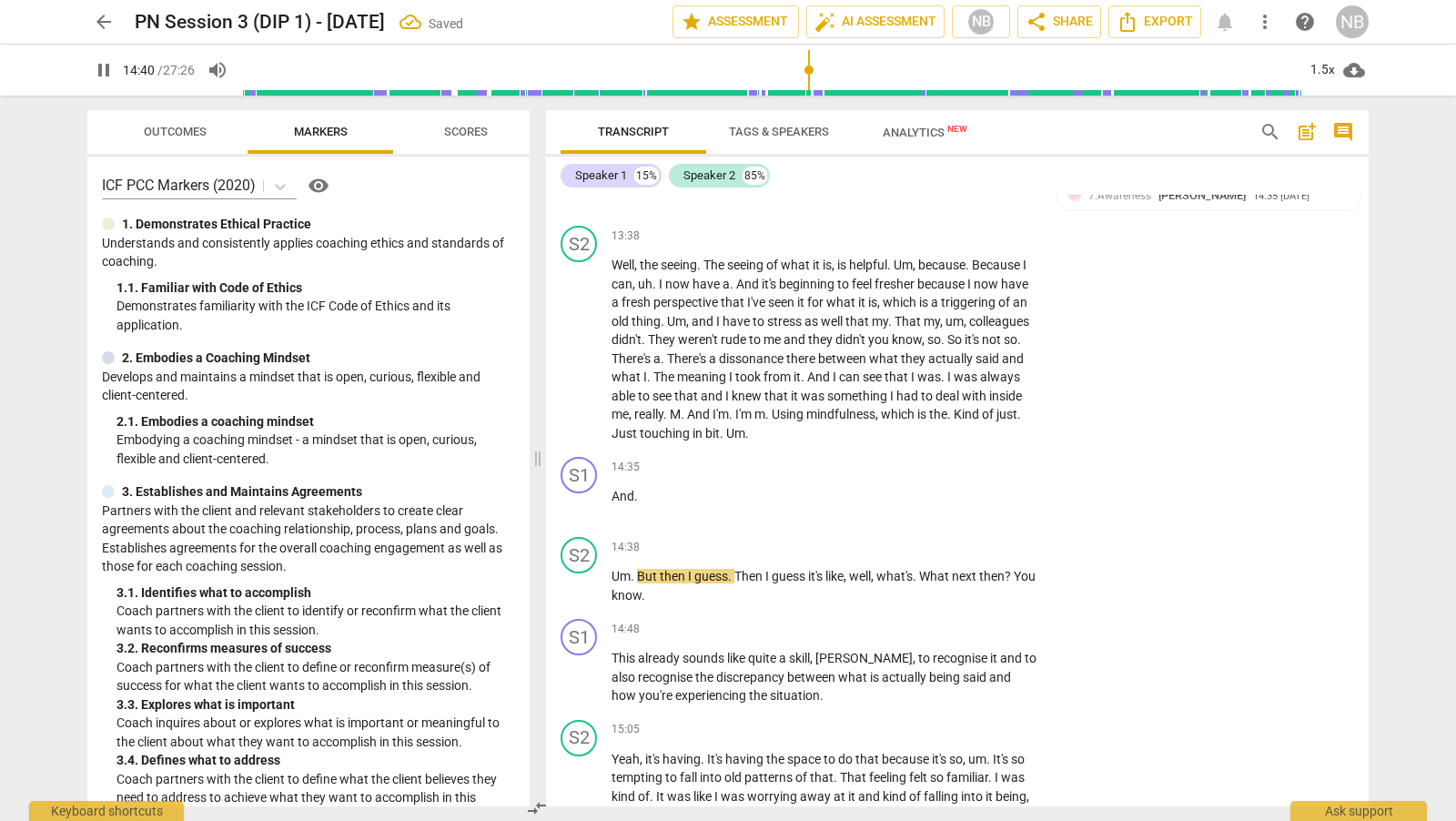
scroll to position [4273, 0]
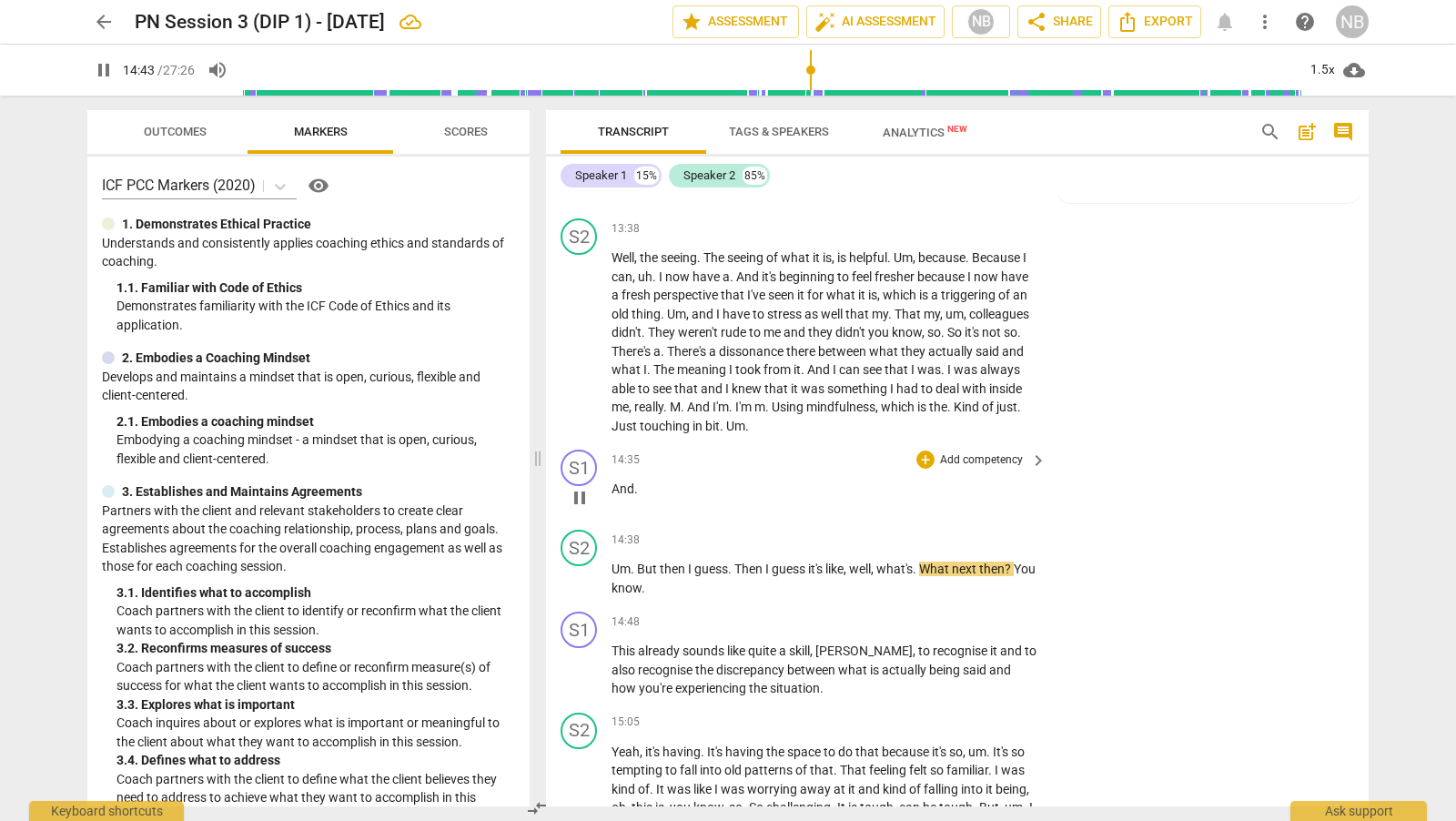
click at [611, 485] on span "And" at bounding box center [623, 488] width 23 height 14
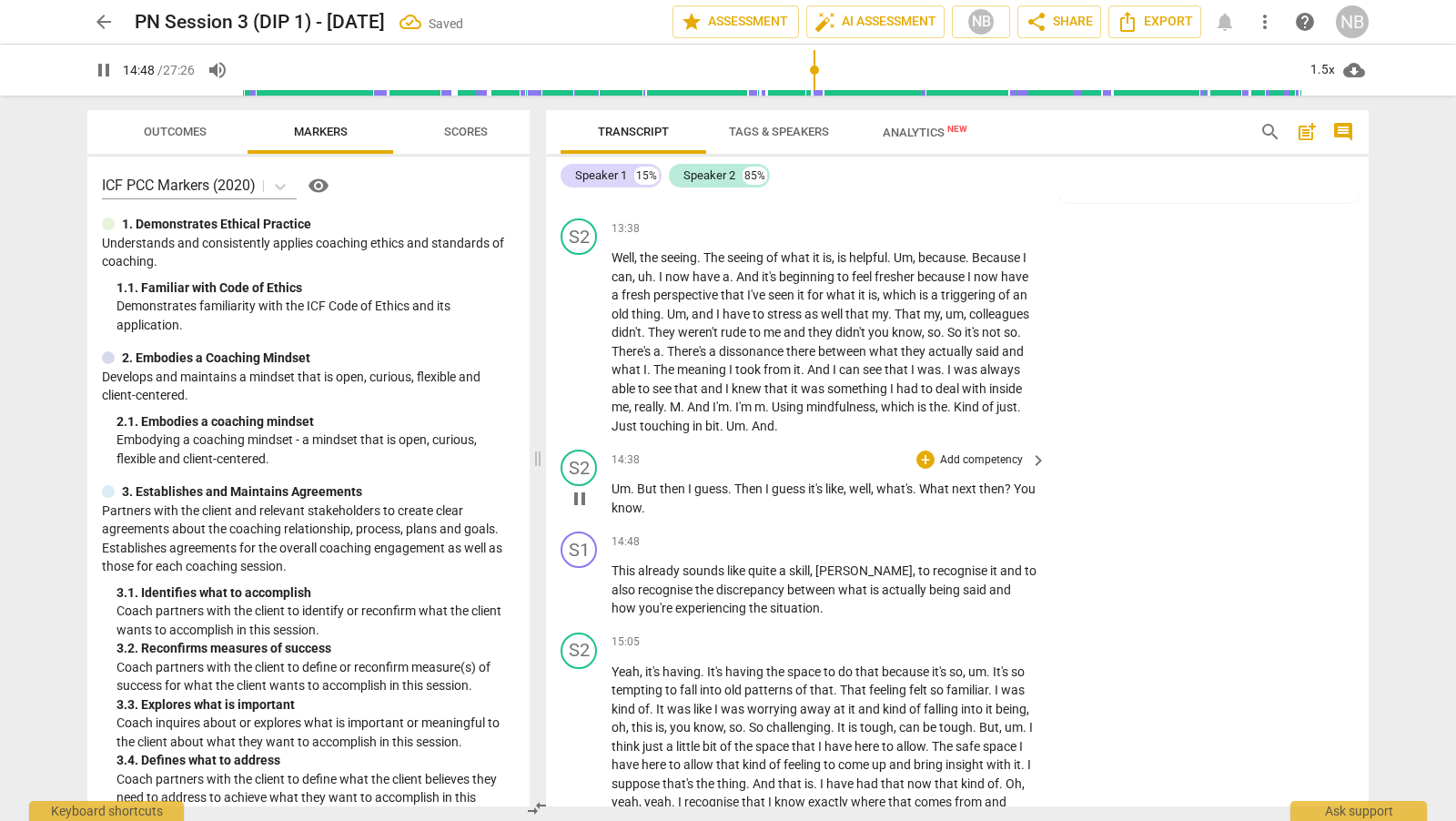
click at [613, 481] on span "Um" at bounding box center [621, 488] width 19 height 14
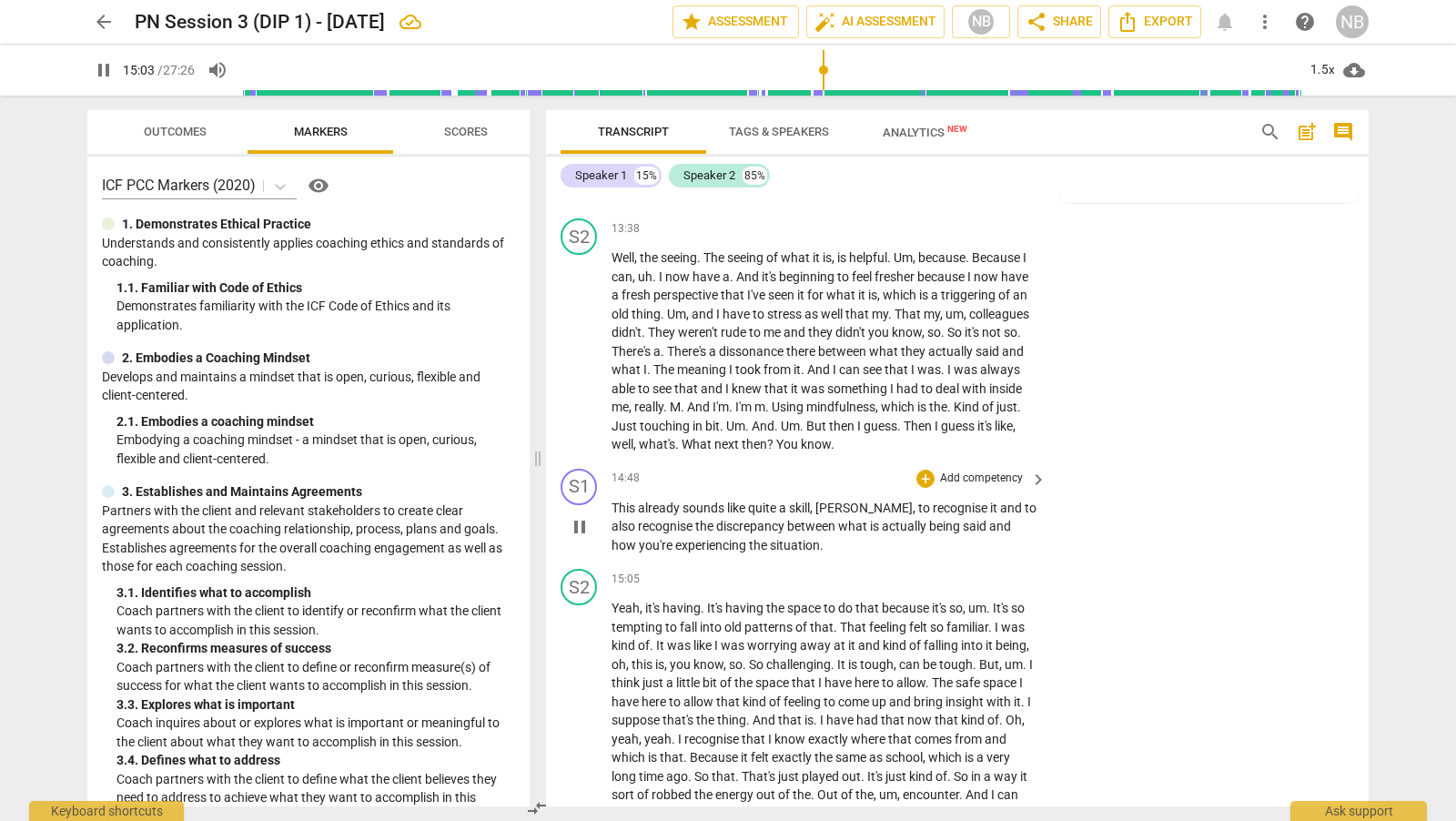
click at [581, 520] on span "pause" at bounding box center [579, 526] width 22 height 22
type input "904"
click at [929, 470] on div "+" at bounding box center [925, 478] width 18 height 18
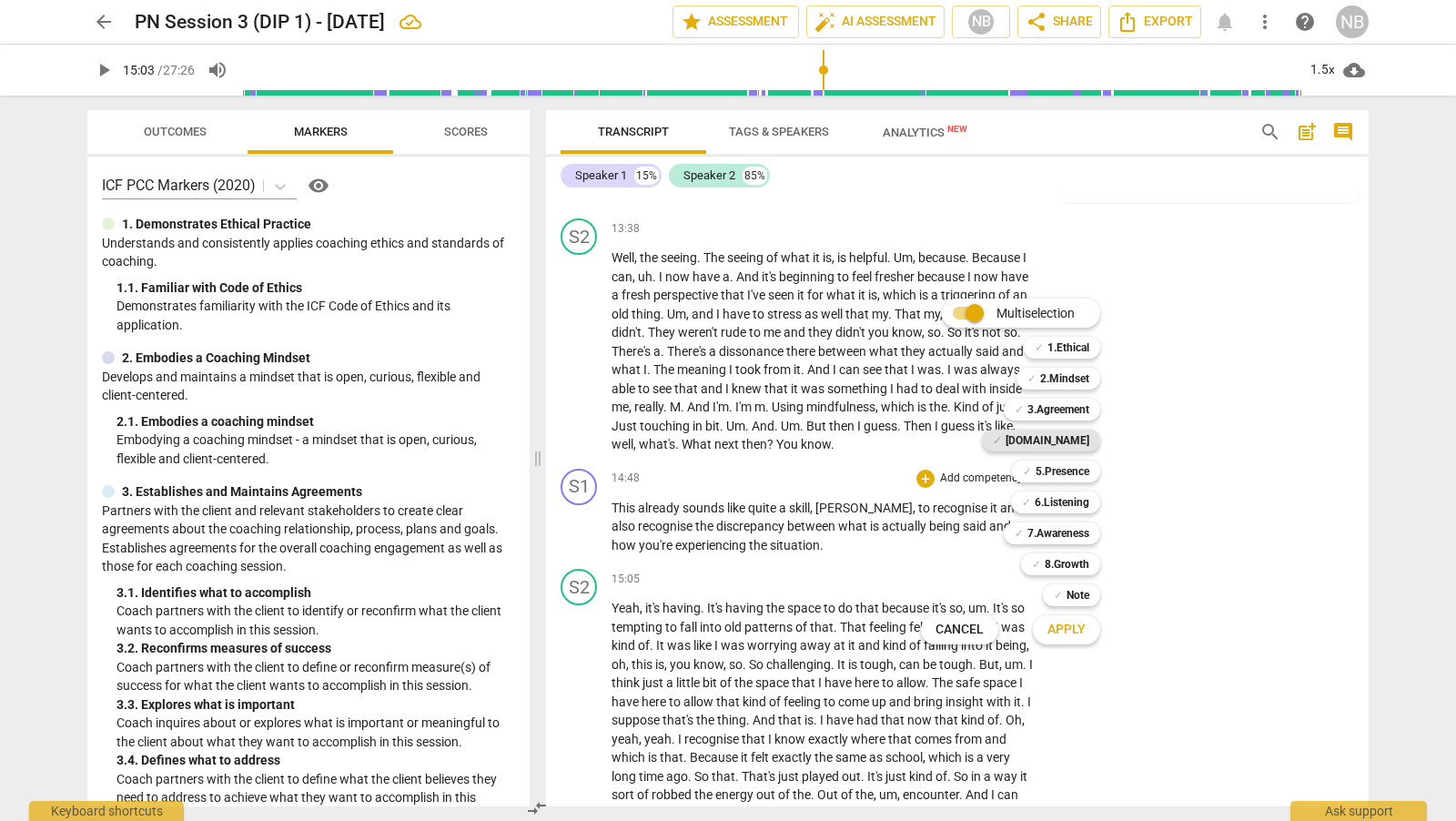
click at [1080, 443] on b "[DOMAIN_NAME]" at bounding box center [1048, 440] width 84 height 22
click at [1070, 625] on span "Apply" at bounding box center [1067, 630] width 38 height 18
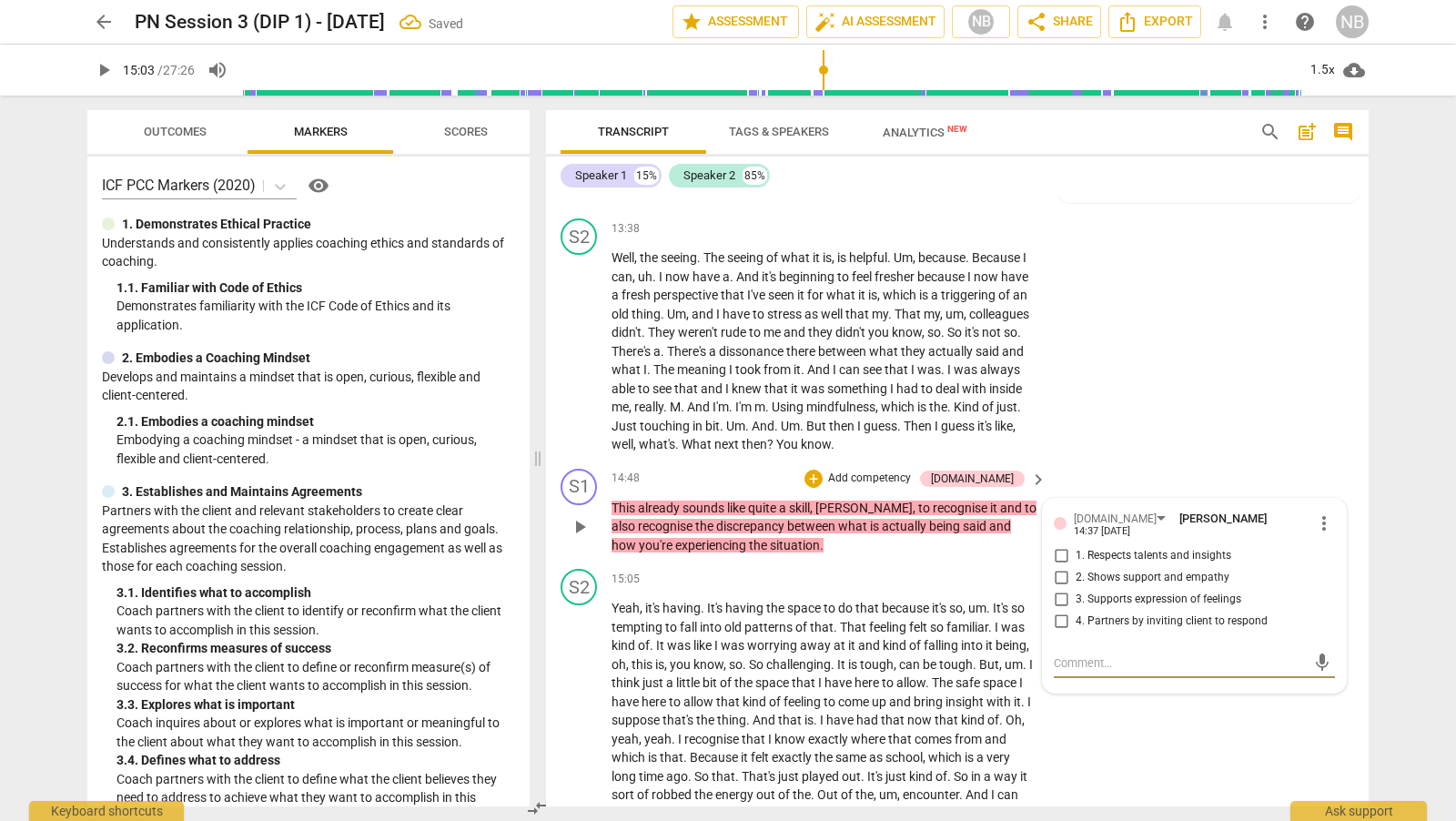
click at [1062, 545] on input "1. Respects talents and insights" at bounding box center [1061, 556] width 29 height 22
checkbox input "true"
click at [1159, 461] on div "S1 play_arrow pause 14:48 + Add competency [DOMAIN_NAME] keyboard_arrow_right T…" at bounding box center [958, 512] width 823 height 101
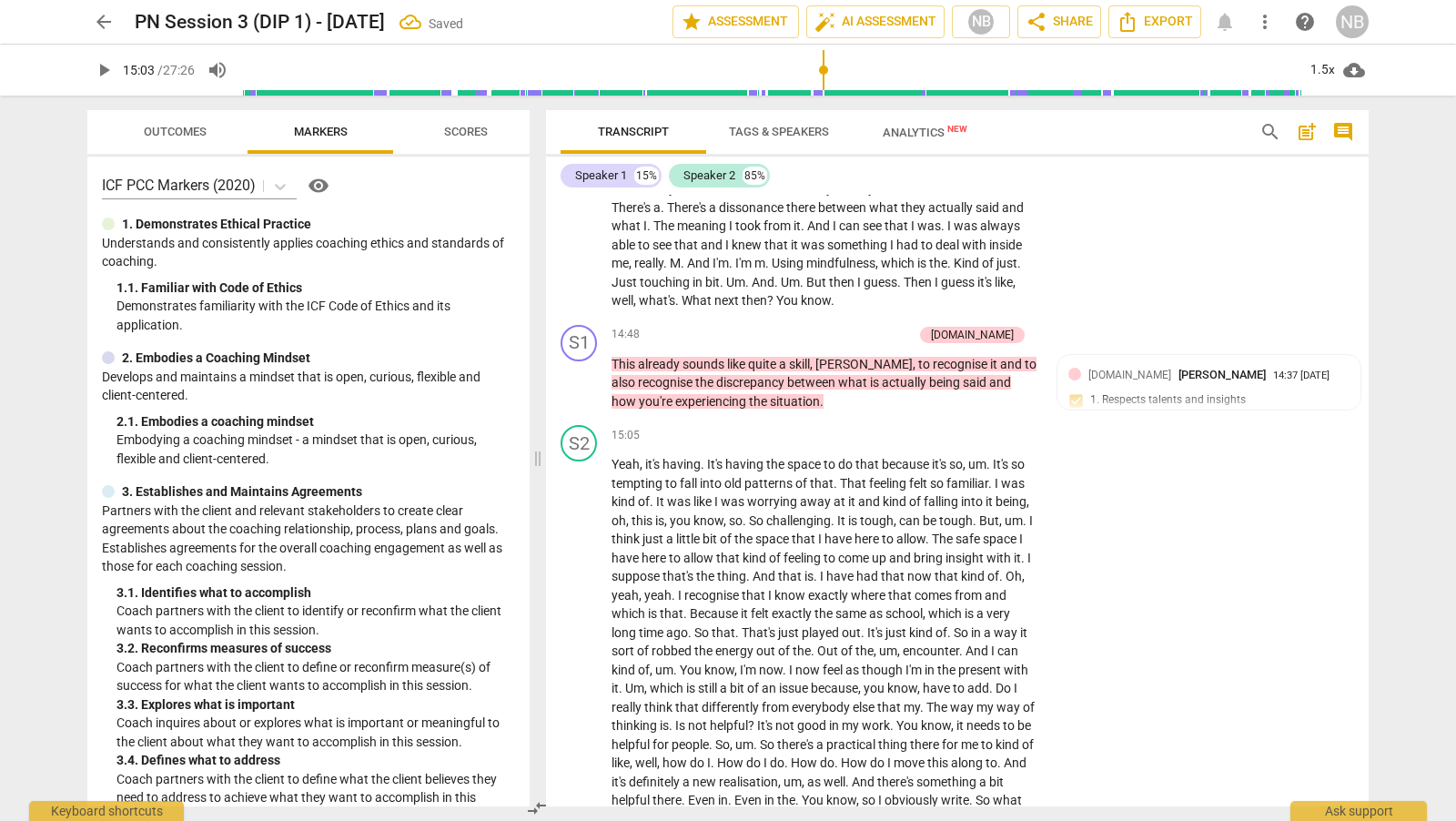
scroll to position [4446, 0]
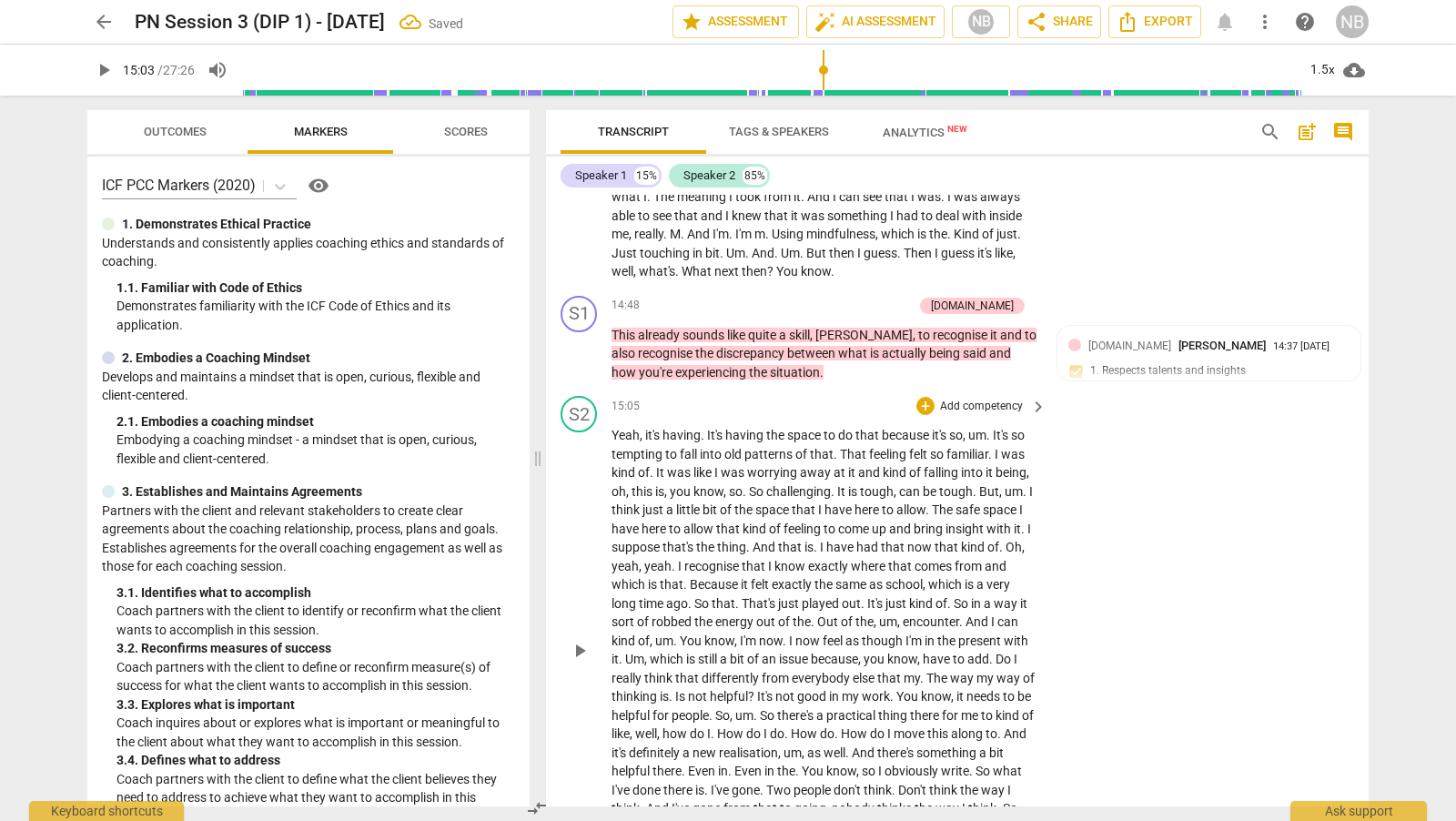
click at [580, 646] on span "play_arrow" at bounding box center [579, 651] width 22 height 22
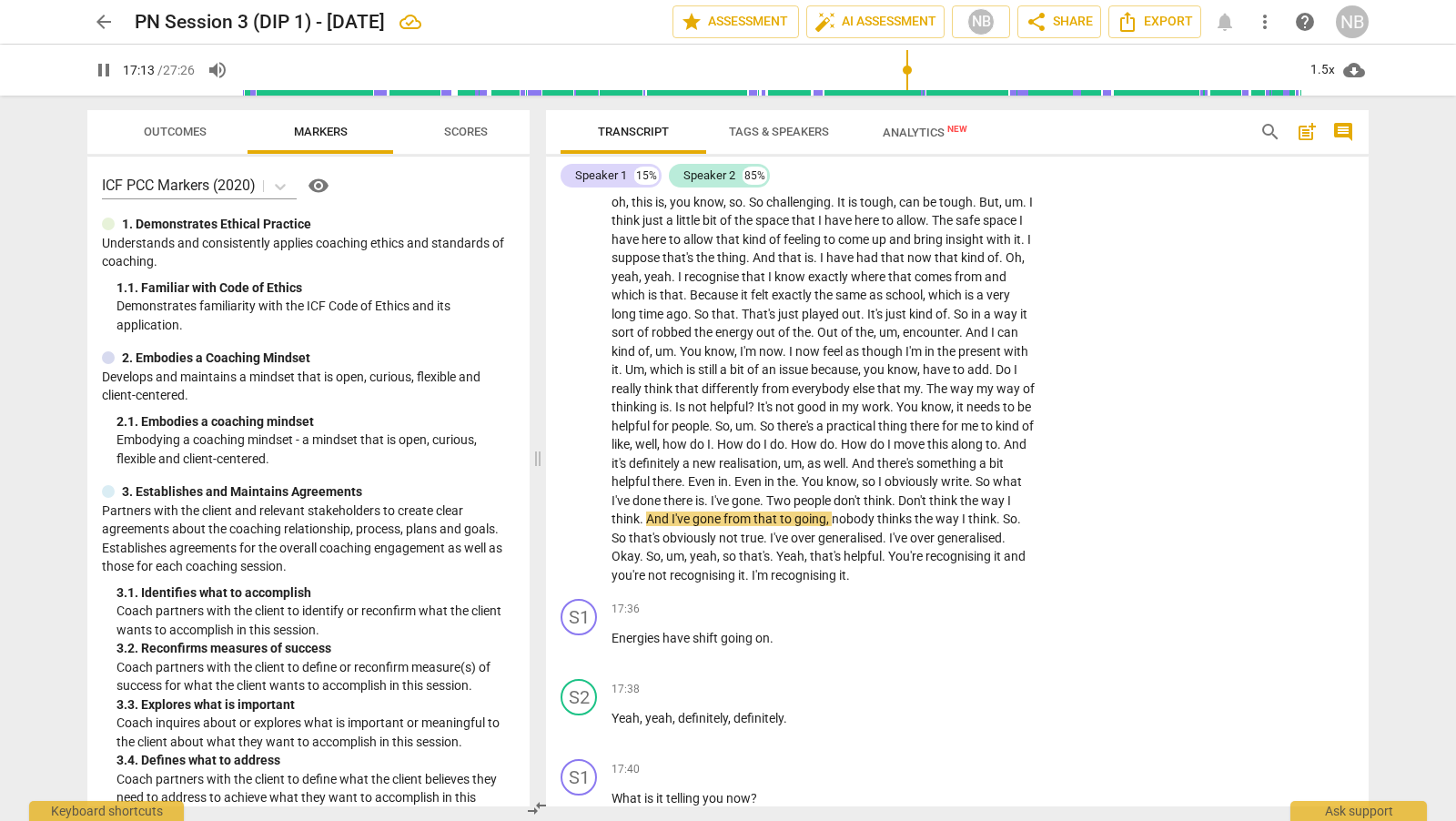
scroll to position [4742, 0]
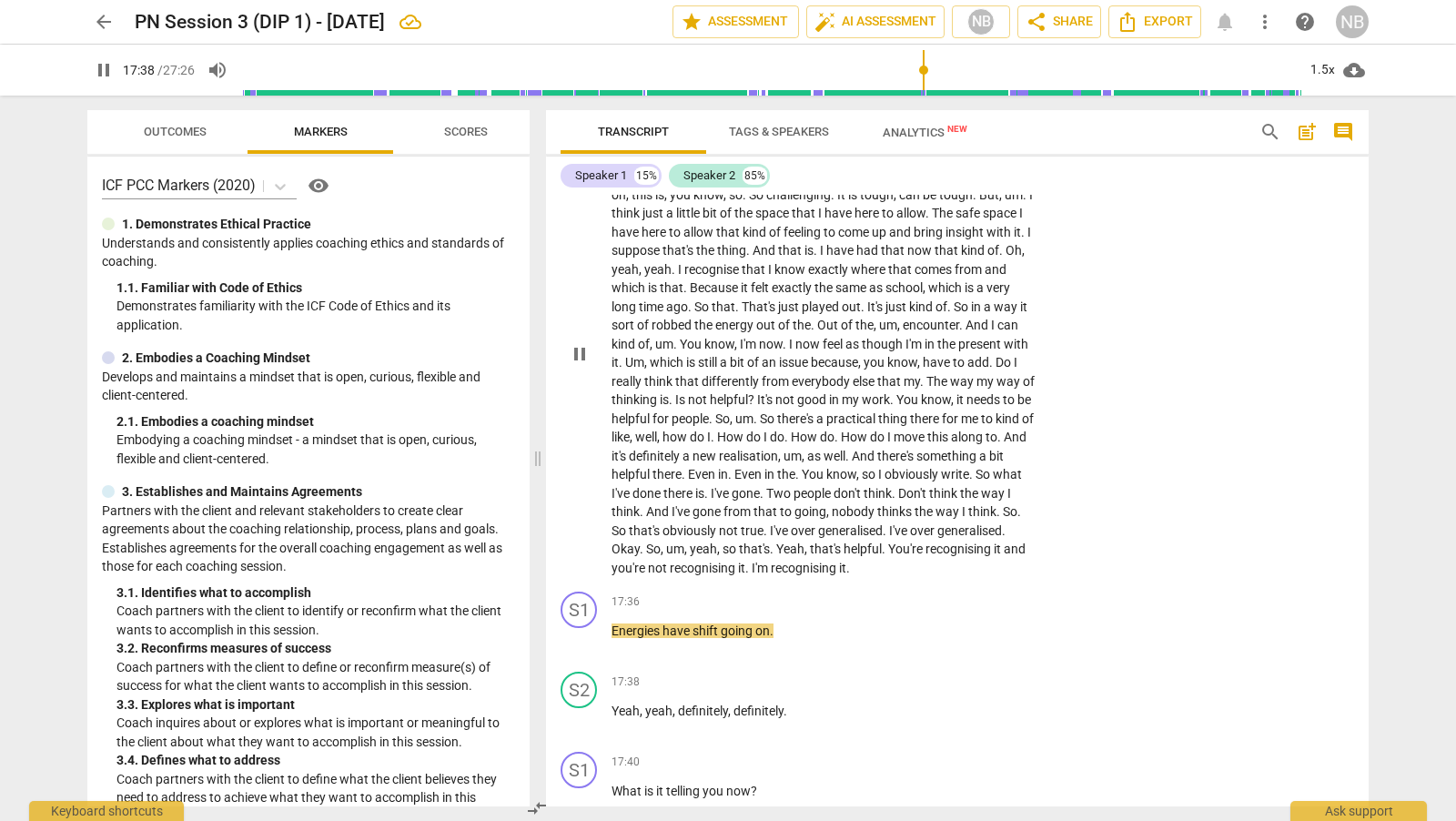
click at [889, 544] on span "You're" at bounding box center [906, 548] width 37 height 14
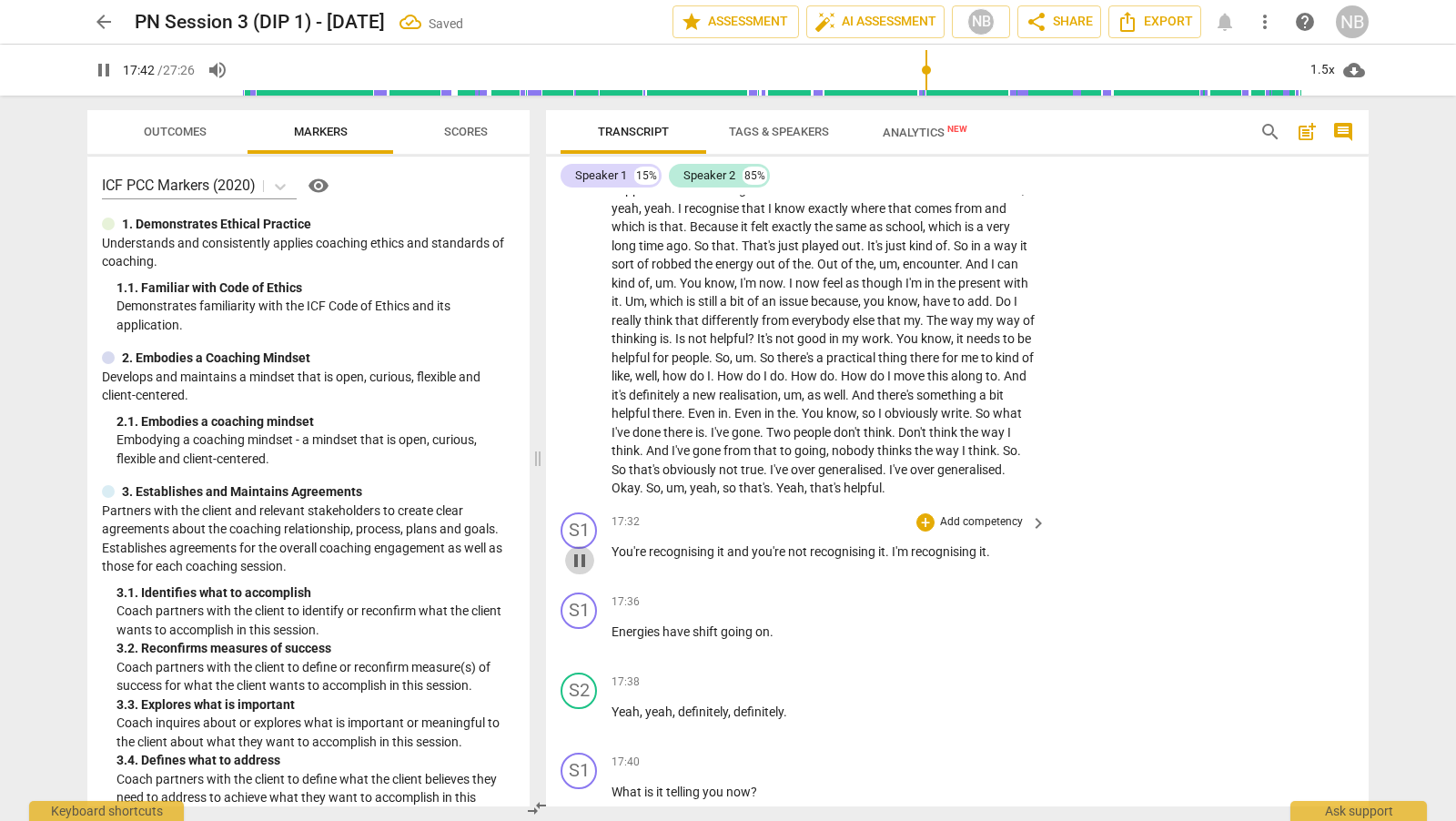
click at [582, 549] on span "pause" at bounding box center [579, 560] width 22 height 22
click at [586, 549] on span "play_arrow" at bounding box center [579, 560] width 22 height 22
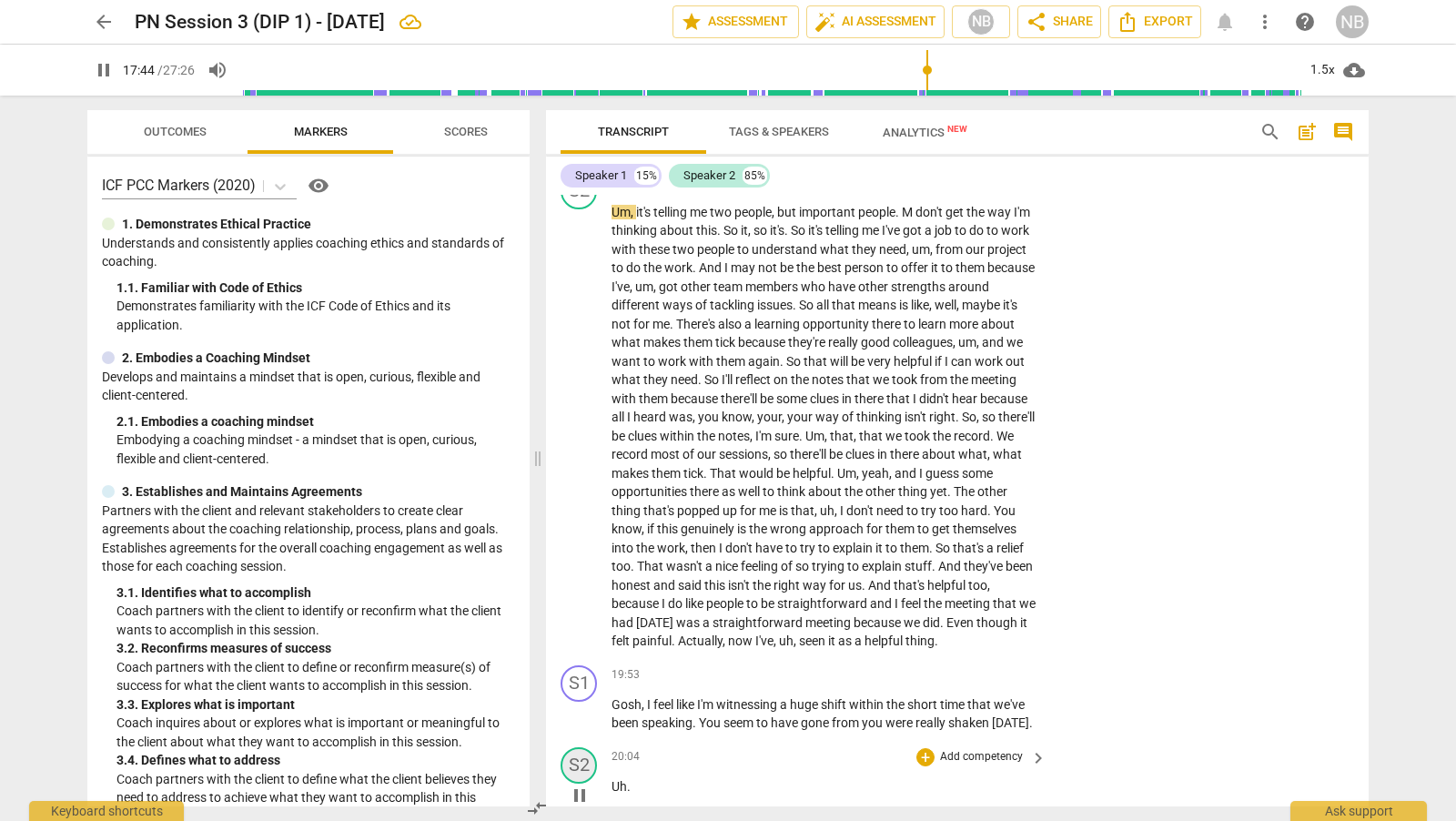
click at [576, 784] on div "S2" at bounding box center [579, 766] width 36 height 36
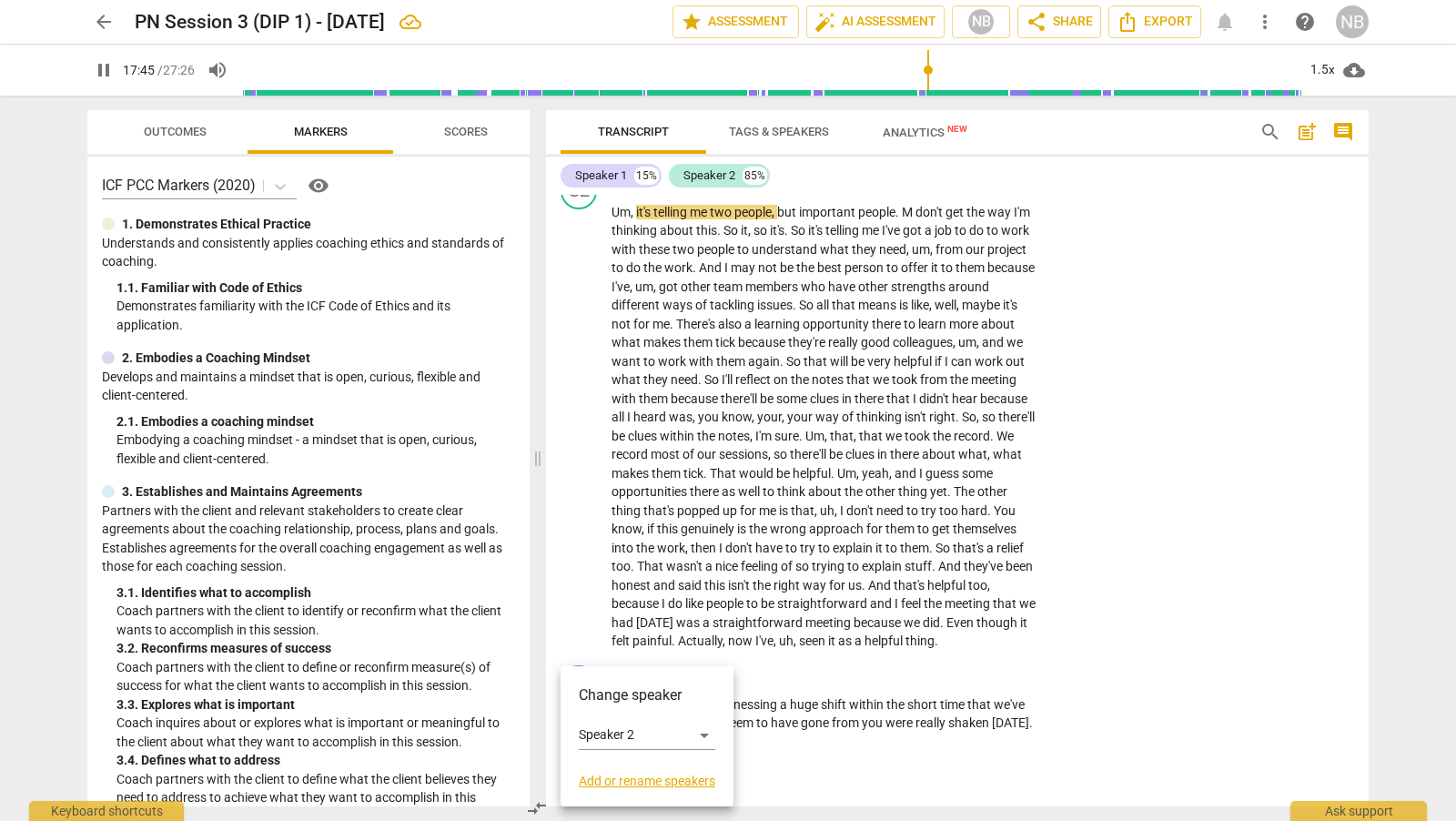
click at [1110, 641] on div at bounding box center [728, 410] width 1456 height 821
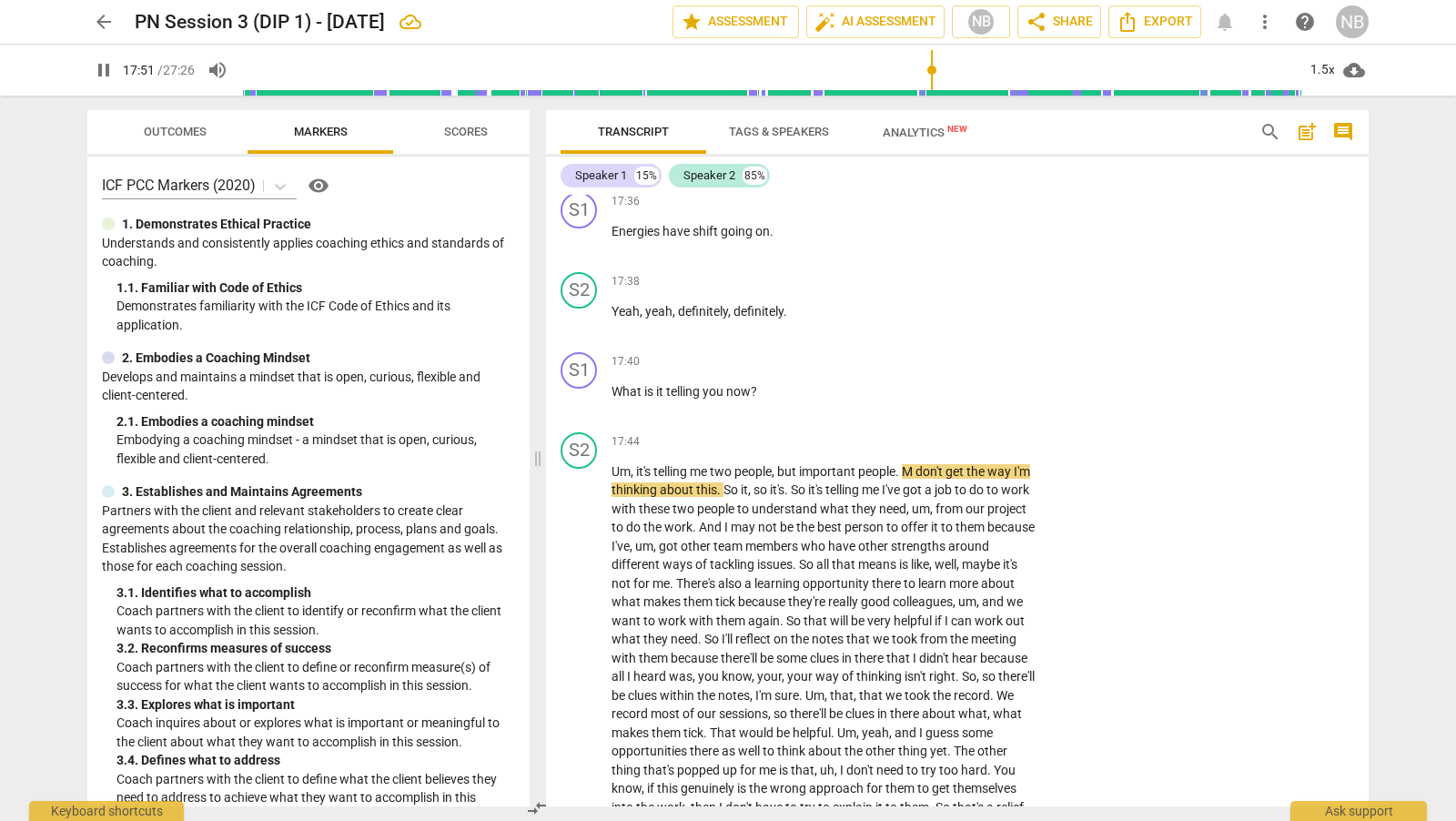
scroll to position [5197, 0]
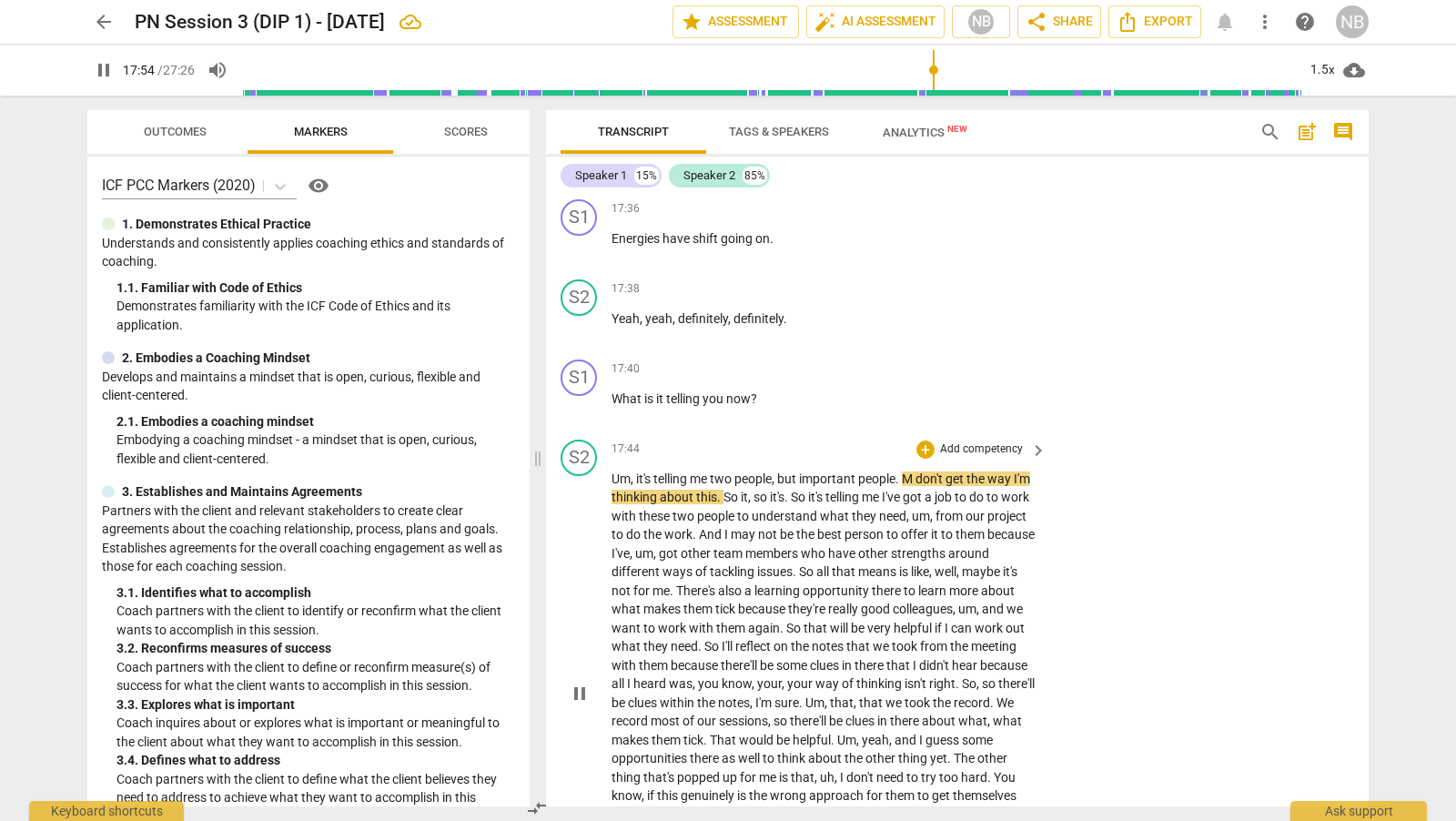
click at [575, 694] on span "pause" at bounding box center [579, 693] width 22 height 22
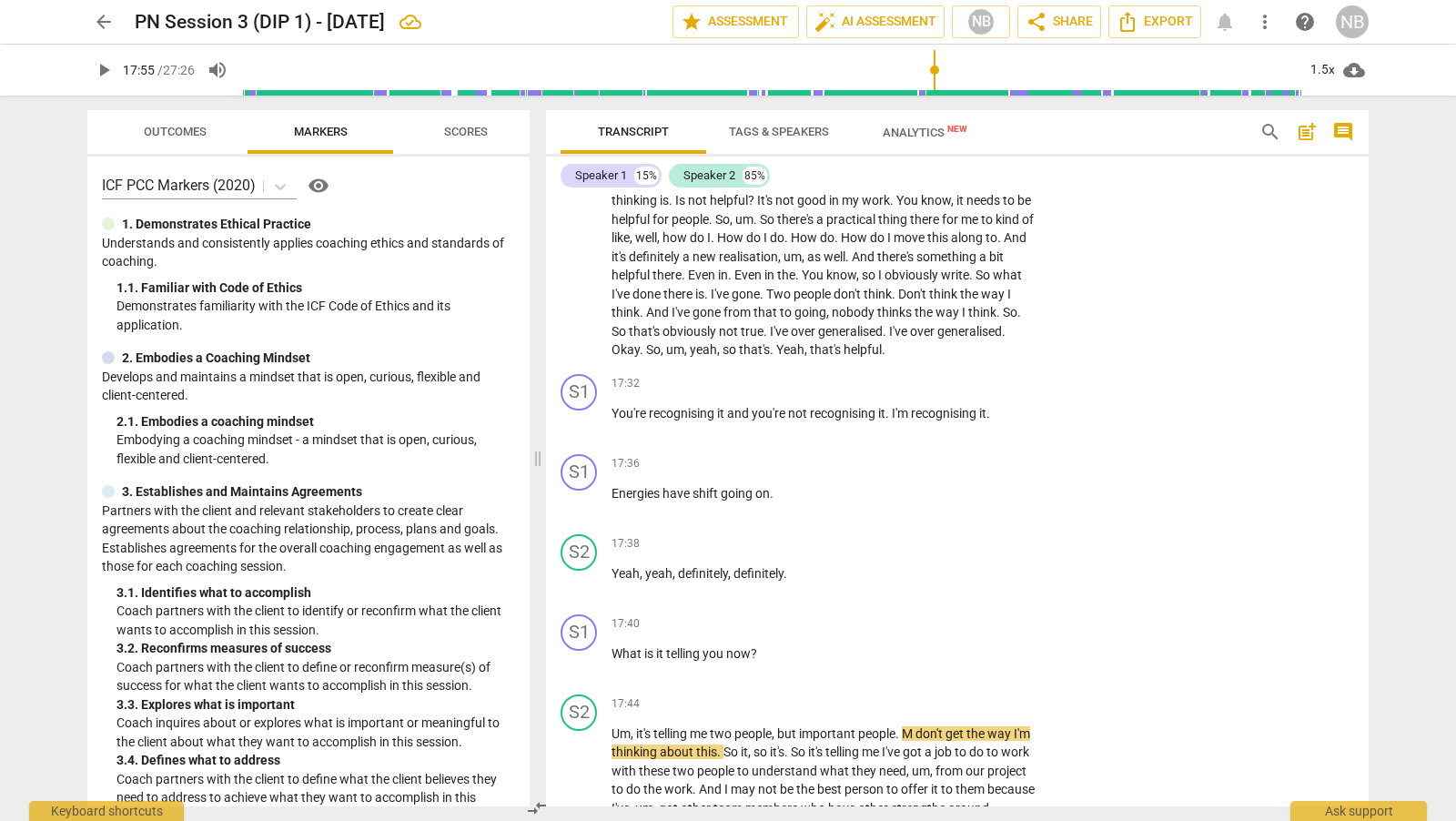
scroll to position [4935, 0]
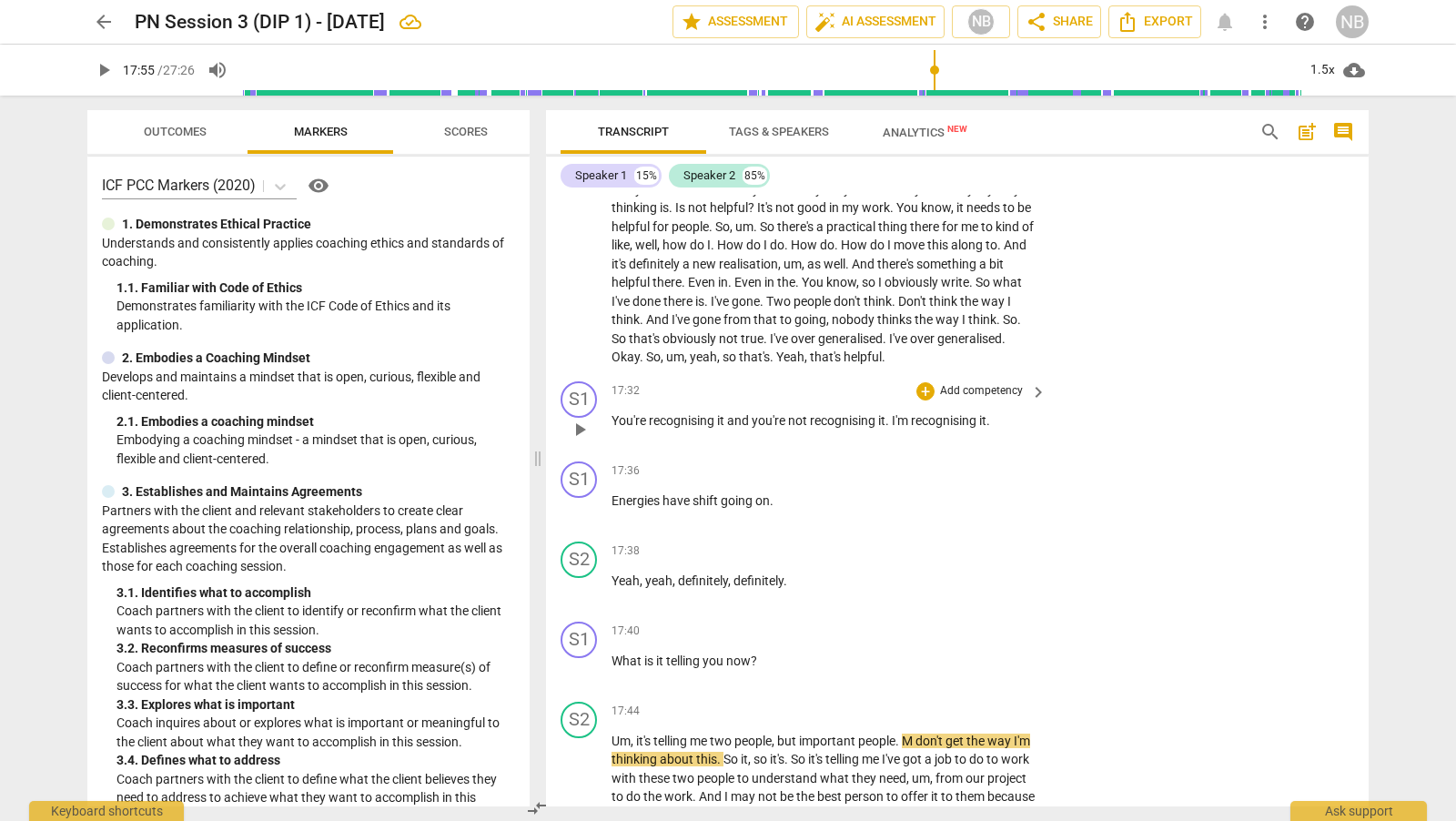
click at [582, 419] on span "play_arrow" at bounding box center [579, 430] width 22 height 22
click at [582, 419] on span "pause" at bounding box center [579, 430] width 22 height 22
click at [895, 416] on span "I'm" at bounding box center [901, 420] width 19 height 14
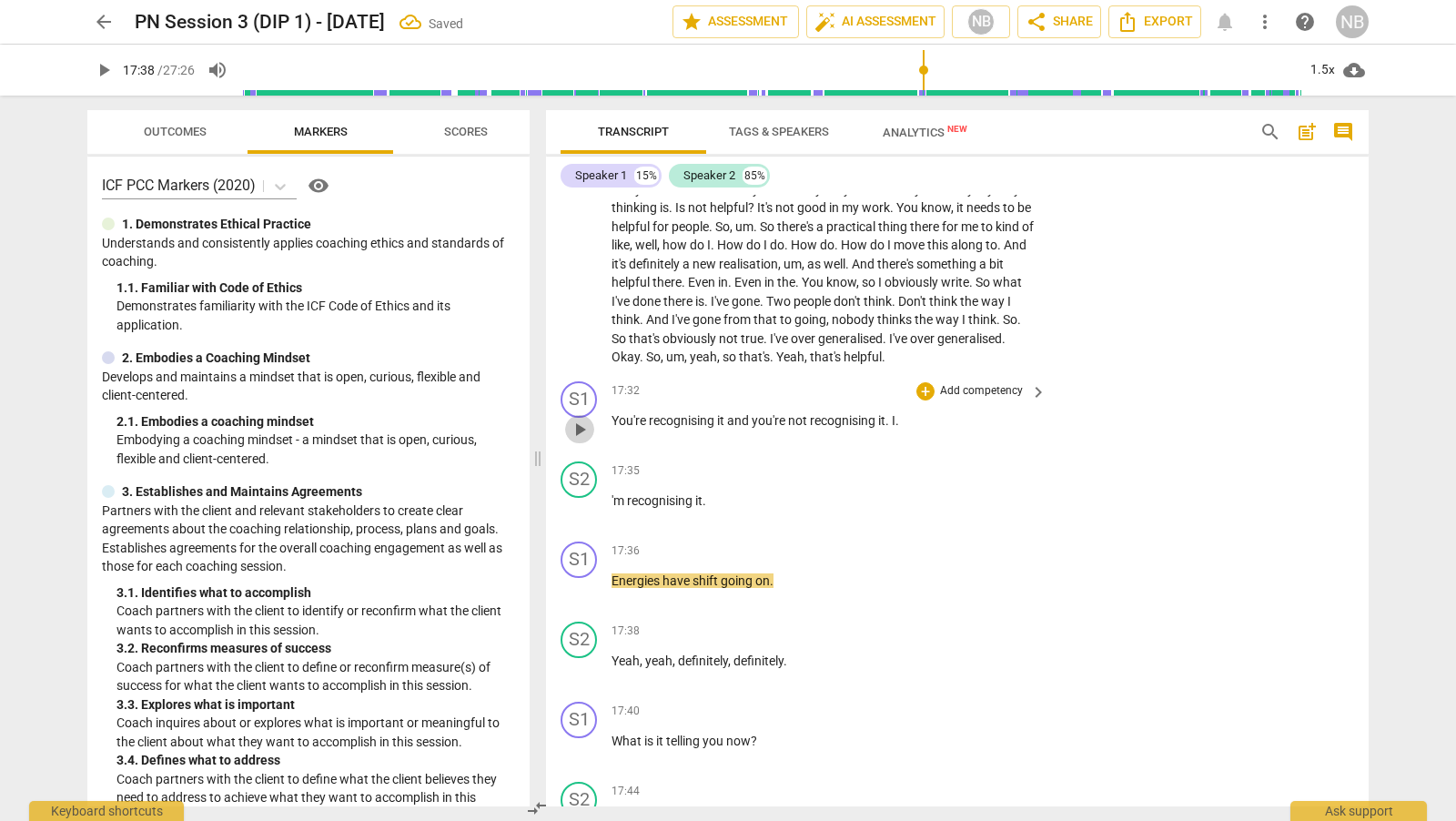
click at [580, 423] on span "play_arrow" at bounding box center [579, 430] width 22 height 22
click at [585, 739] on span "pause" at bounding box center [579, 749] width 22 height 22
click at [581, 579] on span "play_arrow" at bounding box center [579, 589] width 22 height 22
click at [581, 583] on span "pause" at bounding box center [579, 589] width 22 height 22
type input "1059"
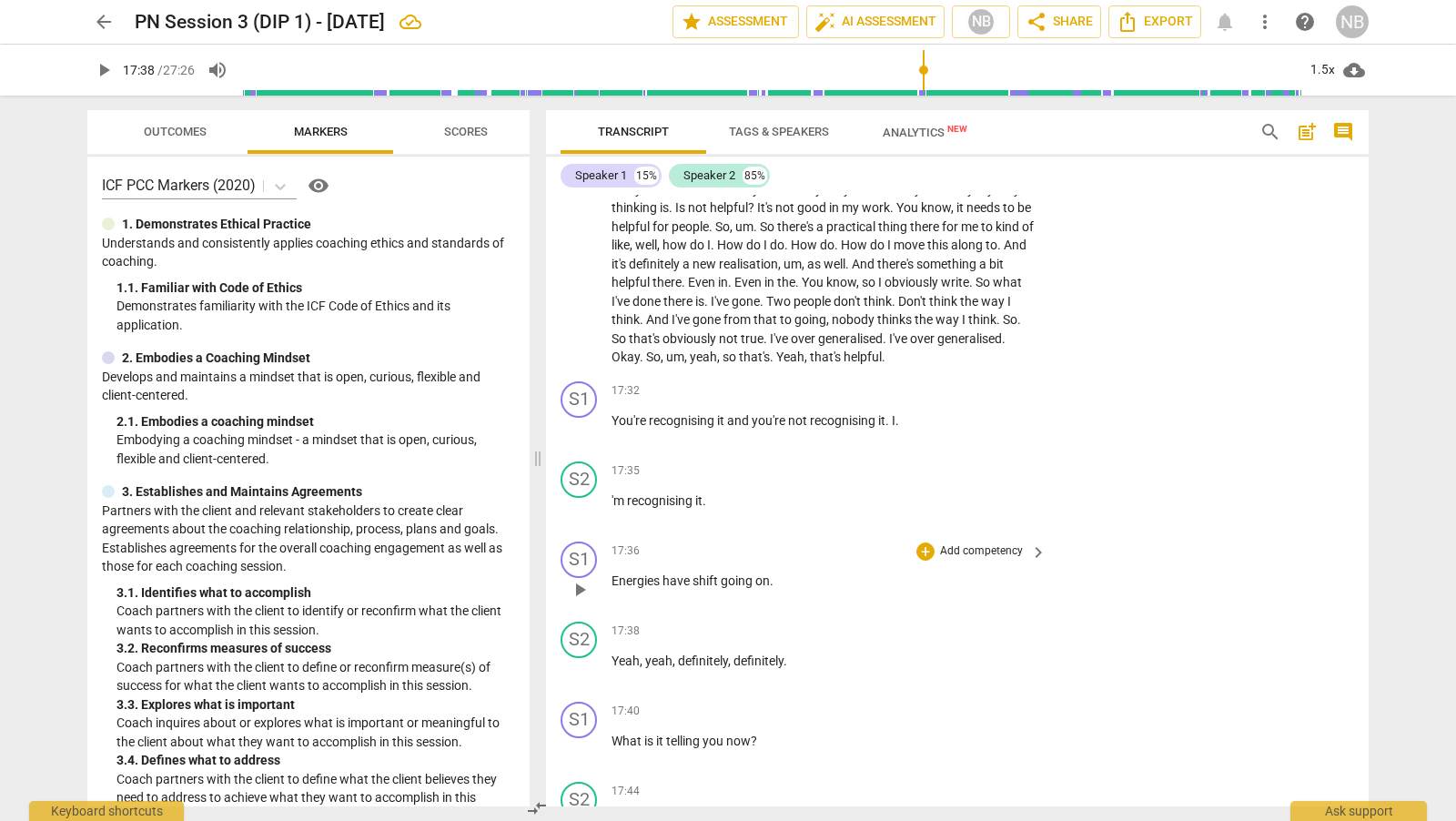
click at [931, 545] on div "+ Add competency" at bounding box center [970, 551] width 108 height 18
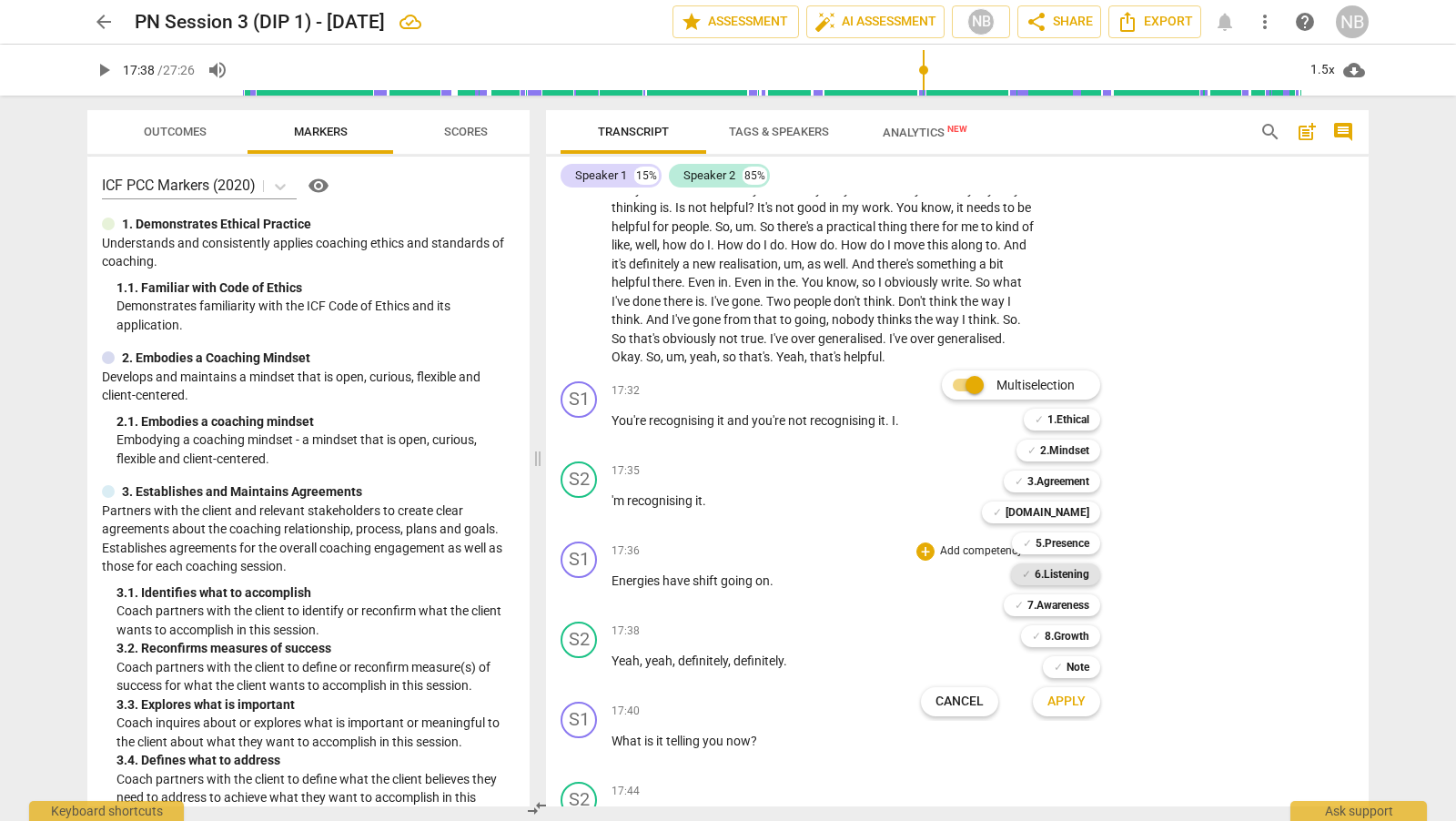
click at [1075, 572] on b "6.Listening" at bounding box center [1061, 574] width 55 height 22
click at [1069, 706] on span "Apply" at bounding box center [1067, 701] width 38 height 18
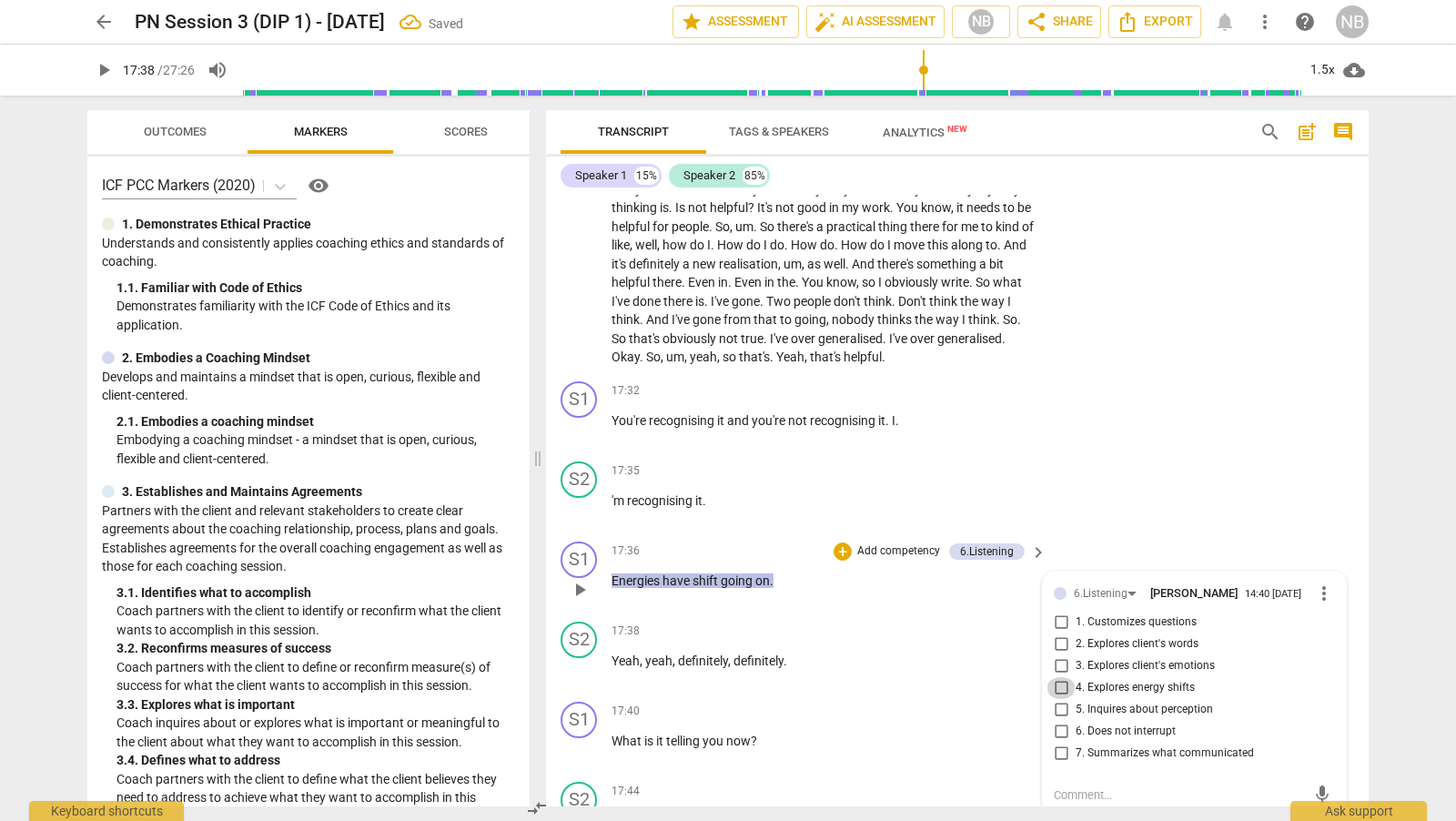
click at [1059, 682] on input "4. Explores energy shifts" at bounding box center [1061, 688] width 29 height 22
checkbox input "true"
click at [802, 701] on div "17:40 + Add competency keyboard_arrow_right" at bounding box center [829, 711] width 437 height 20
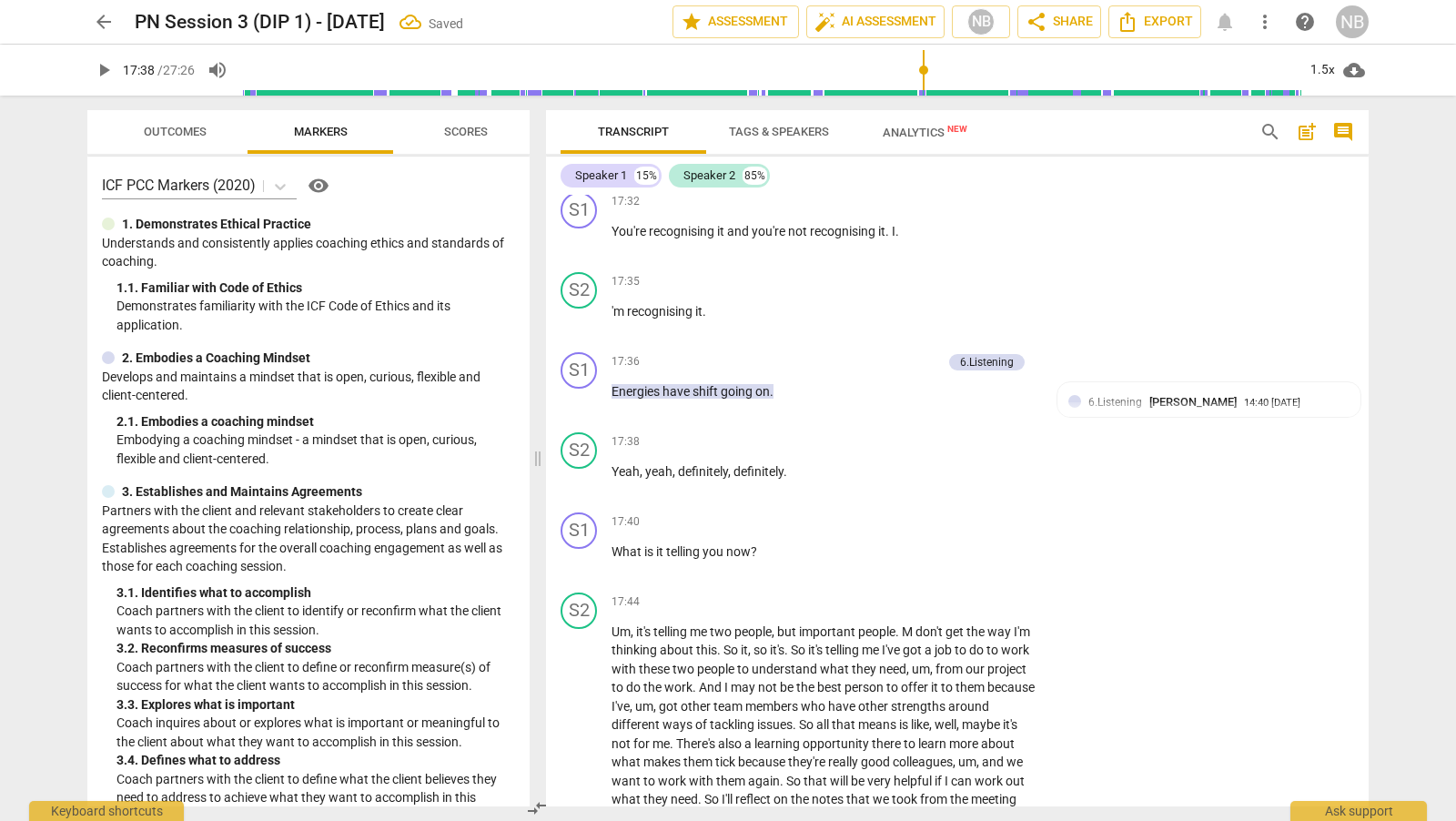
scroll to position [5139, 0]
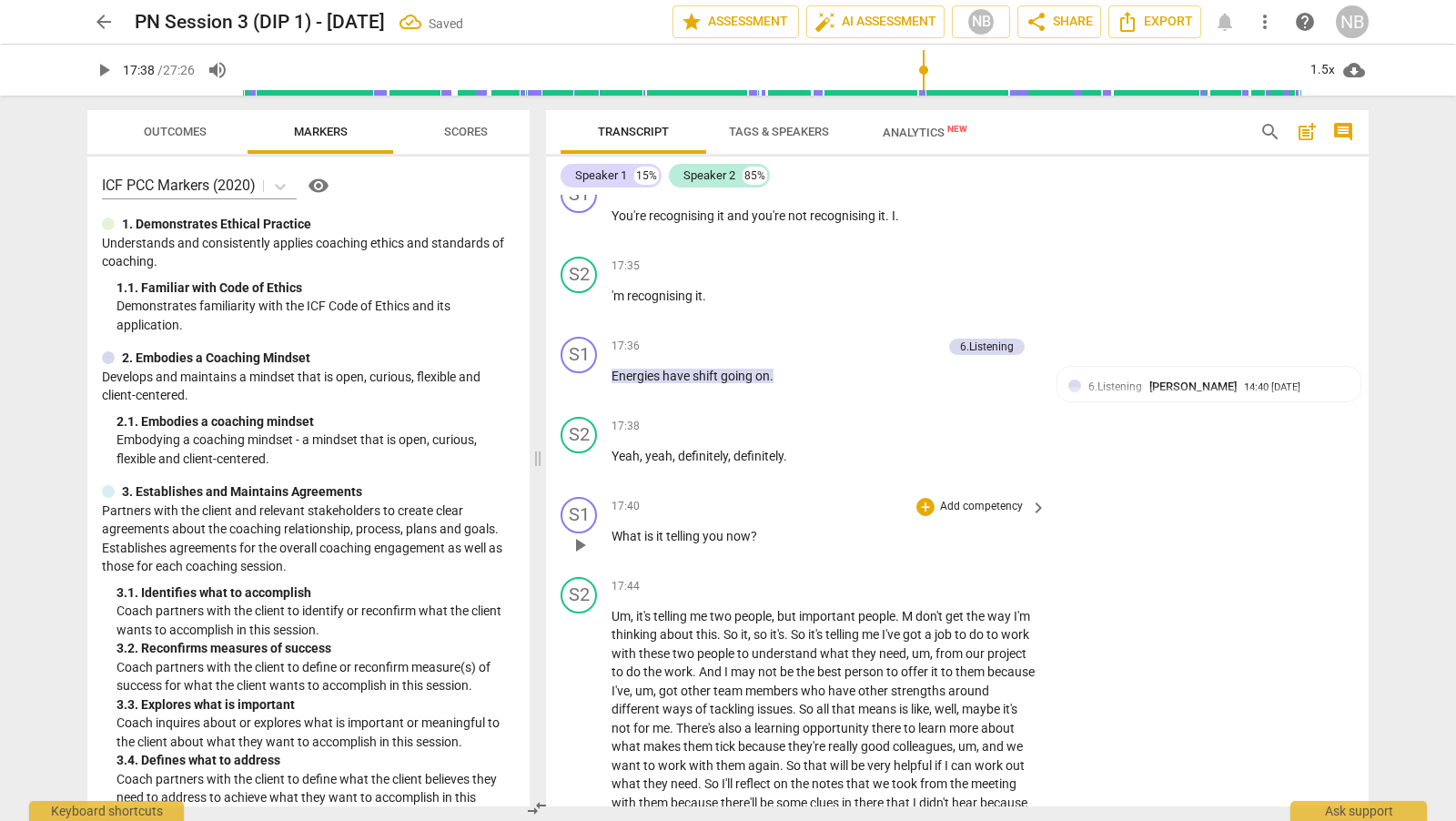
click at [582, 534] on span "play_arrow" at bounding box center [579, 544] width 22 height 22
click at [931, 498] on div "+ Add competency" at bounding box center [970, 506] width 108 height 18
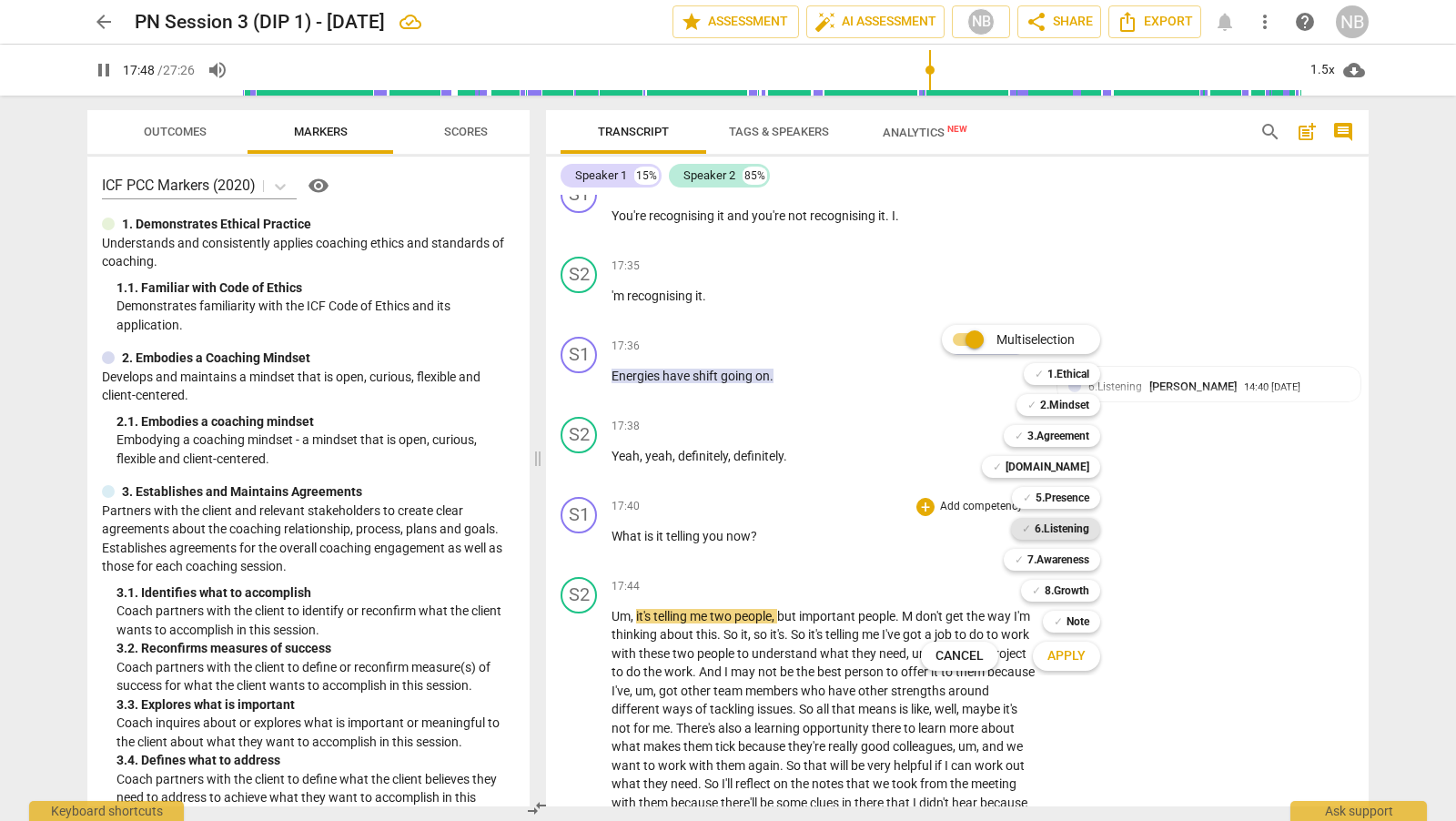
click at [1080, 526] on b "6.Listening" at bounding box center [1061, 528] width 55 height 22
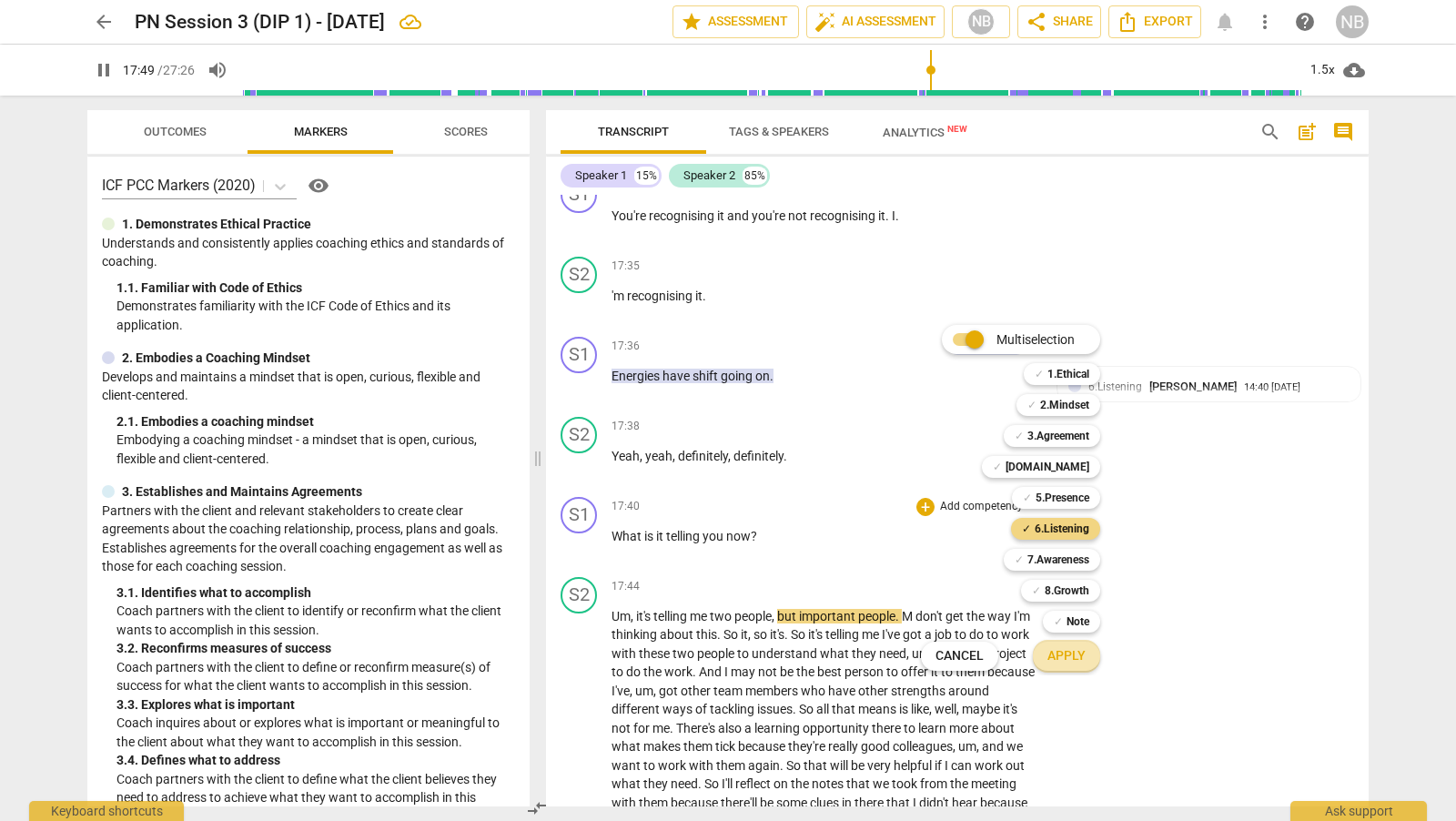
click at [1063, 648] on span "Apply" at bounding box center [1067, 655] width 38 height 18
type input "1070"
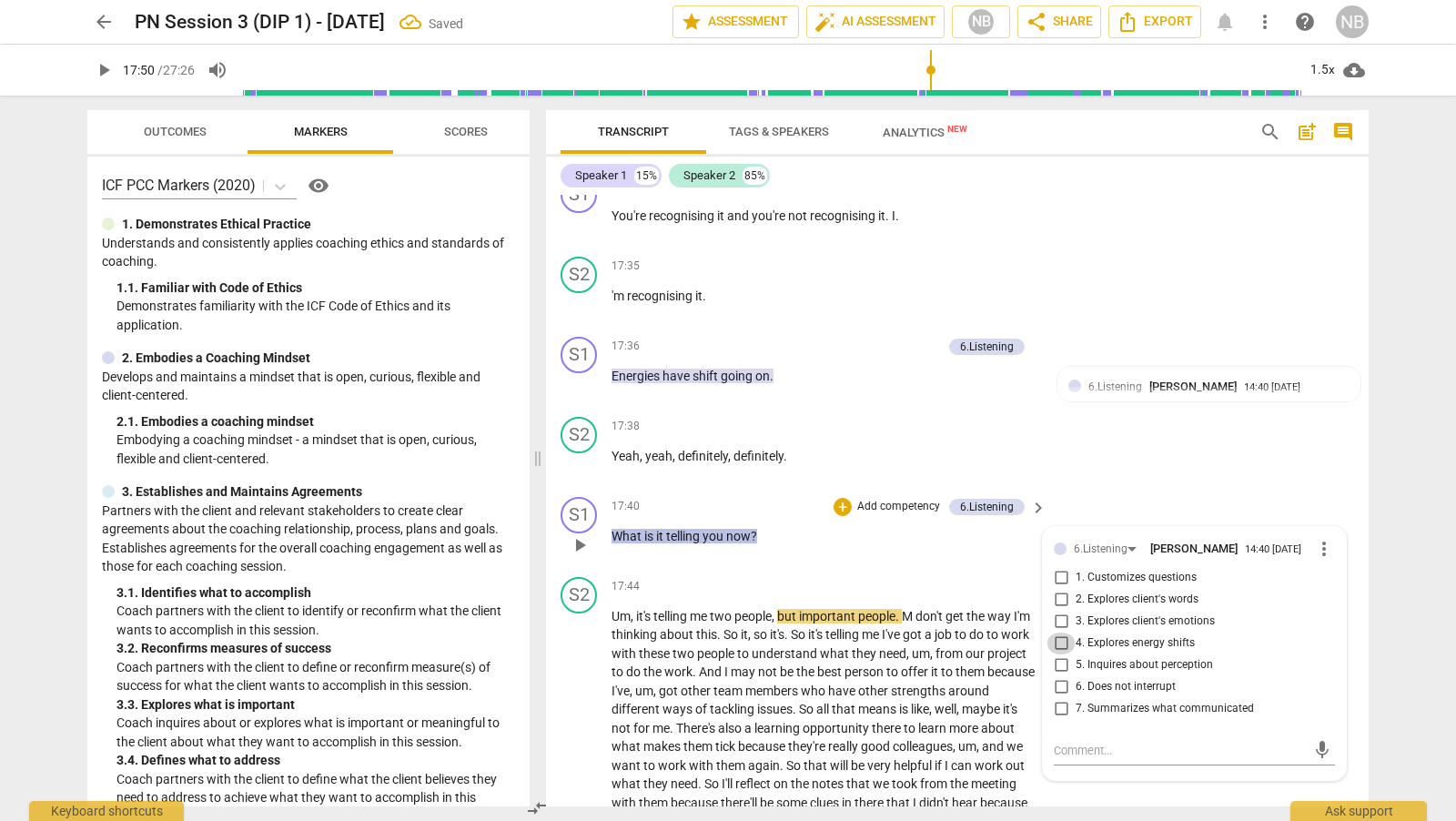
click at [1060, 635] on input "4. Explores energy shifts" at bounding box center [1061, 643] width 29 height 22
checkbox input "true"
click at [1136, 477] on div "S2 play_arrow pause 17:38 + Add competency keyboard_arrow_right Yeah , yeah , d…" at bounding box center [958, 450] width 823 height 80
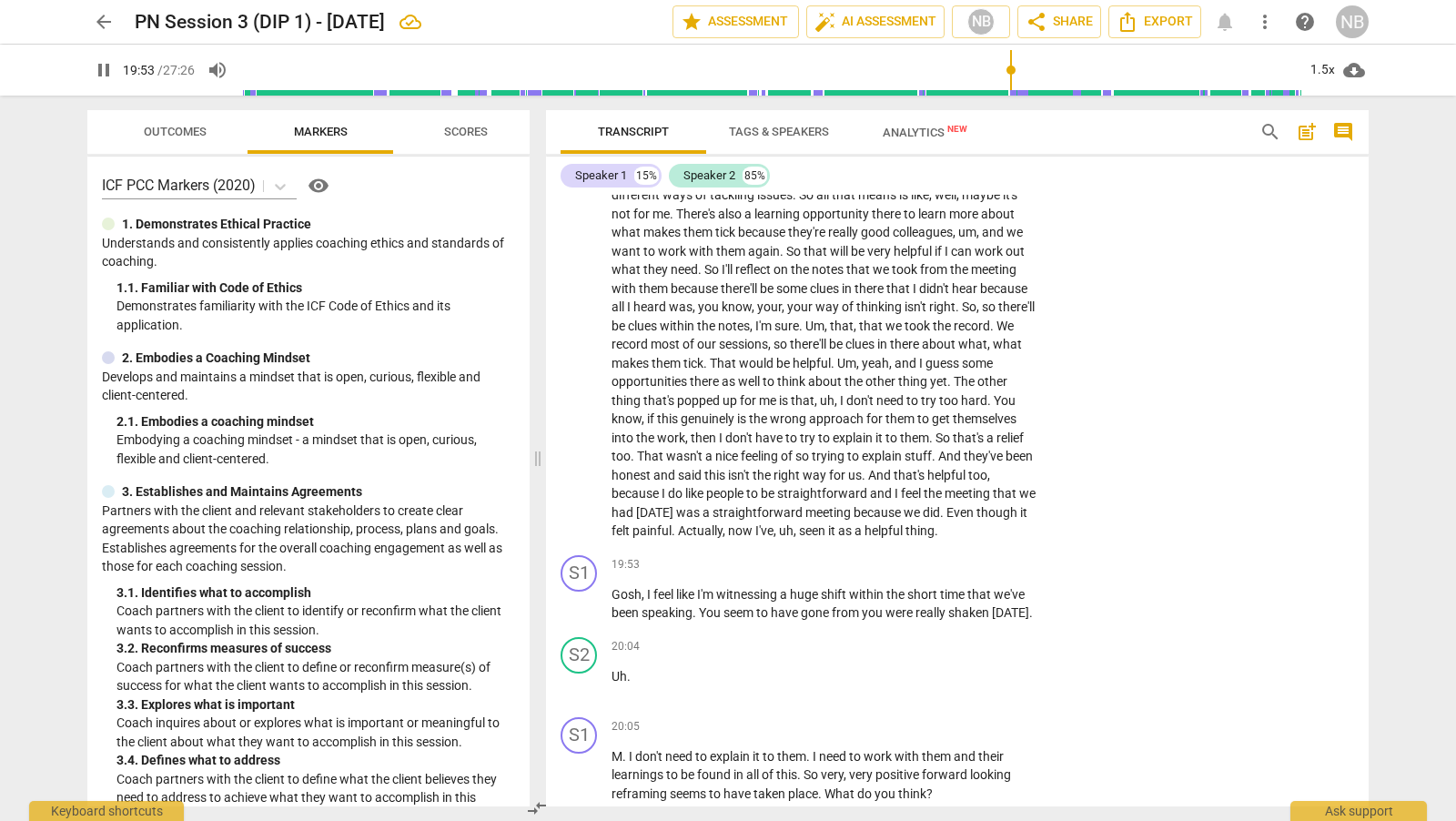
scroll to position [5662, 0]
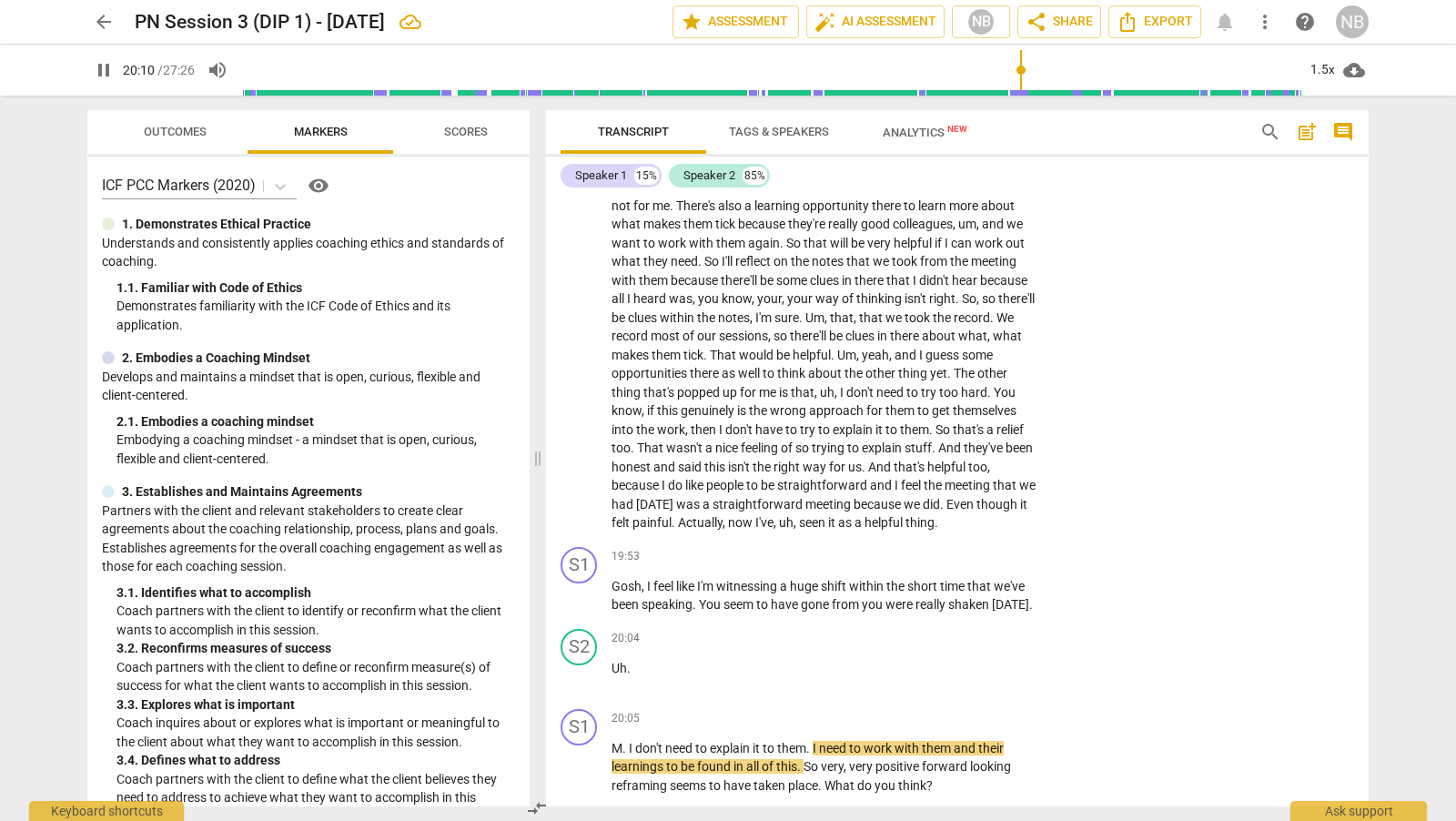
click at [1368, 607] on div "format_bold format_list_bulleted [PERSON_NAME] delete Summary: PCC Level (Mento…" at bounding box center [958, 500] width 823 height 611
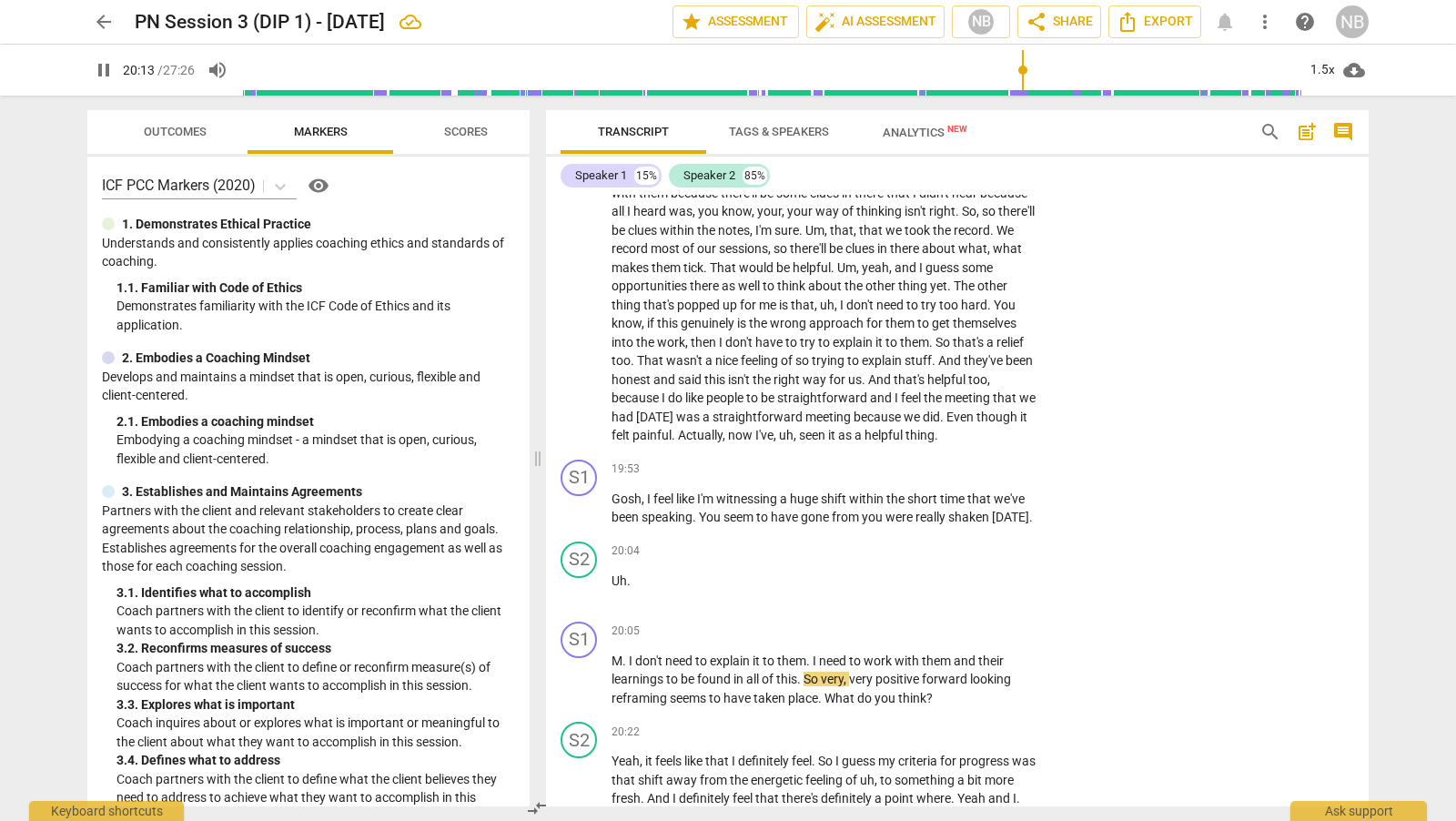
scroll to position [5853, 0]
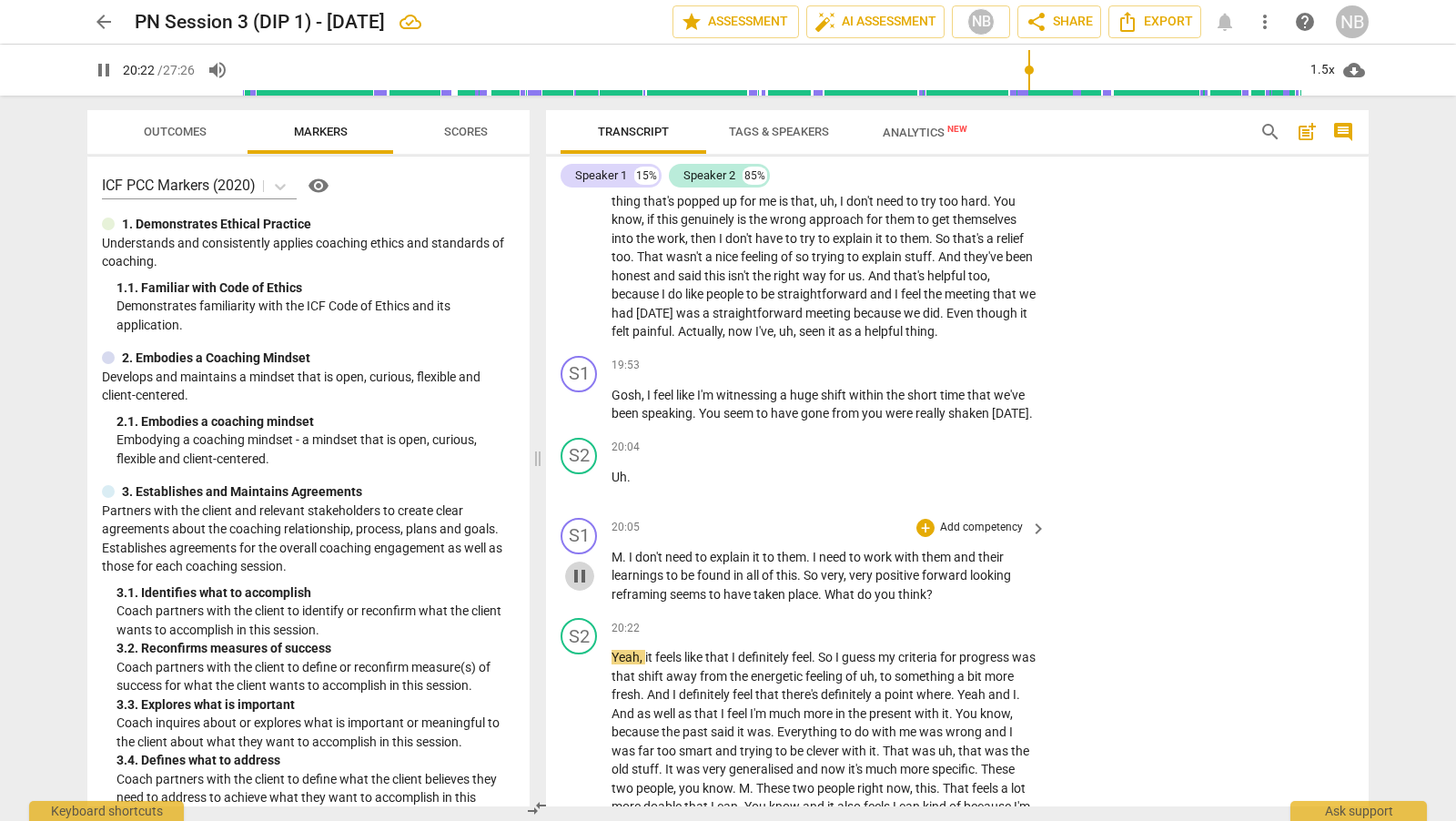
click at [581, 587] on span "pause" at bounding box center [579, 576] width 22 height 22
type input "1223"
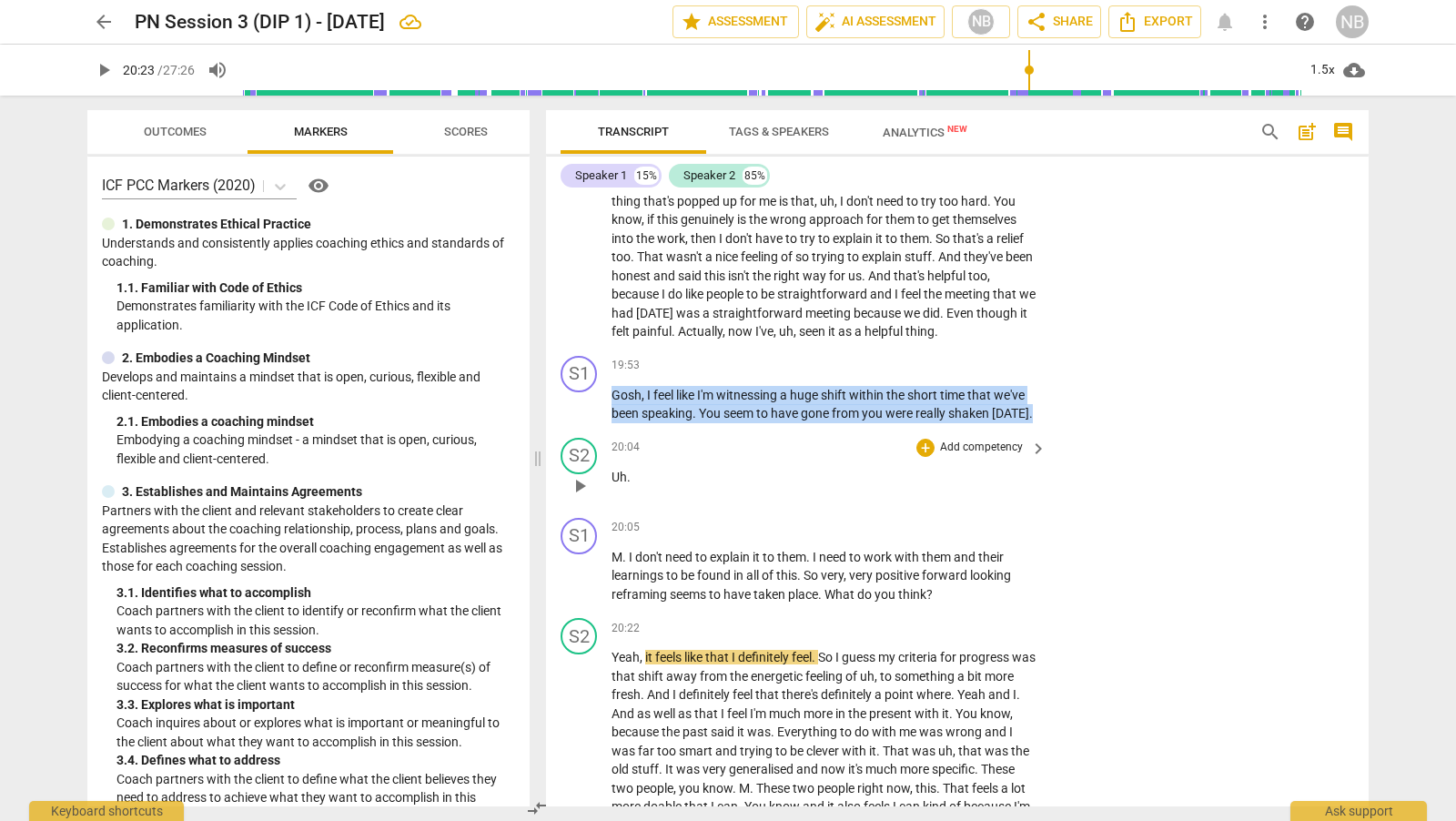
drag, startPoint x: 612, startPoint y: 406, endPoint x: 894, endPoint y: 502, distance: 297.9
click at [894, 502] on div "format_bold format_list_bulleted [PERSON_NAME] delete Summary: PCC Level (Mento…" at bounding box center [958, 500] width 823 height 611
click at [928, 367] on div "+" at bounding box center [925, 366] width 18 height 18
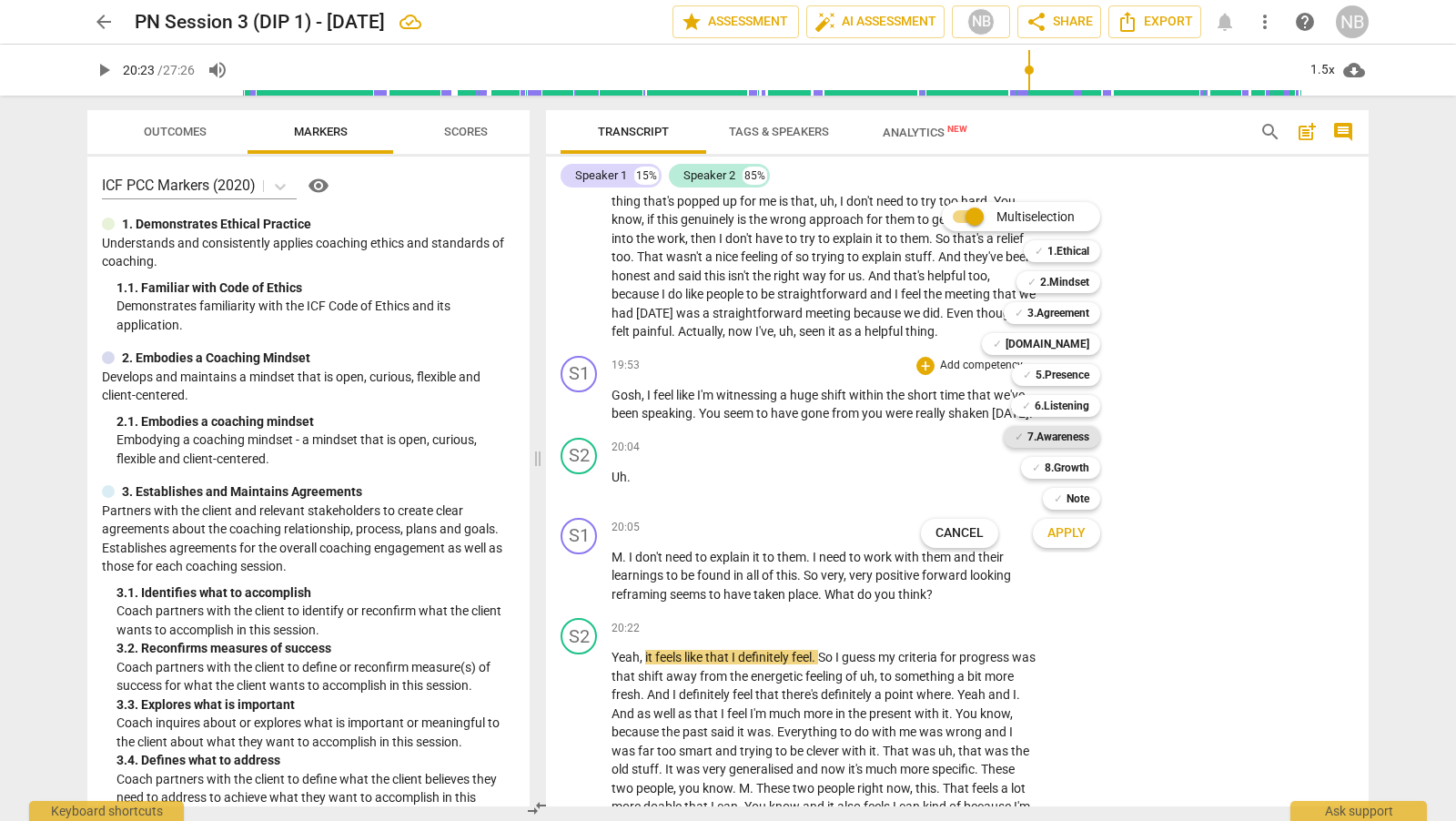
click at [1085, 435] on b "7.Awareness" at bounding box center [1058, 436] width 62 height 22
click at [1081, 534] on span "Apply" at bounding box center [1067, 533] width 38 height 18
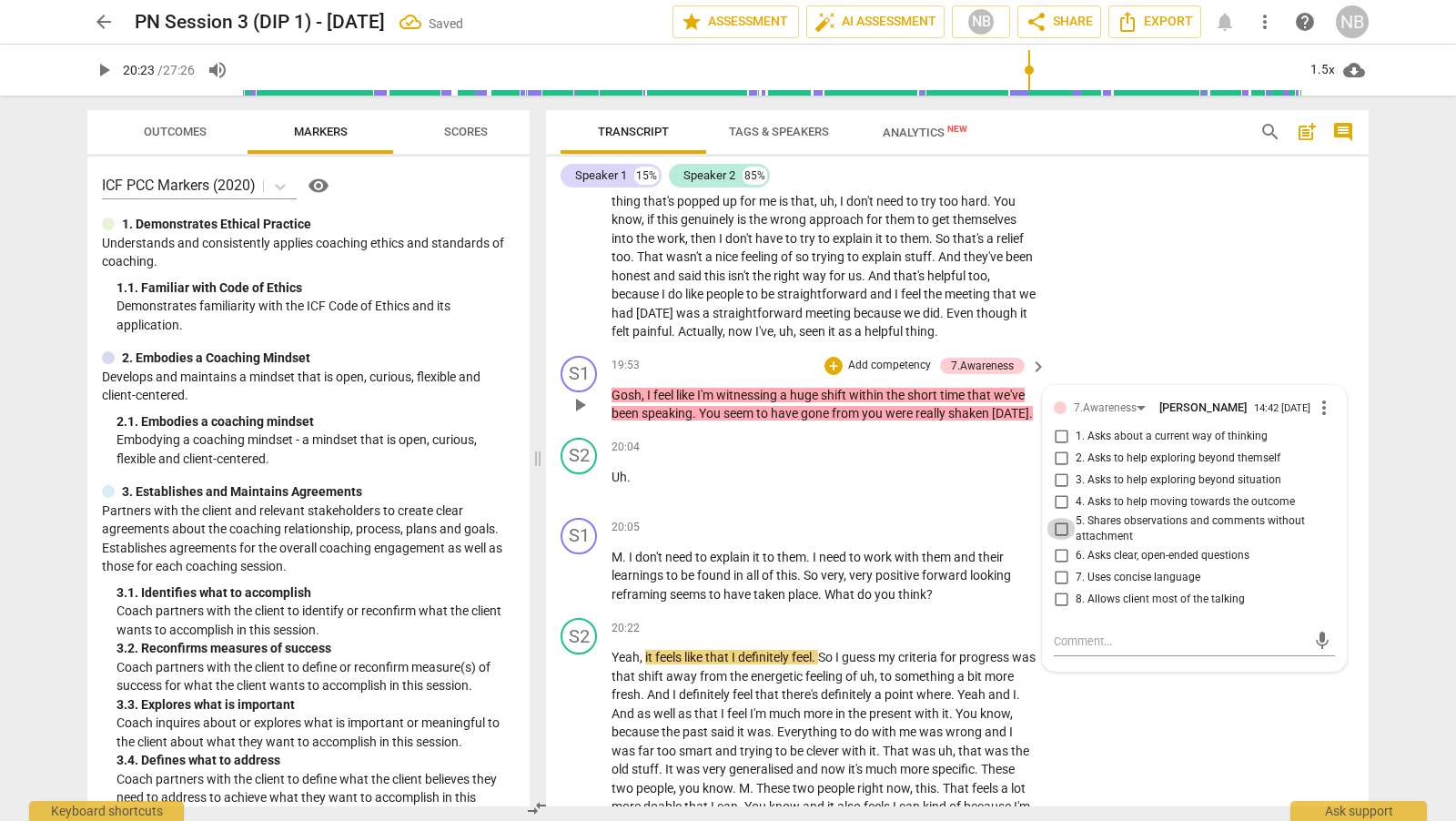
click at [1053, 539] on input "5. Shares observations and comments without attachment" at bounding box center [1061, 528] width 29 height 22
checkbox input "true"
click at [841, 567] on div "20:05 + Add competency keyboard_arrow_right M . I don't need to explain it to t…" at bounding box center [829, 561] width 437 height 86
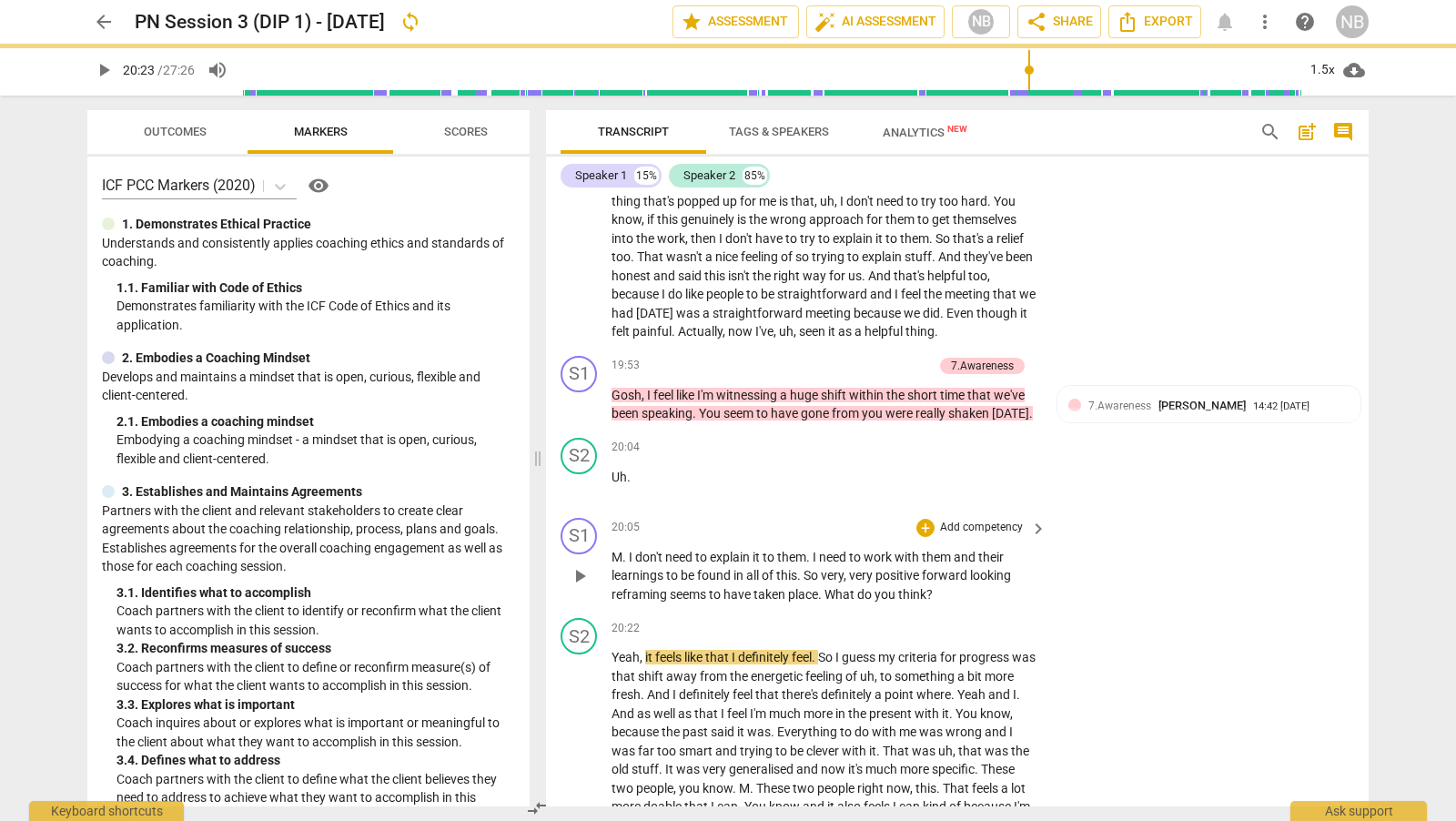
click at [611, 565] on span "M" at bounding box center [616, 556] width 11 height 14
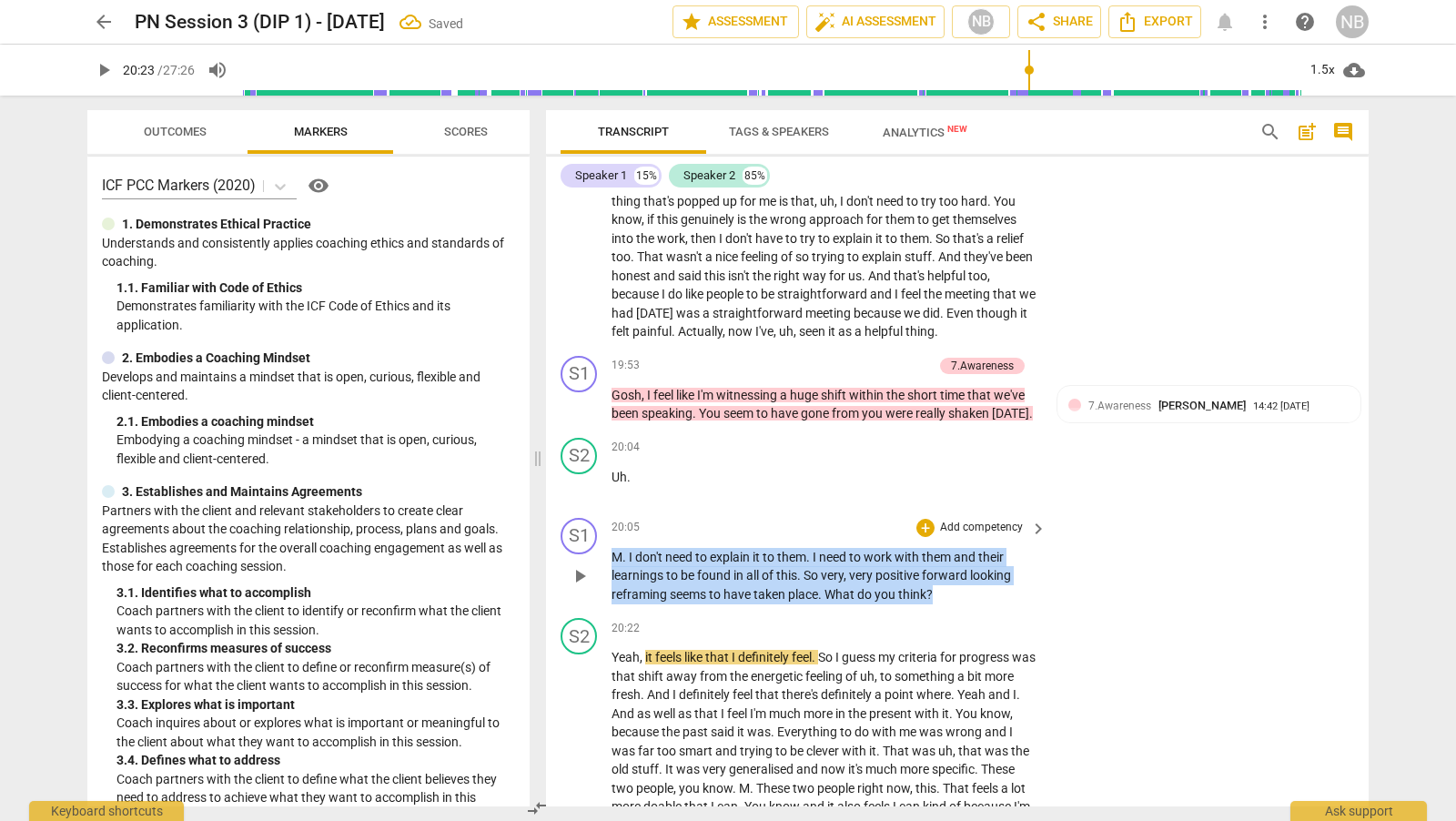
drag, startPoint x: 610, startPoint y: 583, endPoint x: 938, endPoint y: 618, distance: 329.9
click at [938, 605] on p "M . I don't need to explain it to them . I need to work with them and their lea…" at bounding box center [824, 576] width 426 height 56
click at [928, 537] on div "+" at bounding box center [925, 527] width 18 height 18
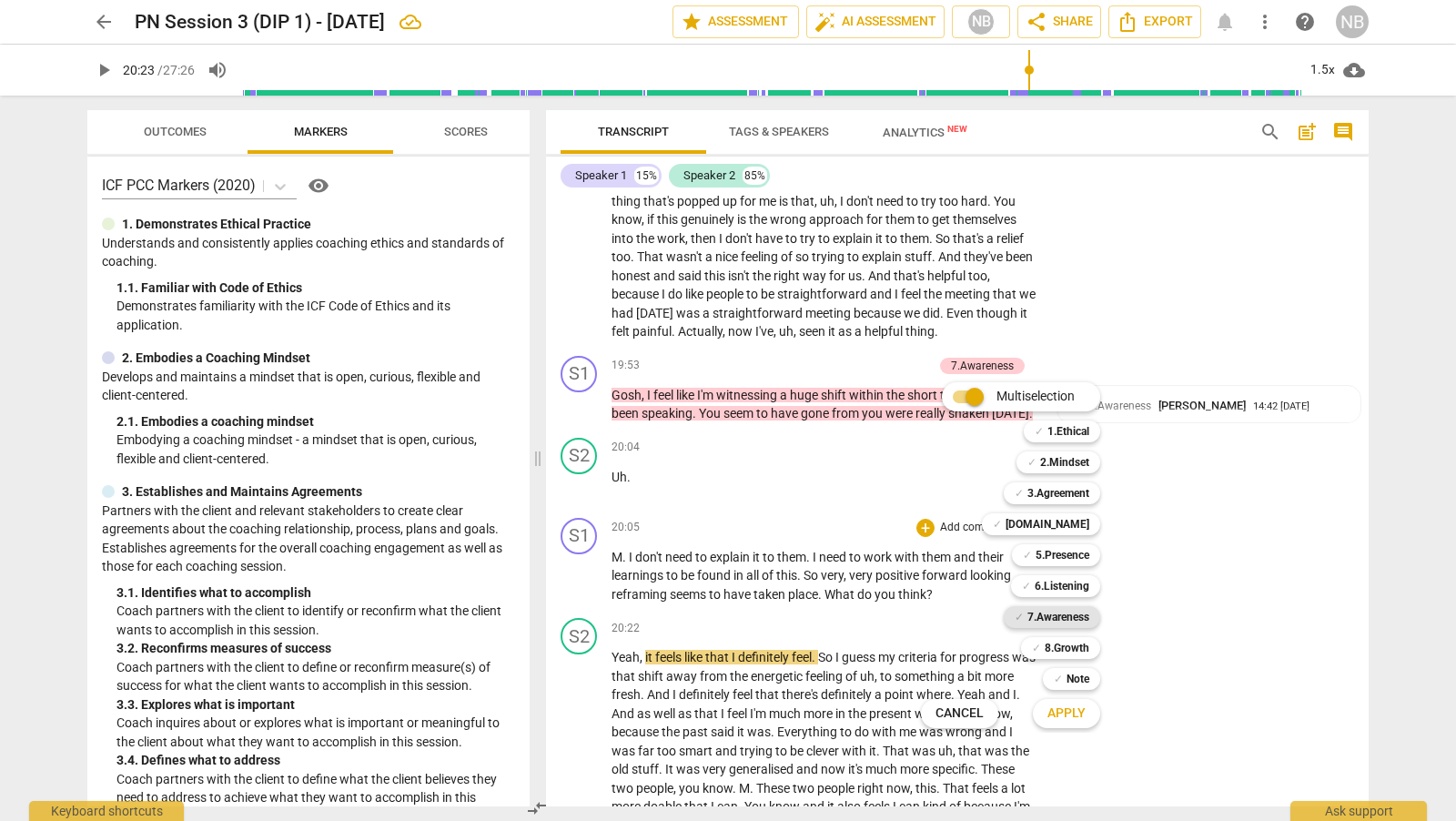
click at [1075, 614] on b "7.Awareness" at bounding box center [1058, 616] width 62 height 22
click at [1087, 717] on button "Apply" at bounding box center [1067, 714] width 67 height 33
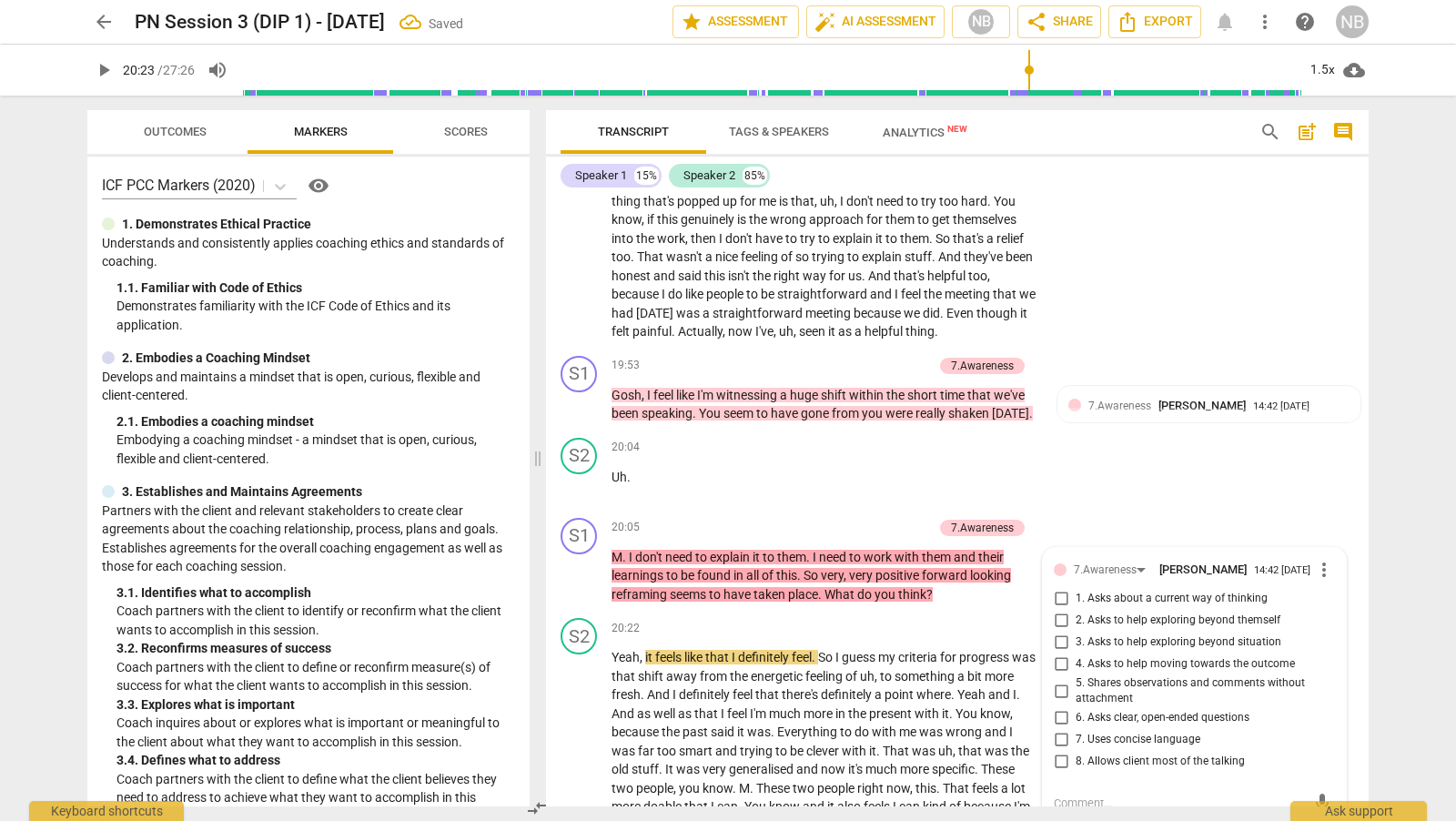
scroll to position [6189, 0]
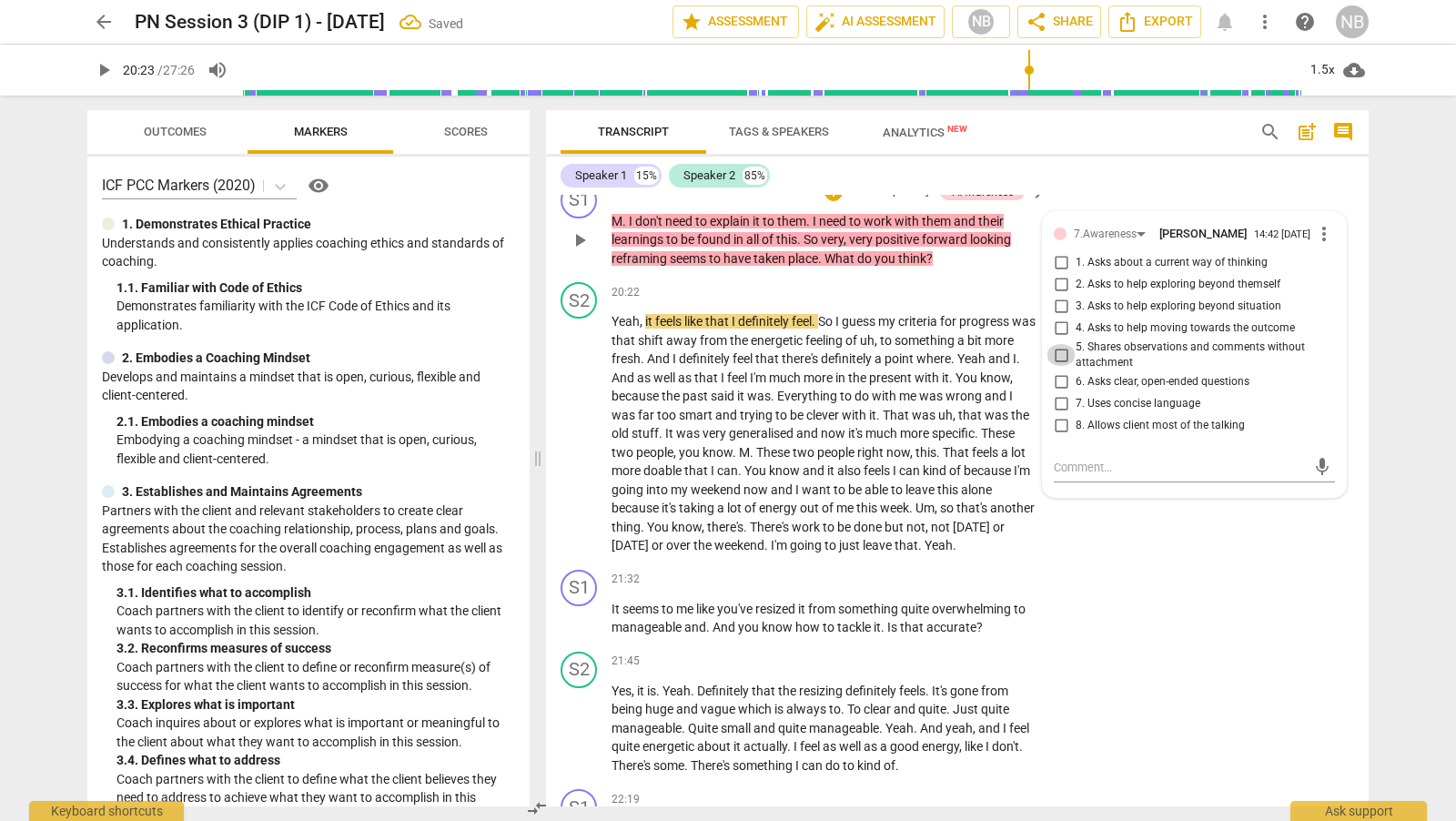
click at [1060, 366] on input "5. Shares observations and comments without attachment" at bounding box center [1061, 355] width 29 height 22
checkbox input "true"
click at [1114, 563] on div "S2 play_arrow pause 20:22 + Add competency keyboard_arrow_right Yeah , it feels…" at bounding box center [958, 418] width 823 height 288
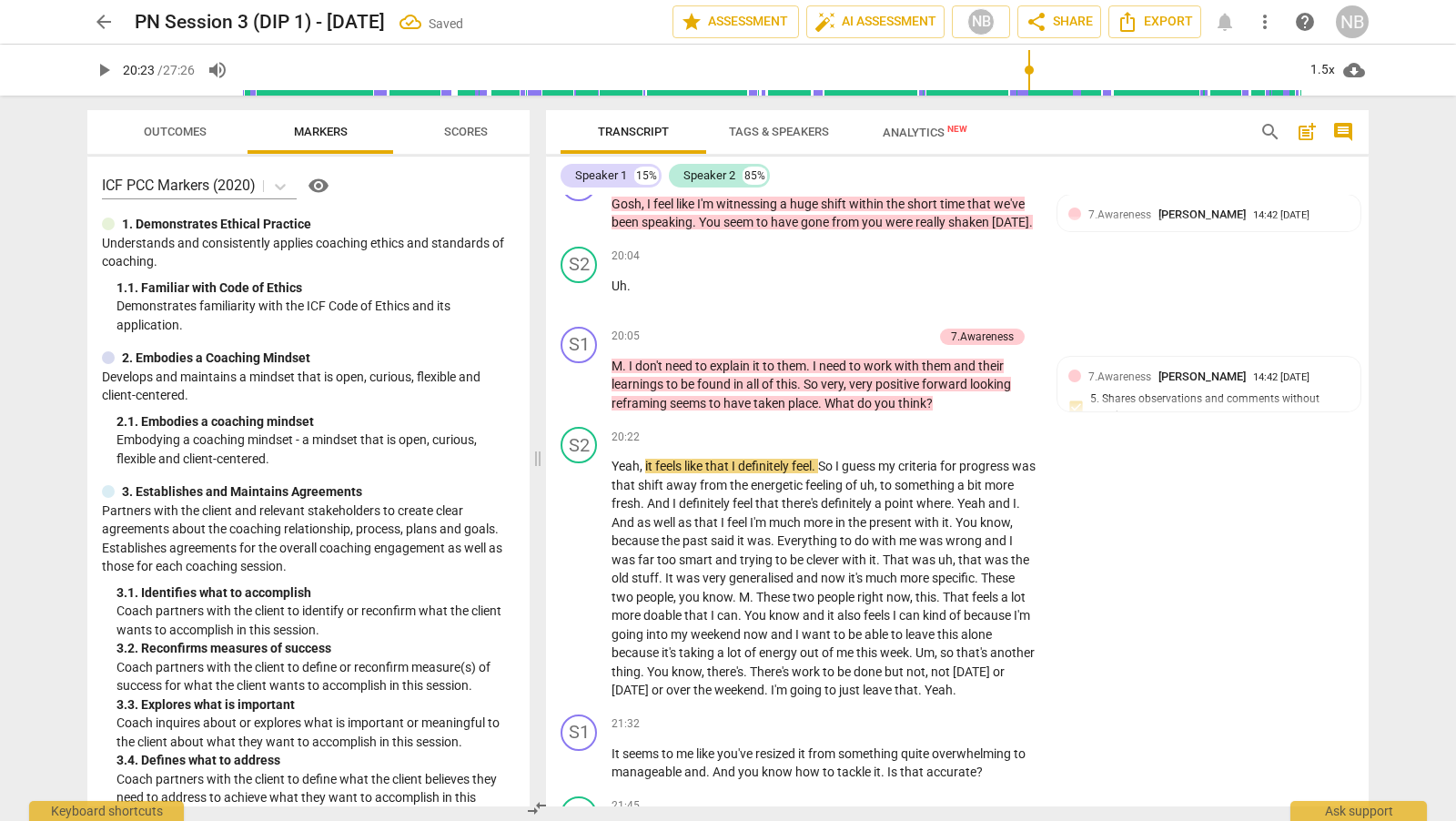
scroll to position [6050, 0]
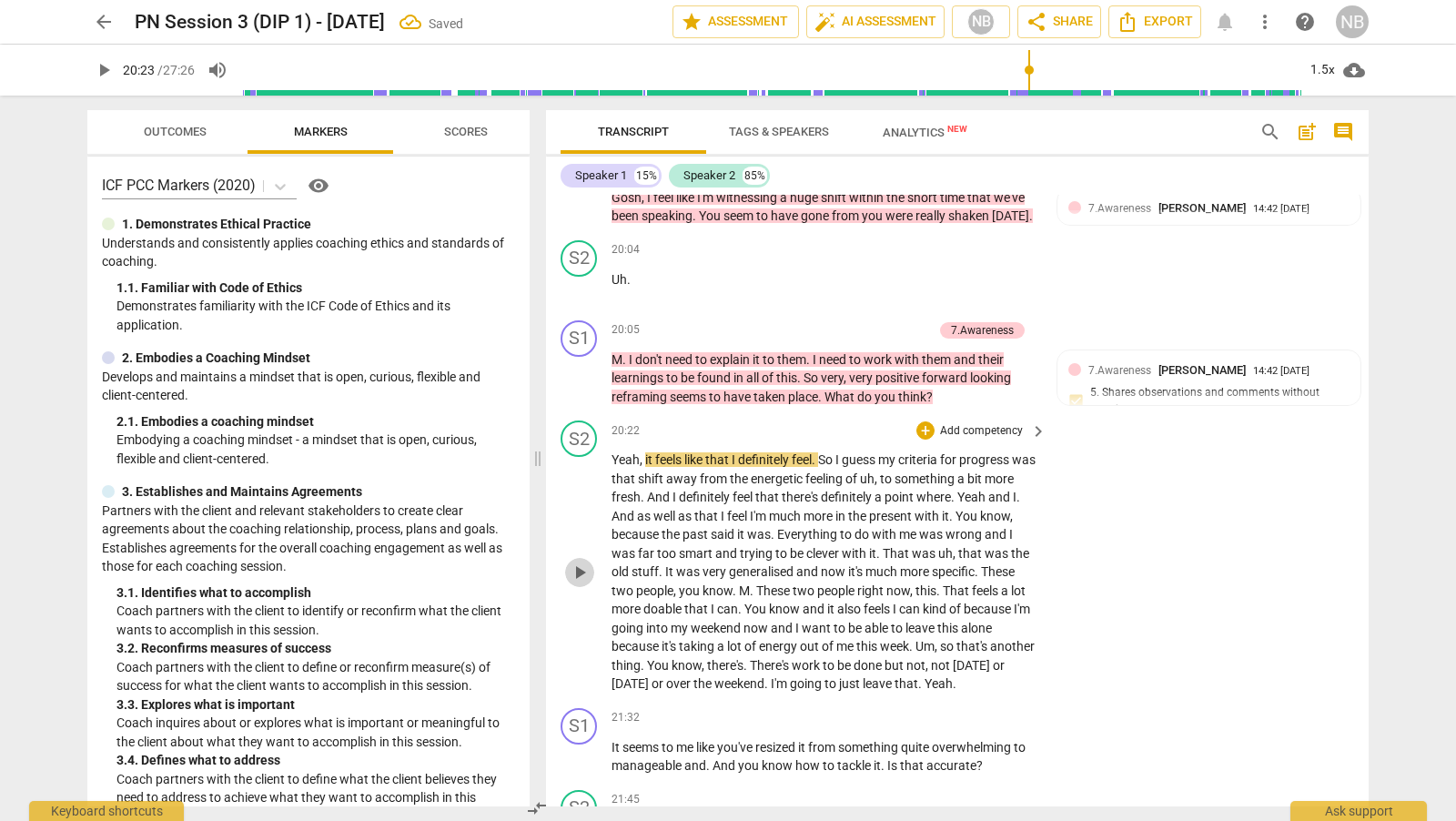
click at [576, 584] on span "play_arrow" at bounding box center [579, 572] width 22 height 22
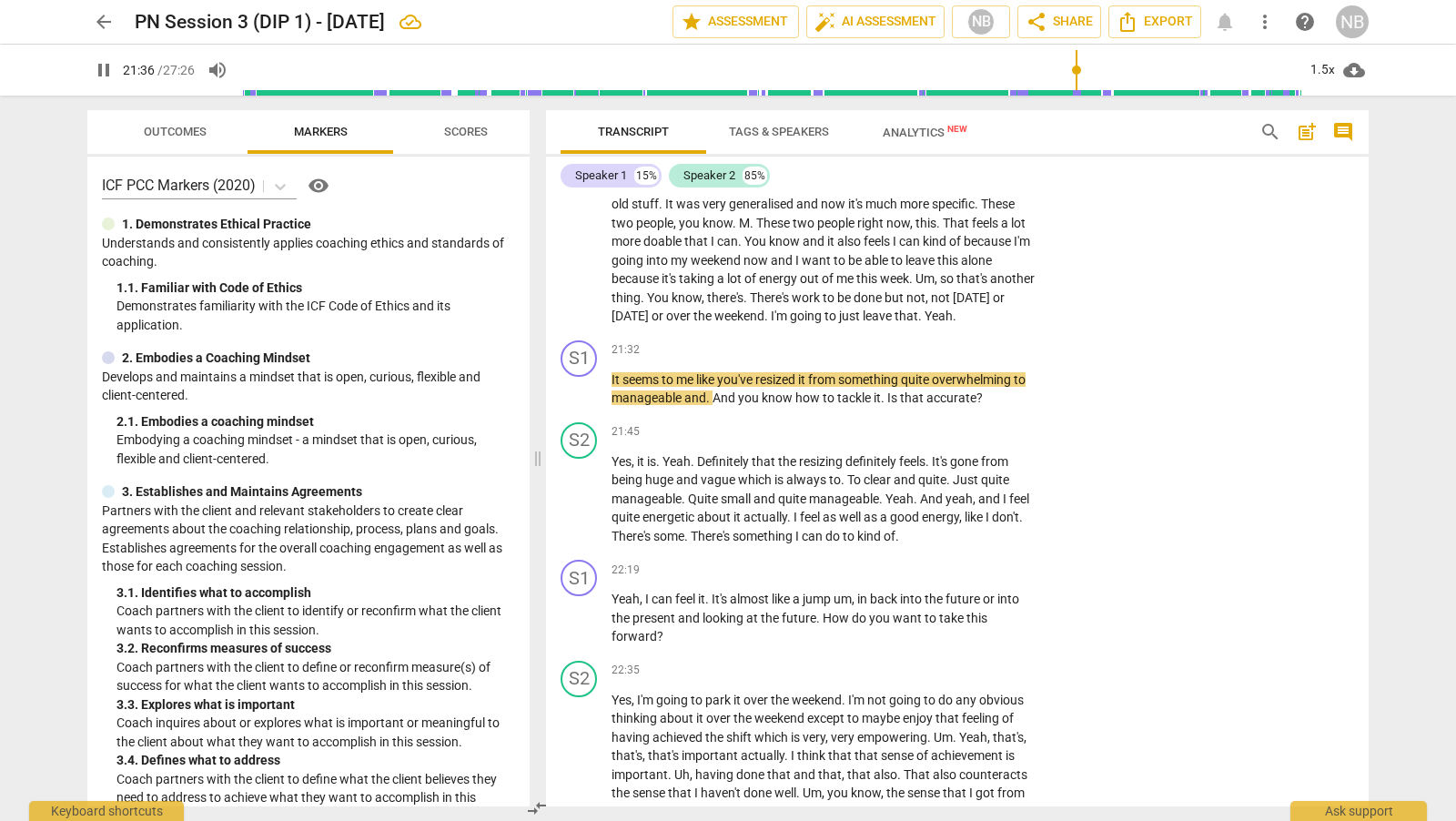
scroll to position [6426, 0]
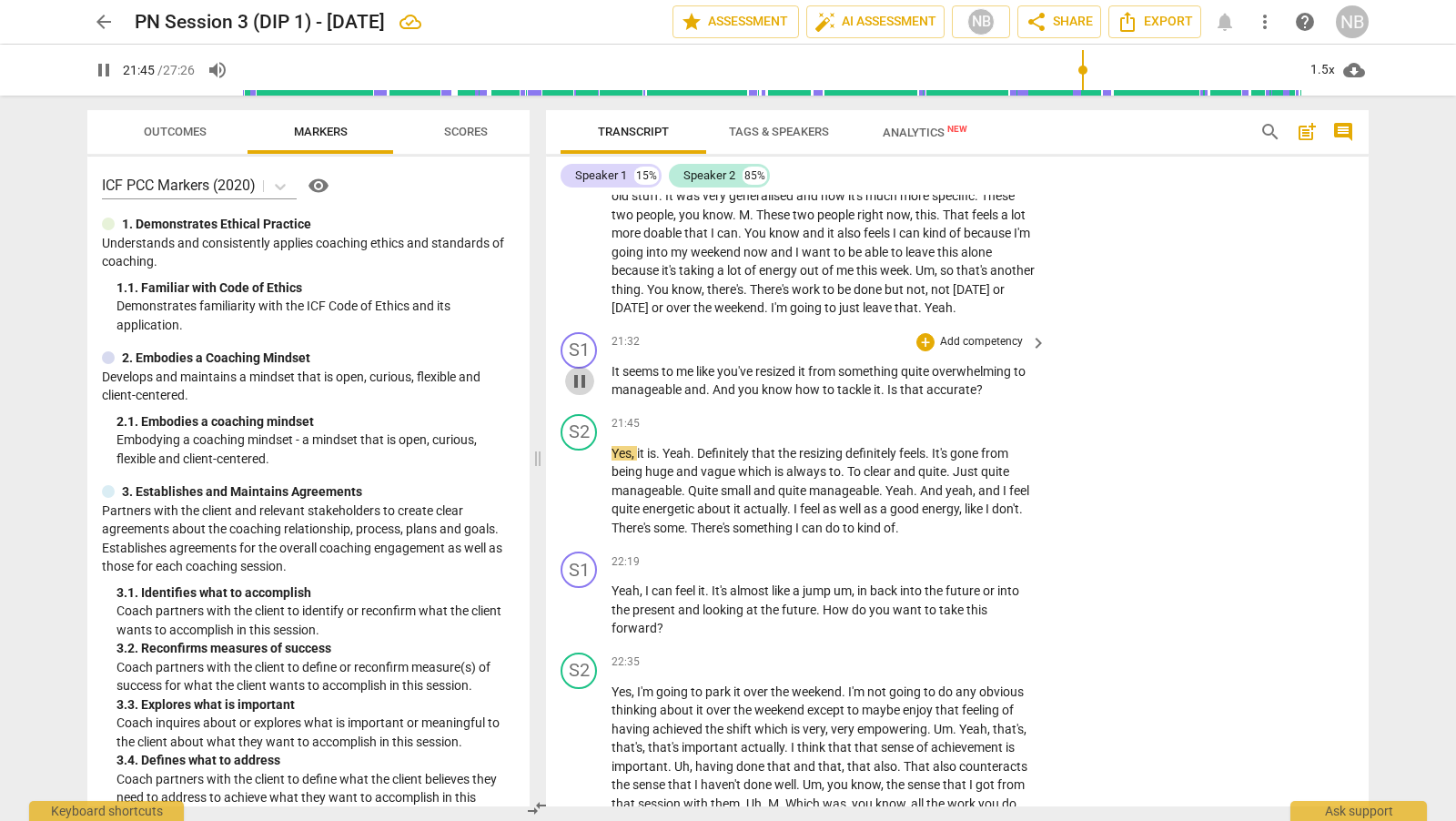
click at [582, 392] on span "pause" at bounding box center [579, 381] width 22 height 22
type input "1306"
click at [925, 351] on div "+" at bounding box center [925, 342] width 18 height 18
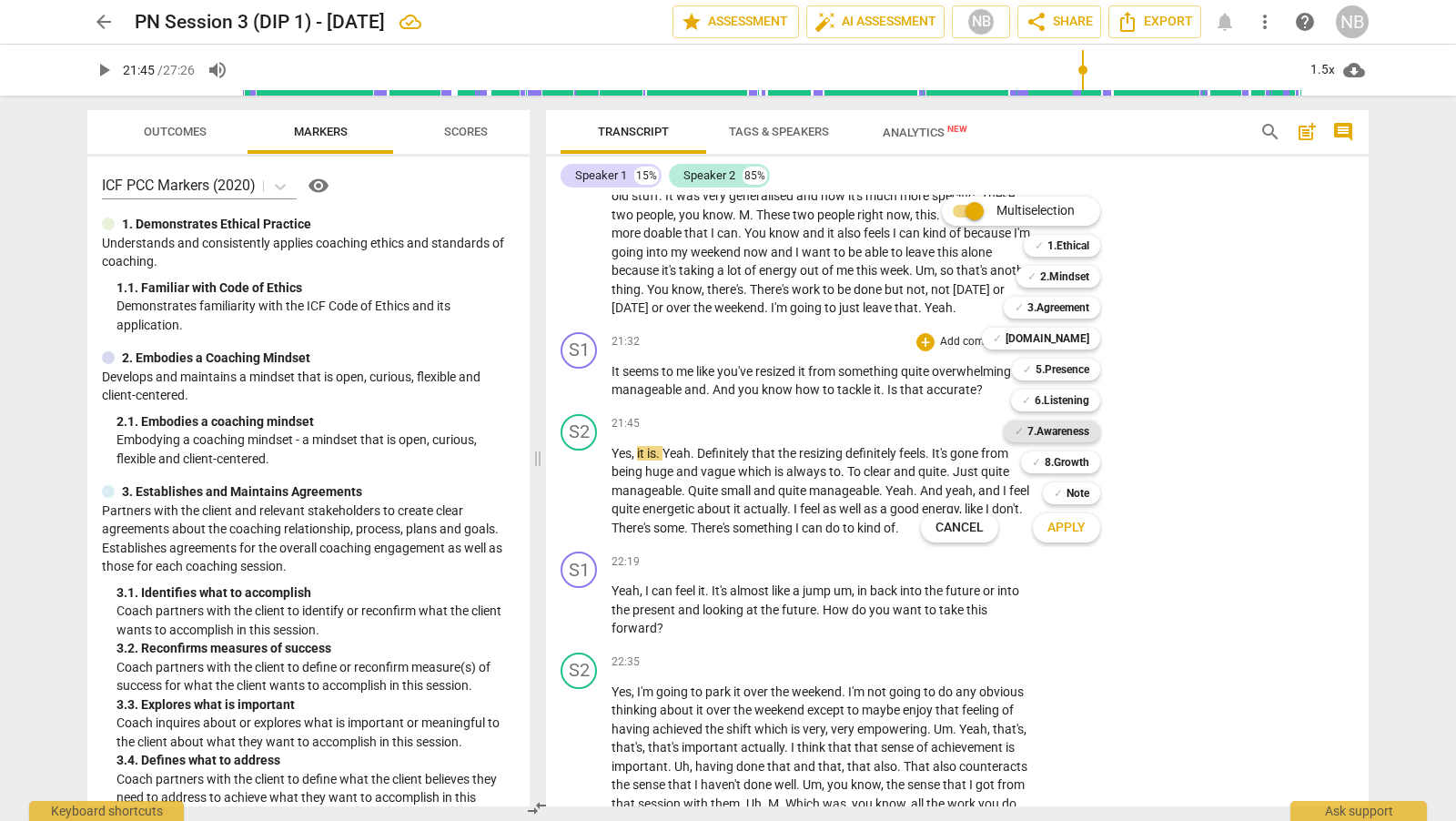
click at [1072, 432] on b "7.Awareness" at bounding box center [1058, 431] width 62 height 22
click at [1076, 528] on span "Apply" at bounding box center [1067, 527] width 38 height 18
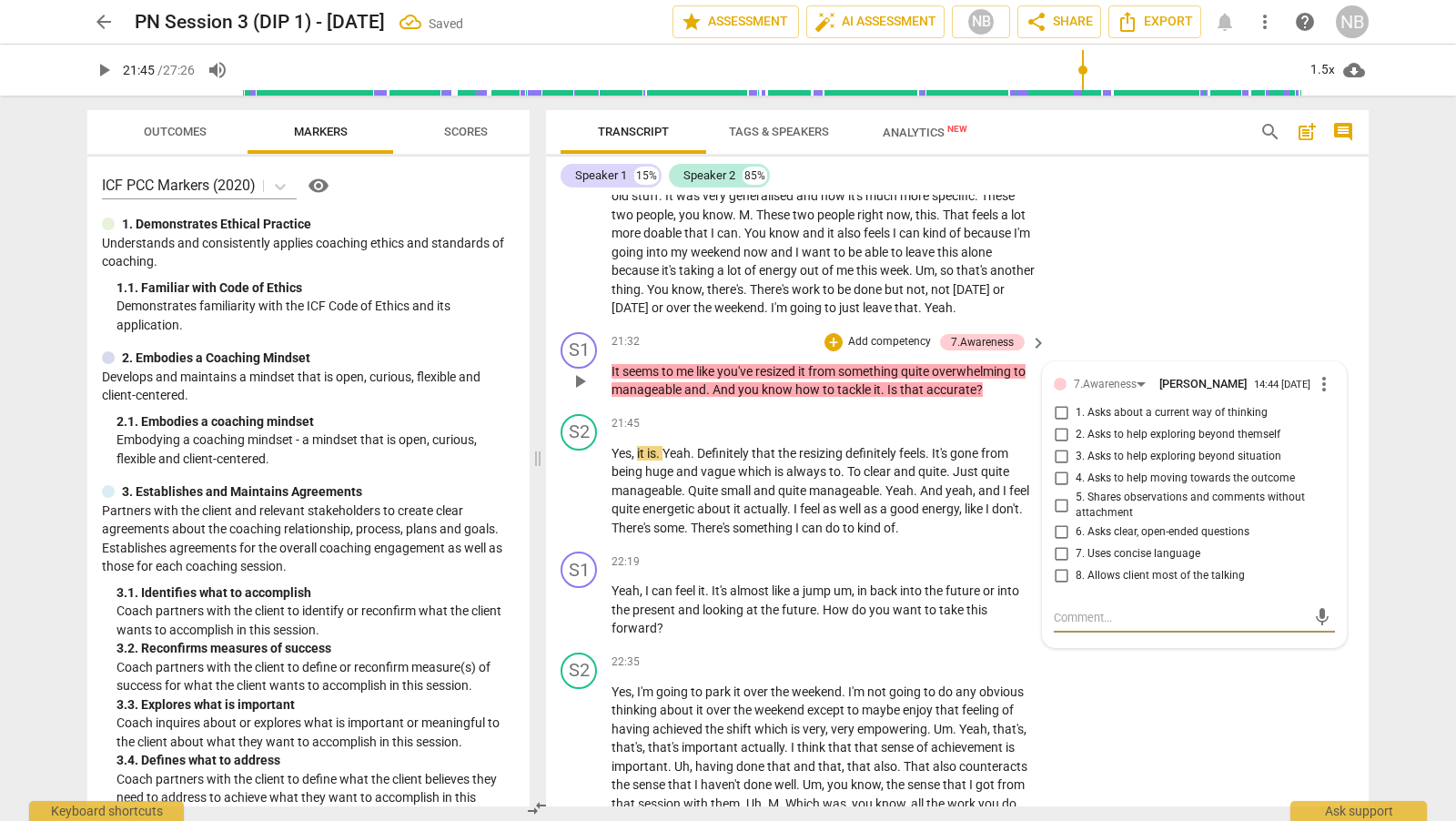
click at [1056, 516] on input "5. Shares observations and comments without attachment" at bounding box center [1061, 504] width 29 height 22
checkbox input "true"
click at [1156, 355] on div "S1 play_arrow pause 21:32 + Add competency 7.Awareness keyboard_arrow_right It …" at bounding box center [958, 366] width 823 height 82
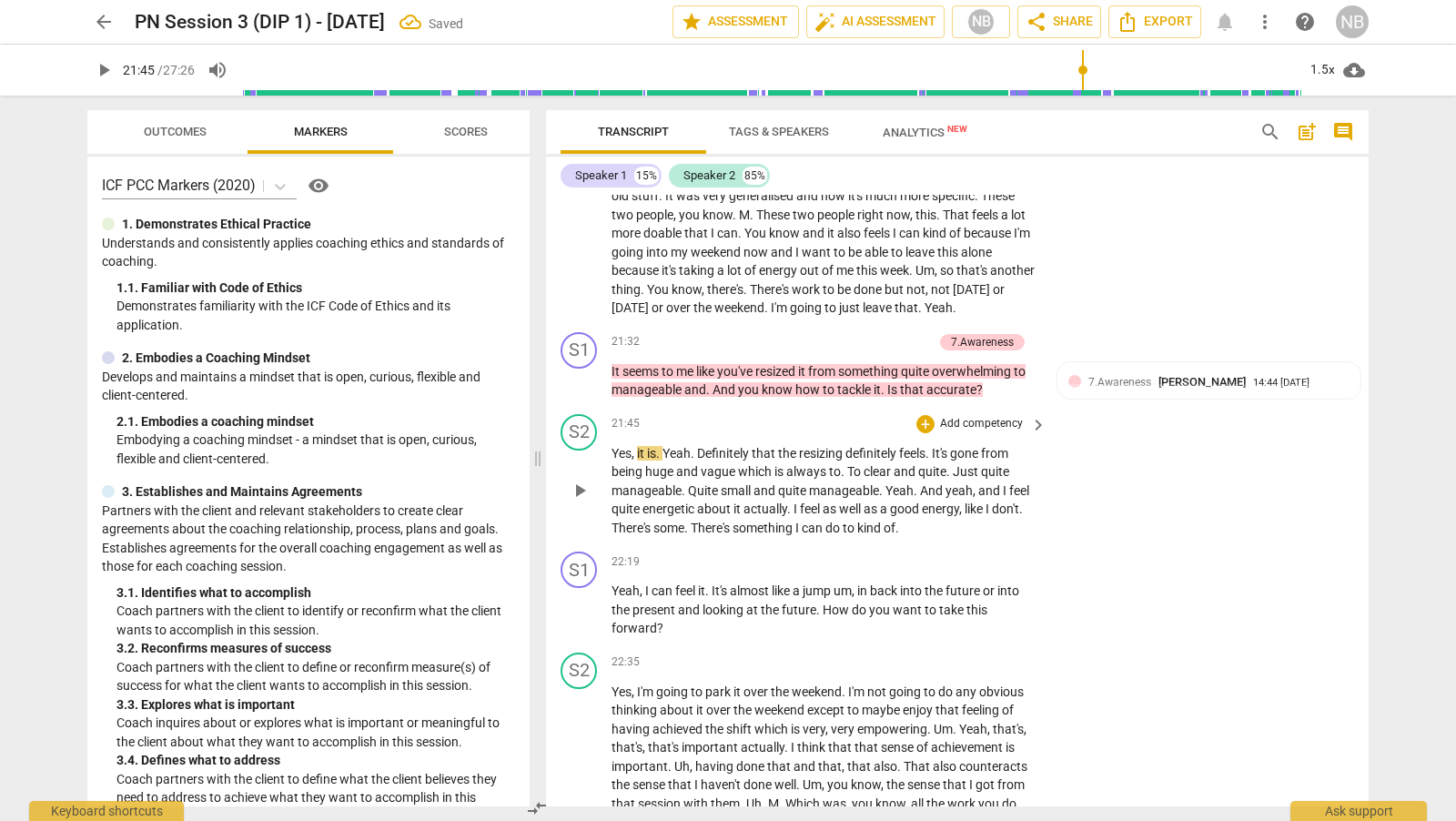
click at [585, 501] on span "play_arrow" at bounding box center [579, 490] width 22 height 22
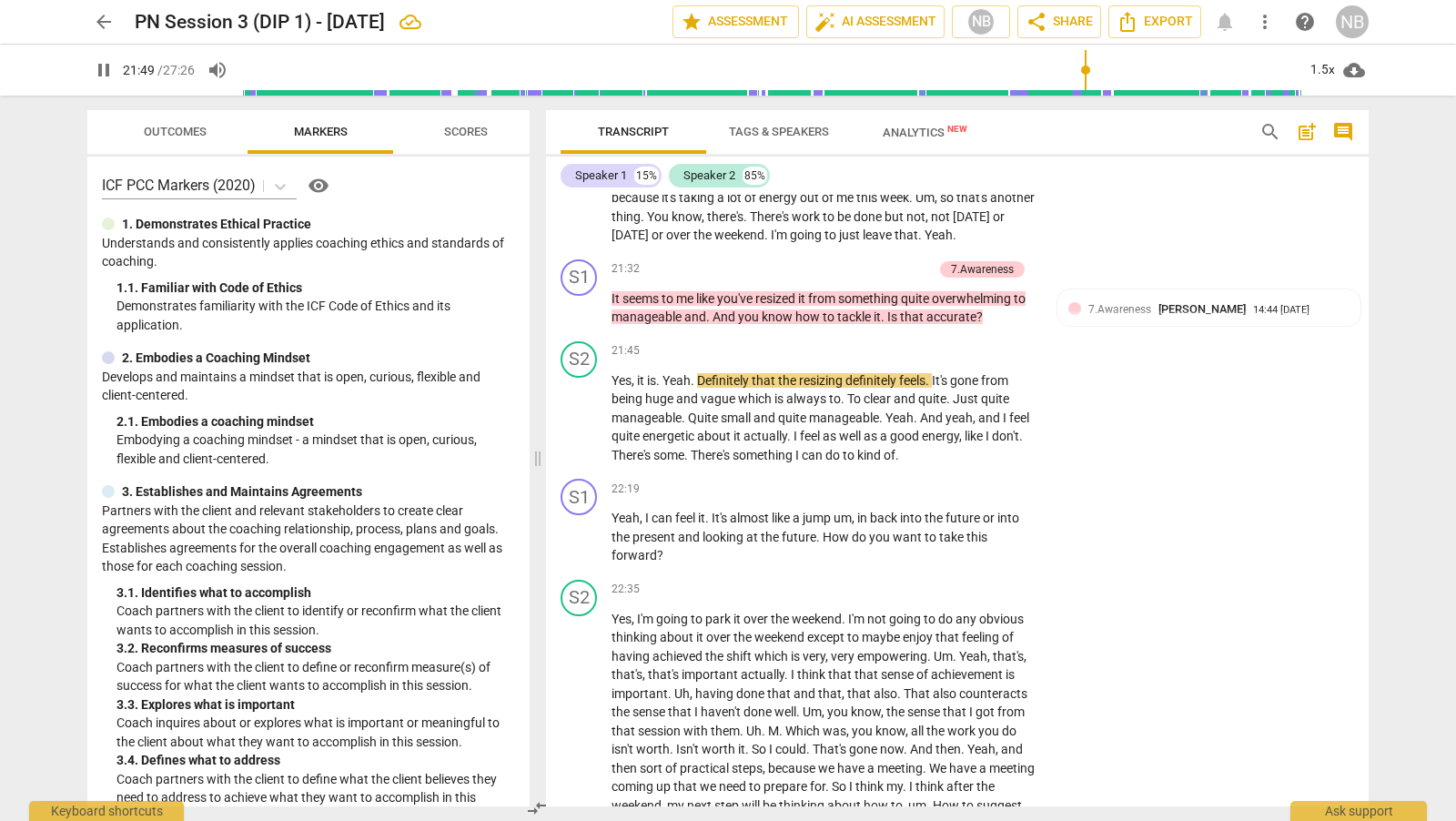
scroll to position [6522, 0]
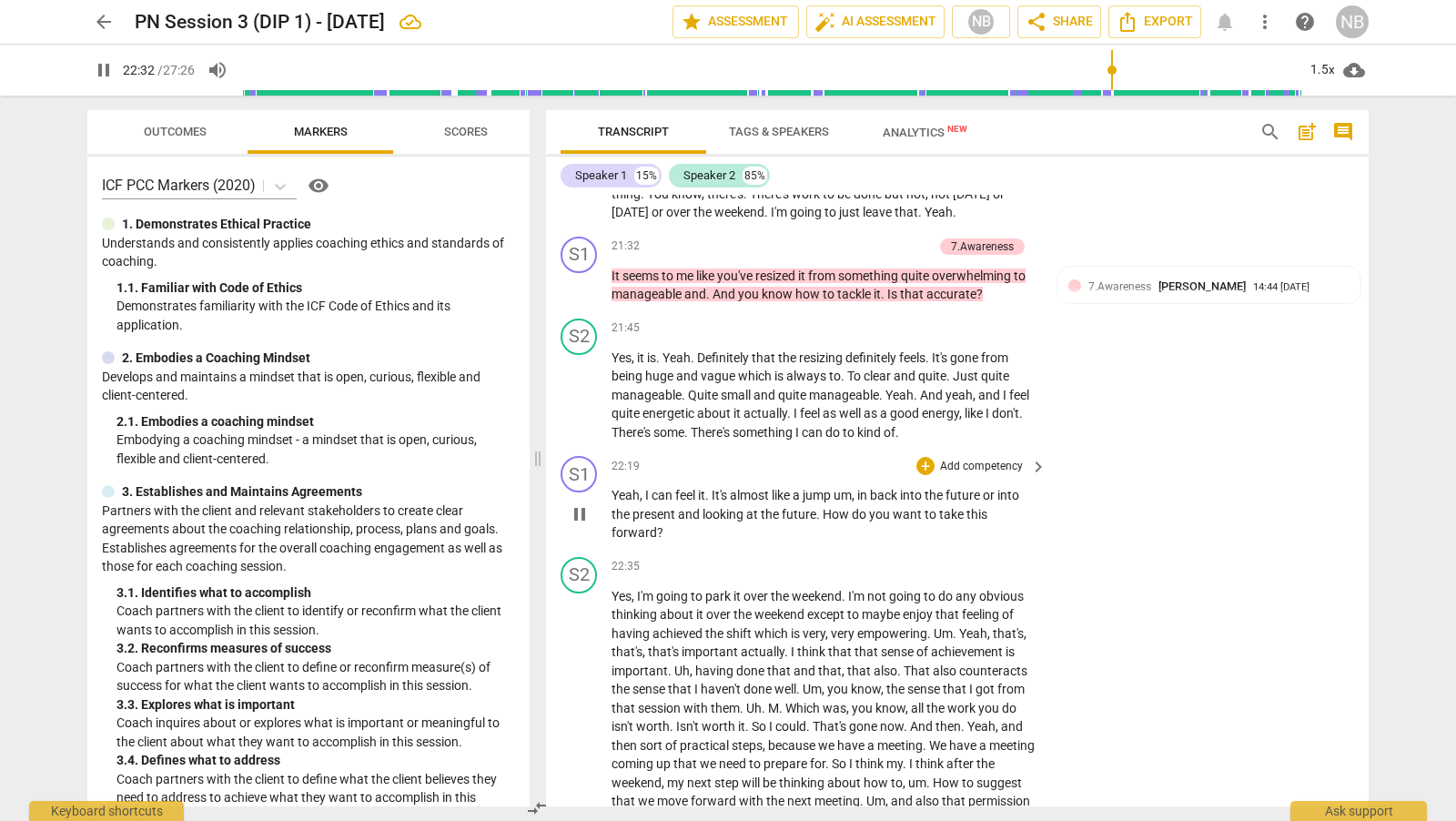
click at [580, 525] on span "pause" at bounding box center [579, 514] width 22 height 22
type input "1353"
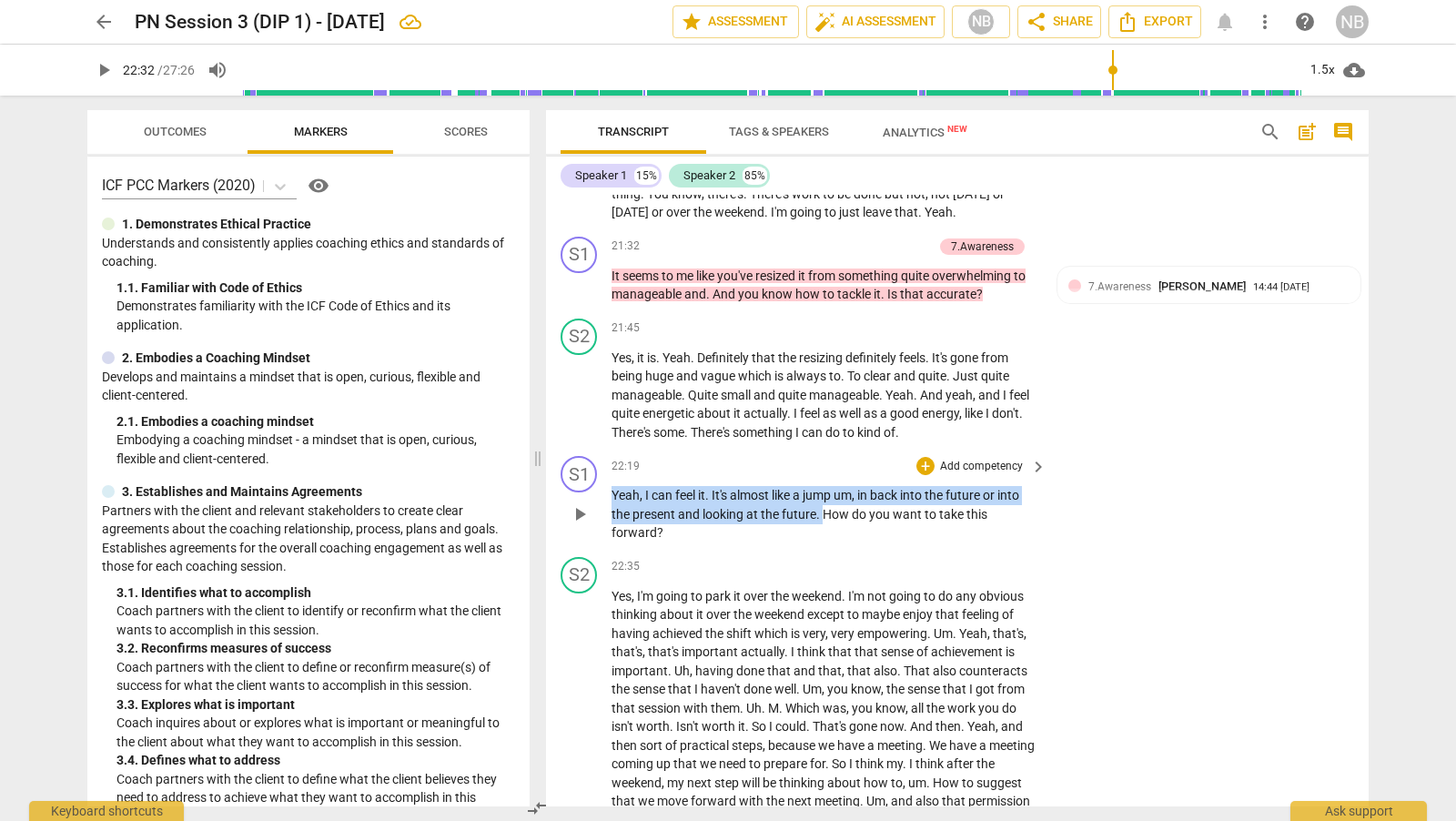
drag, startPoint x: 614, startPoint y: 517, endPoint x: 821, endPoint y: 529, distance: 207.3
click at [822, 530] on p "Yeah , I can feel it . It's almost like a jump um , in back into the future or …" at bounding box center [824, 514] width 426 height 56
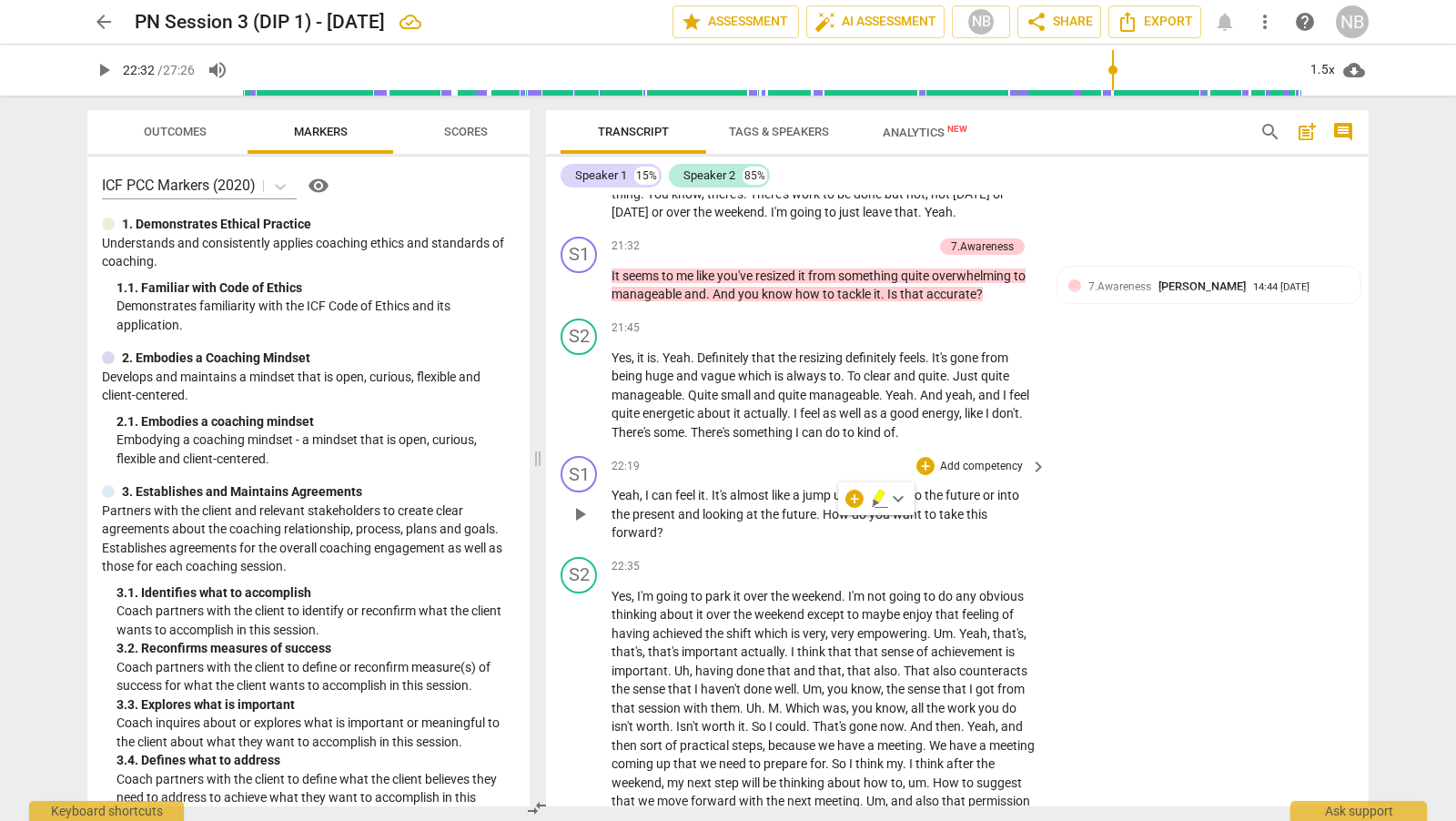
click at [819, 521] on span "." at bounding box center [819, 514] width 7 height 14
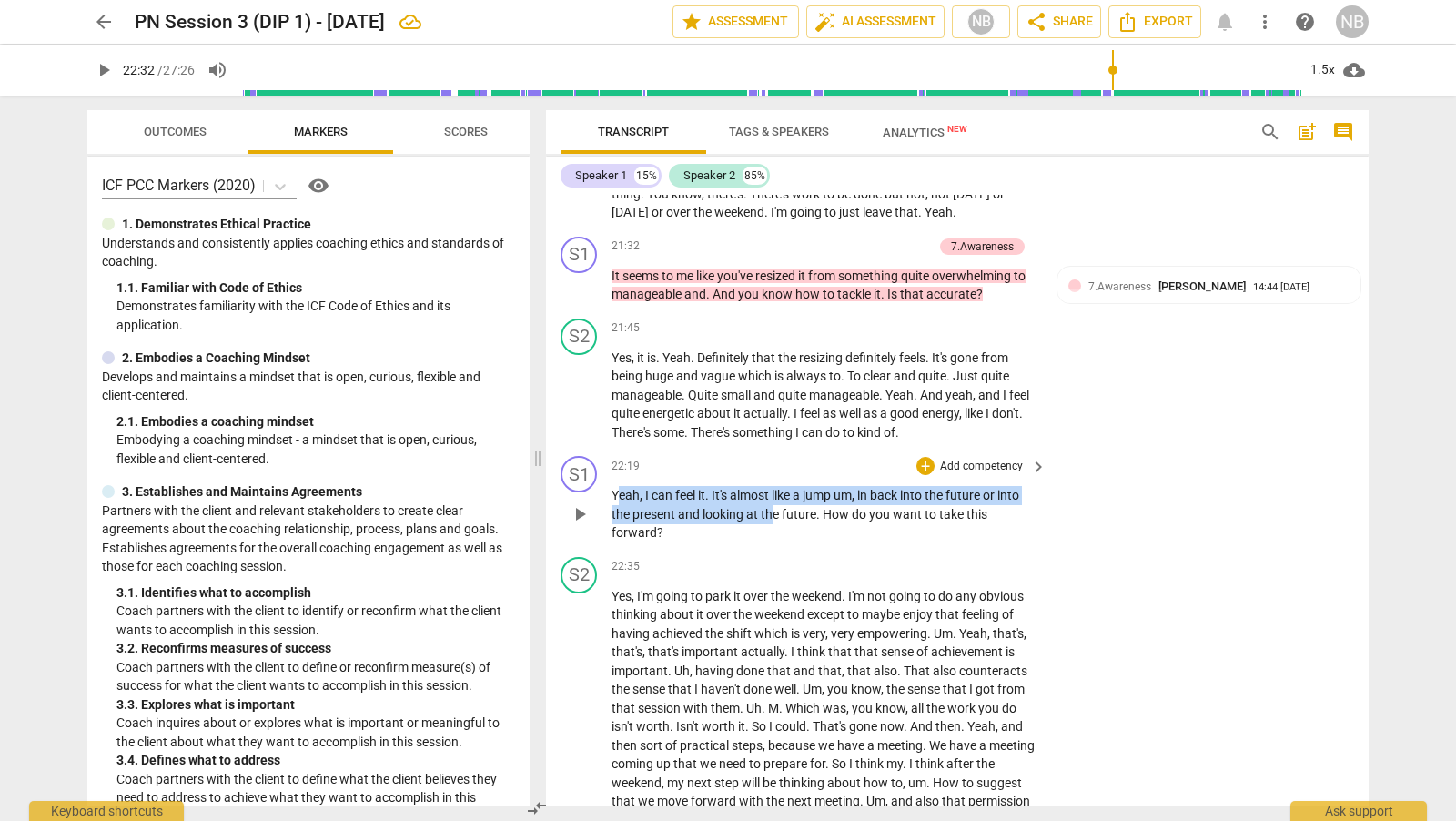
drag, startPoint x: 615, startPoint y: 522, endPoint x: 772, endPoint y: 531, distance: 157.3
click at [773, 532] on p "Yeah , I can feel it . It's almost like a jump um , in back into the future or …" at bounding box center [824, 514] width 426 height 56
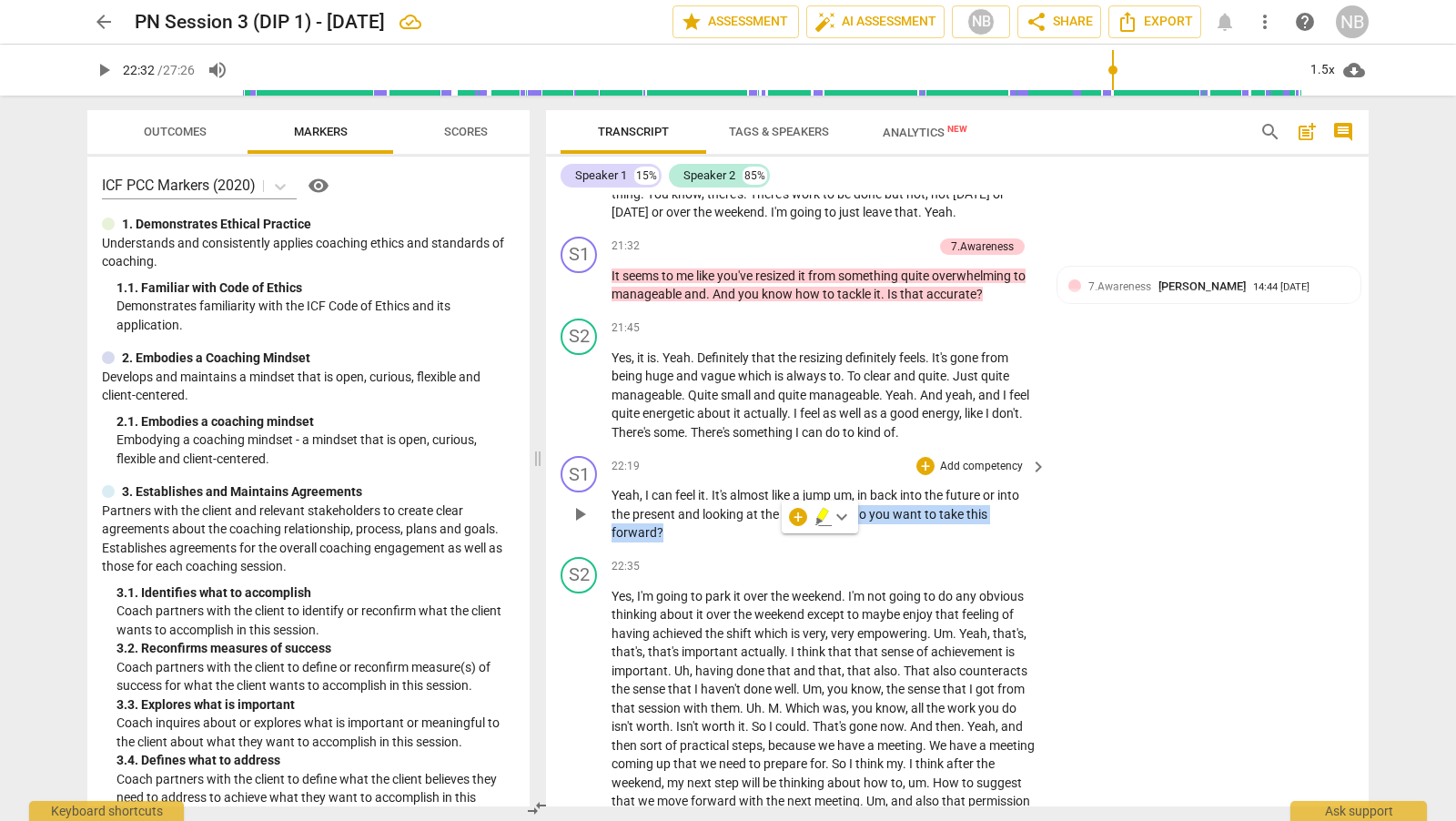
drag, startPoint x: 825, startPoint y: 543, endPoint x: 836, endPoint y: 565, distance: 24.6
click at [836, 543] on p "Yeah , I can feel it . It's almost like a jump um , in back into the future or …" at bounding box center [824, 514] width 426 height 56
click at [923, 475] on div "+" at bounding box center [925, 465] width 18 height 18
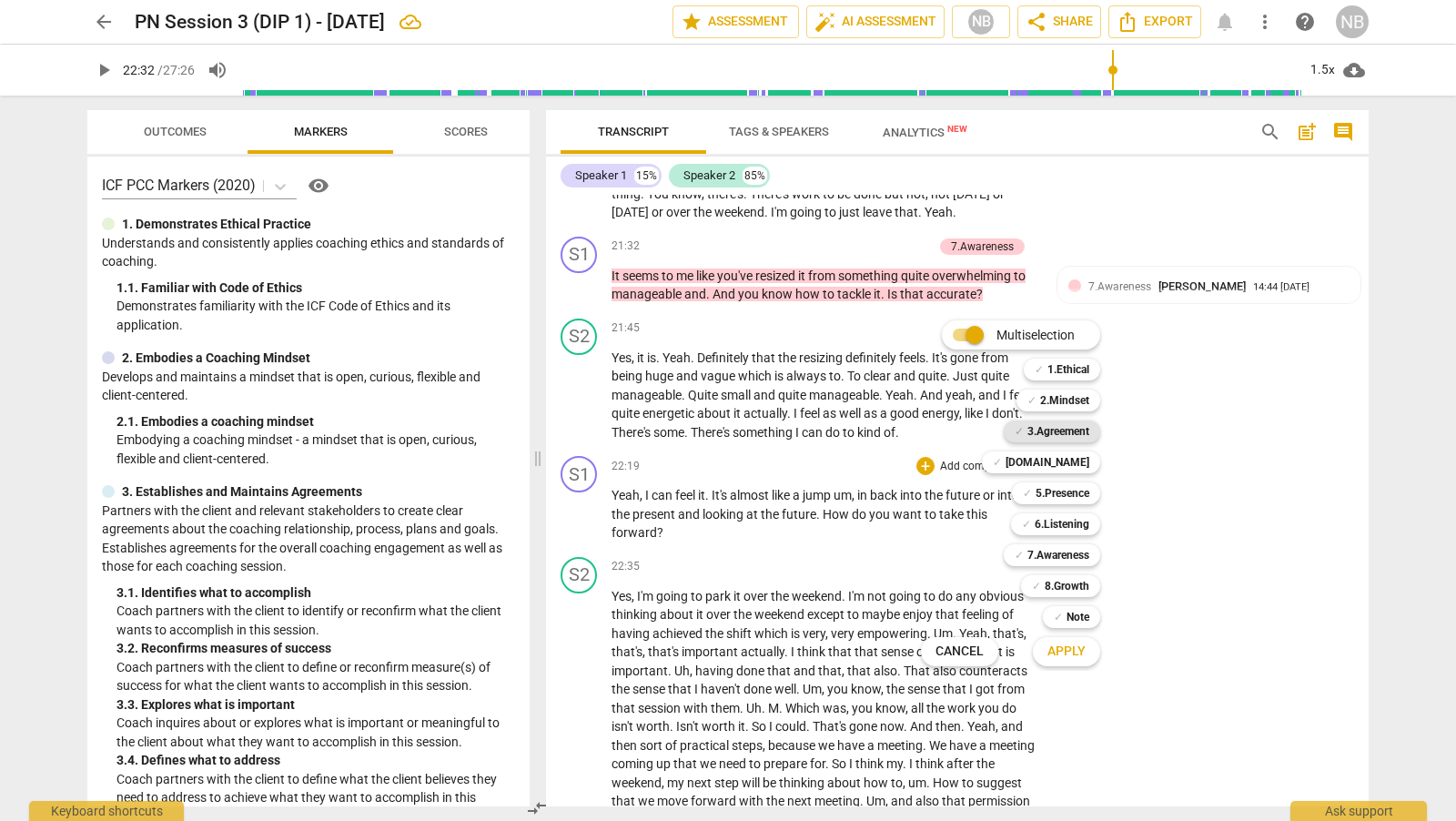
click at [1075, 433] on b "3.Agreement" at bounding box center [1058, 431] width 62 height 22
click at [1087, 655] on button "Apply" at bounding box center [1067, 652] width 67 height 33
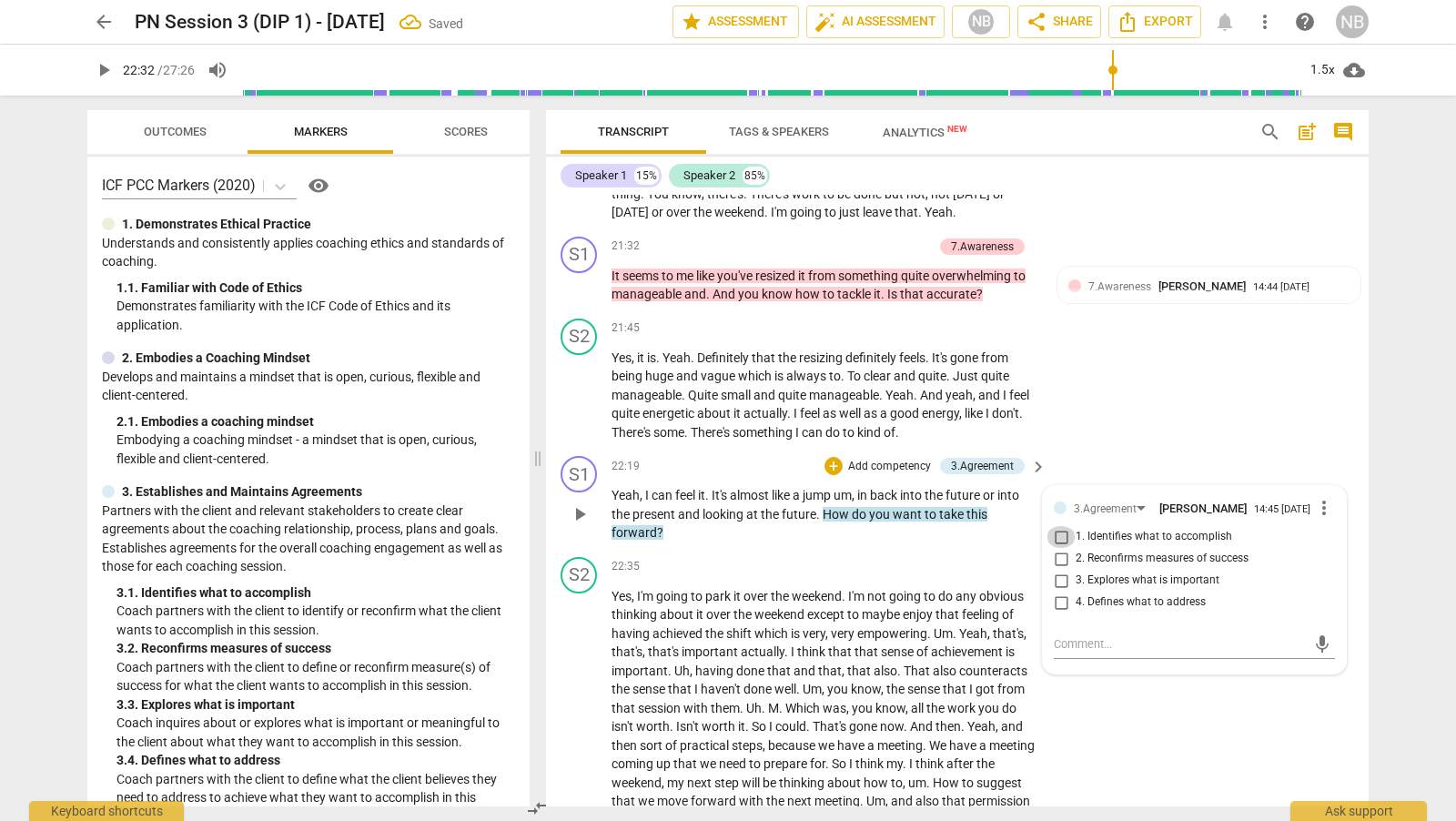
click at [1057, 548] on input "1. Identifies what to accomplish" at bounding box center [1061, 537] width 29 height 22
checkbox input "true"
click at [1101, 499] on div "S1 play_arrow pause 22:19 + Add competency 3.Agreement keyboard_arrow_right Yea…" at bounding box center [958, 499] width 823 height 101
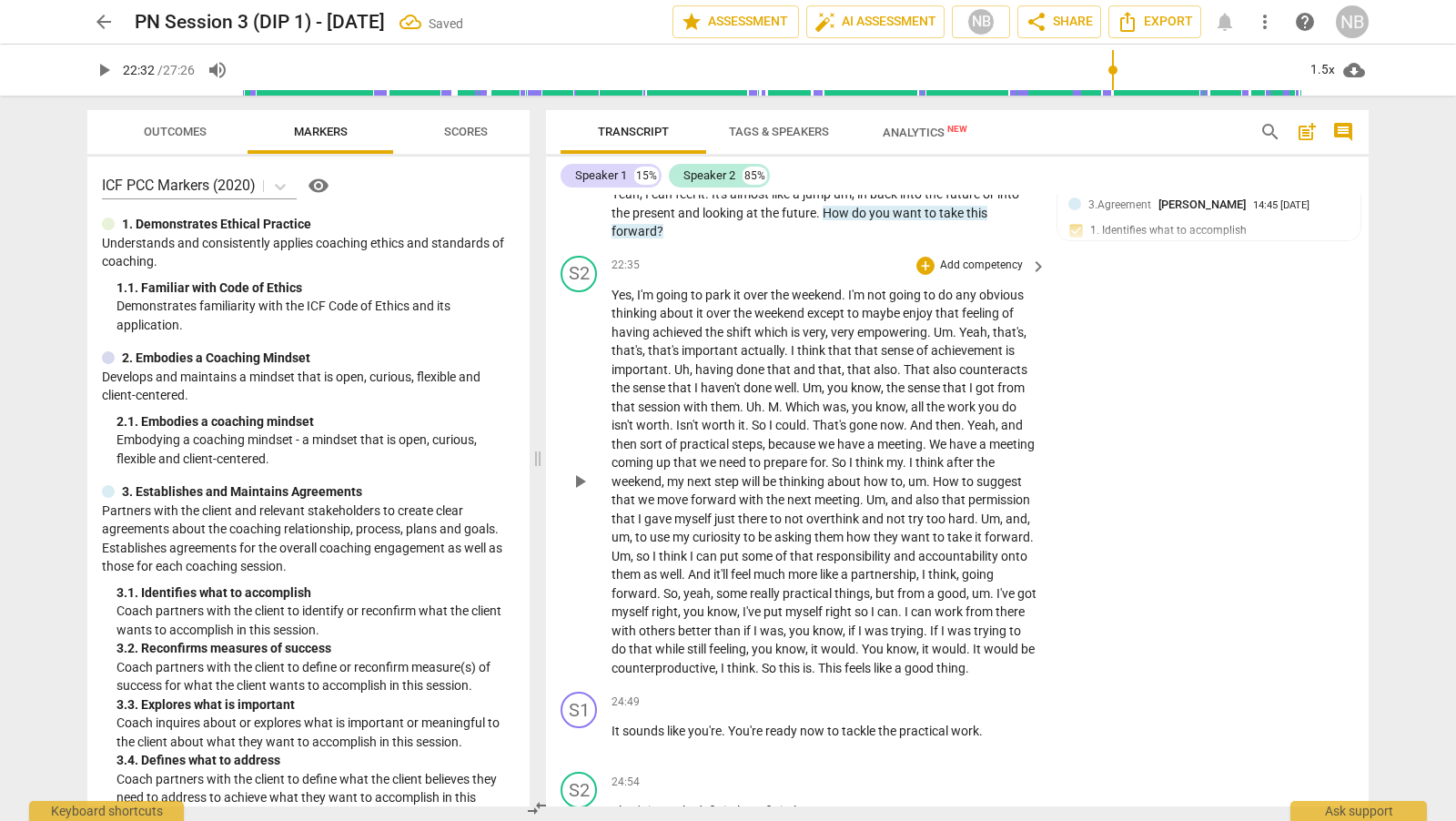
scroll to position [6808, 0]
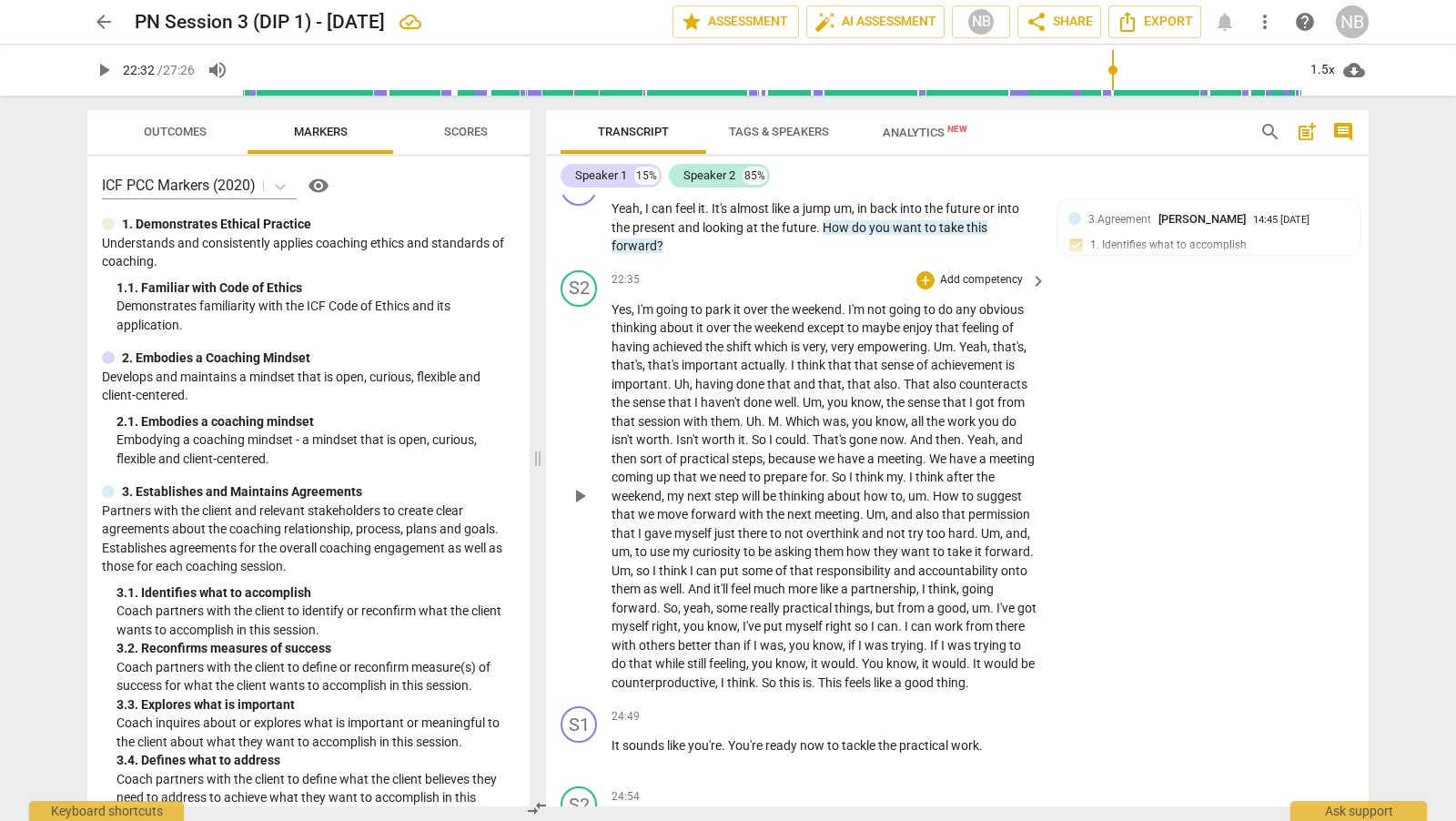
click at [580, 507] on span "play_arrow" at bounding box center [579, 496] width 22 height 22
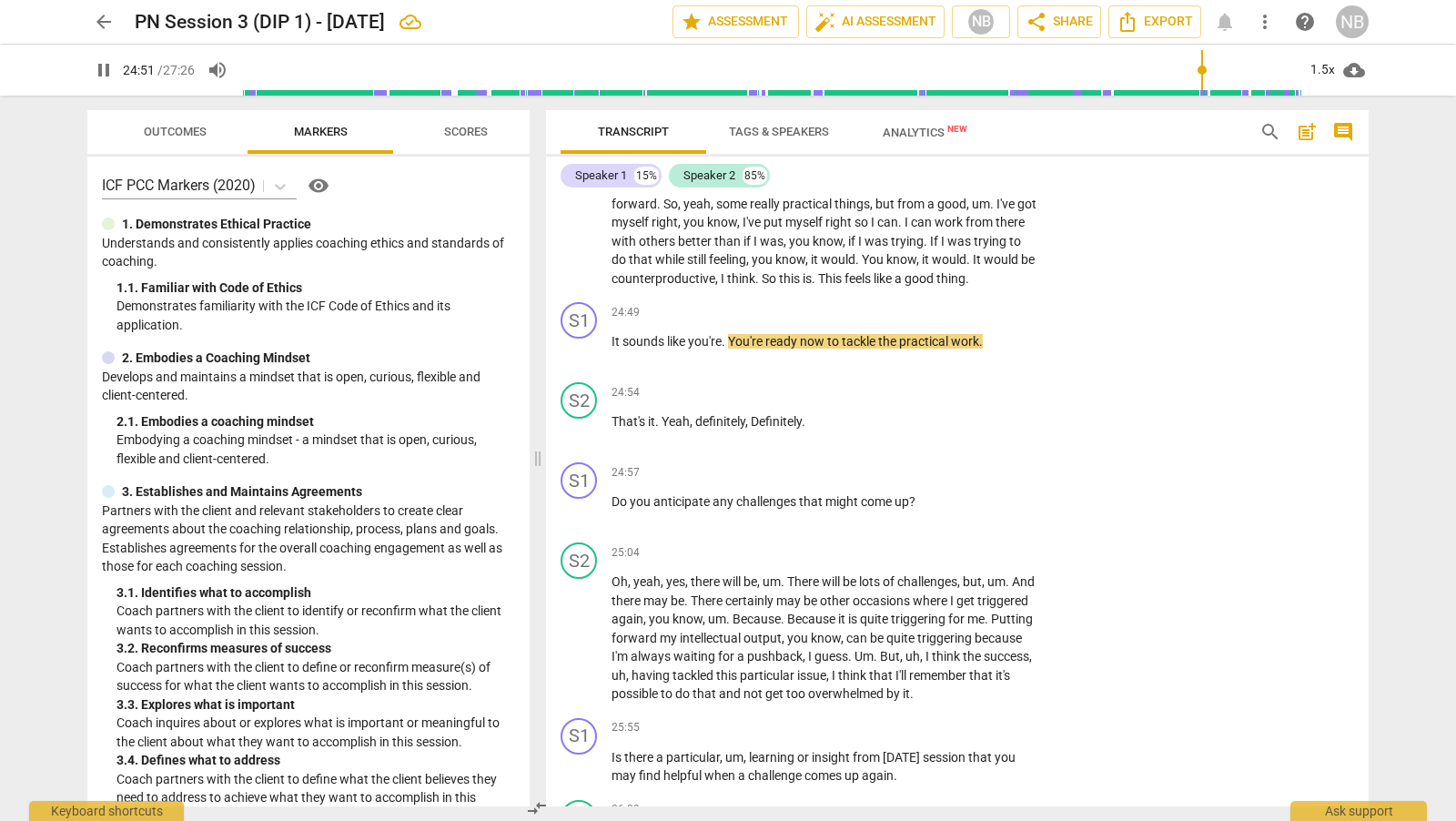
scroll to position [7220, 0]
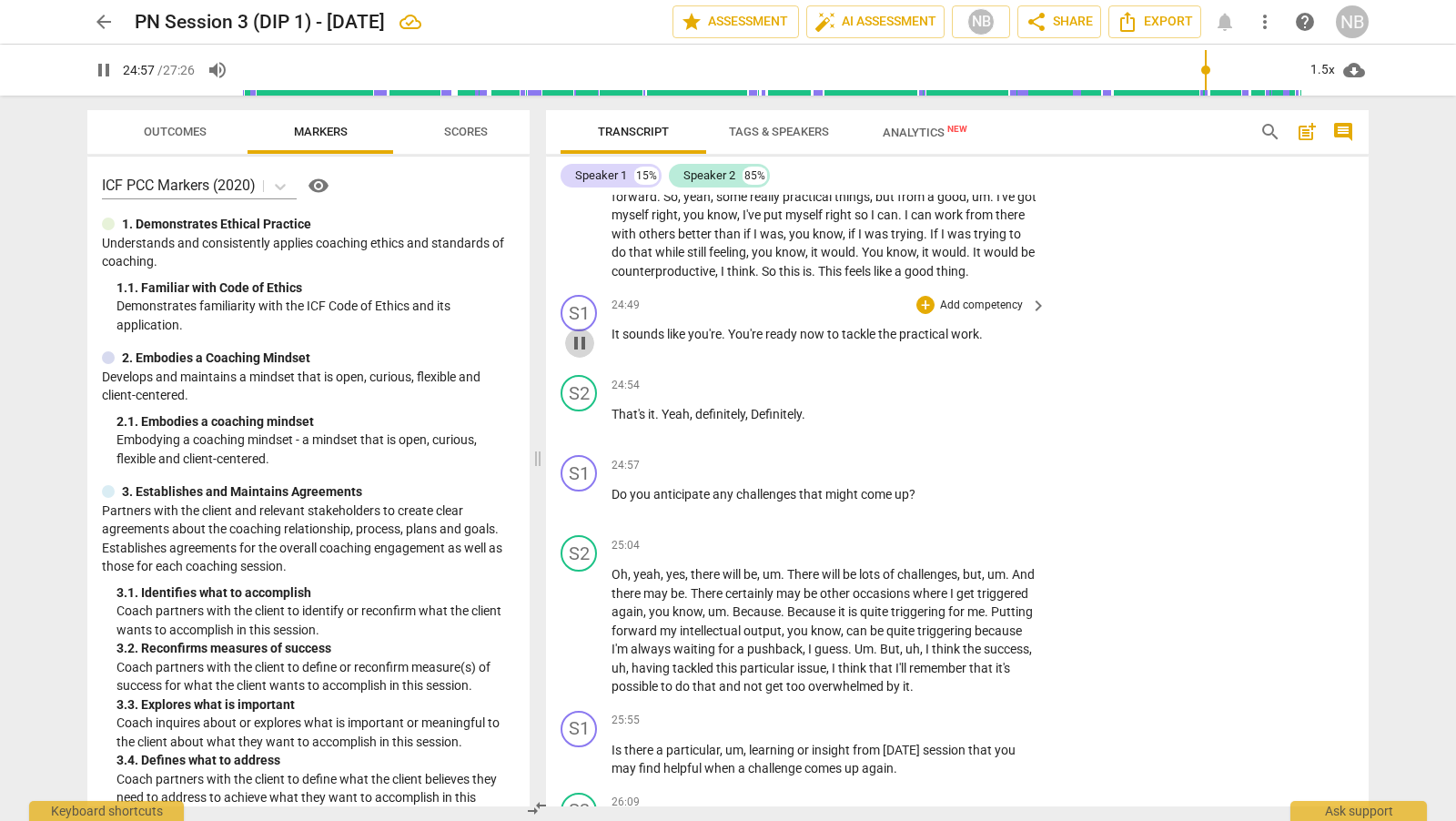
click at [586, 354] on span "pause" at bounding box center [579, 343] width 22 height 22
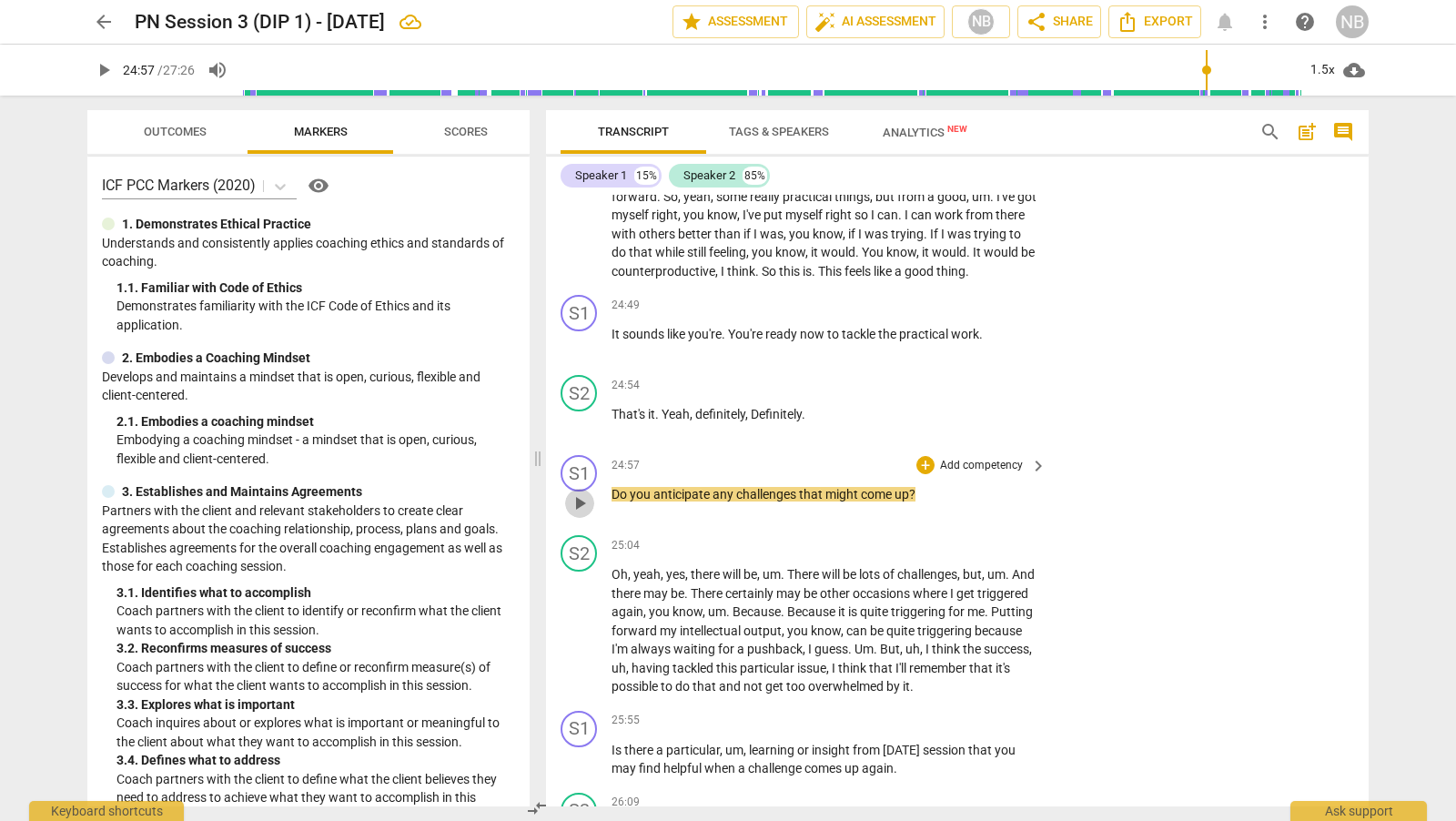
click at [581, 514] on span "play_arrow" at bounding box center [579, 503] width 22 height 22
click at [926, 475] on div "+" at bounding box center [925, 465] width 18 height 18
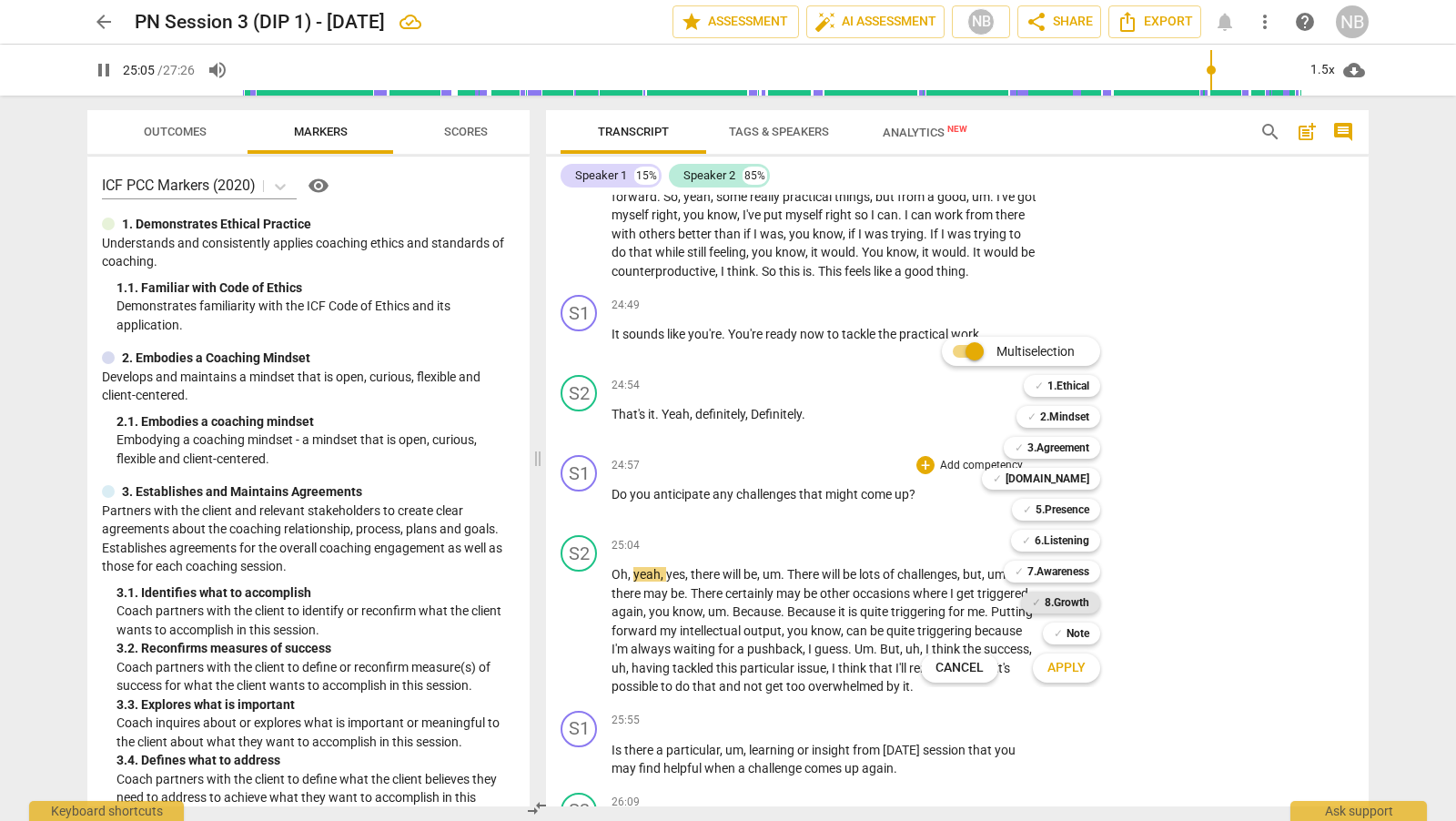
click at [1072, 605] on b "8.Growth" at bounding box center [1067, 602] width 45 height 22
click at [1073, 663] on span "Apply" at bounding box center [1067, 668] width 38 height 18
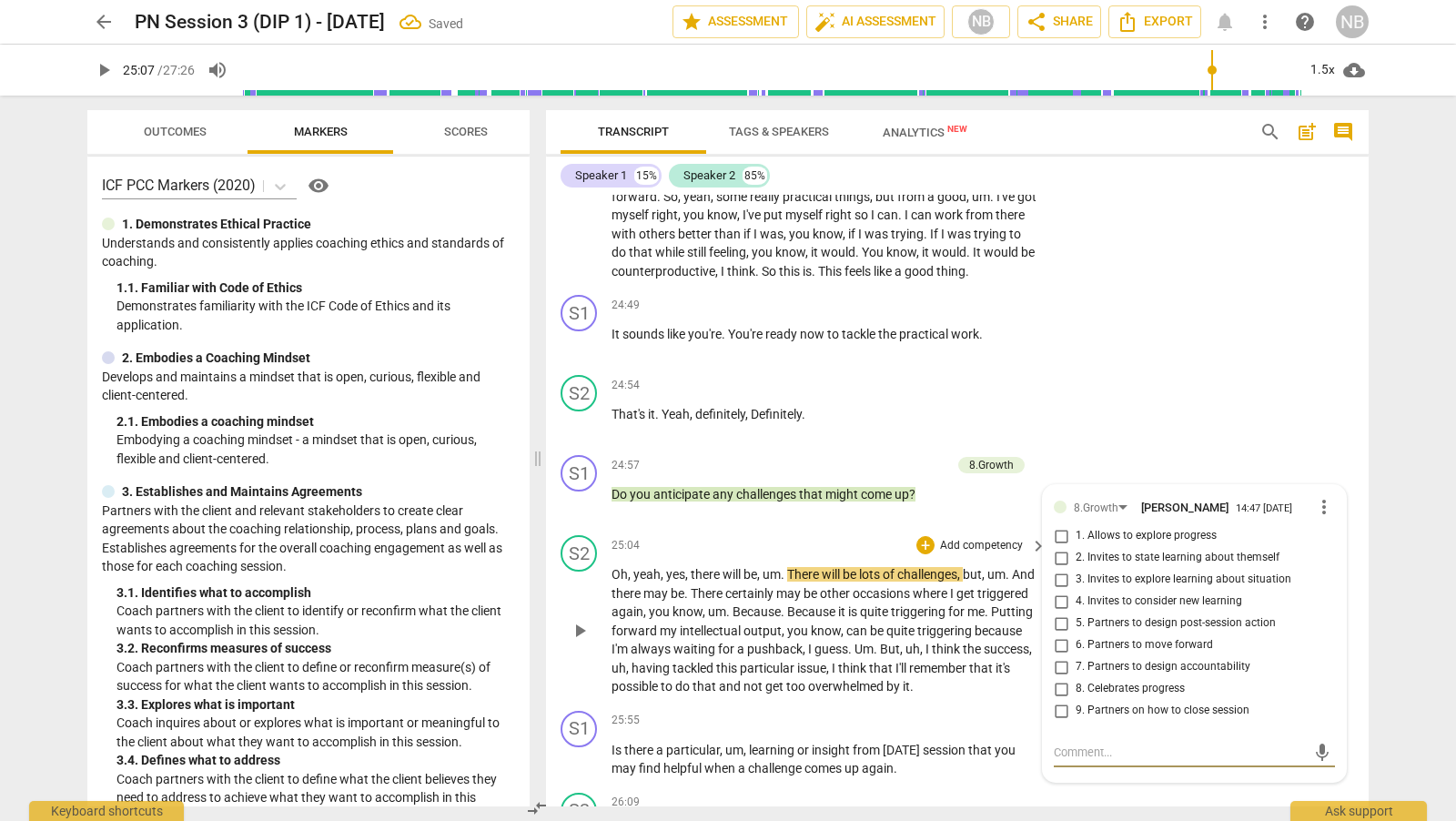
scroll to position [7223, 0]
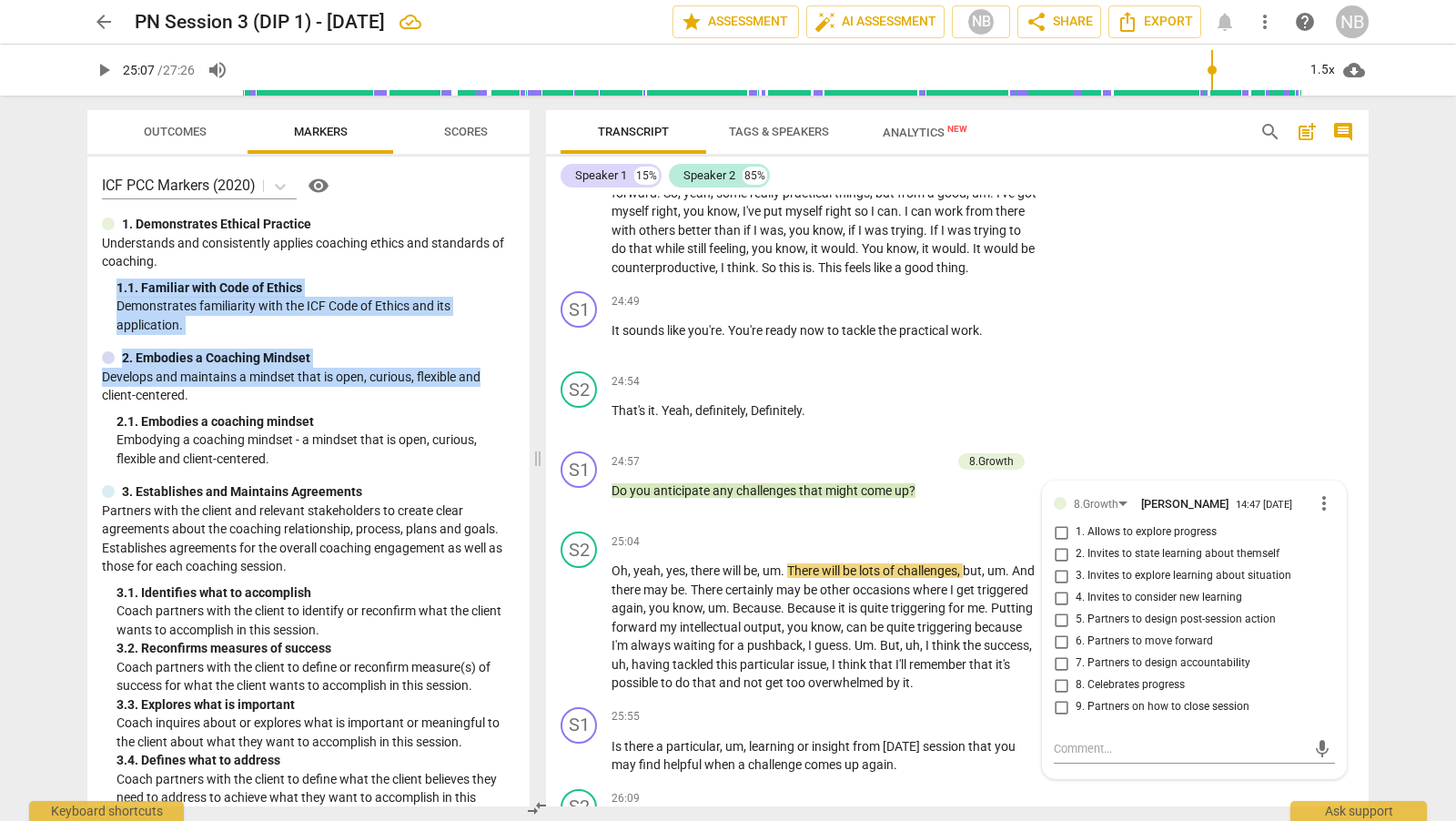
drag, startPoint x: 522, startPoint y: 277, endPoint x: 527, endPoint y: 368, distance: 91.1
click at [527, 369] on div "ICF PCC Markers (2020) visibility 1. Demonstrates Ethical Practice Understands …" at bounding box center [308, 481] width 442 height 650
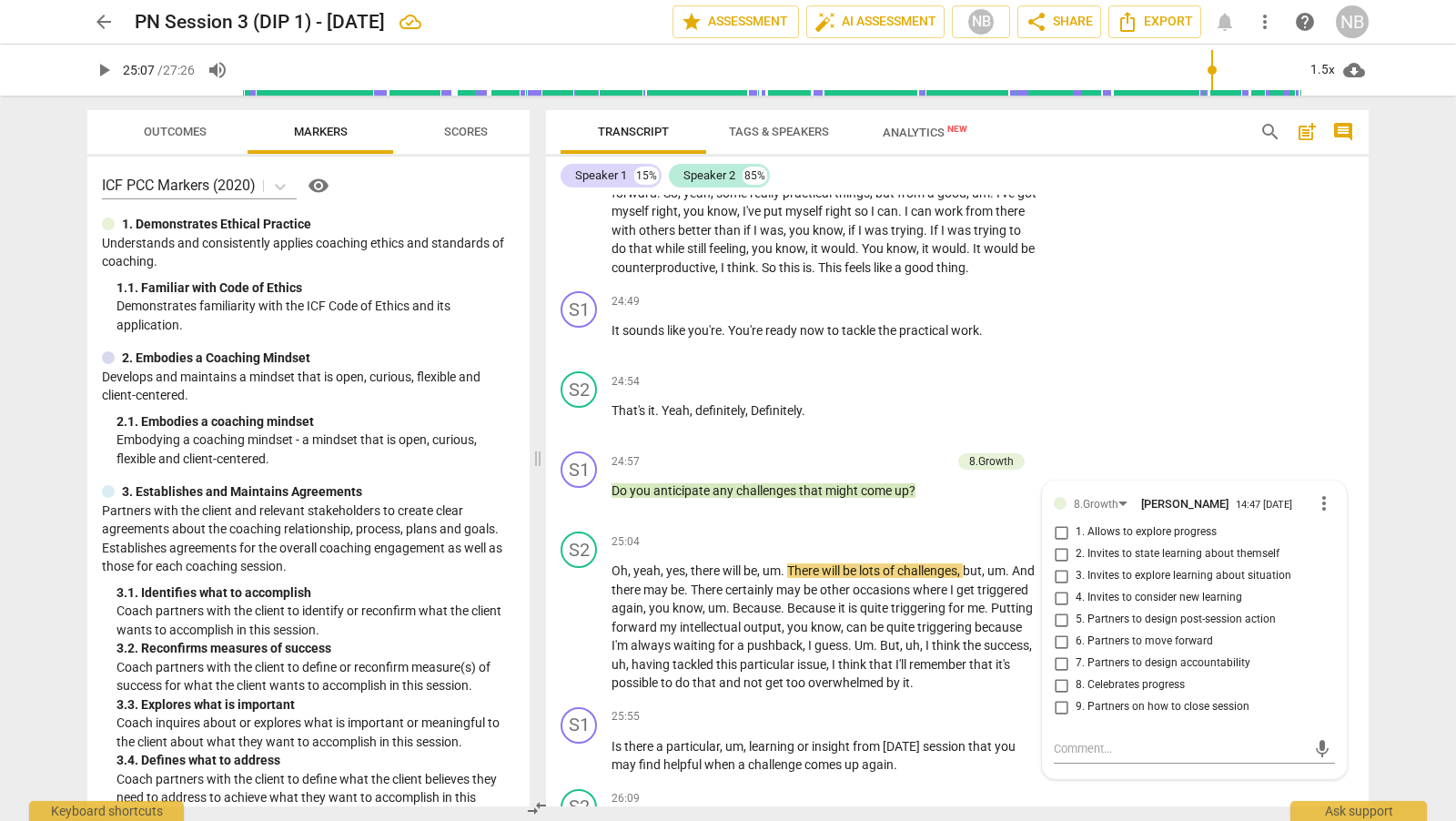
click at [514, 320] on div "ICF PCC Markers (2020) visibility 1. Demonstrates Ethical Practice Understands …" at bounding box center [308, 481] width 442 height 650
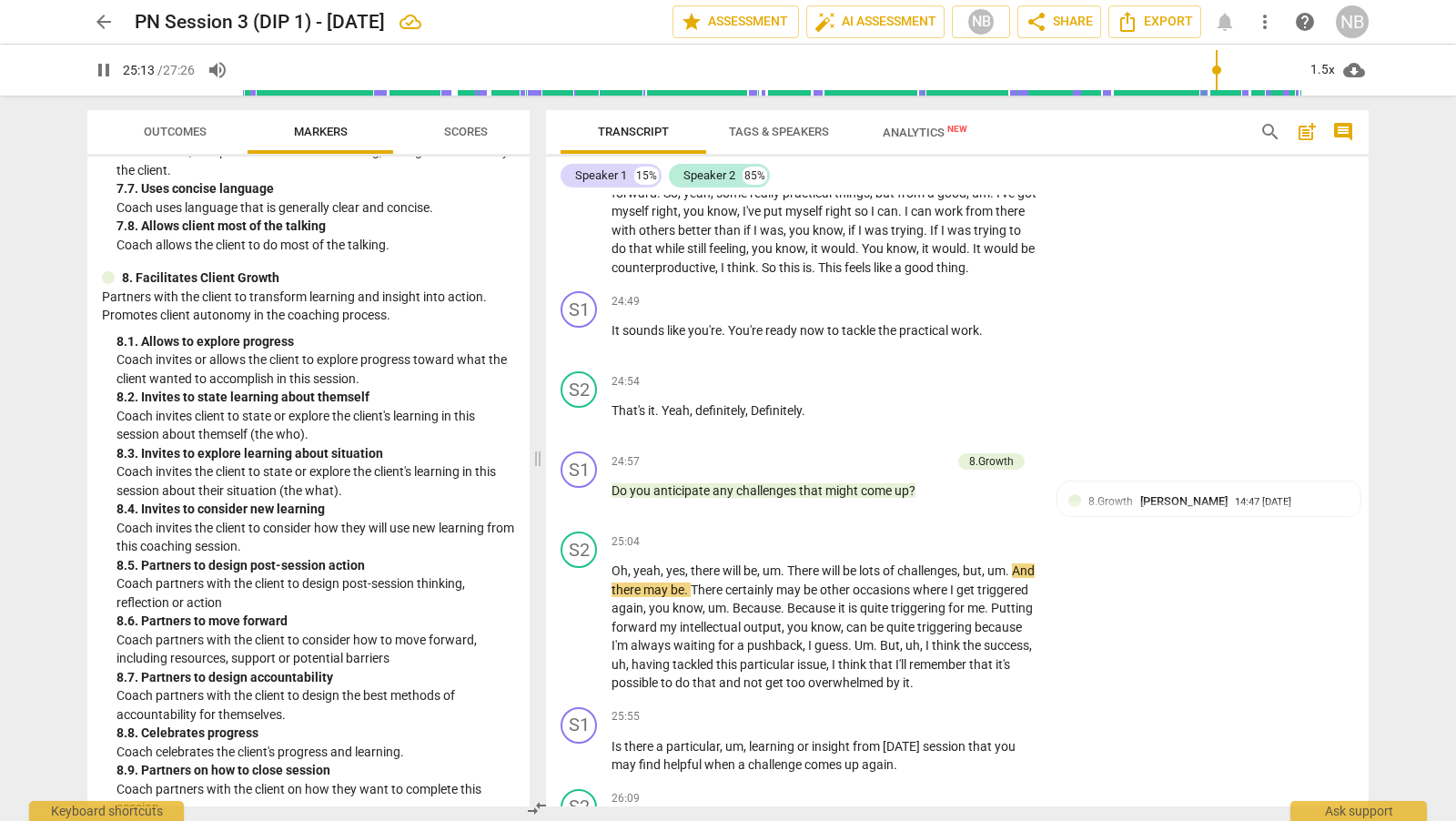
scroll to position [2190, 0]
click at [1145, 508] on span "[PERSON_NAME]" at bounding box center [1183, 500] width 87 height 13
type input "1519"
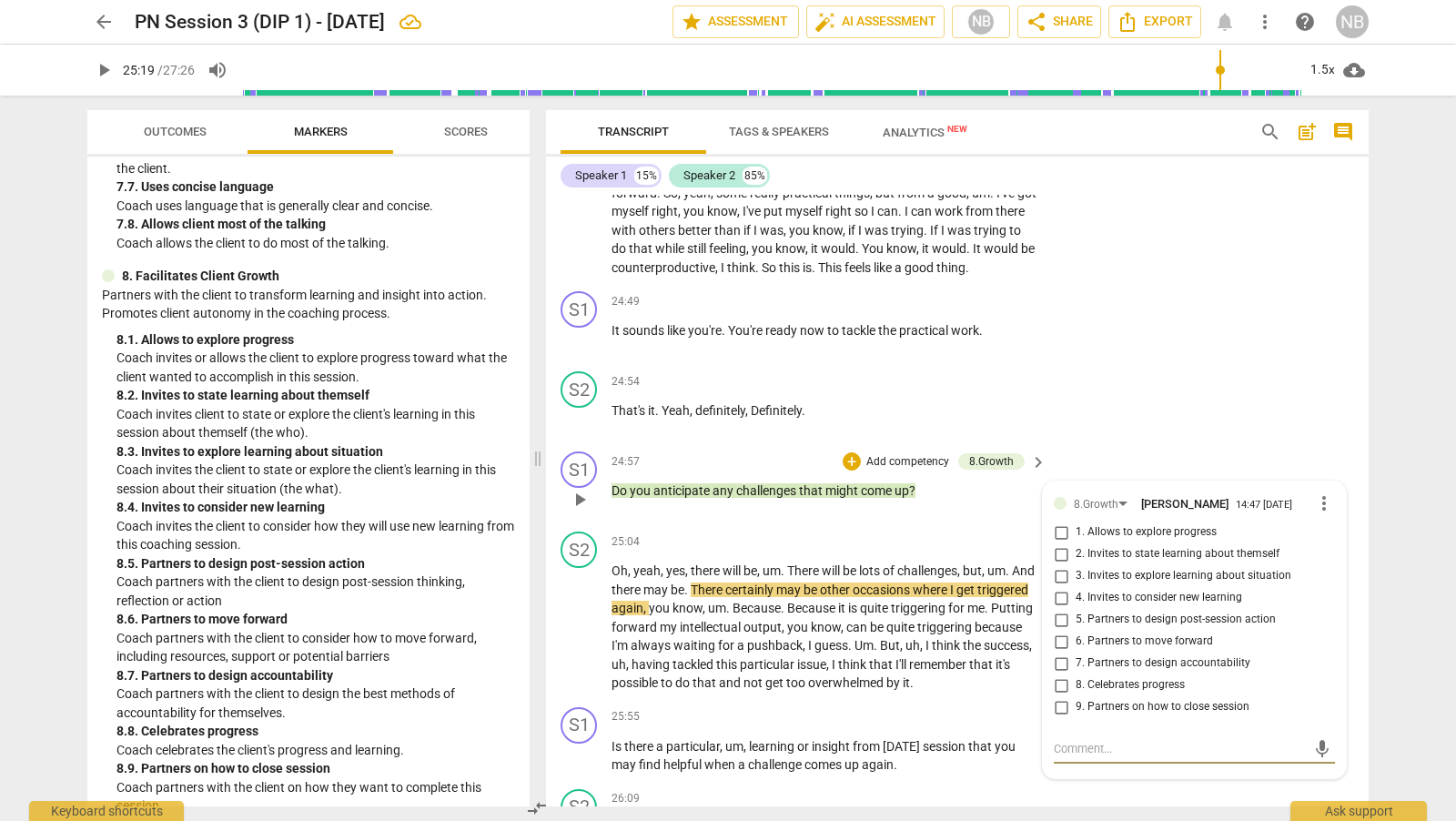
click at [1056, 653] on input "6. Partners to move forward" at bounding box center [1061, 641] width 29 height 22
checkbox input "true"
click at [1179, 422] on div "S2 play_arrow pause 24:54 + Add competency keyboard_arrow_right That's it . Yea…" at bounding box center [958, 404] width 823 height 80
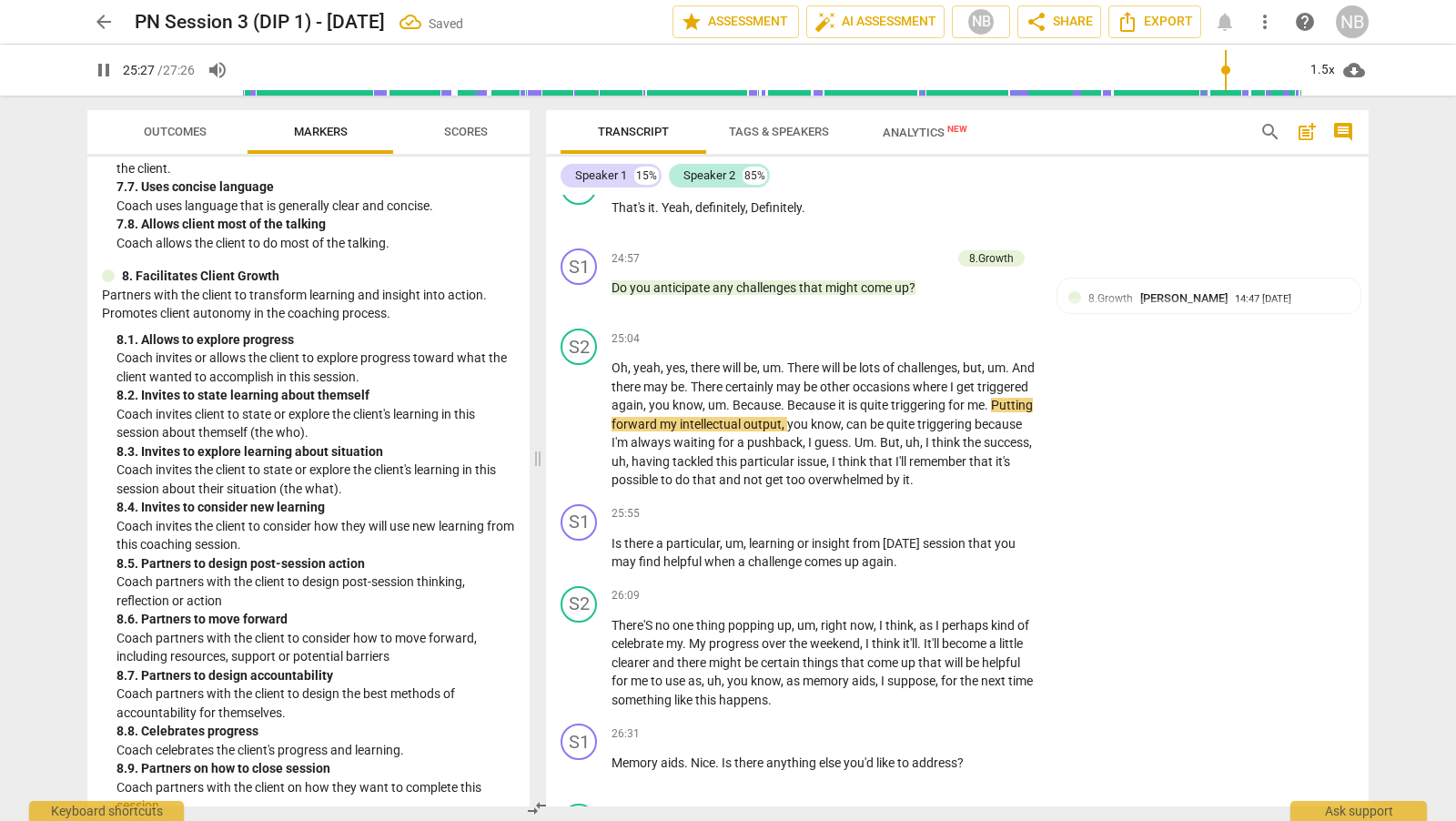
scroll to position [7529, 0]
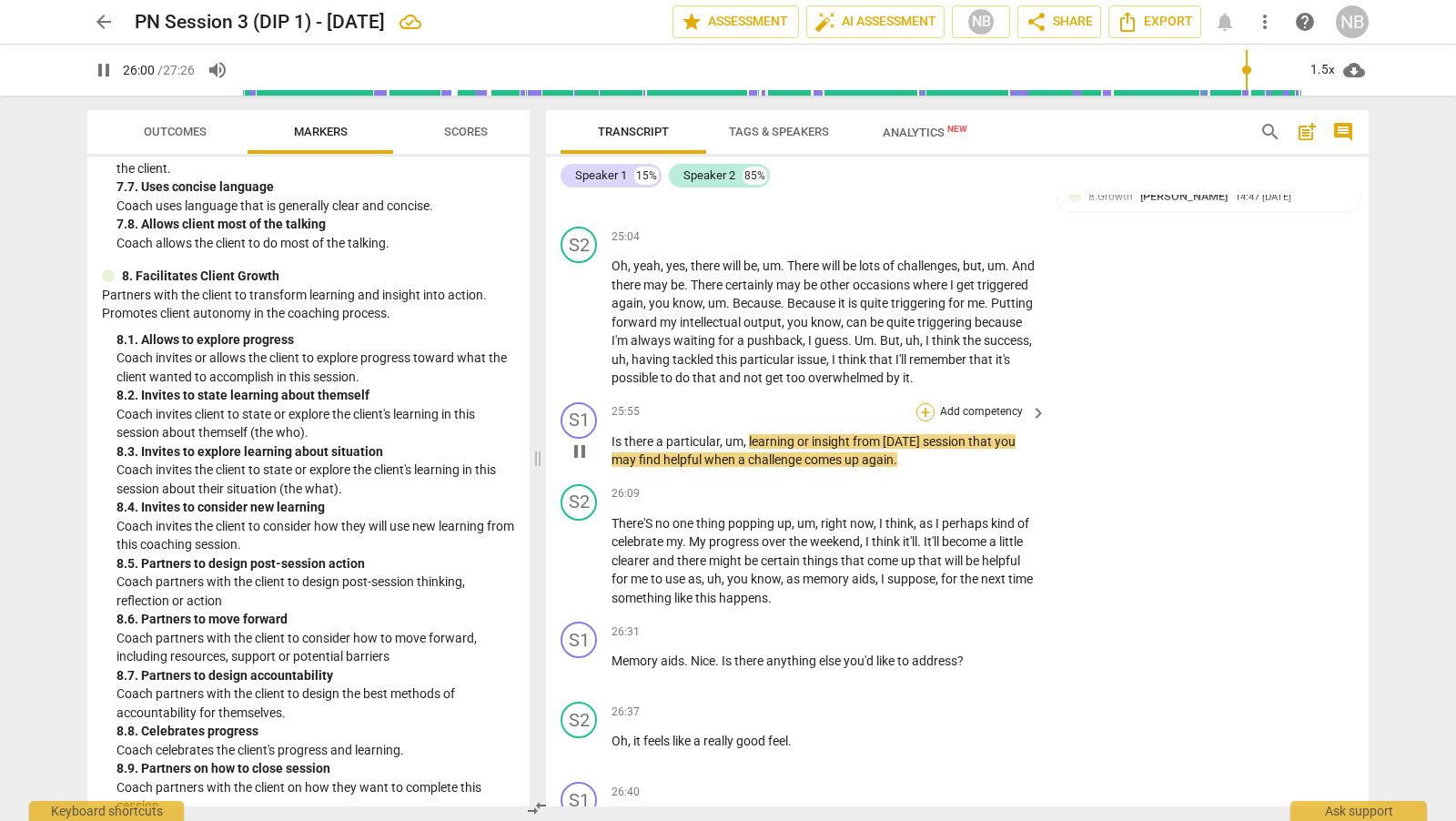
click at [927, 421] on div "+" at bounding box center [925, 411] width 18 height 18
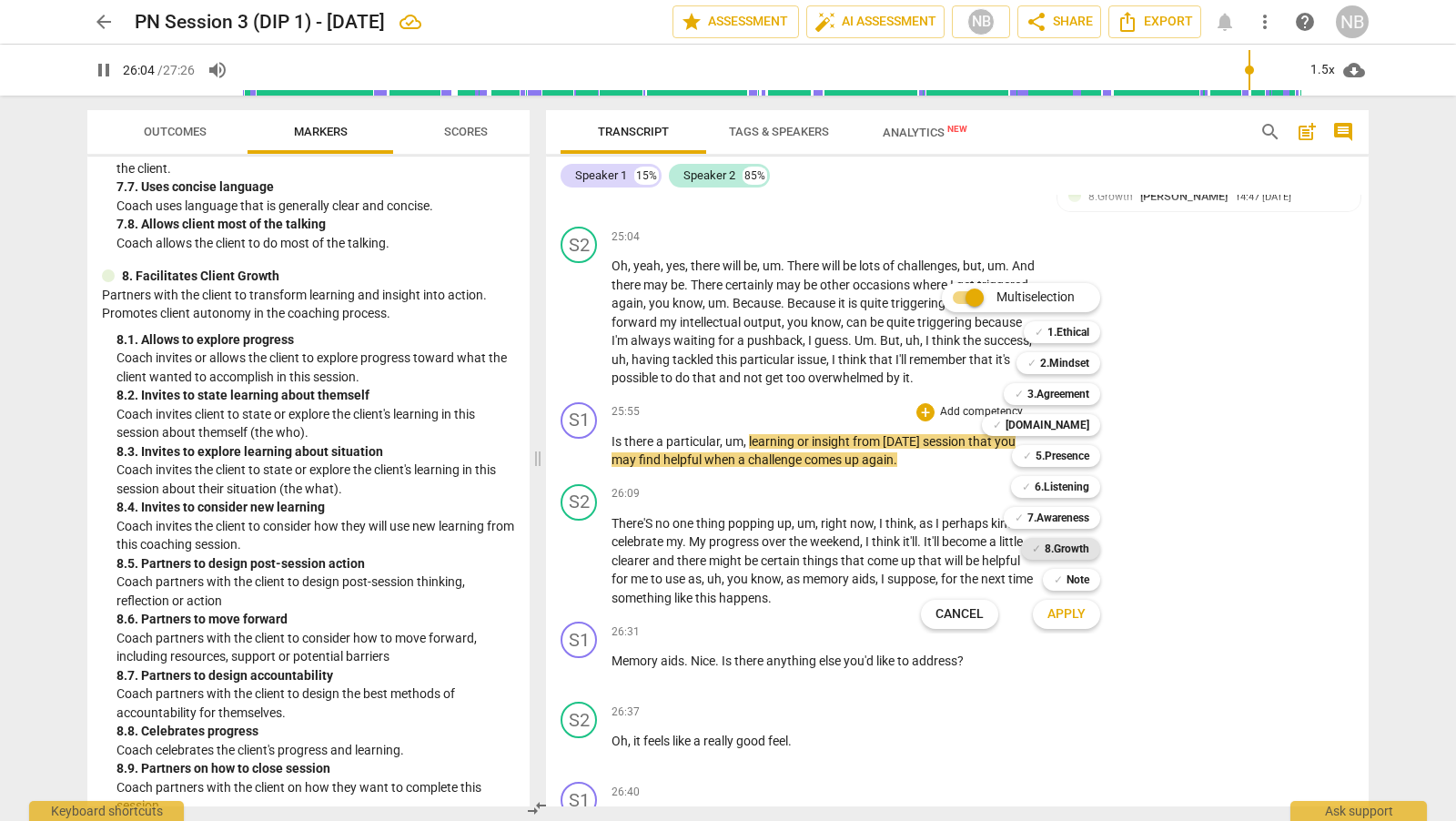
click at [1083, 549] on b "8.Growth" at bounding box center [1067, 548] width 45 height 22
click at [1083, 614] on span "Apply" at bounding box center [1067, 614] width 38 height 18
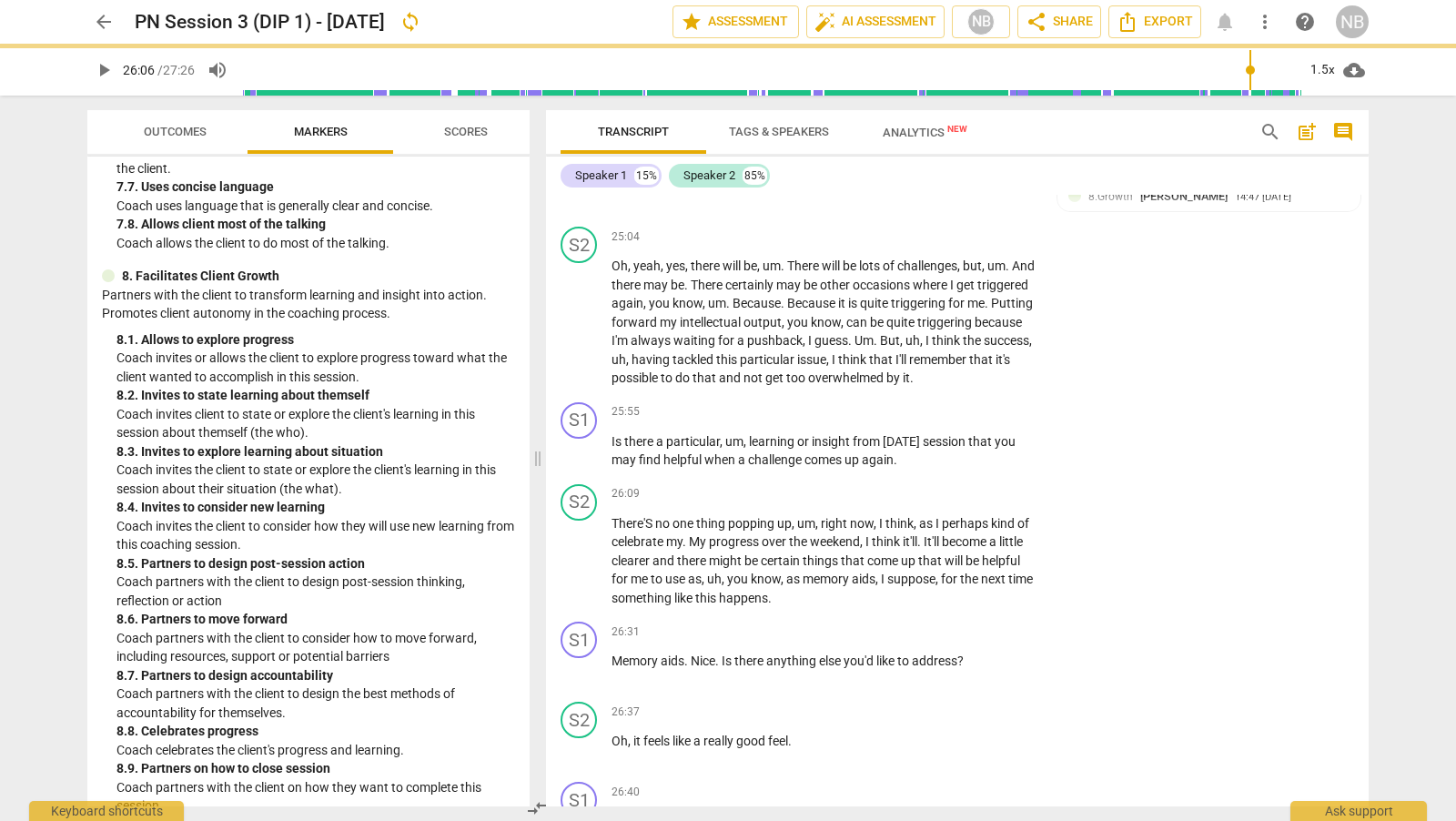
type input "1566"
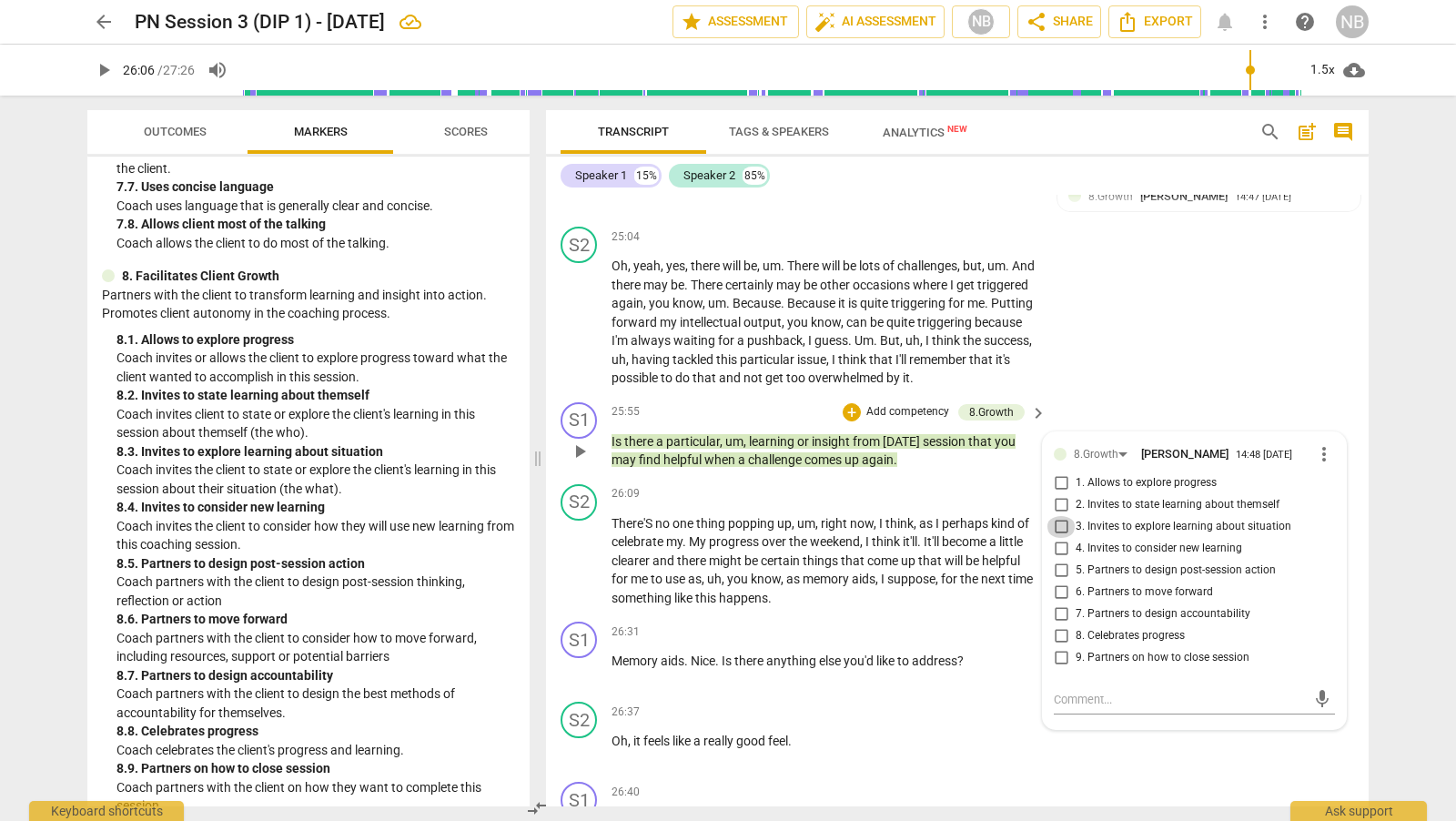
click at [1059, 538] on input "3. Invites to explore learning about situation" at bounding box center [1061, 526] width 29 height 22
checkbox input "true"
click at [1061, 604] on input "6. Partners to move forward" at bounding box center [1061, 592] width 29 height 22
checkbox input "true"
click at [1137, 476] on div "8.Growth [PERSON_NAME] 14:48 [DATE] more_vert 1. Allows to explore progress 2. …" at bounding box center [1194, 581] width 303 height 297
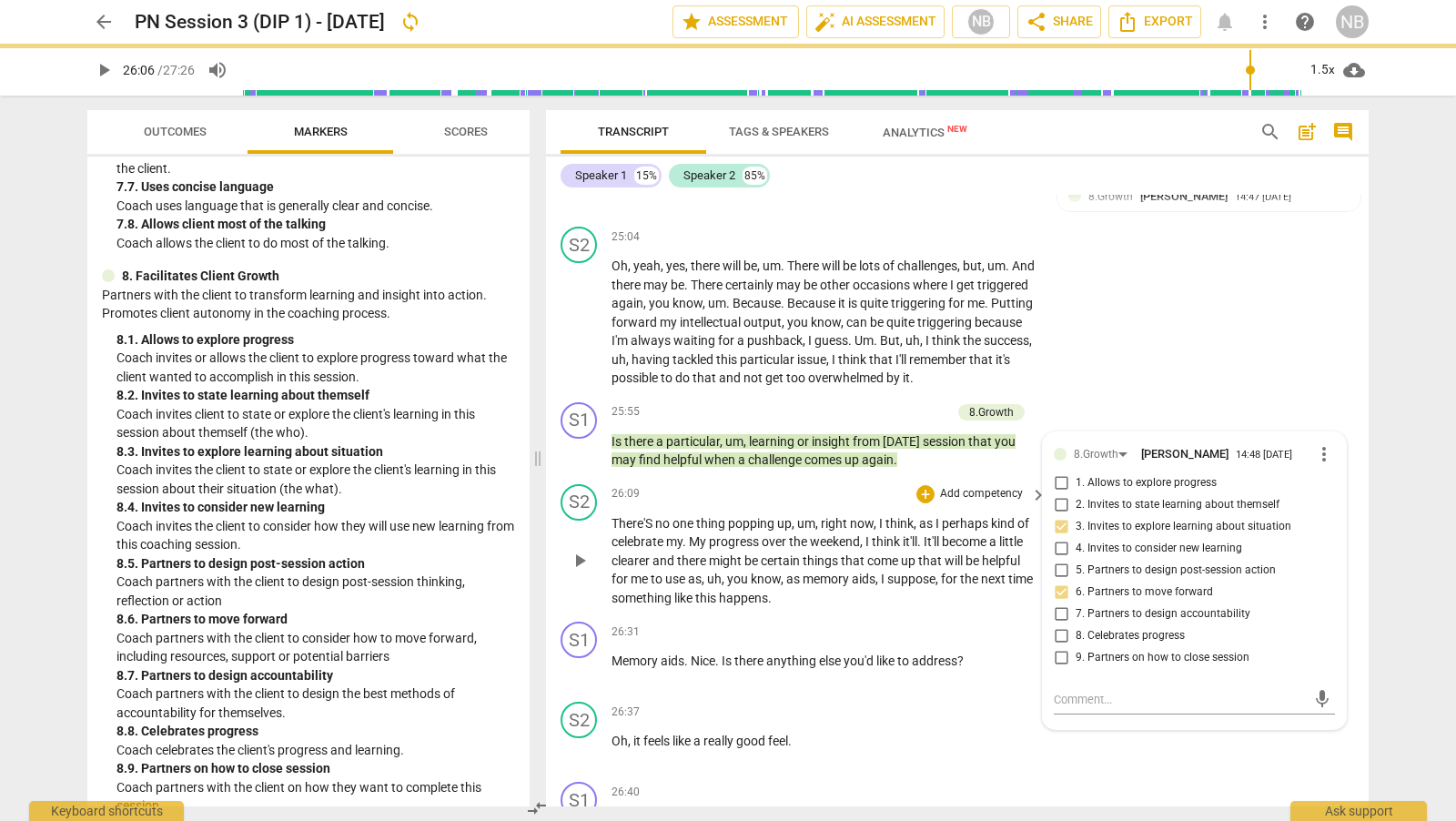
click at [586, 571] on span "play_arrow" at bounding box center [579, 560] width 22 height 22
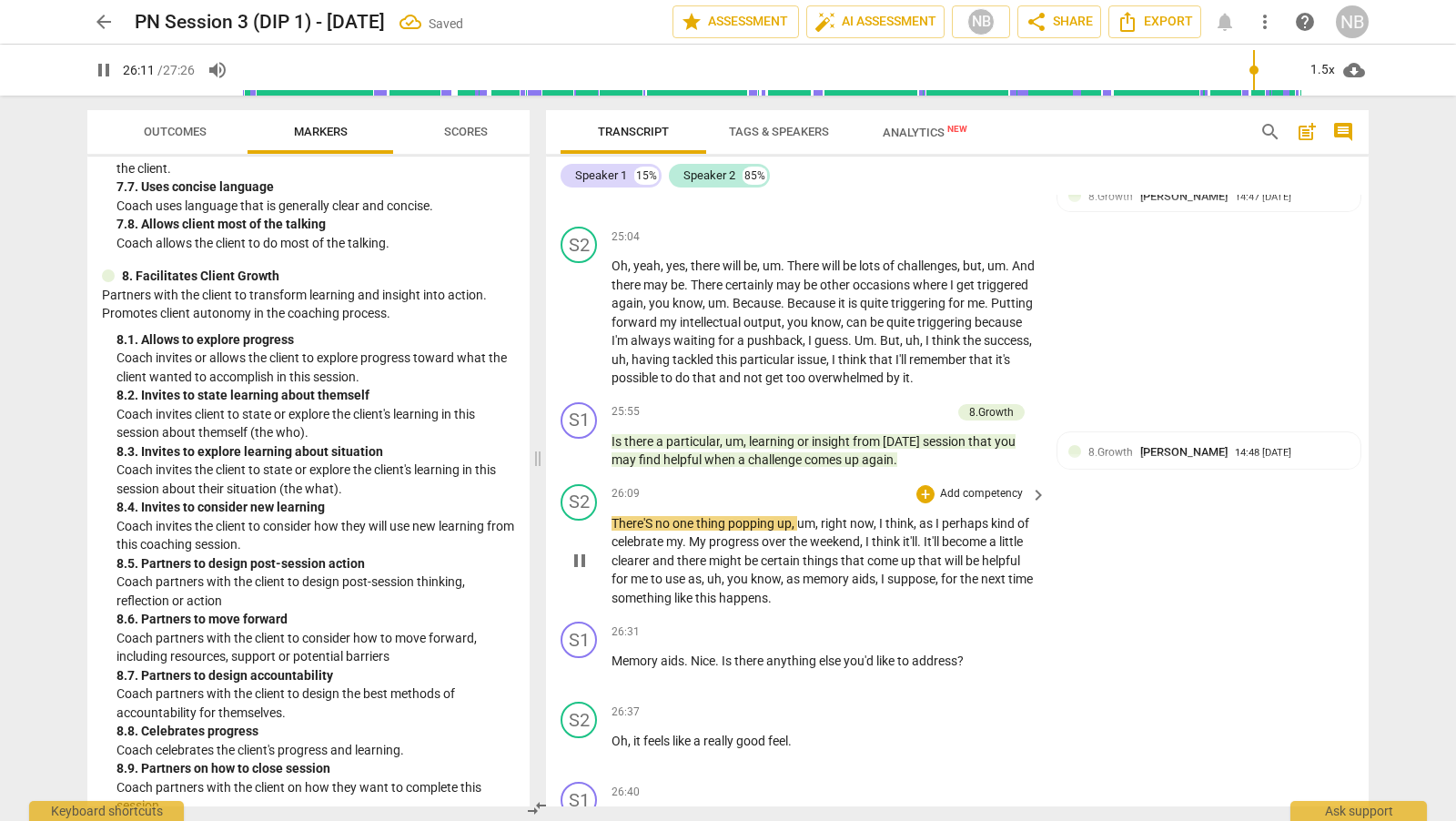
click at [651, 531] on span "There'S" at bounding box center [633, 522] width 44 height 14
type input "1573"
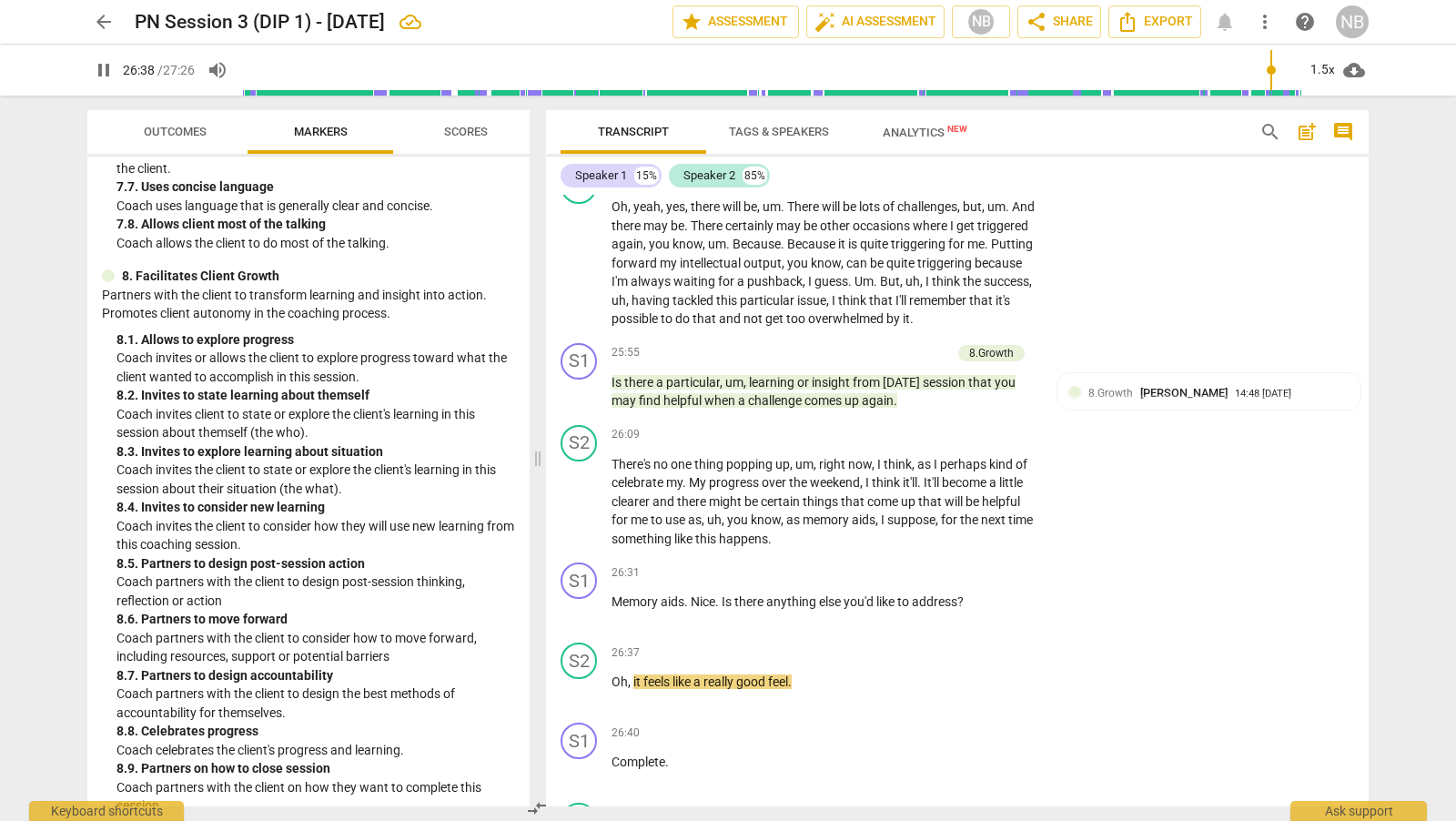
scroll to position [7845, 0]
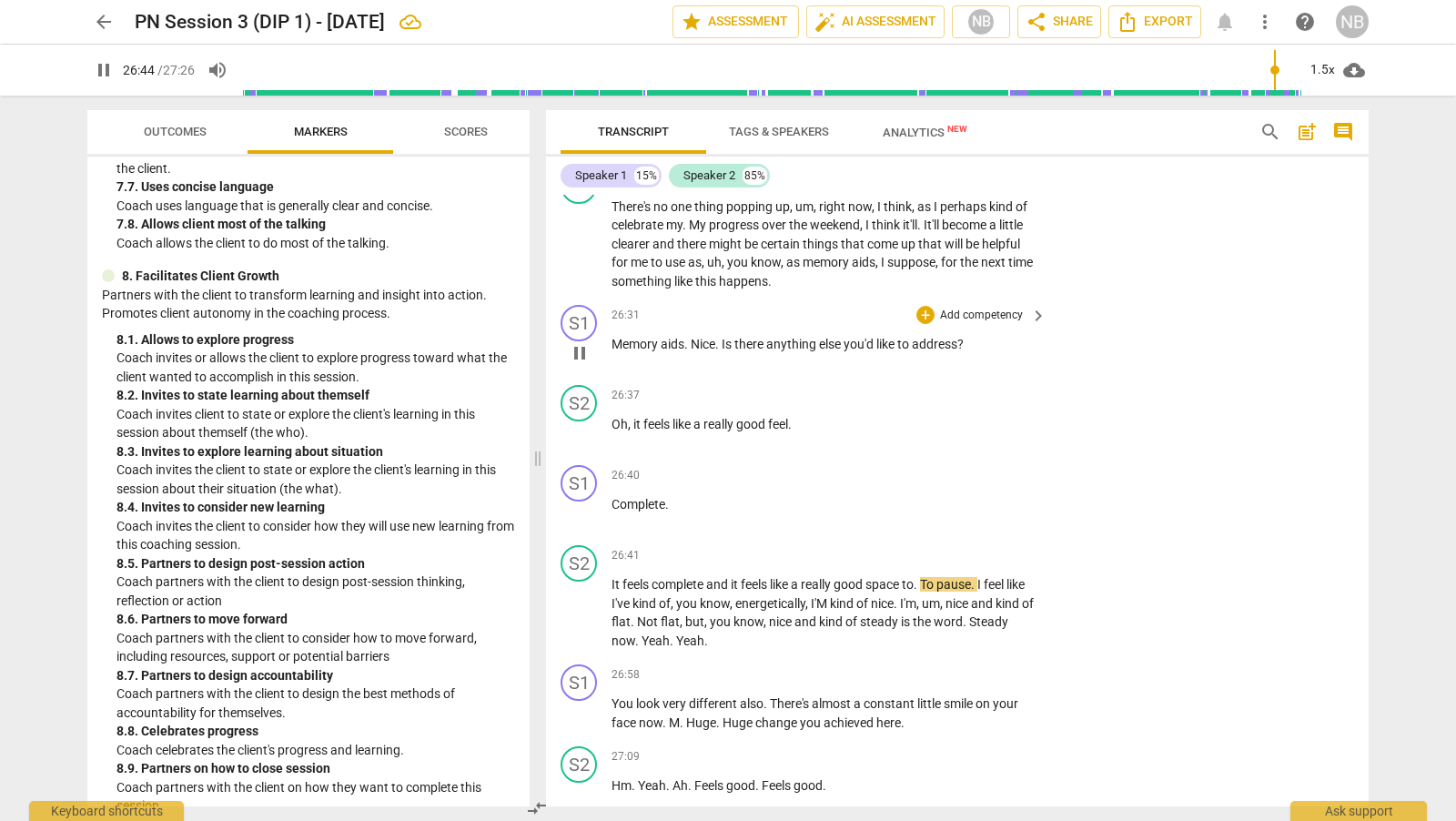
click at [580, 364] on span "pause" at bounding box center [579, 353] width 22 height 22
type input "1605"
click at [921, 324] on div "+" at bounding box center [925, 315] width 18 height 18
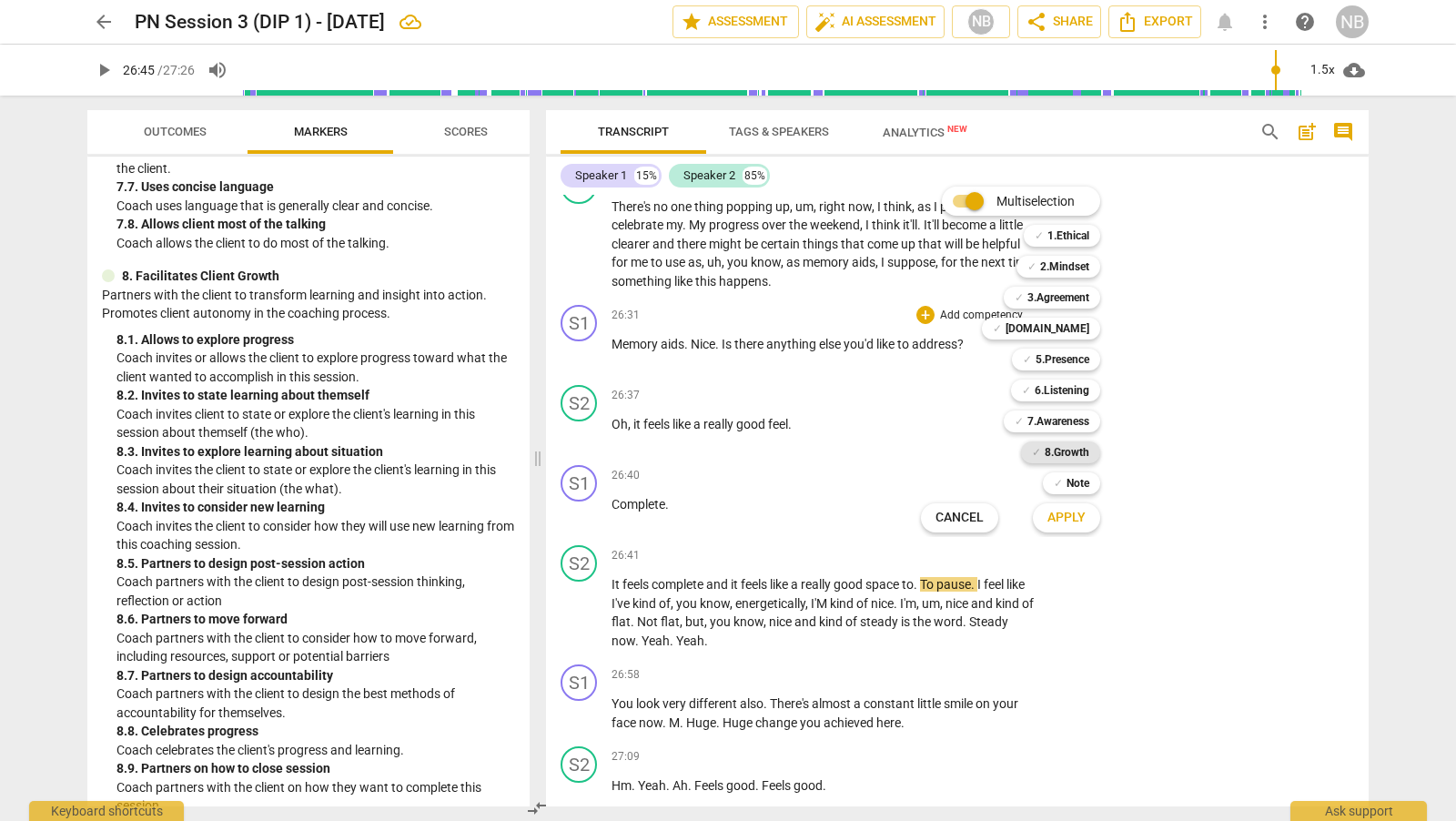
click at [1091, 457] on div "✓ 8.Growth" at bounding box center [1060, 452] width 79 height 22
click at [1082, 519] on span "Apply" at bounding box center [1067, 518] width 38 height 18
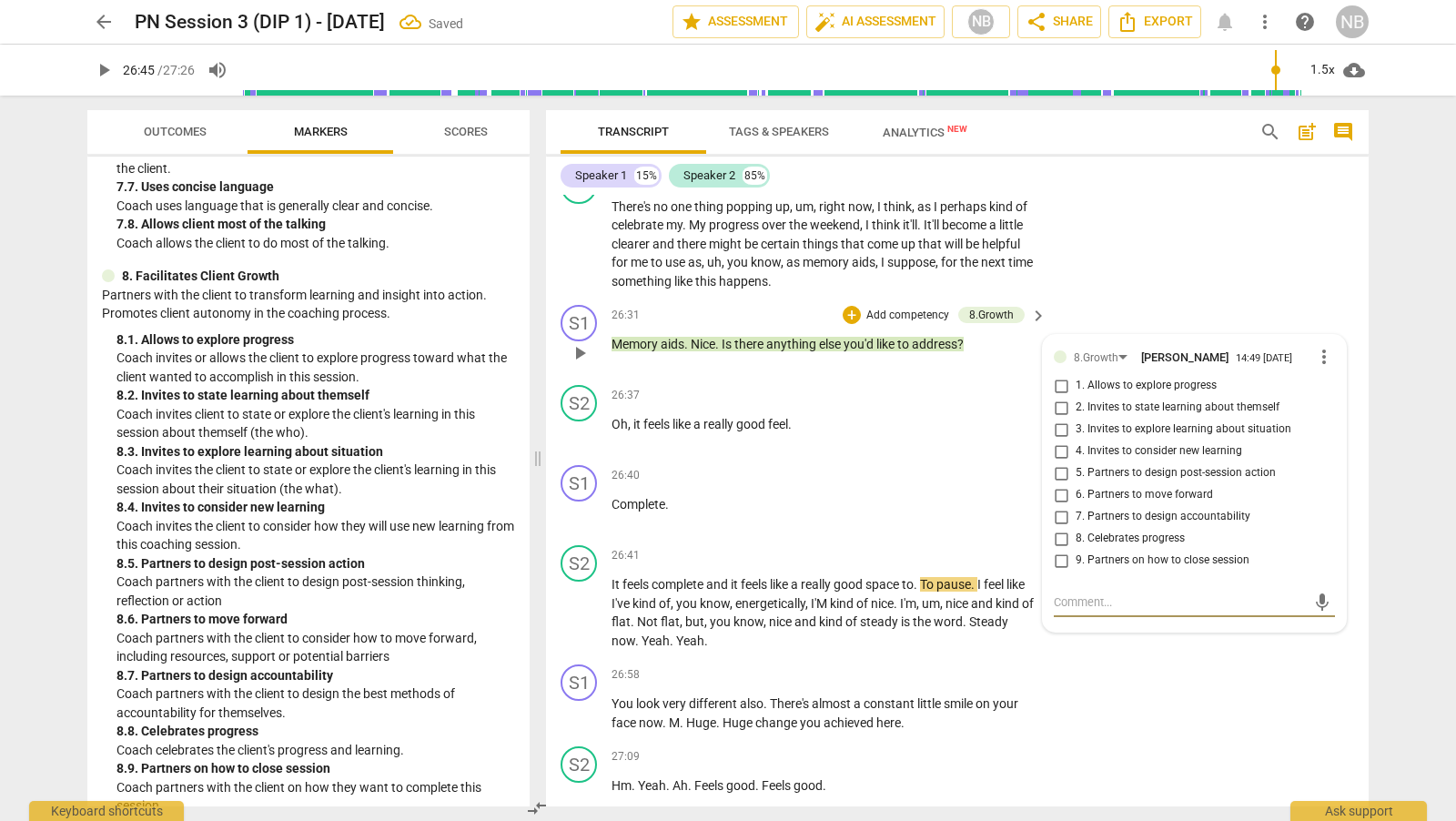
click at [1062, 571] on input "9. Partners on how to close session" at bounding box center [1061, 560] width 29 height 22
checkbox input "true"
click at [1145, 299] on div "S2 play_arrow pause 26:09 + Add competency keyboard_arrow_right There's no one …" at bounding box center [958, 229] width 823 height 139
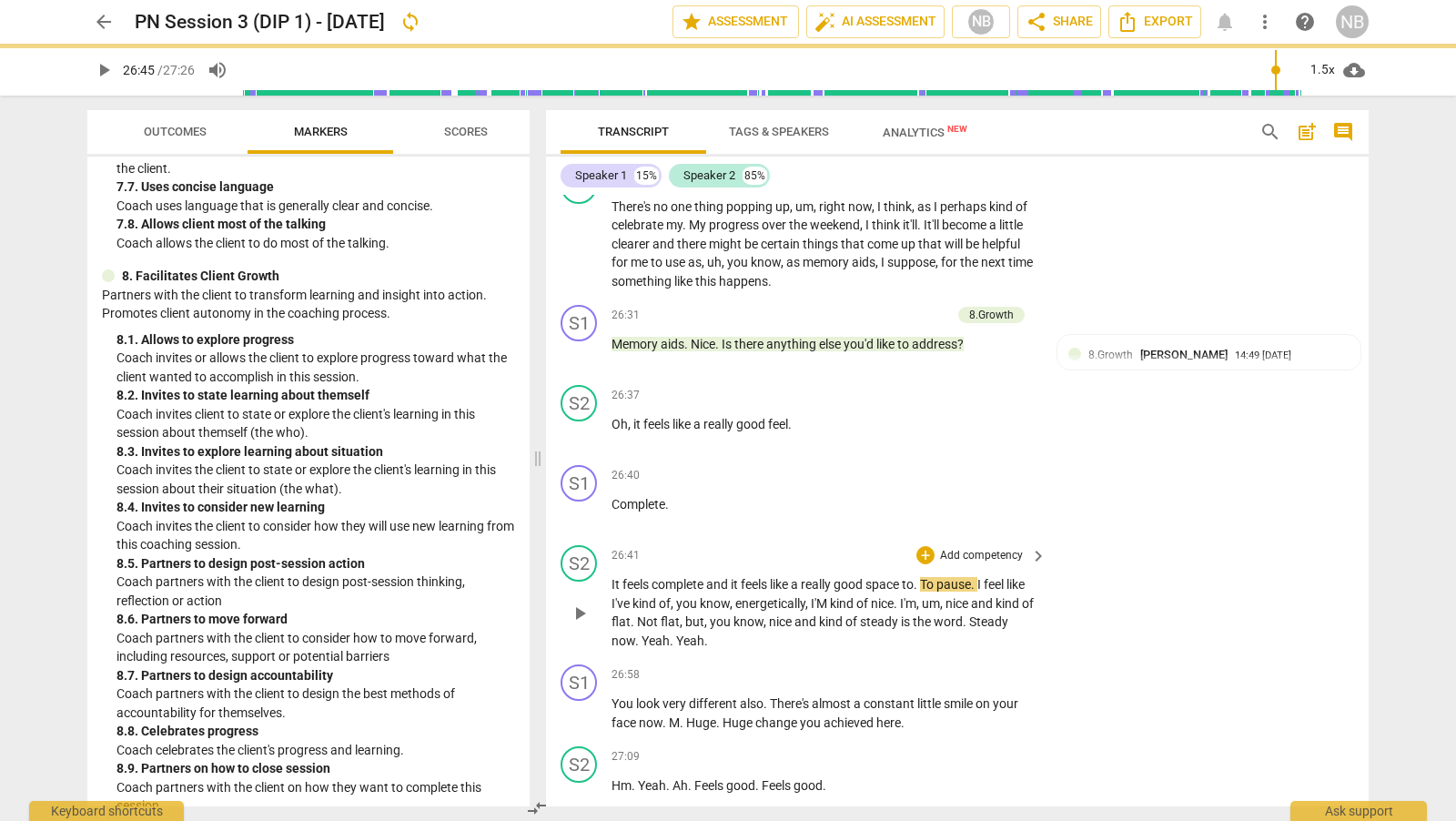
click at [584, 624] on span "play_arrow" at bounding box center [579, 613] width 22 height 22
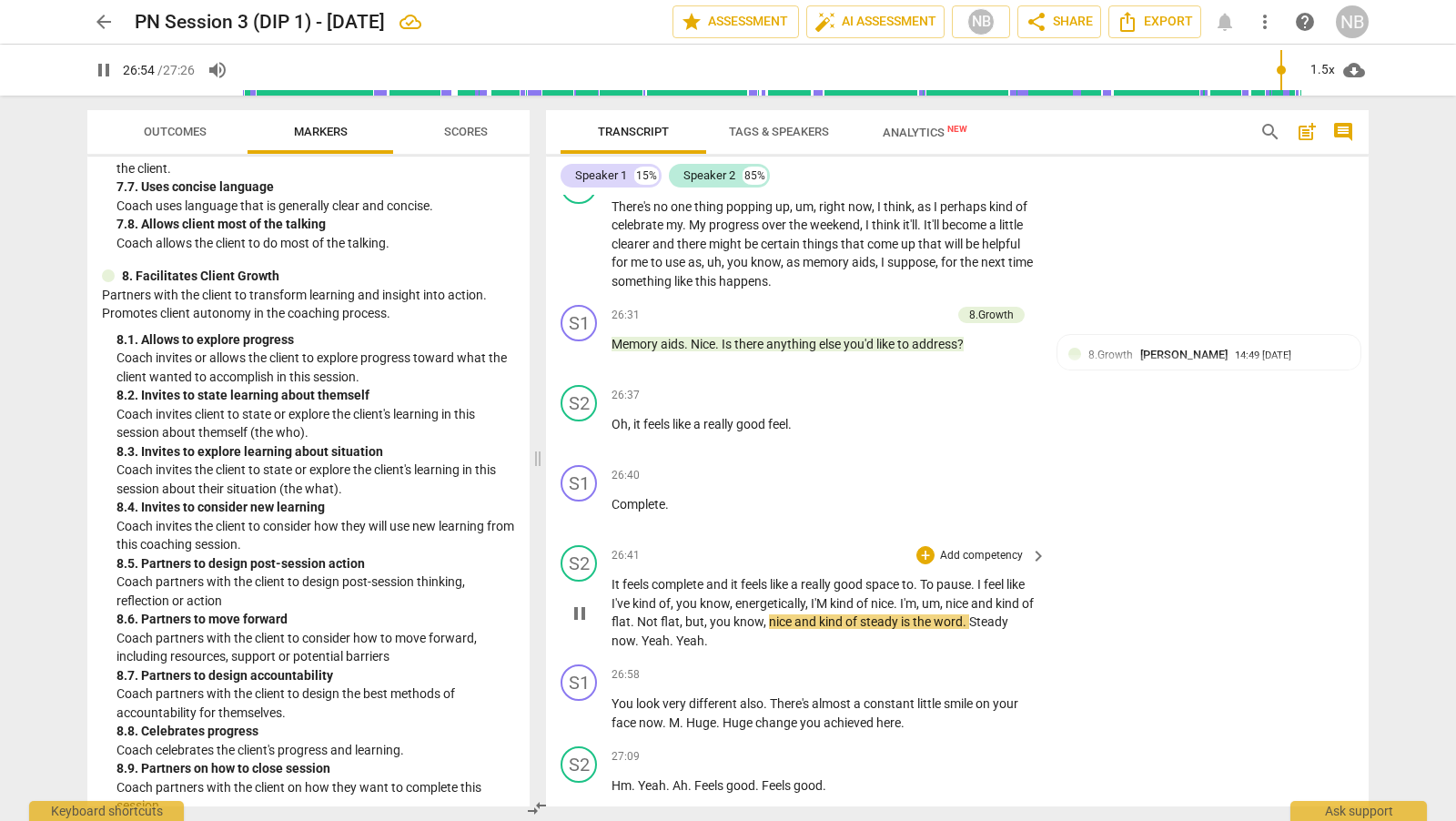
click at [829, 610] on span "I'M" at bounding box center [820, 603] width 19 height 14
type input "1616"
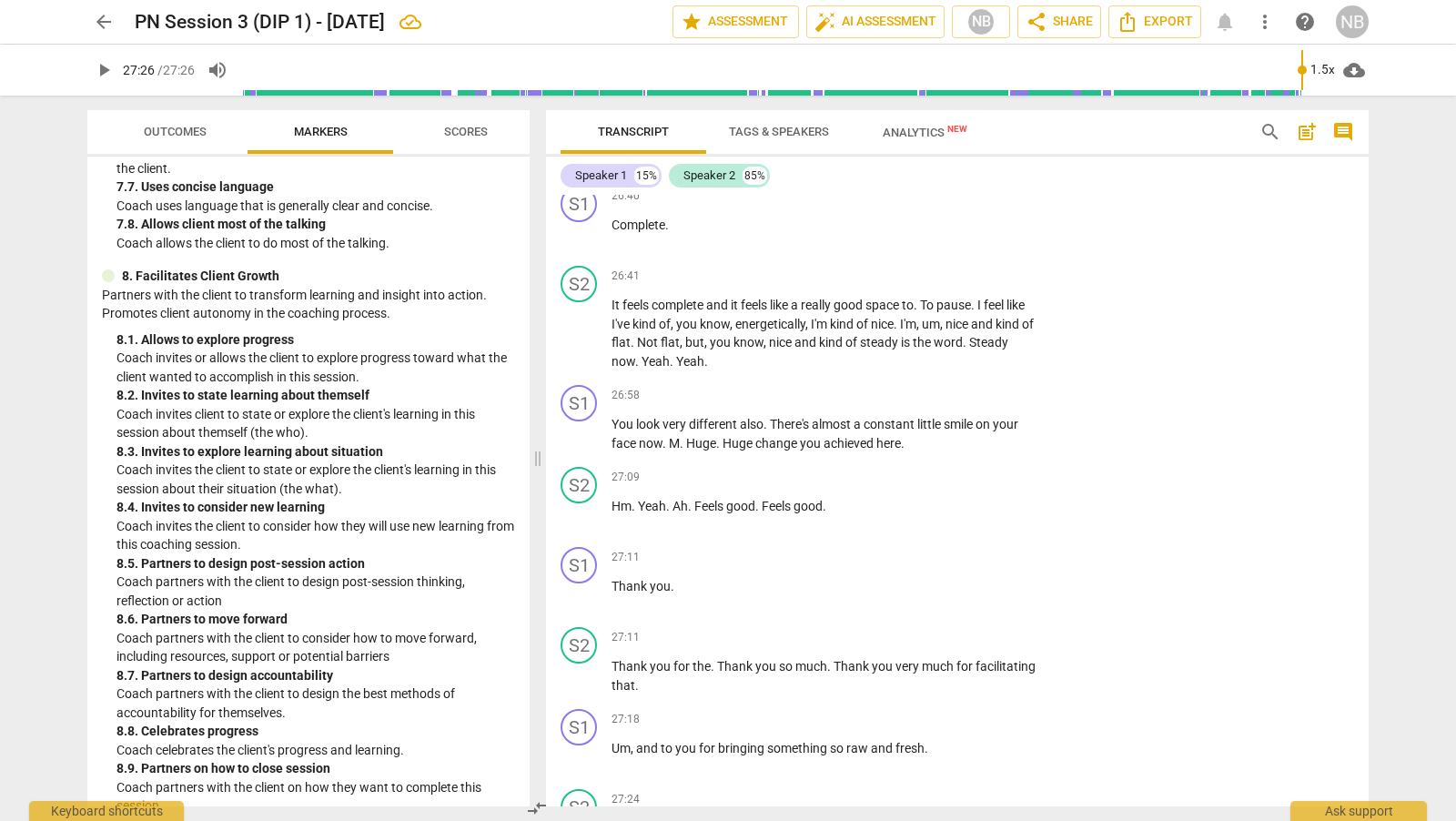
scroll to position [8102, 0]
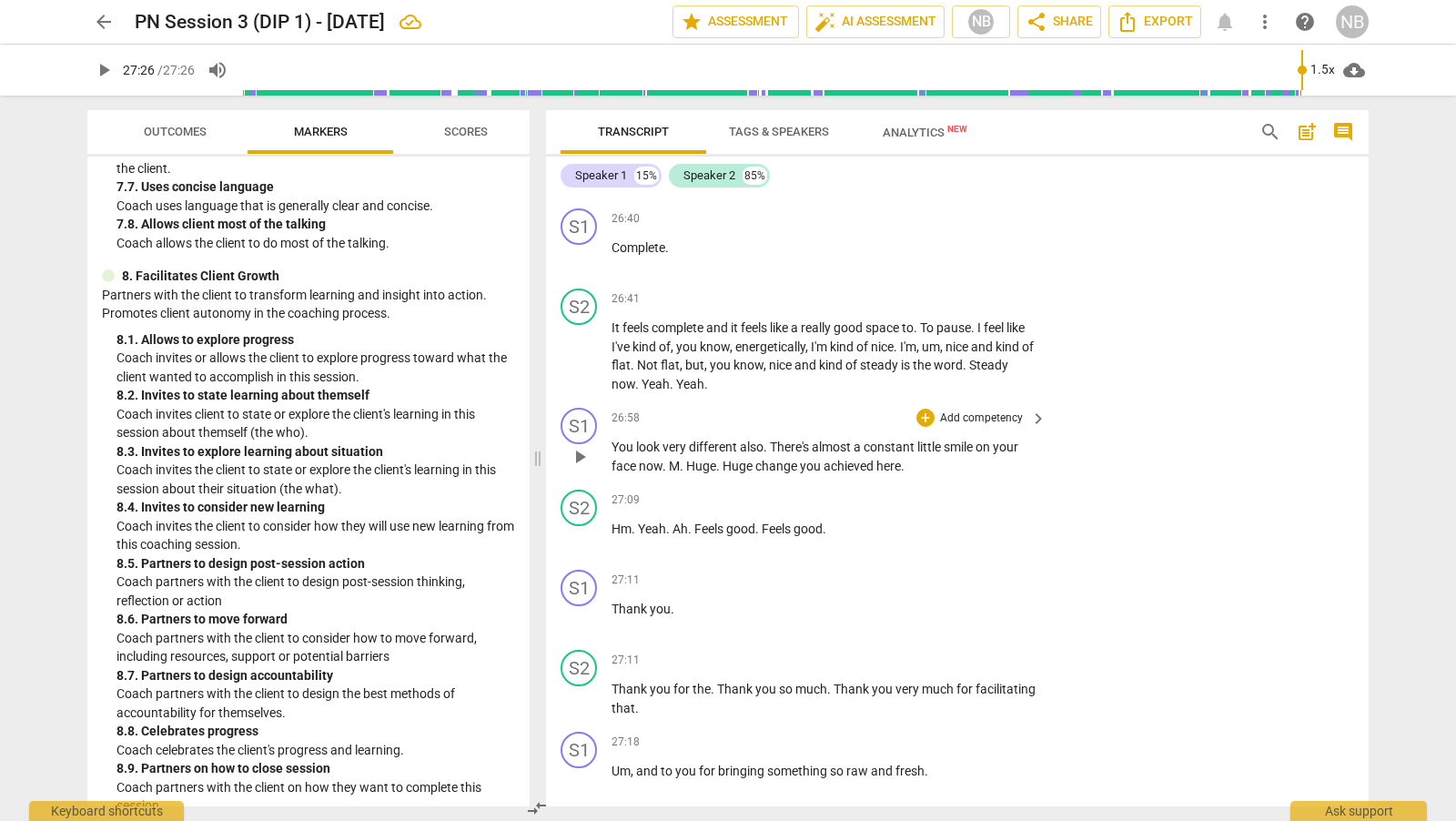
click at [580, 468] on span "play_arrow" at bounding box center [579, 456] width 22 height 22
click at [579, 468] on span "pause" at bounding box center [579, 456] width 22 height 22
type input "1622"
click at [926, 427] on div "+" at bounding box center [925, 417] width 18 height 18
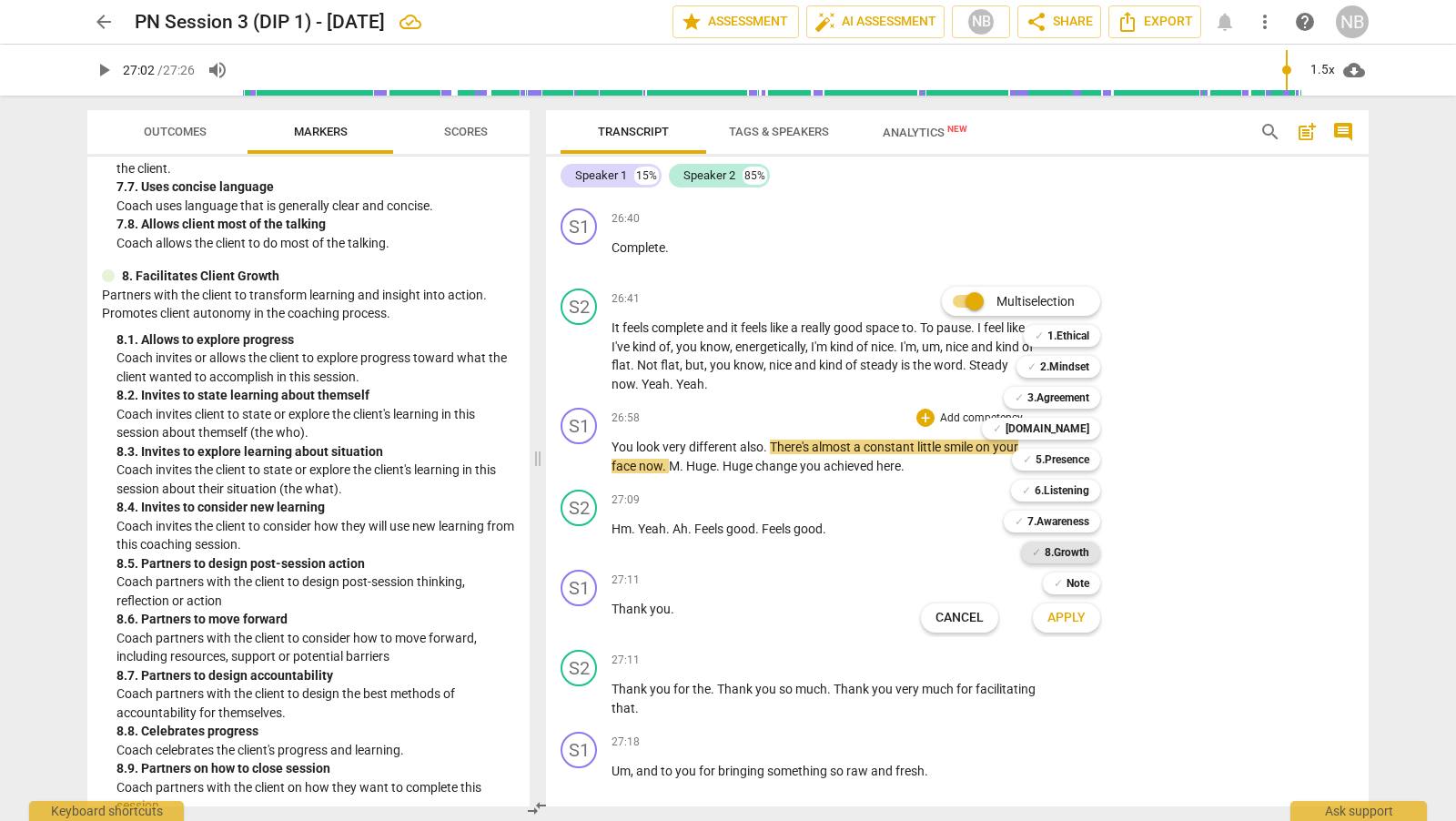
click at [1090, 552] on div "✓ 8.Growth" at bounding box center [1060, 552] width 79 height 22
click at [1060, 621] on span "Apply" at bounding box center [1067, 617] width 38 height 18
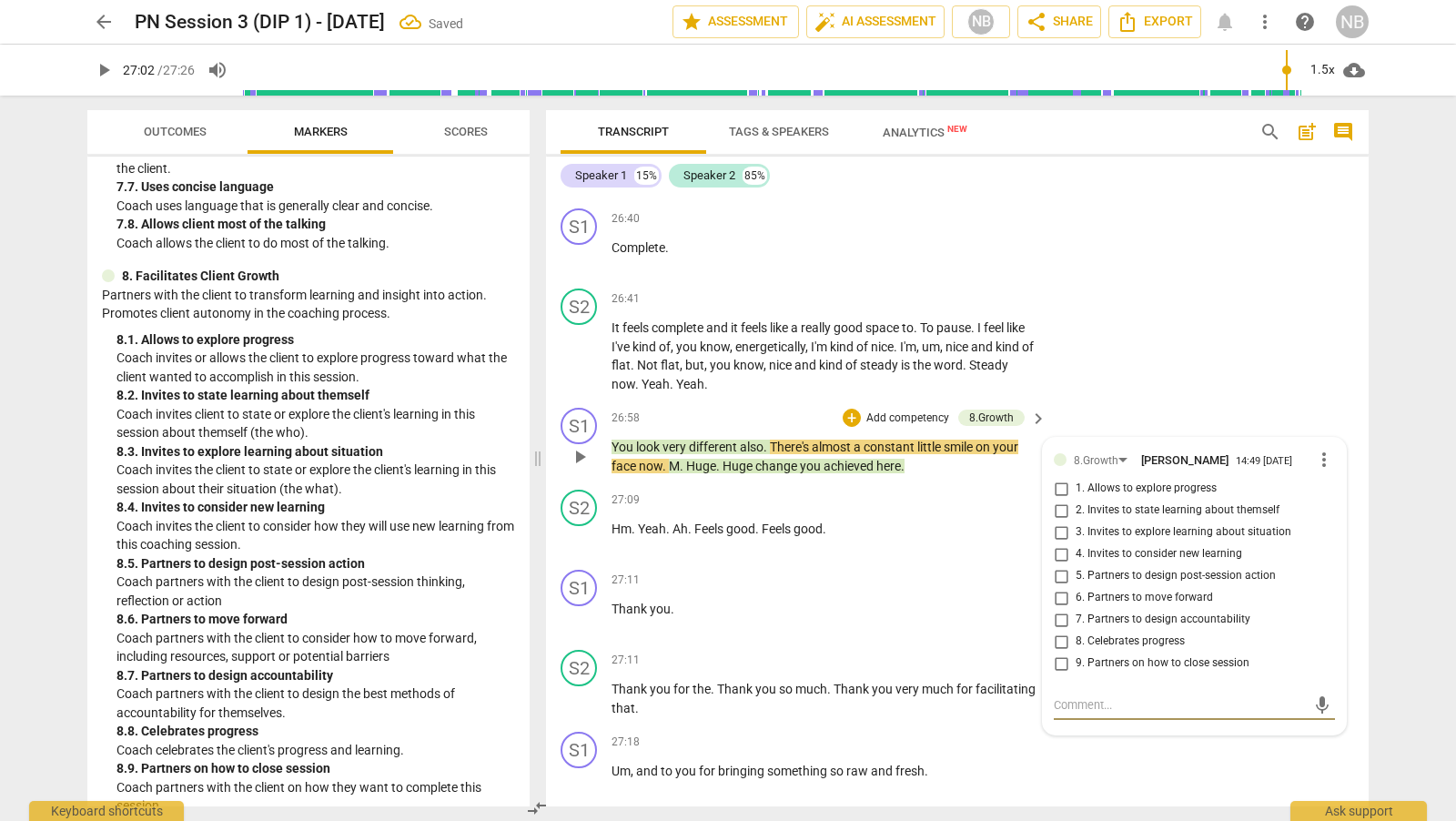
click at [1067, 653] on input "8. Celebrates progress" at bounding box center [1061, 641] width 29 height 22
checkbox input "true"
click at [1158, 401] on div "S2 play_arrow pause 26:41 + Add competency keyboard_arrow_right It feels comple…" at bounding box center [958, 341] width 823 height 120
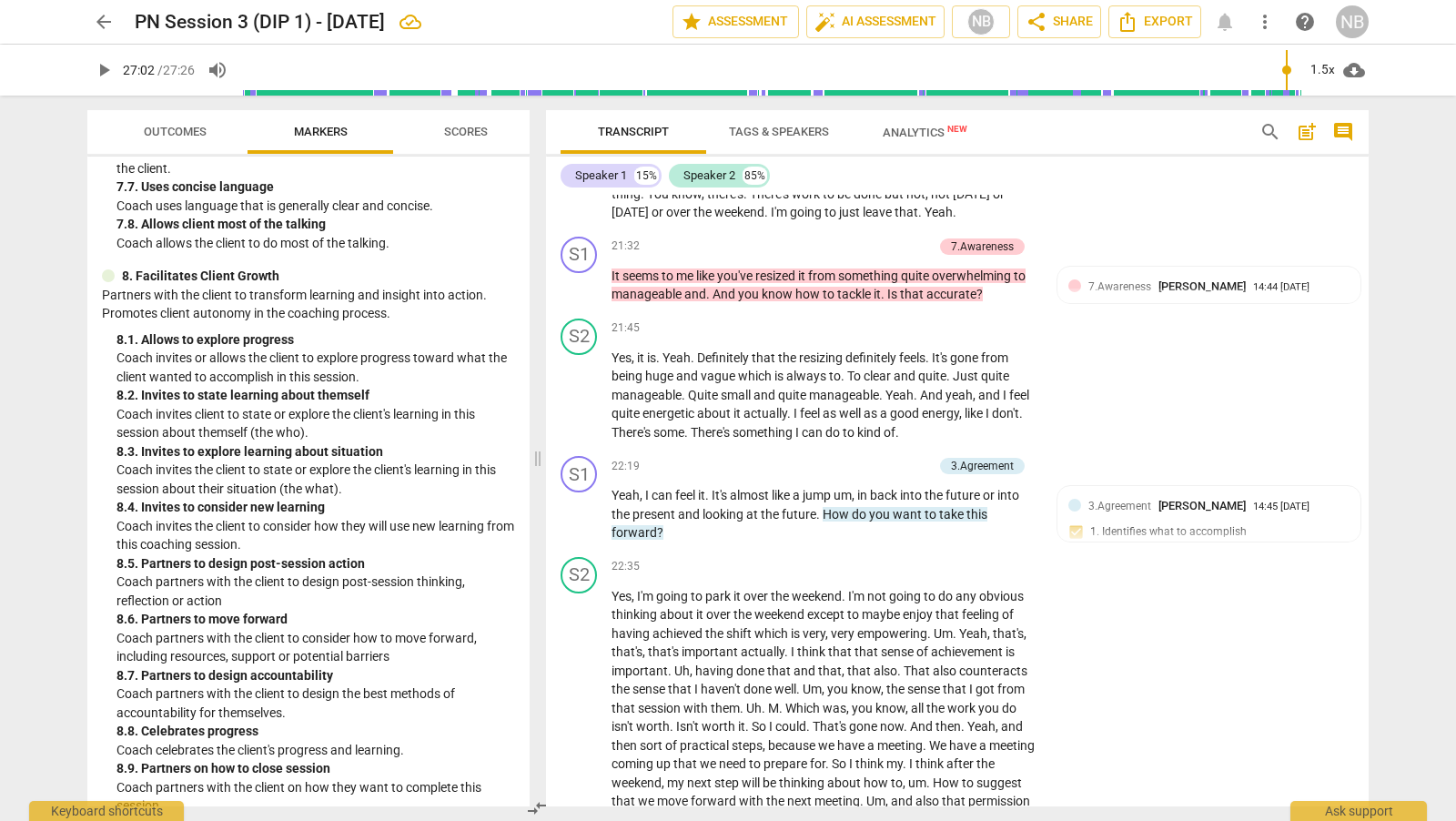
scroll to position [6536, 0]
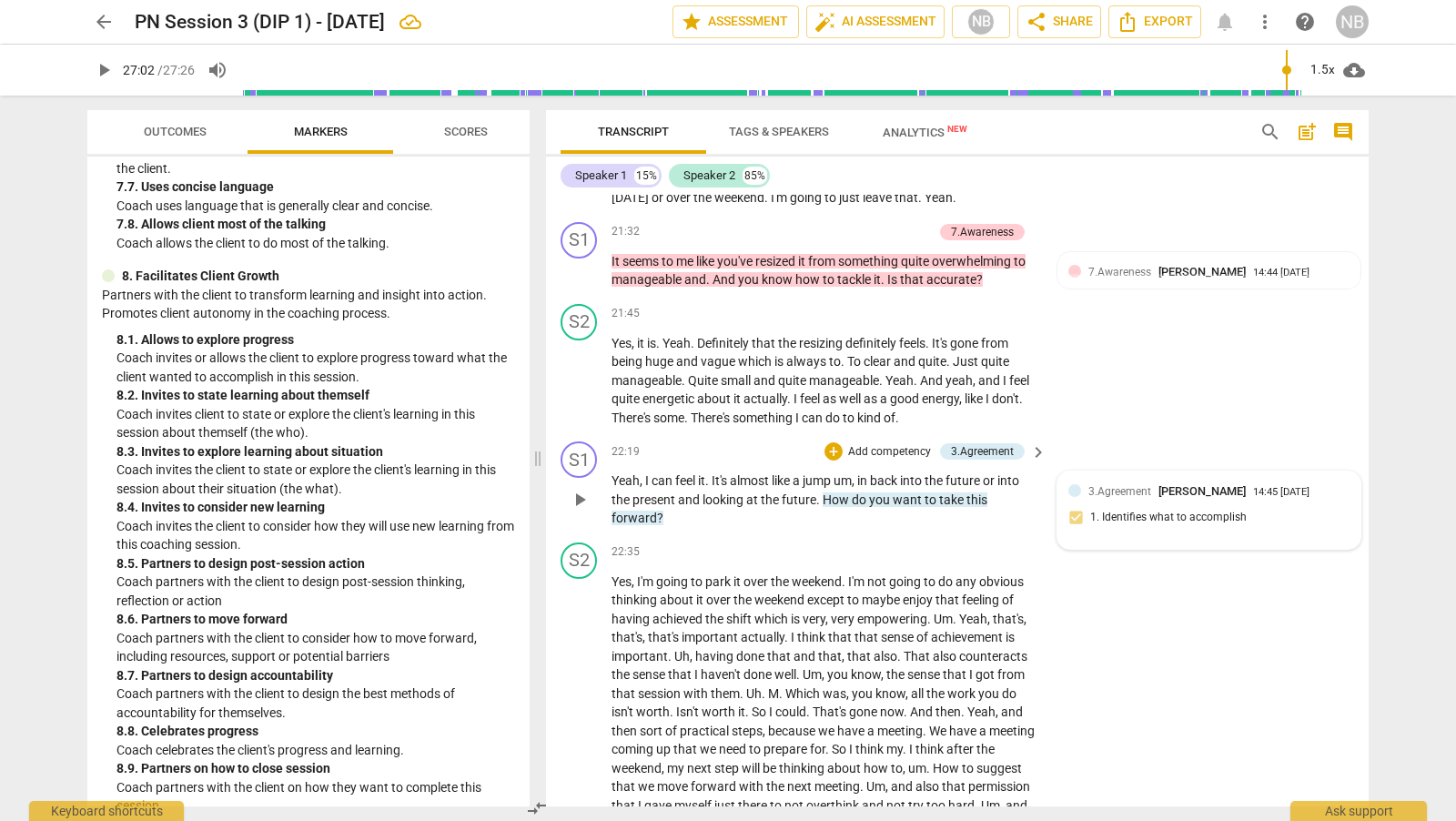
click at [1266, 538] on div "3.Agreement [PERSON_NAME] 14:45 [DATE] 1. Identifies what to accomplish" at bounding box center [1209, 510] width 281 height 55
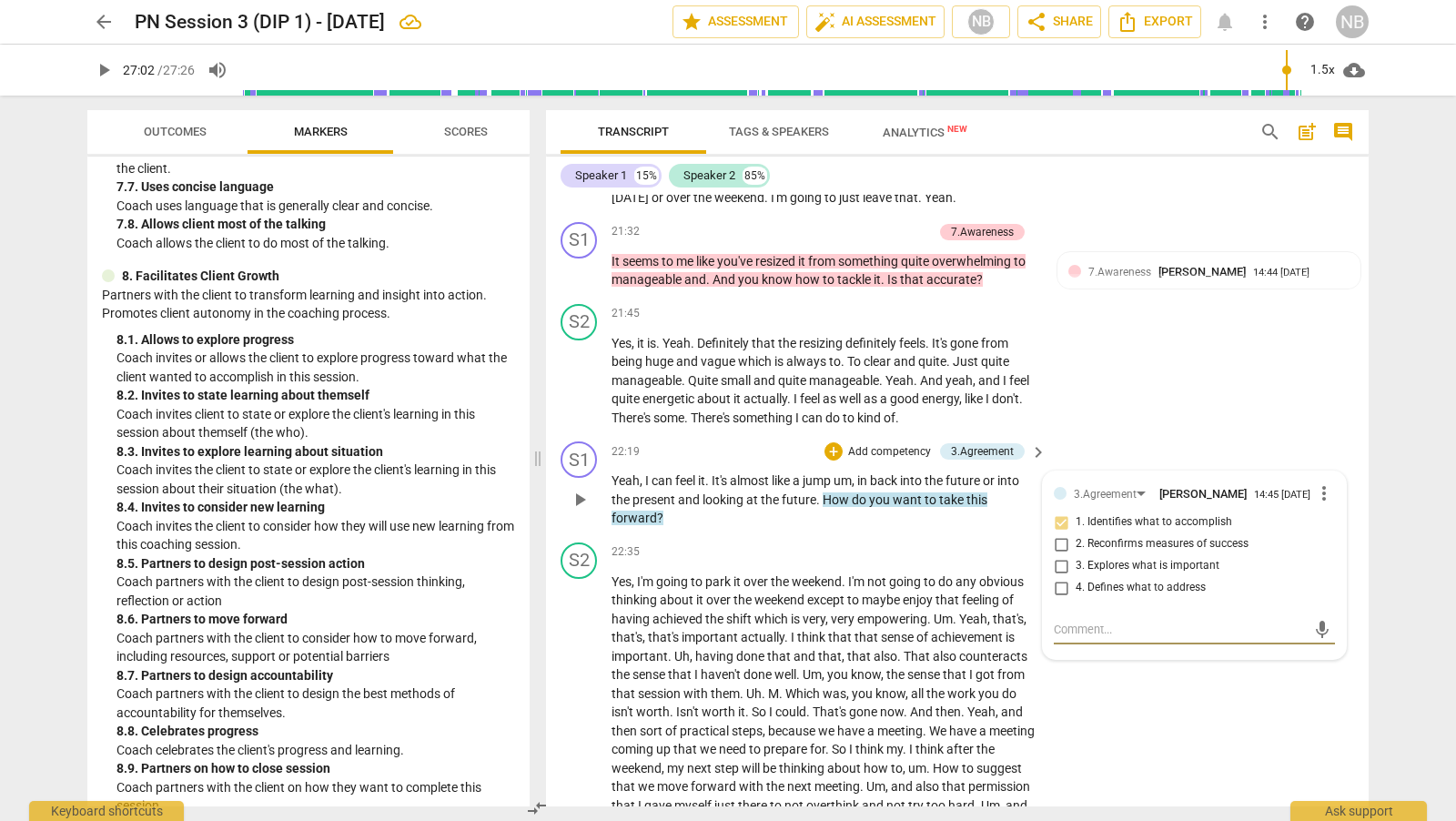
click at [1317, 504] on span "more_vert" at bounding box center [1323, 493] width 22 height 22
click at [1334, 555] on li "Delete" at bounding box center [1339, 558] width 63 height 34
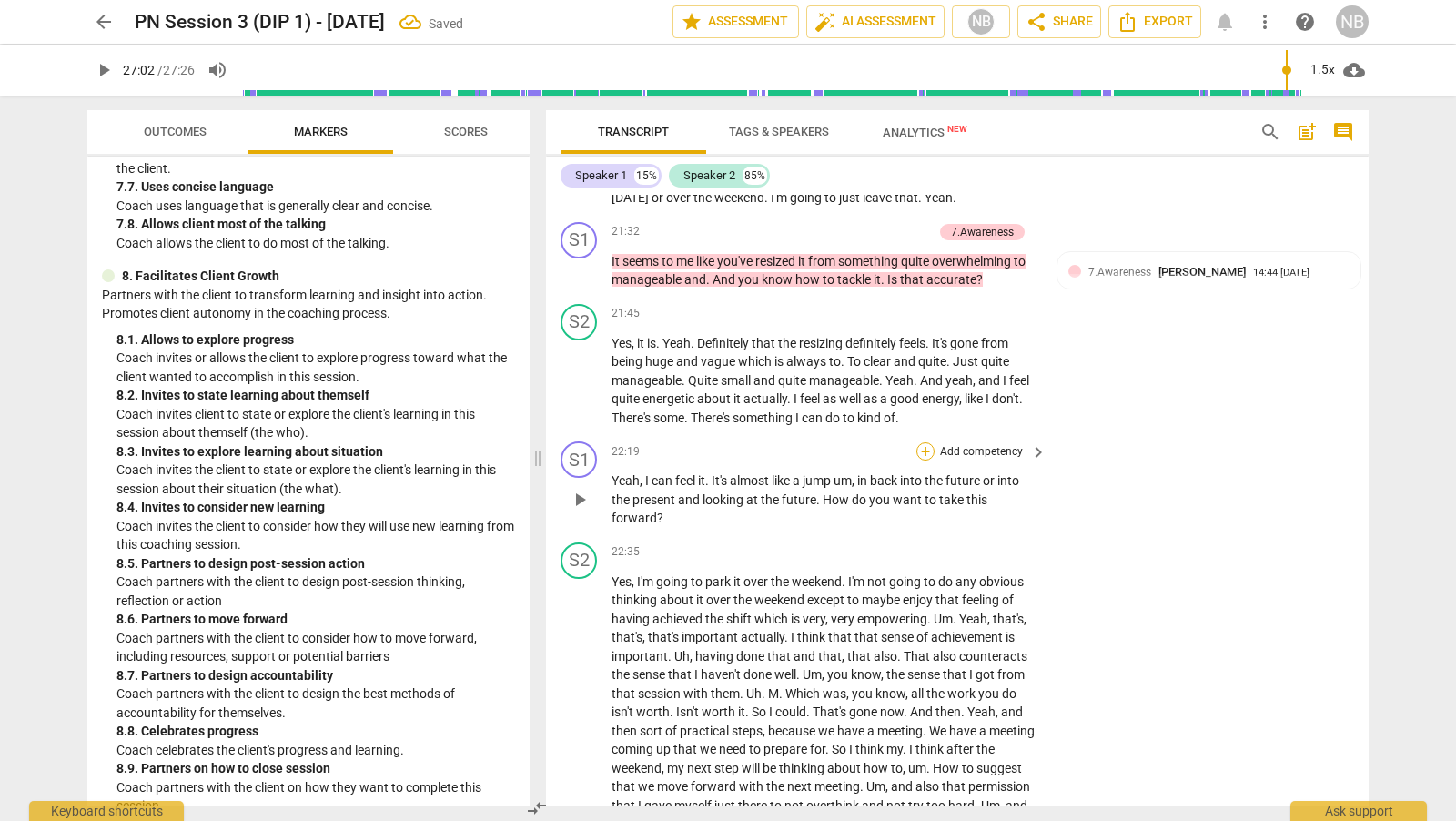
click at [924, 460] on div "+" at bounding box center [925, 451] width 18 height 18
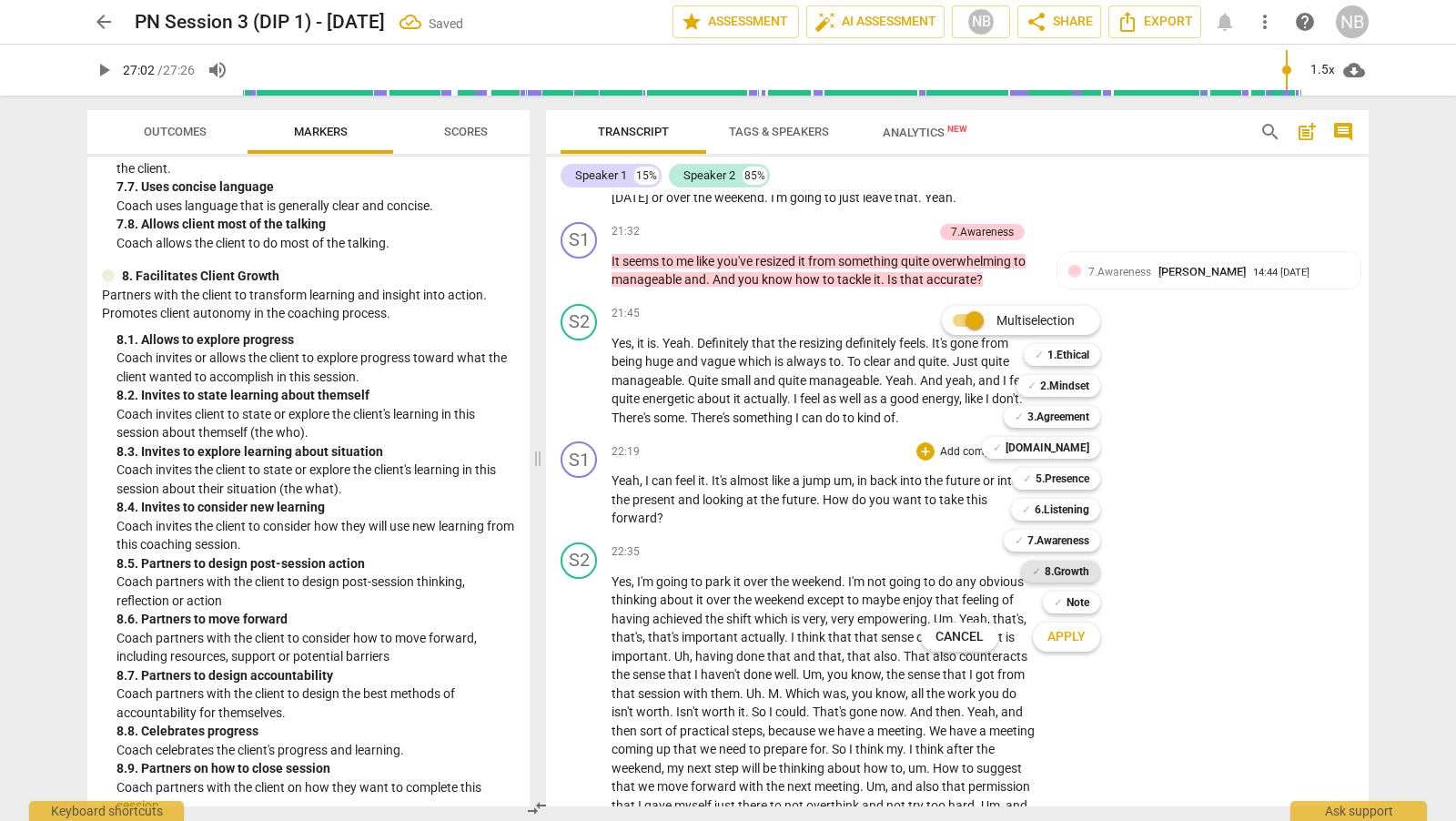
click at [1051, 573] on b "8.Growth" at bounding box center [1067, 571] width 45 height 22
click at [1069, 644] on span "Apply" at bounding box center [1067, 636] width 38 height 18
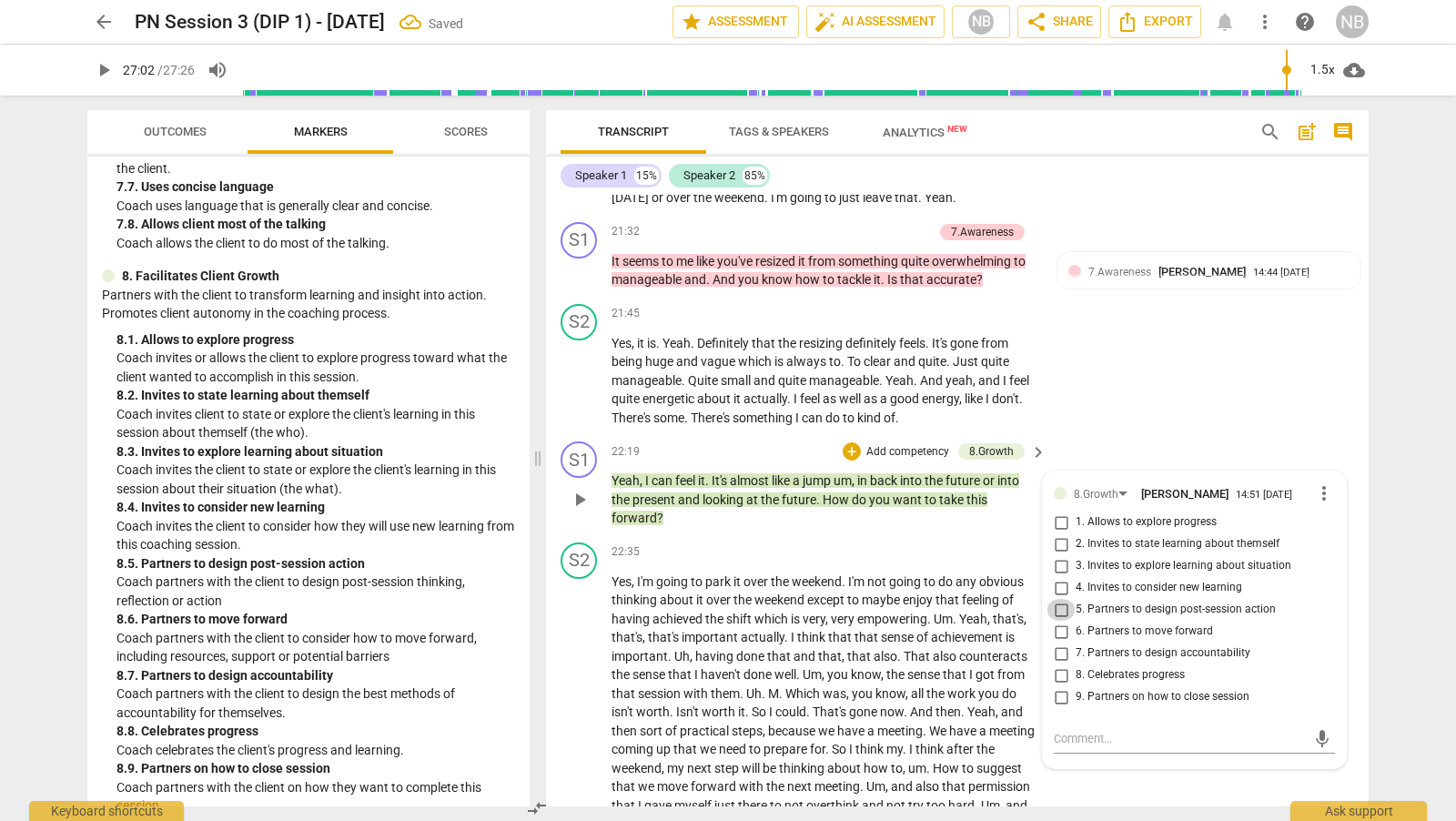
click at [1065, 621] on input "5. Partners to design post-session action" at bounding box center [1061, 610] width 29 height 22
checkbox input "true"
click at [1188, 466] on div "S1 play_arrow pause 22:19 + Add competency 8.Growth keyboard_arrow_right Yeah ,…" at bounding box center [958, 485] width 823 height 101
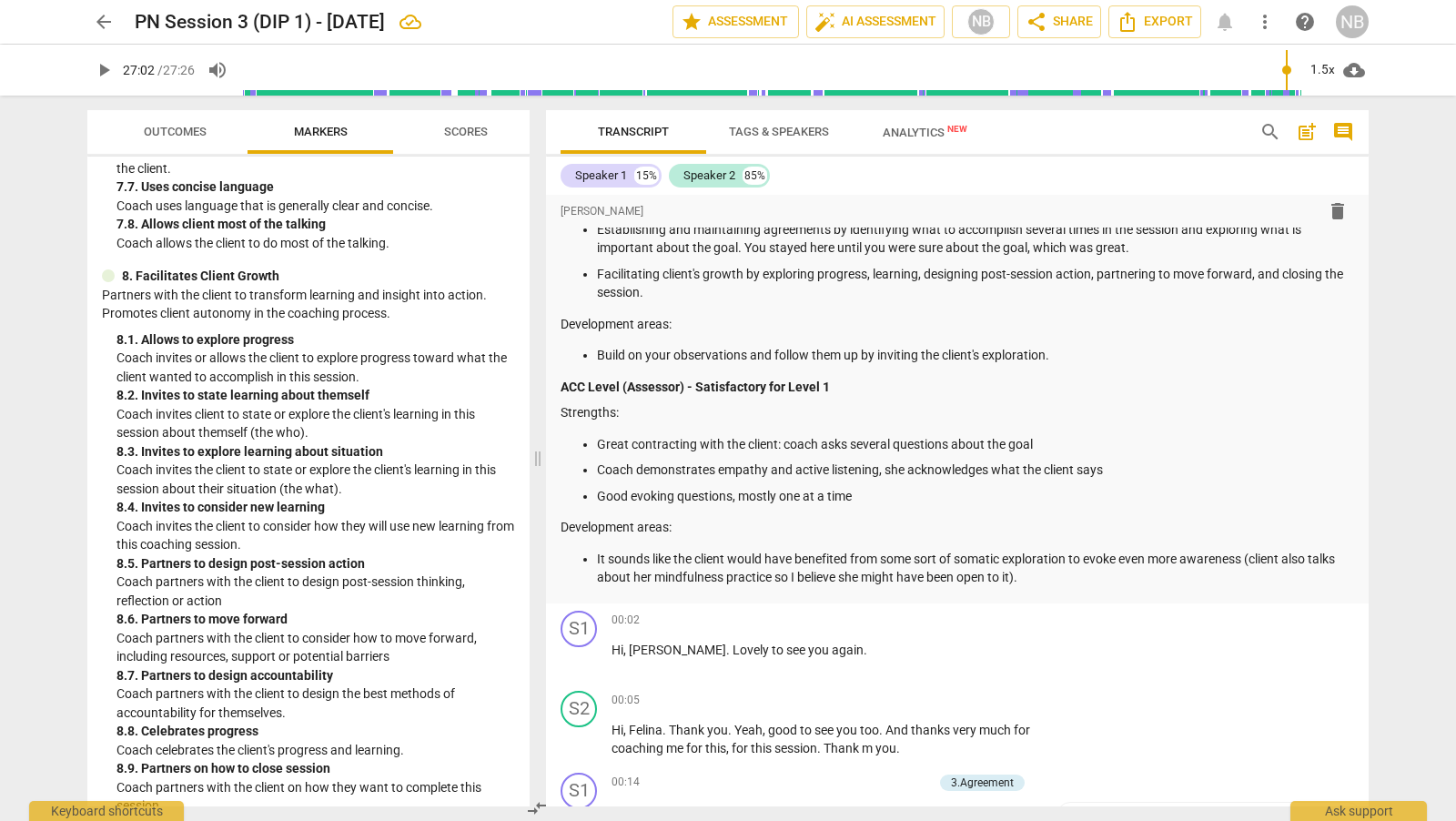
scroll to position [0, 0]
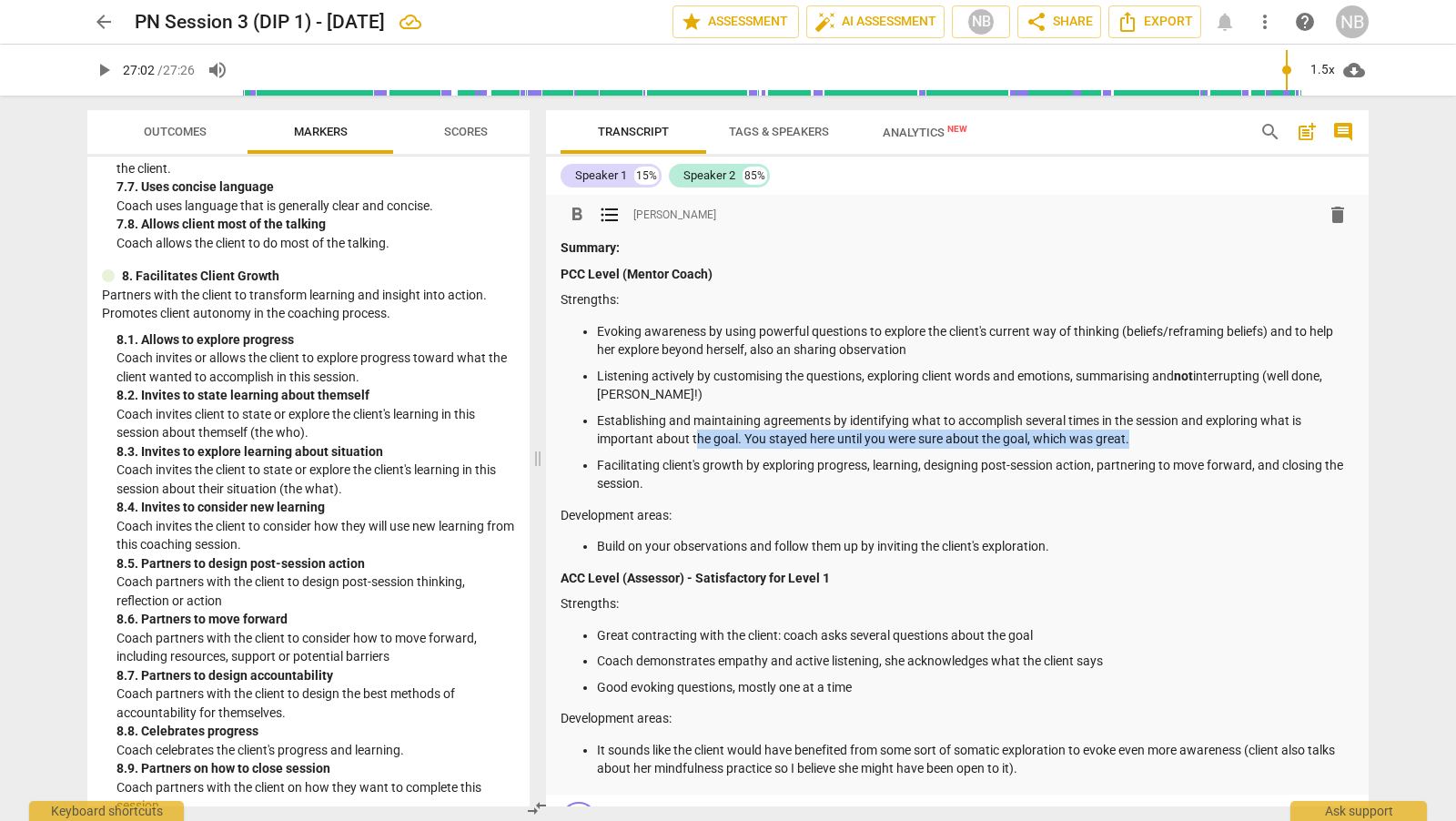
drag, startPoint x: 1133, startPoint y: 437, endPoint x: 698, endPoint y: 439, distance: 435.0
click at [698, 439] on p "Establishing and maintaining agreements by identifying what to accomplish sever…" at bounding box center [975, 430] width 757 height 37
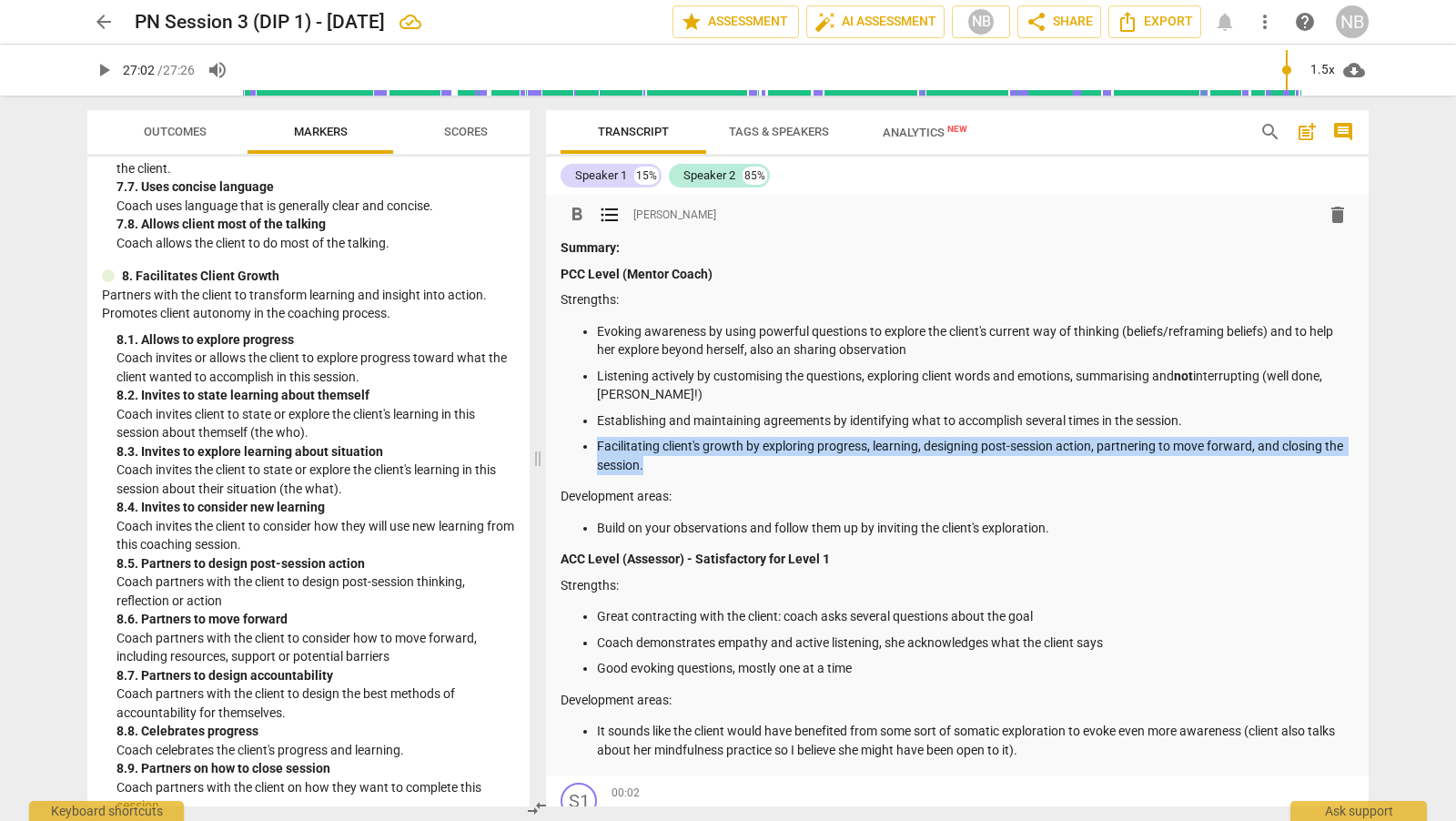
drag, startPoint x: 690, startPoint y: 466, endPoint x: 594, endPoint y: 447, distance: 97.9
click at [594, 447] on ul "Evoking awareness by using powerful questions to explore the client's current w…" at bounding box center [957, 399] width 793 height 153
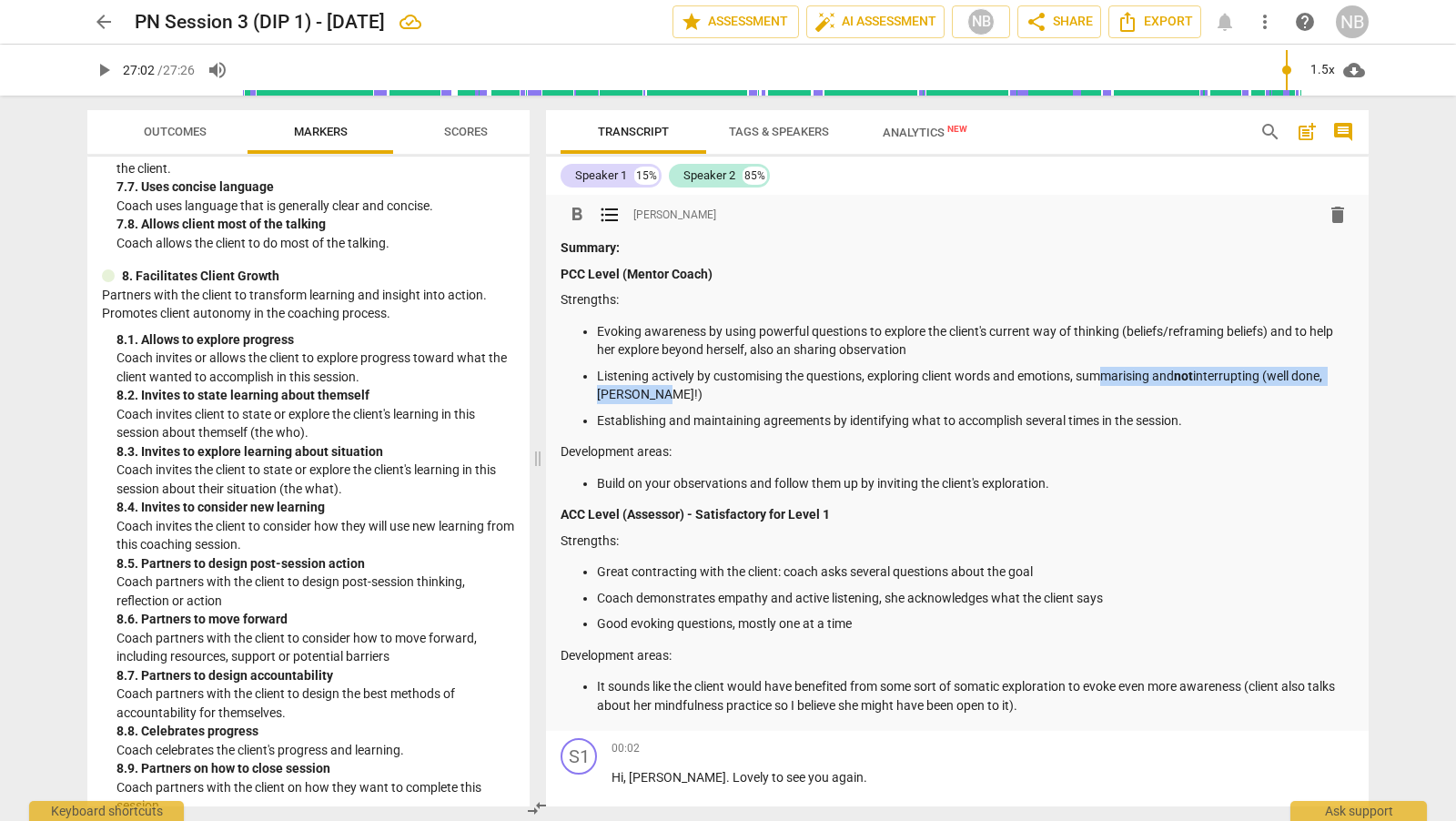
drag, startPoint x: 677, startPoint y: 400, endPoint x: 1104, endPoint y: 372, distance: 427.9
click at [1104, 372] on p "Listening actively by customising the questions, exploring client words and emo…" at bounding box center [975, 385] width 757 height 37
click at [1200, 367] on p "Listening actively by customising the questions, exploring client words and emo…" at bounding box center [975, 385] width 757 height 37
drag, startPoint x: 1158, startPoint y: 377, endPoint x: 1182, endPoint y: 390, distance: 27.3
click at [1182, 390] on p "Listening actively by customising the questions, exploring client words and emo…" at bounding box center [975, 385] width 757 height 37
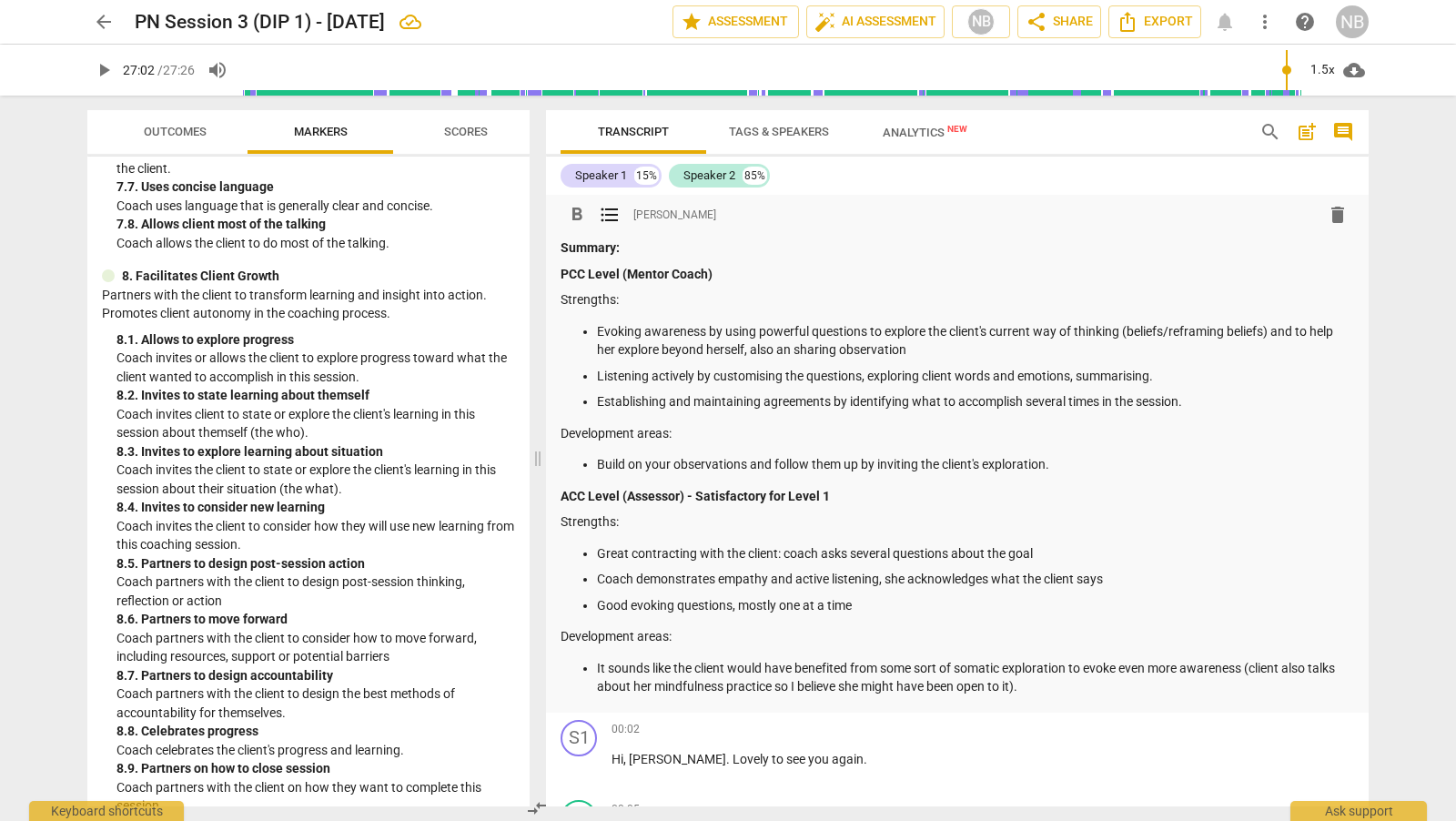
click at [1079, 375] on p "Listening actively by customising the questions, exploring client words and emo…" at bounding box center [975, 376] width 757 height 19
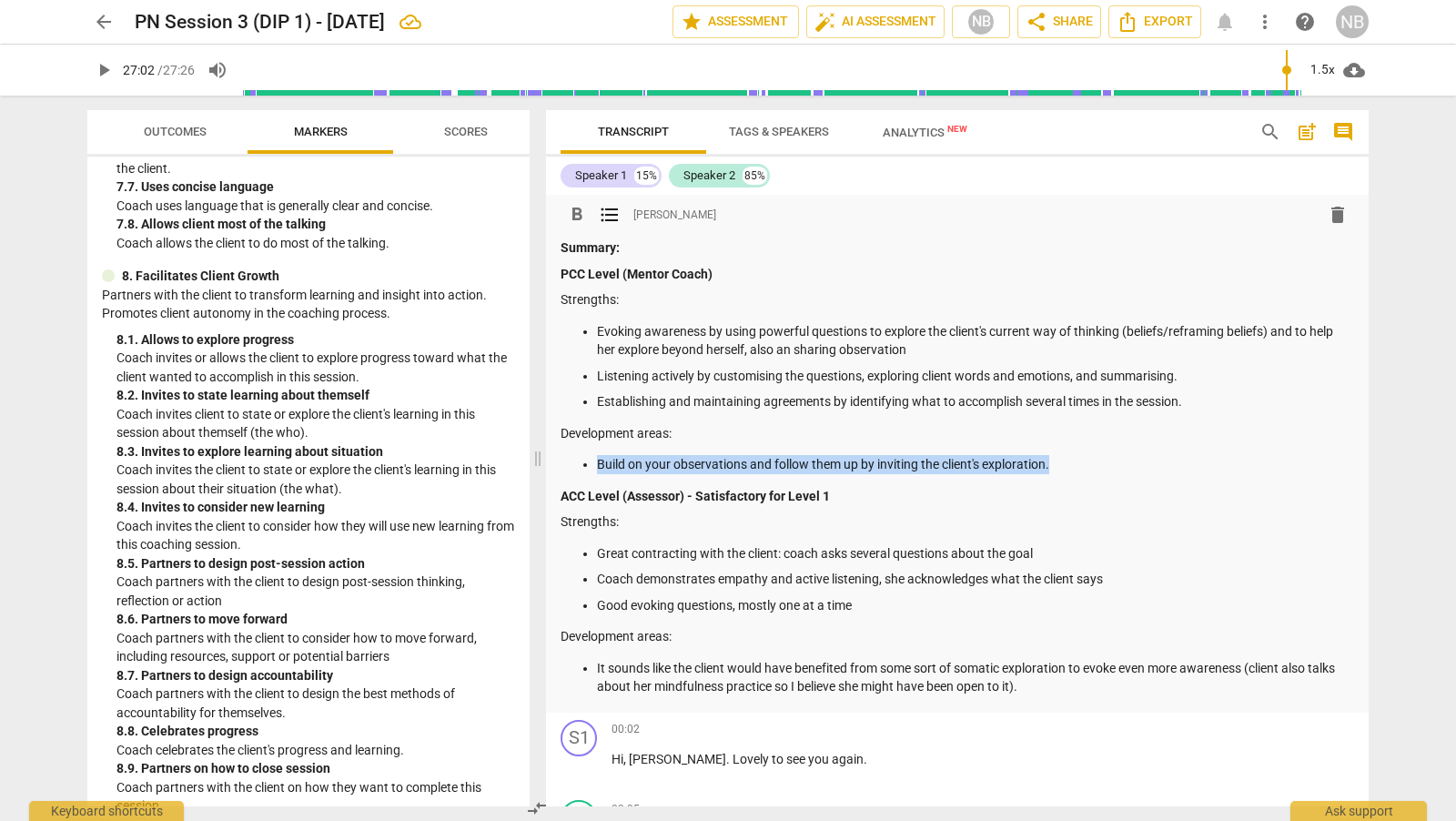
drag, startPoint x: 1066, startPoint y: 460, endPoint x: 599, endPoint y: 461, distance: 467.0
click at [599, 461] on p "Build on your observations and follow them up by inviting the client's explorat…" at bounding box center [975, 465] width 757 height 19
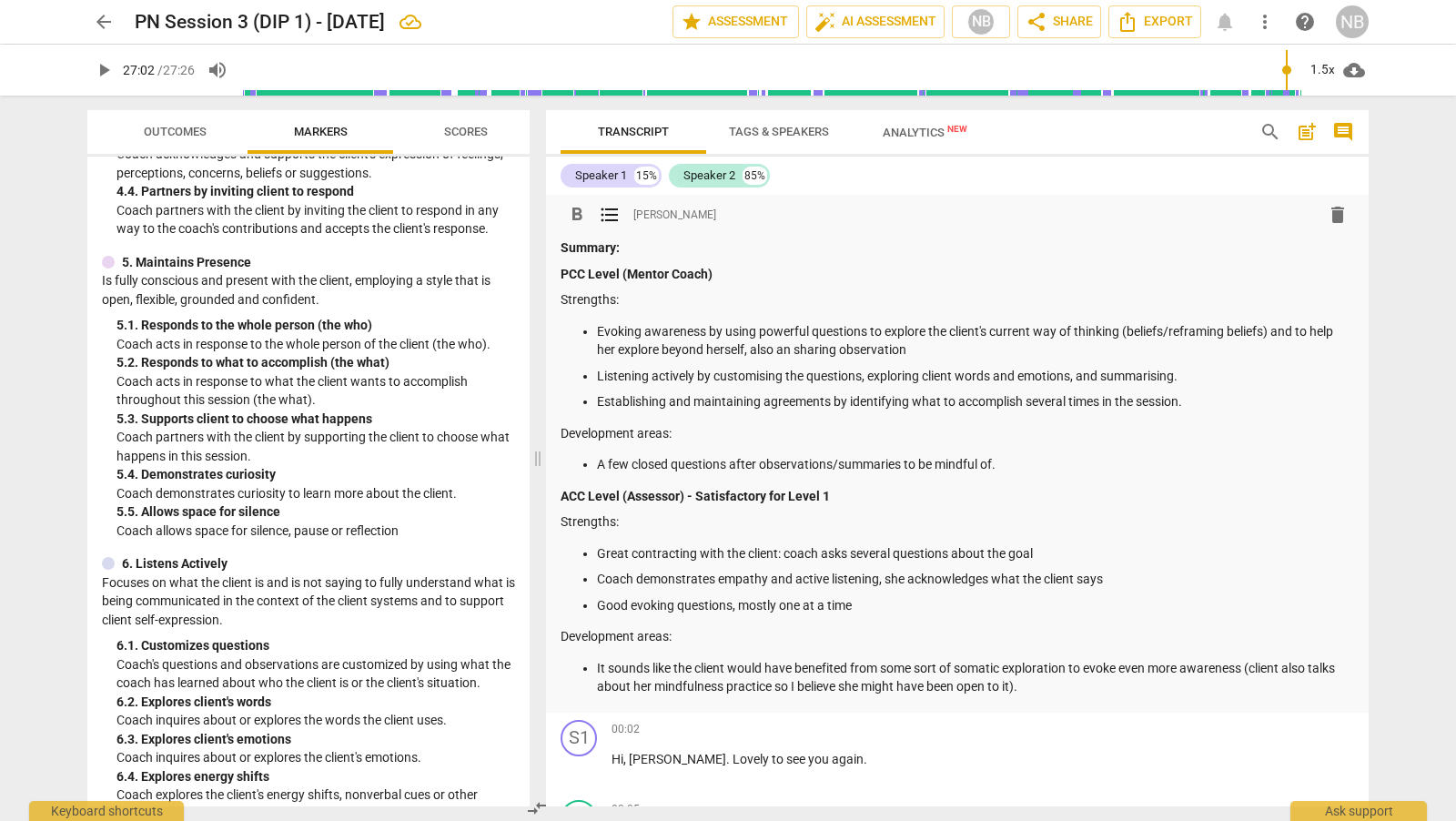
scroll to position [891, 0]
click at [597, 330] on p "Evoking awareness by using powerful questions to explore the client's current w…" at bounding box center [975, 341] width 757 height 37
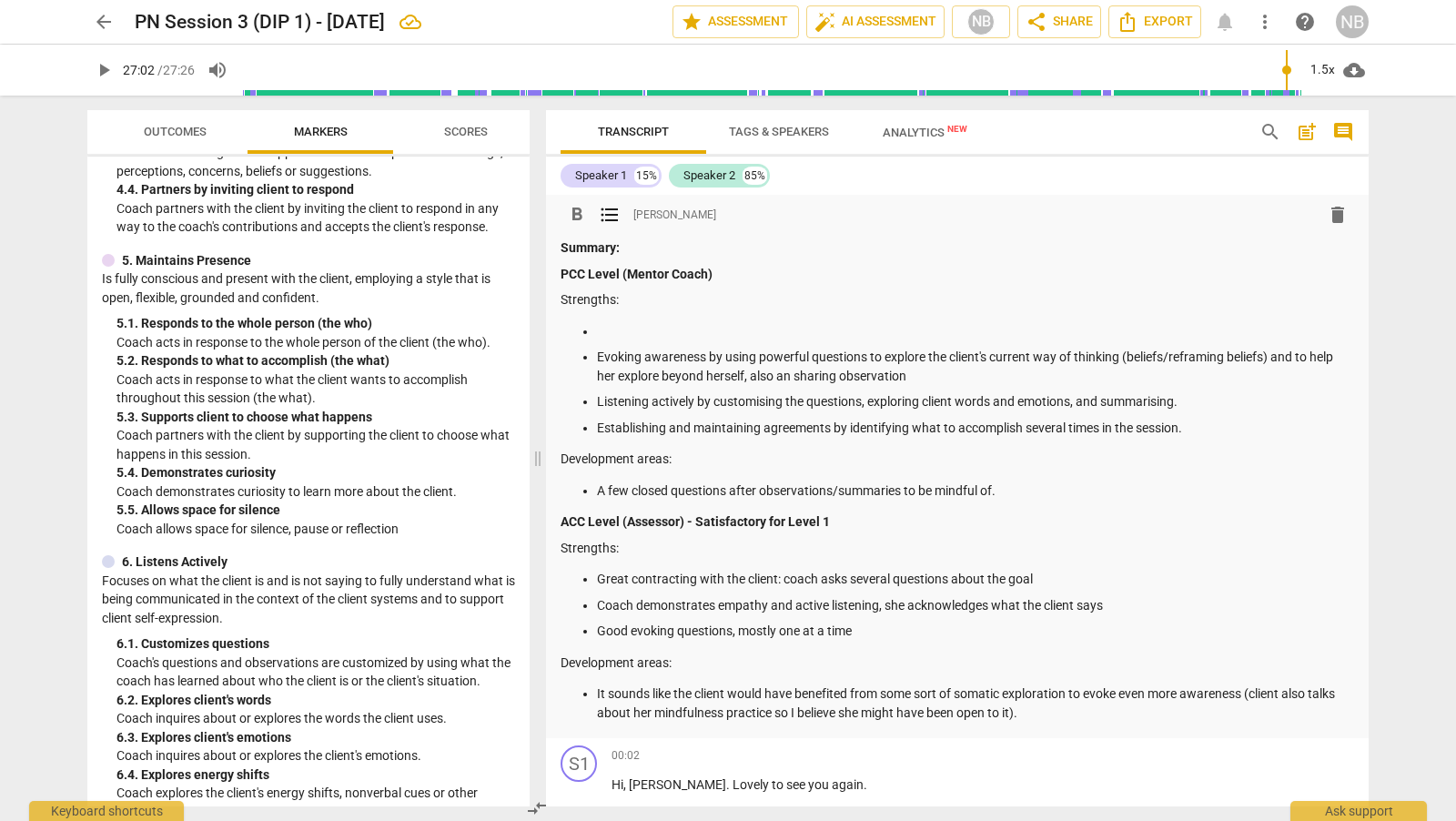
click at [661, 325] on p at bounding box center [975, 332] width 757 height 19
click at [613, 330] on p "Mantaining presence" at bounding box center [975, 332] width 757 height 19
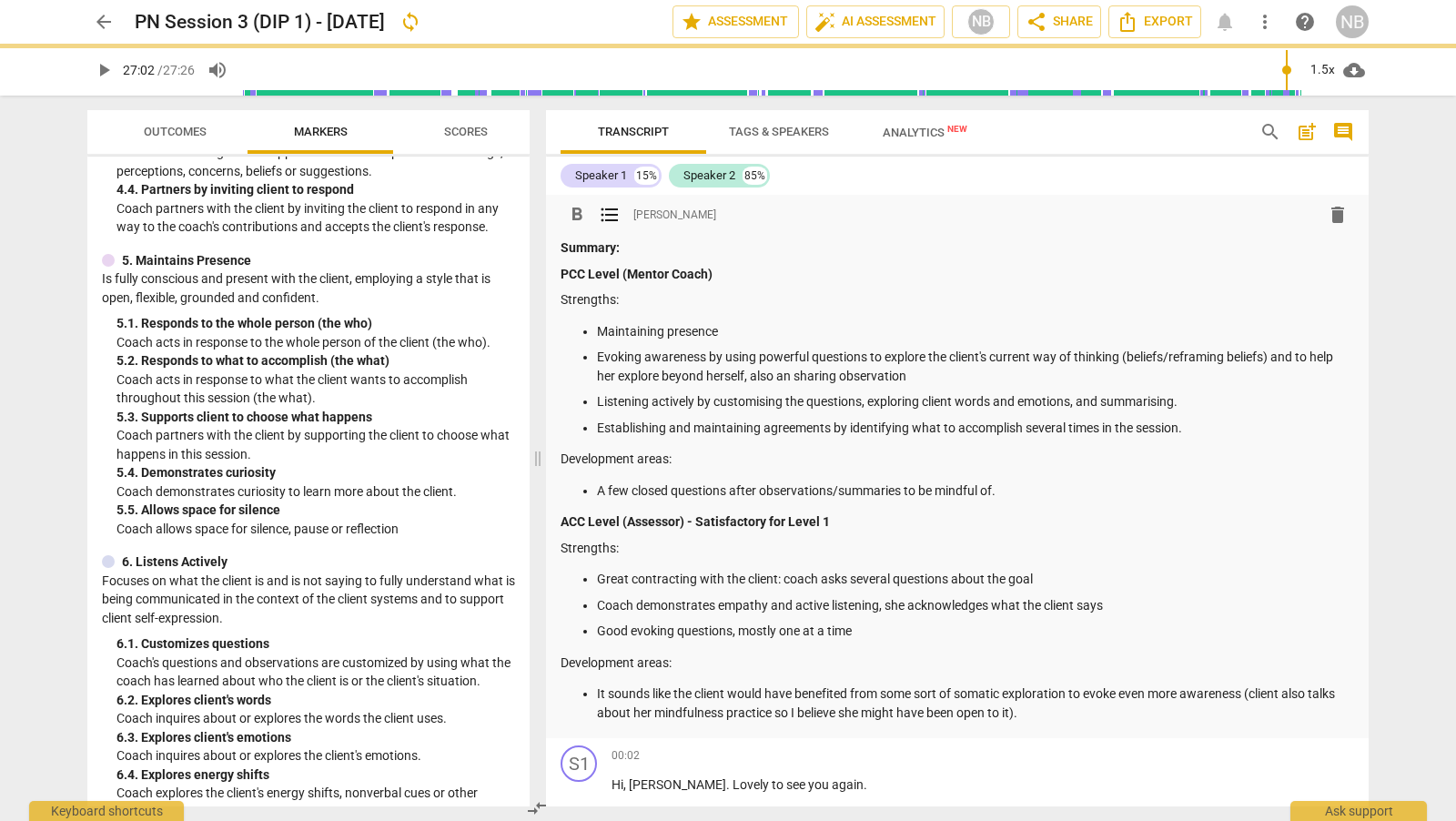
click at [767, 322] on p "Maintaining presence" at bounding box center [975, 332] width 757 height 19
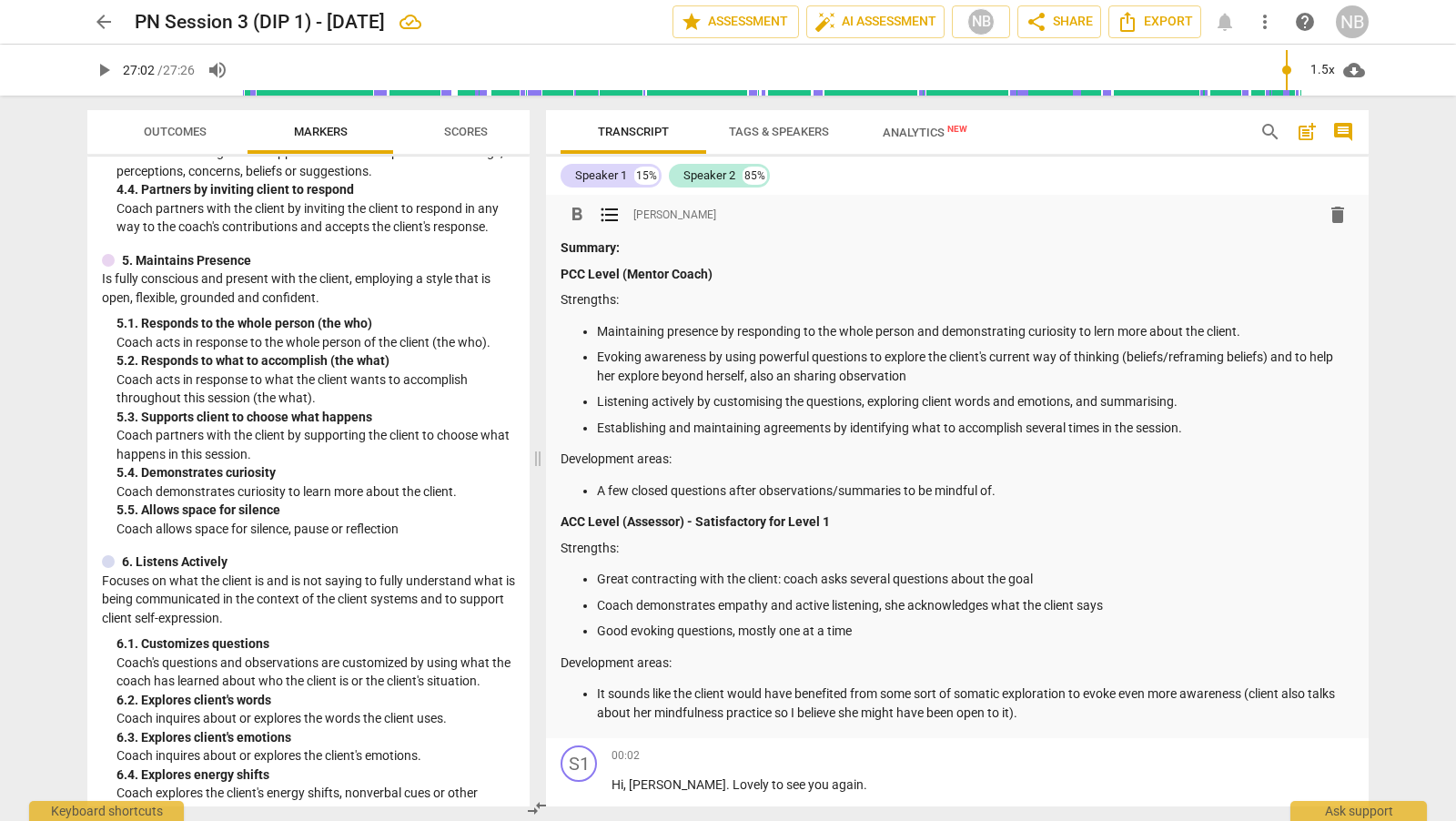
click at [916, 332] on p "Maintaining presence by responding to the whole person and demonstrating curios…" at bounding box center [975, 332] width 757 height 19
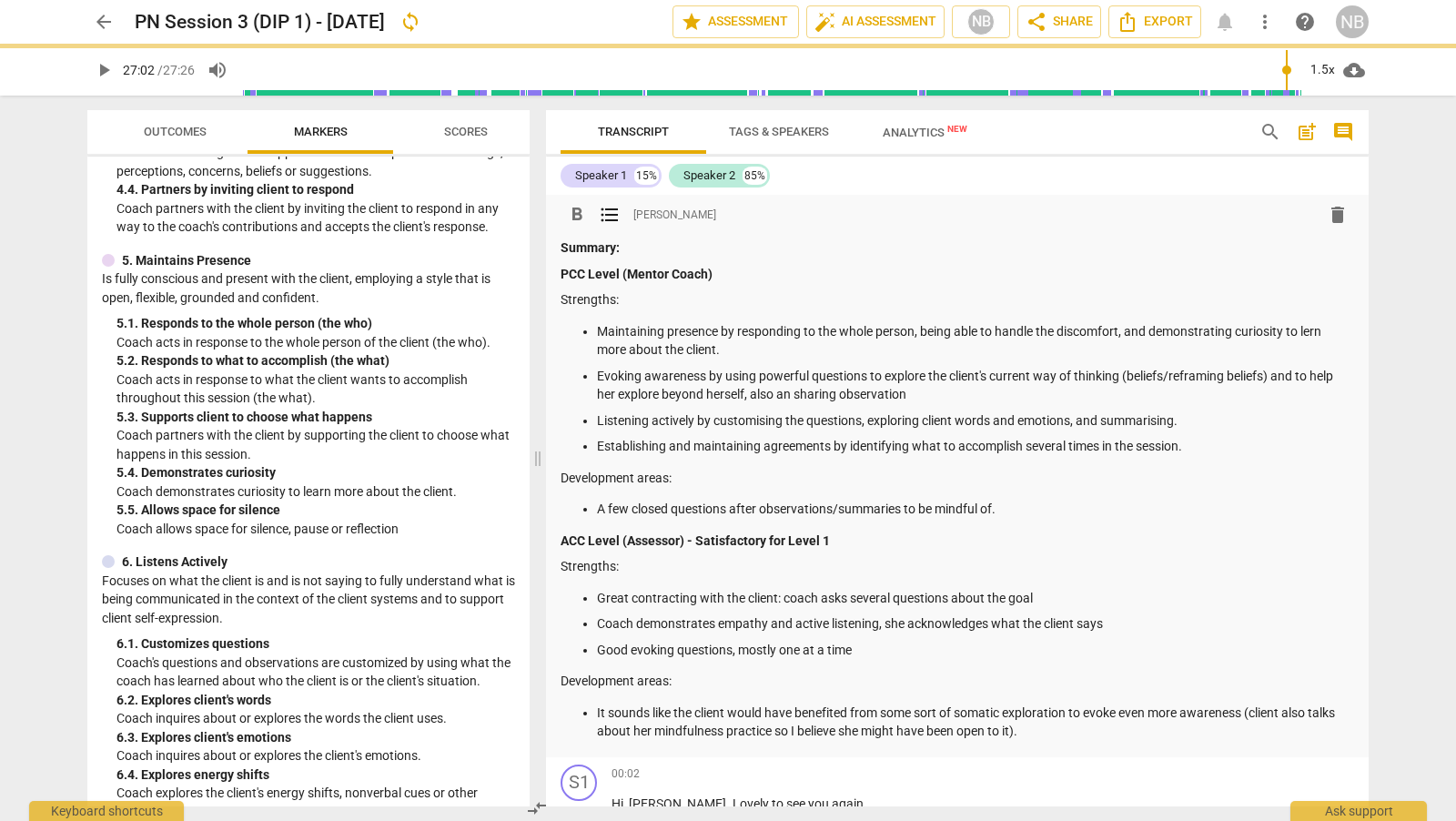
click at [1314, 334] on p "Maintaining presence by responding to the whole person, being able to handle th…" at bounding box center [975, 341] width 757 height 37
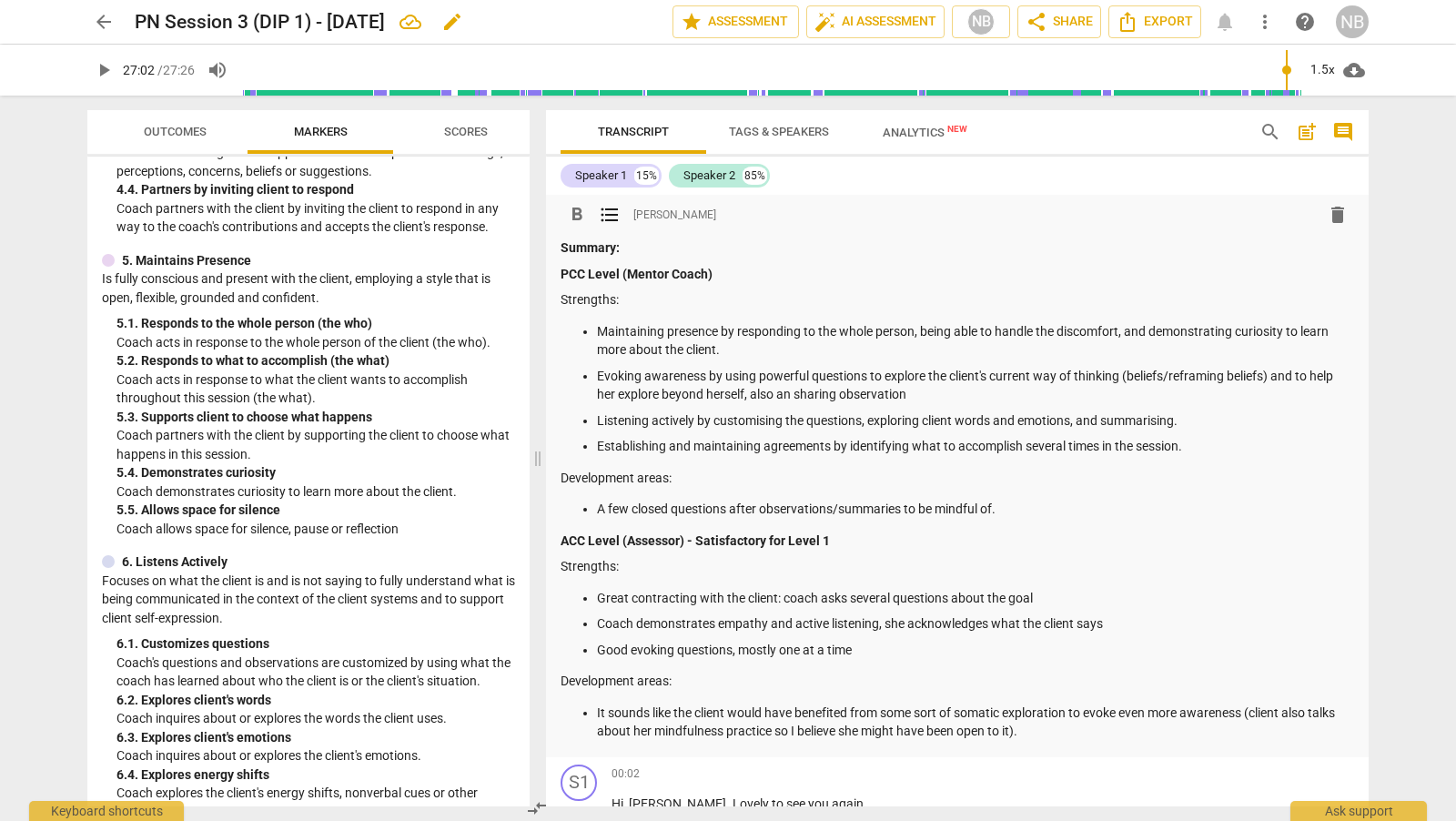
click at [463, 20] on span "edit" at bounding box center [452, 21] width 22 height 22
click at [466, 18] on input "PN Session 3 (DIP 1) - [DATE] DONE)" at bounding box center [364, 22] width 457 height 34
type input "PN Session 3 (DIP 1) - [DATE] (DONE)"
click at [606, 26] on span "done" at bounding box center [608, 21] width 22 height 22
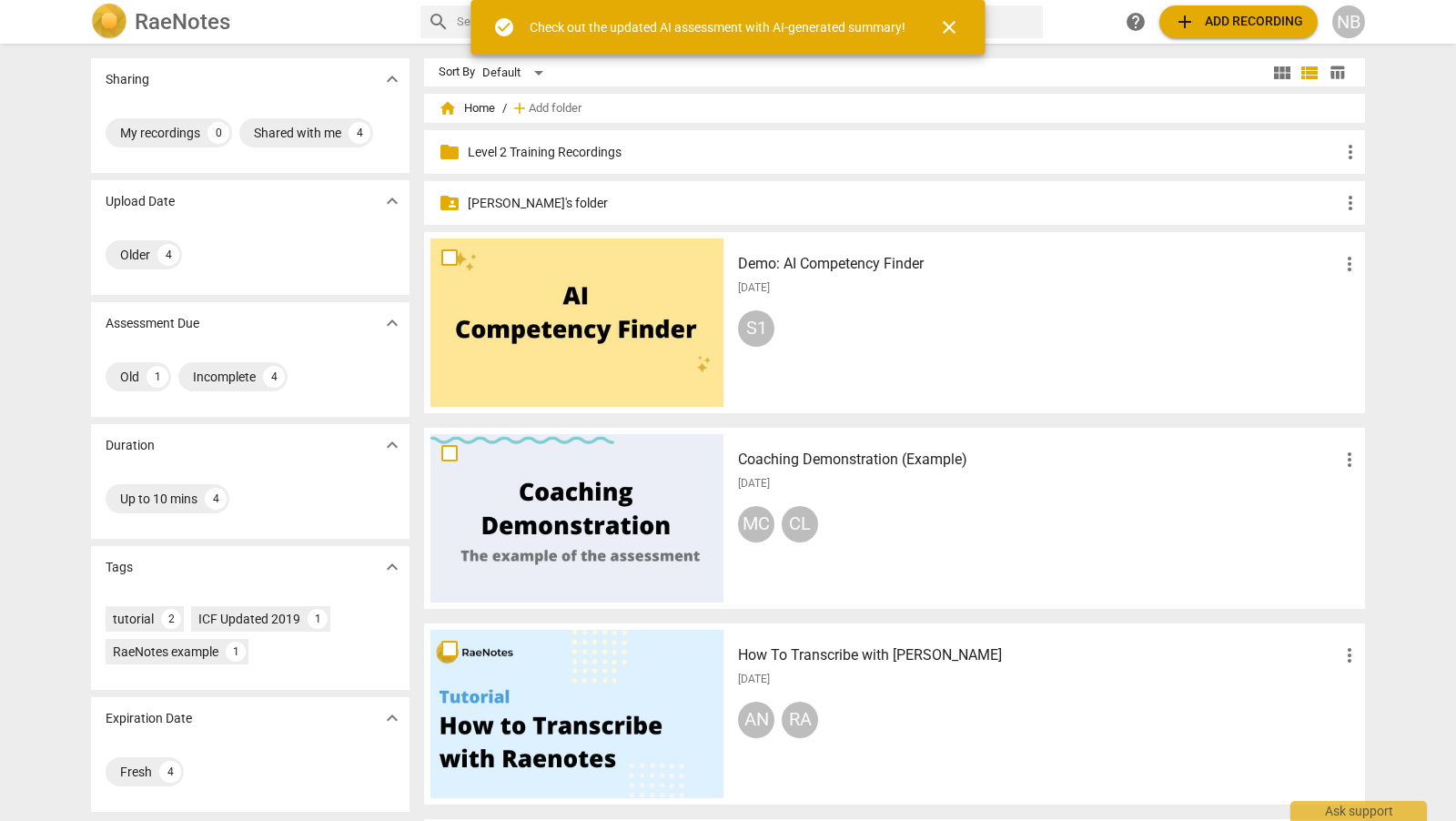
click at [494, 201] on p "[PERSON_NAME]'s folder" at bounding box center [903, 204] width 871 height 19
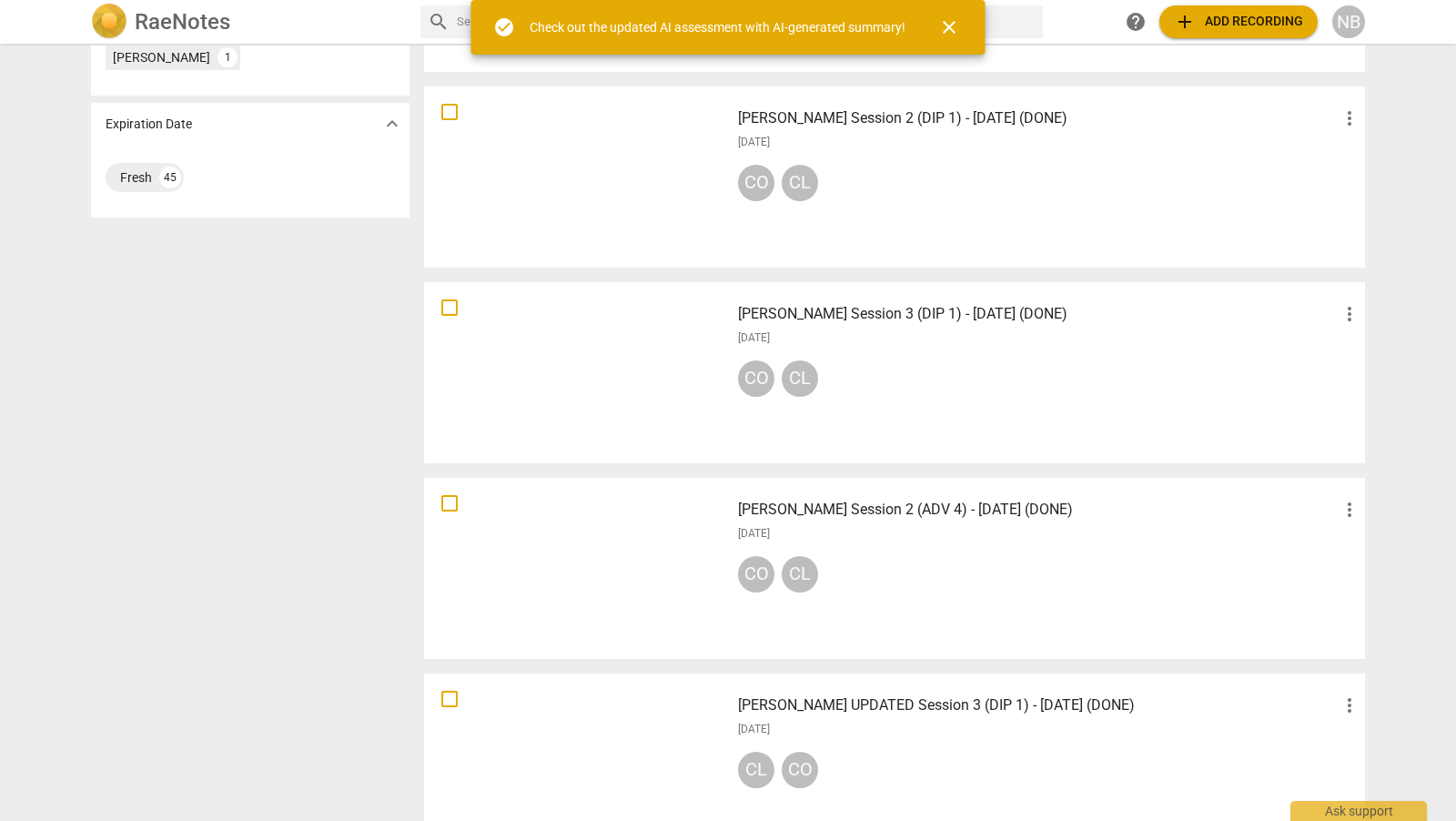
scroll to position [655, 0]
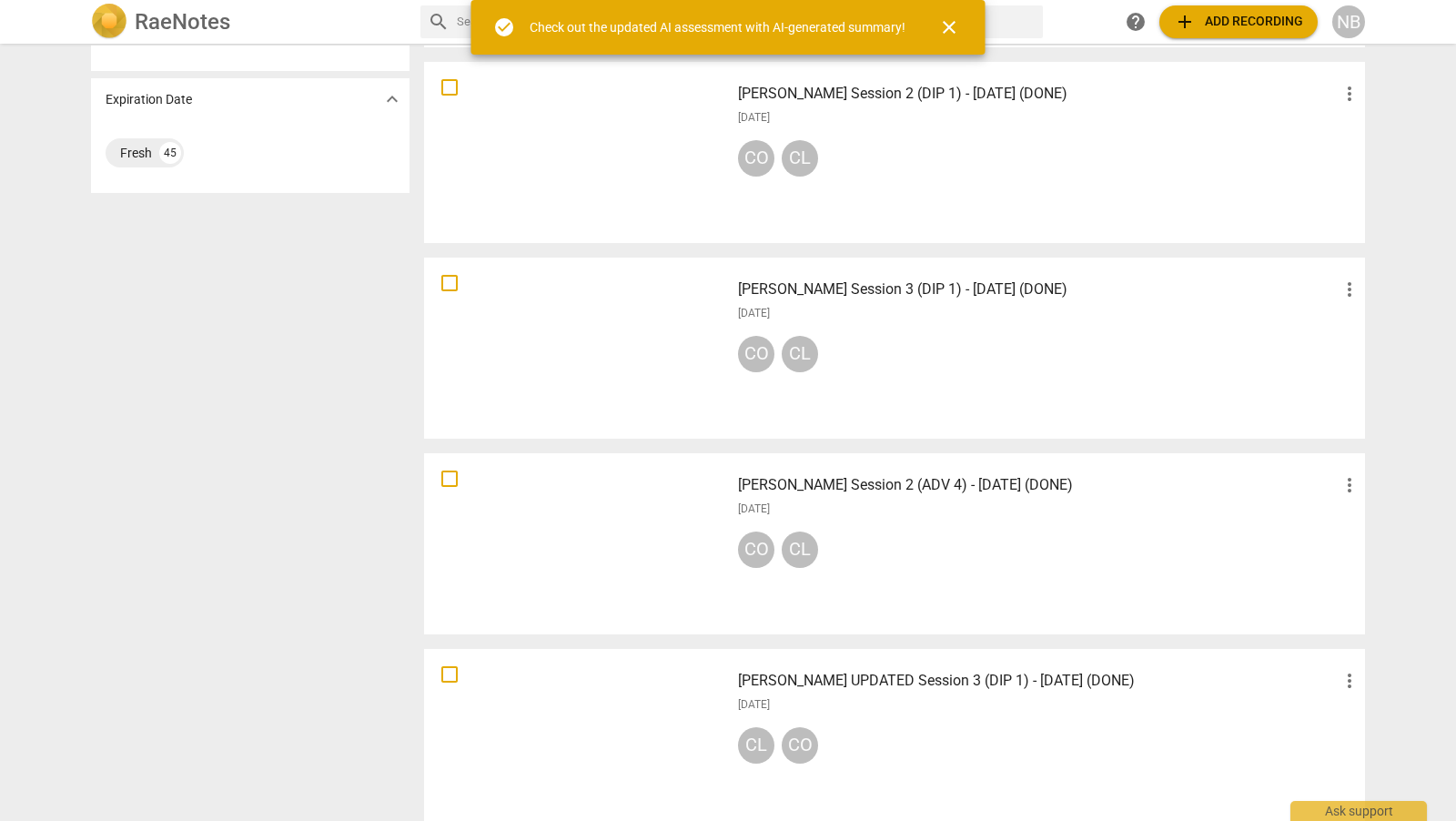
click at [647, 359] on div at bounding box center [577, 348] width 293 height 168
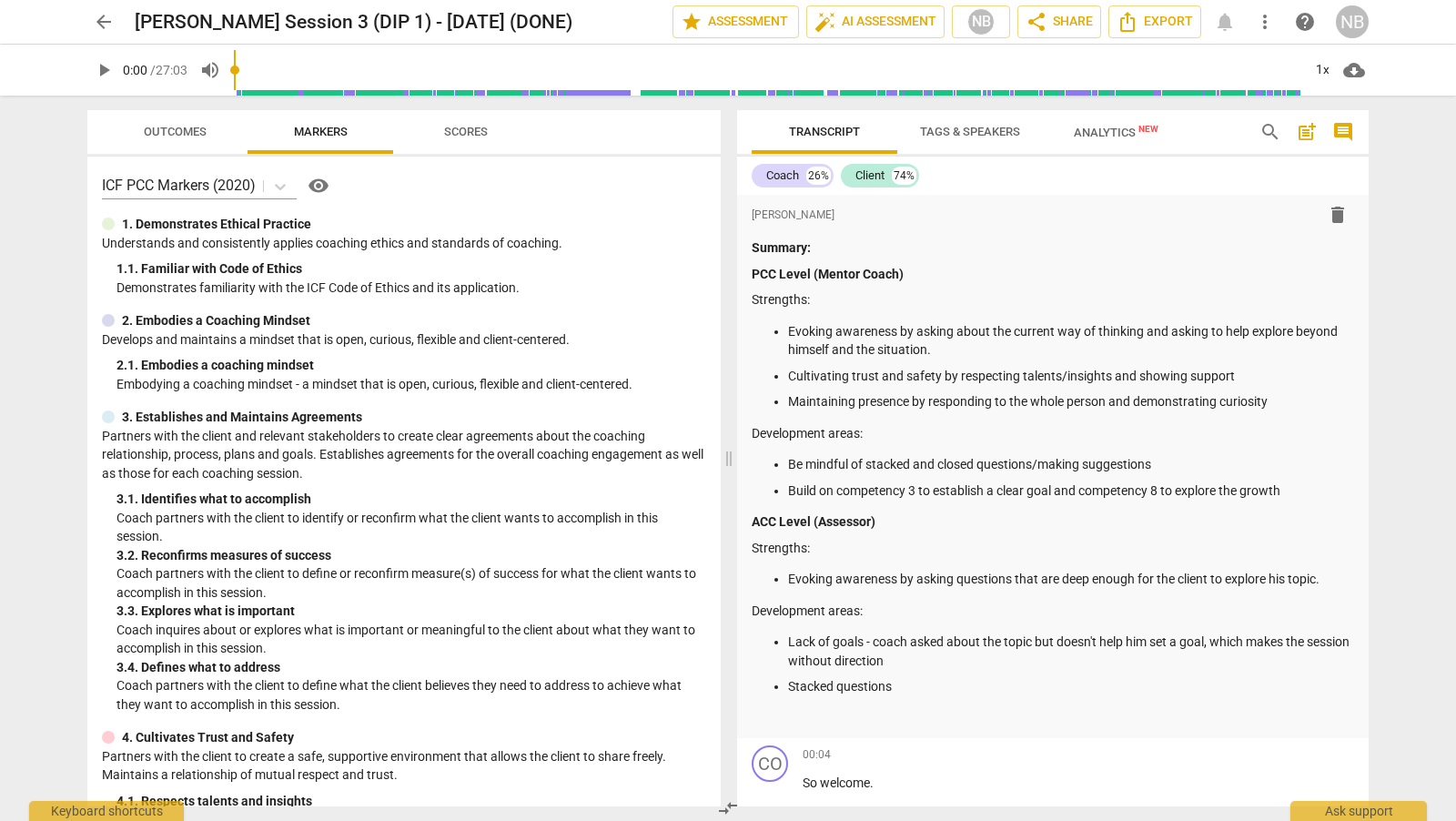
click at [751, 274] on div "format_bold format_list_bulleted Nicola Barrington delete Summary: PCC Level (M…" at bounding box center [1052, 467] width 631 height 544
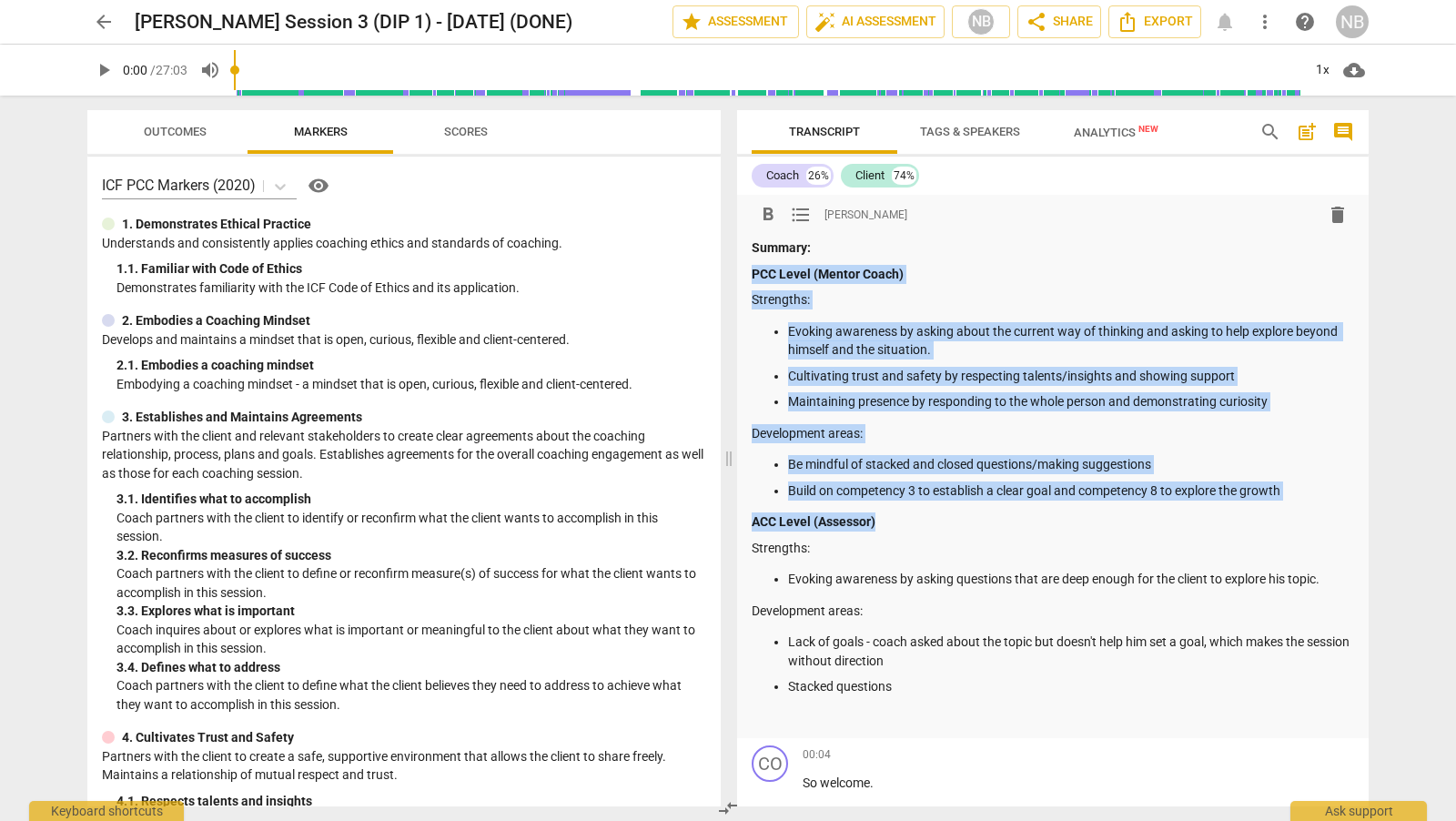
drag, startPoint x: 887, startPoint y: 530, endPoint x: 741, endPoint y: 273, distance: 295.6
click at [741, 273] on div "format_bold format_list_bulleted Nicola Barrington delete Summary: PCC Level (M…" at bounding box center [1052, 467] width 631 height 544
copy div "PCC Level (Mentor Coach) Strengths: Evoking awareness by asking about the curre…"
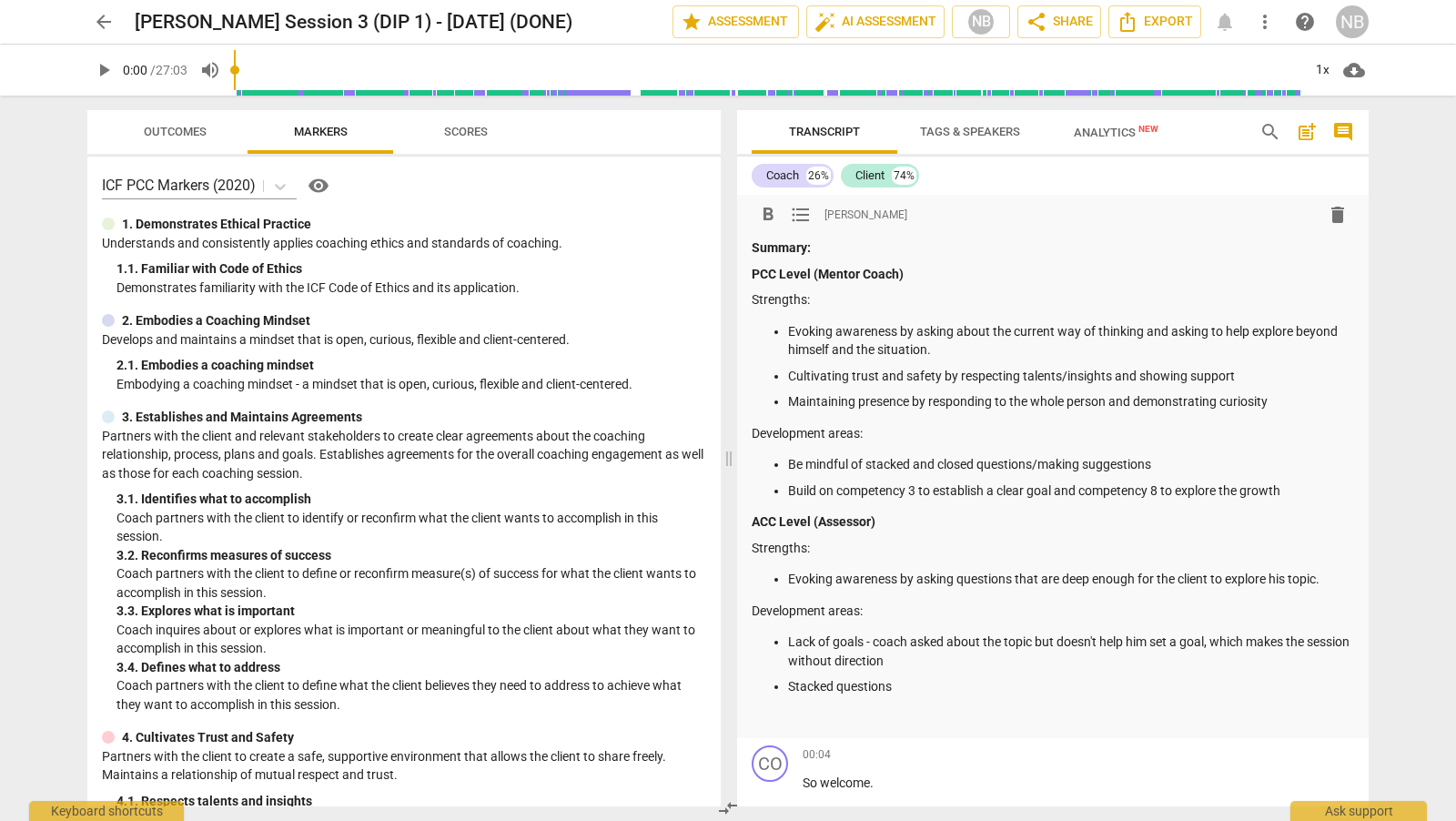
click at [920, 195] on div "format_bold format_list_bulleted Nicola Barrington delete Summary: PCC Level (M…" at bounding box center [1052, 467] width 631 height 544
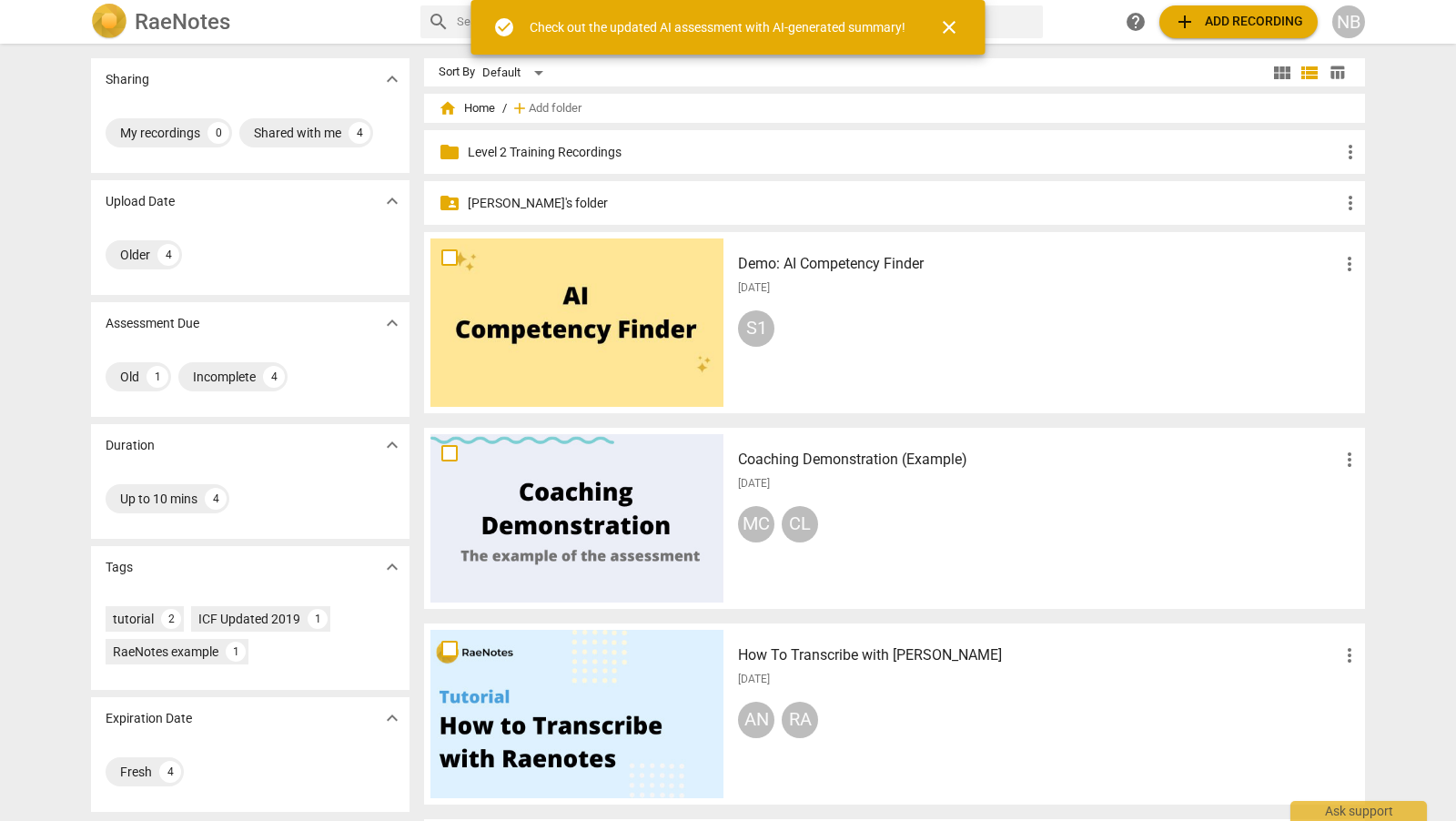
click at [571, 199] on p "[PERSON_NAME]'s folder" at bounding box center [903, 204] width 871 height 19
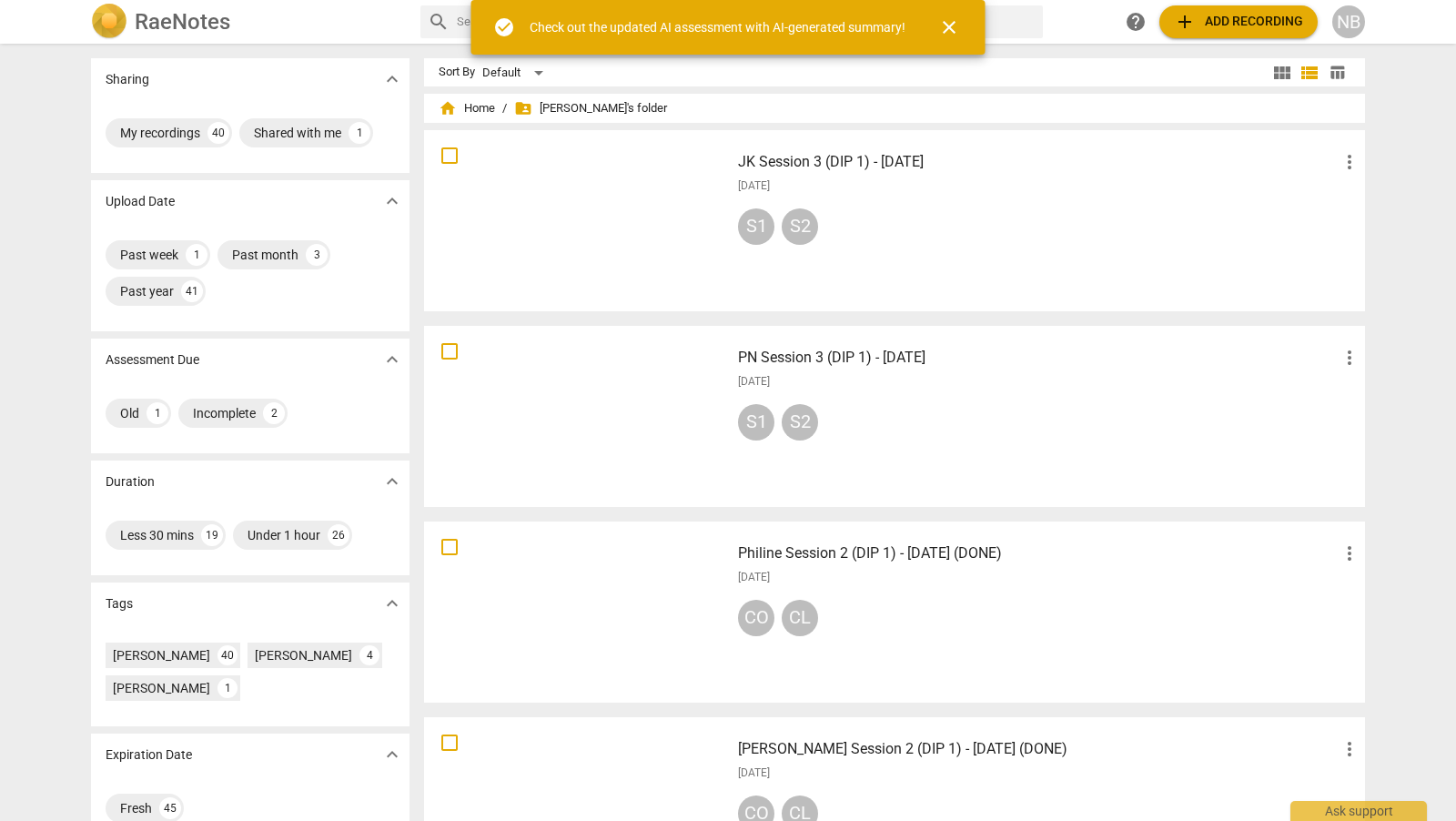
click at [994, 551] on h3 "Philine Session 2 (DIP 1) - [DATE] (DONE)" at bounding box center [1038, 553] width 601 height 22
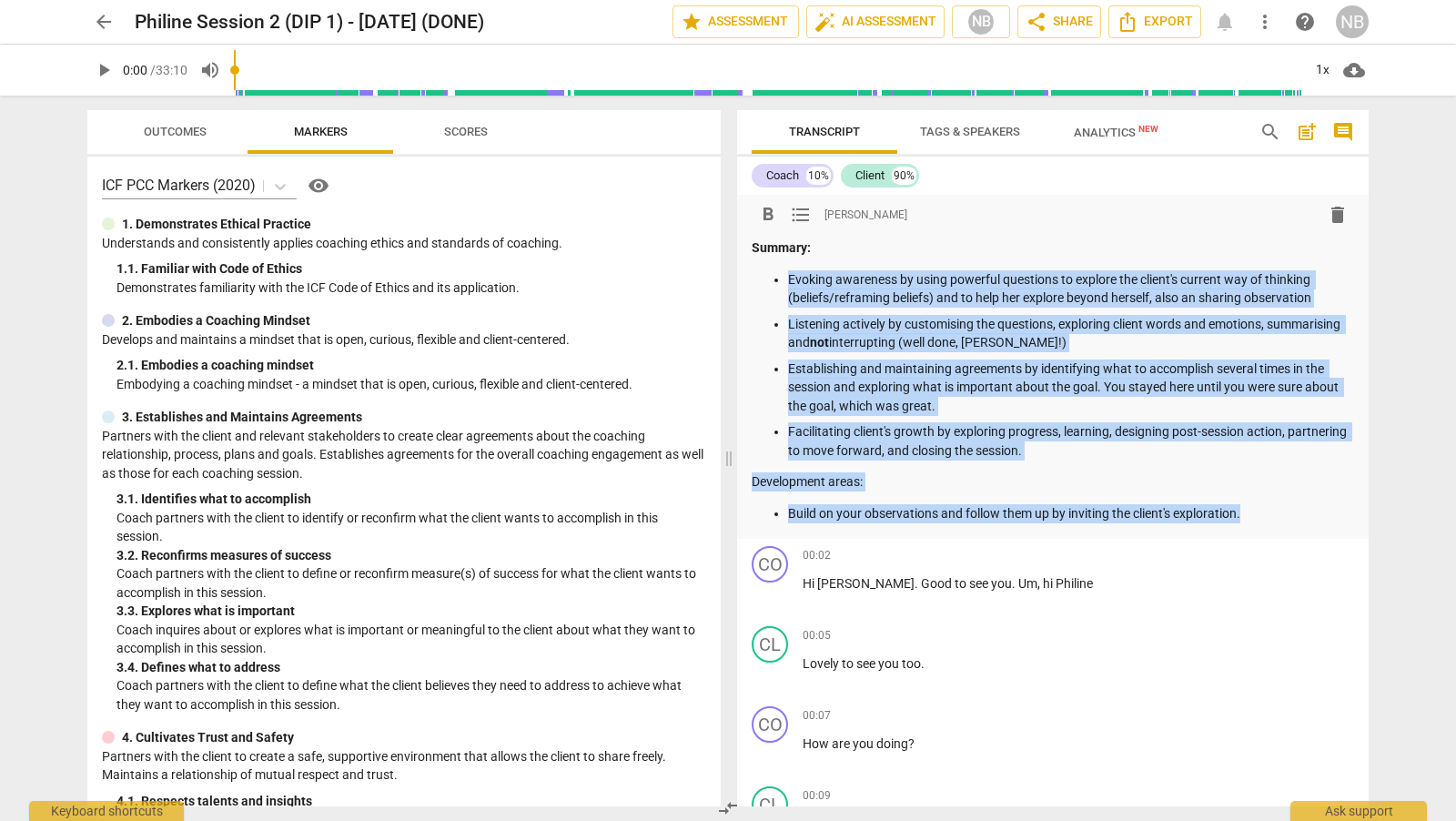
drag, startPoint x: 1260, startPoint y: 517, endPoint x: 773, endPoint y: 277, distance: 542.9
click at [773, 277] on div "Summary: Evoking awareness by using powerful questions to explore the client's …" at bounding box center [1053, 380] width 603 height 284
copy div "Evoking awareness by using powerful questions to explore the client's current w…"
